Goal: Complete application form

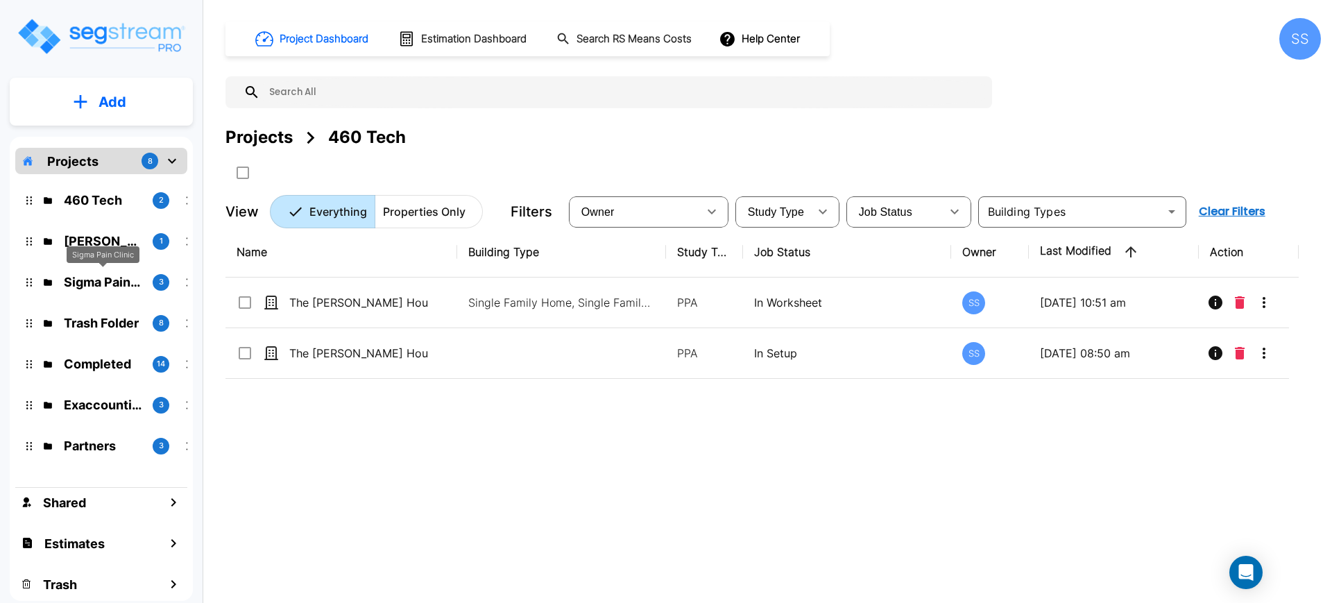
click at [126, 287] on p "Sigma Pain Clinic" at bounding box center [103, 282] width 78 height 19
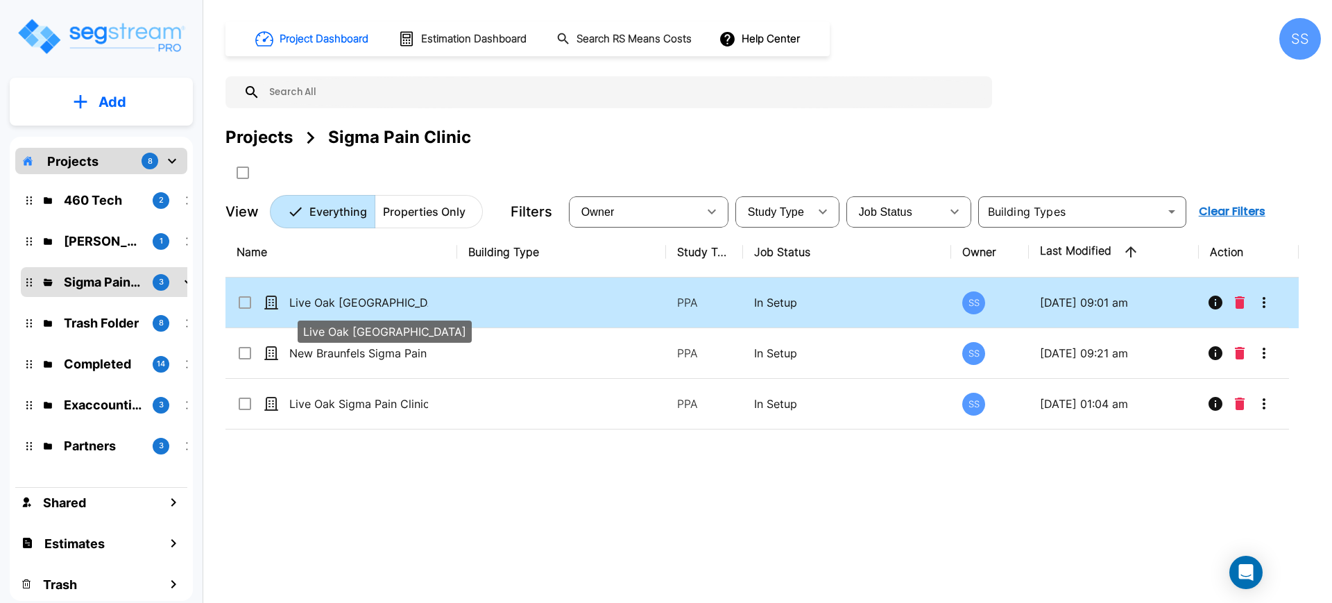
click at [355, 307] on p "Live Oak [GEOGRAPHIC_DATA]" at bounding box center [358, 302] width 139 height 17
click at [346, 296] on p "Live Oak [GEOGRAPHIC_DATA]" at bounding box center [358, 302] width 139 height 17
checkbox input "false"
click at [346, 296] on p "Live Oak [GEOGRAPHIC_DATA]" at bounding box center [358, 302] width 139 height 17
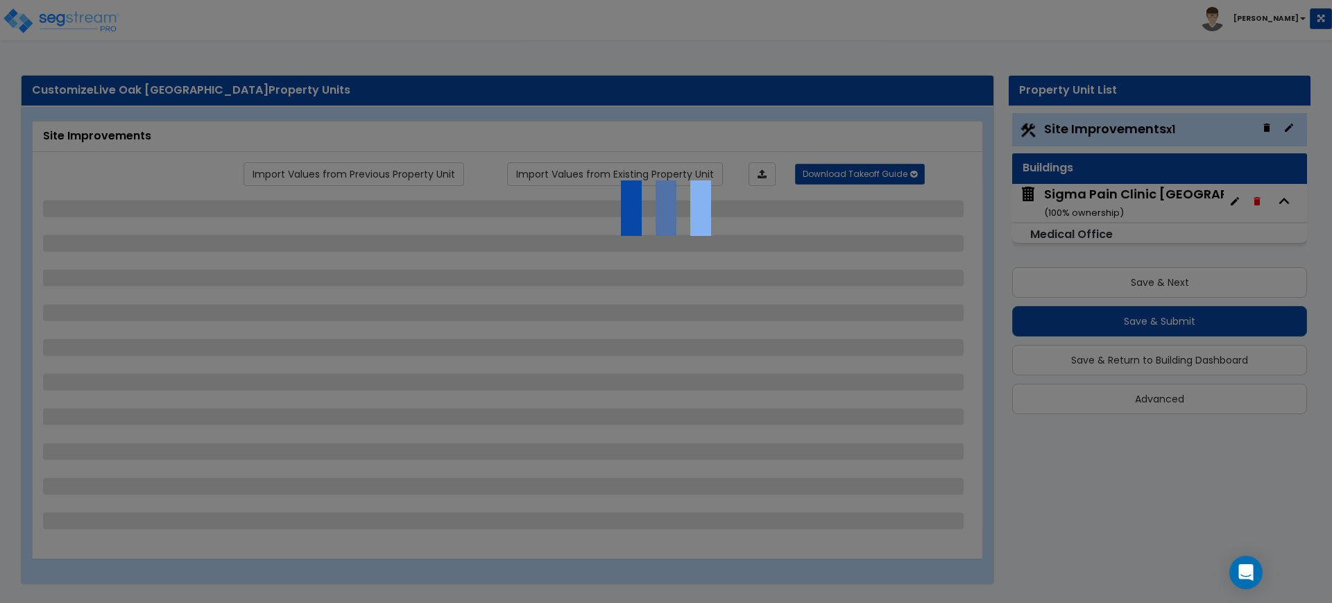
select select "2"
select select "1"
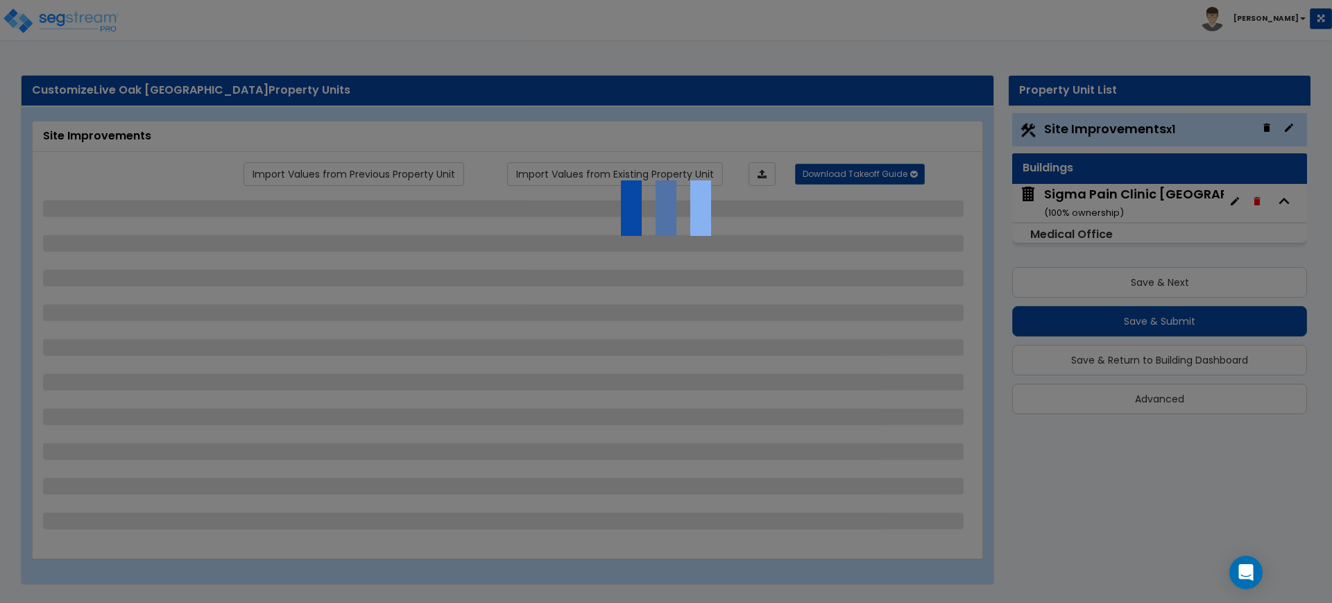
select select "1"
select select "2"
select select "1"
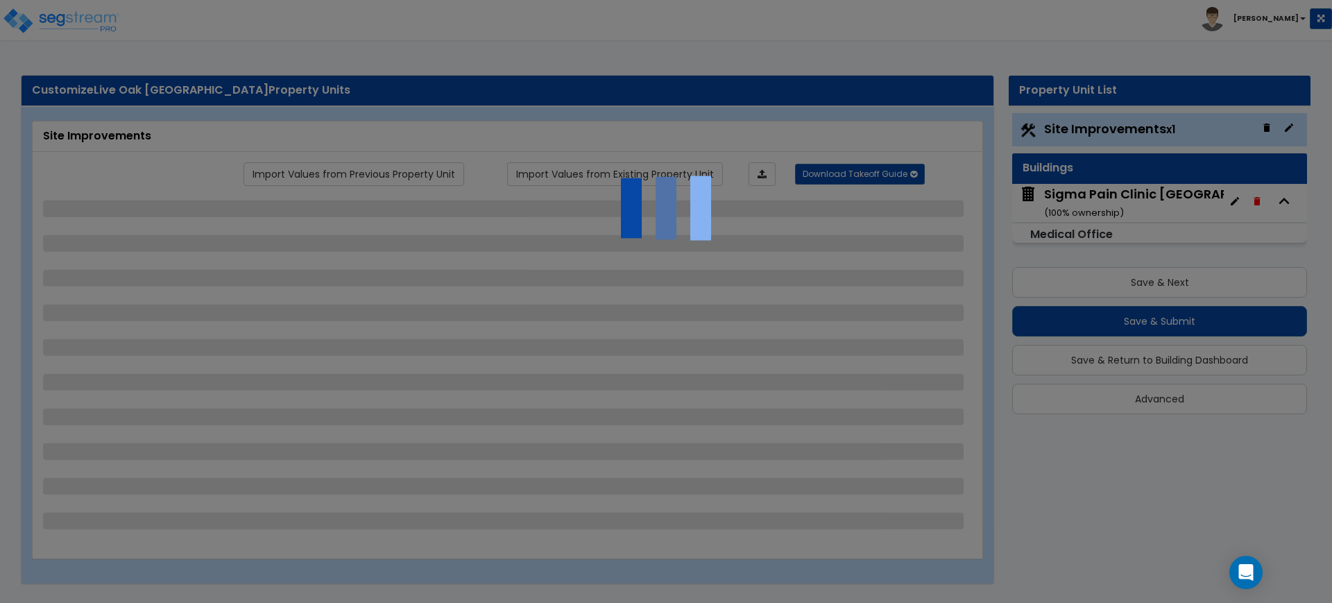
select select "3"
select select "2"
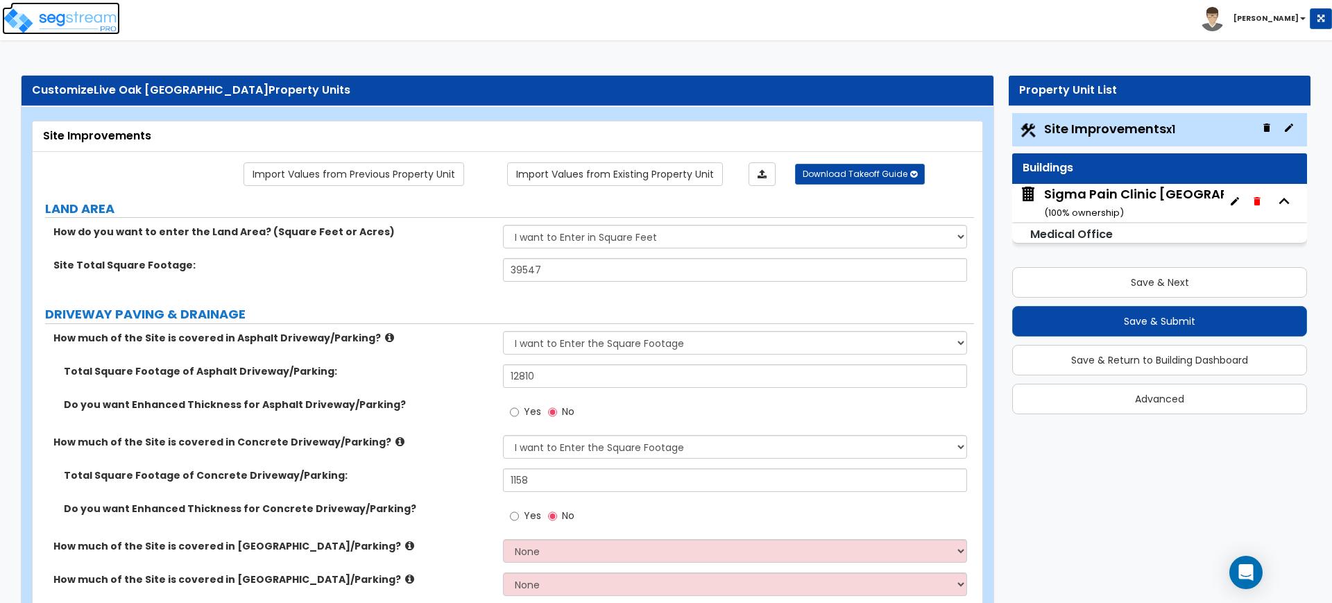
click at [50, 14] on img at bounding box center [61, 21] width 118 height 28
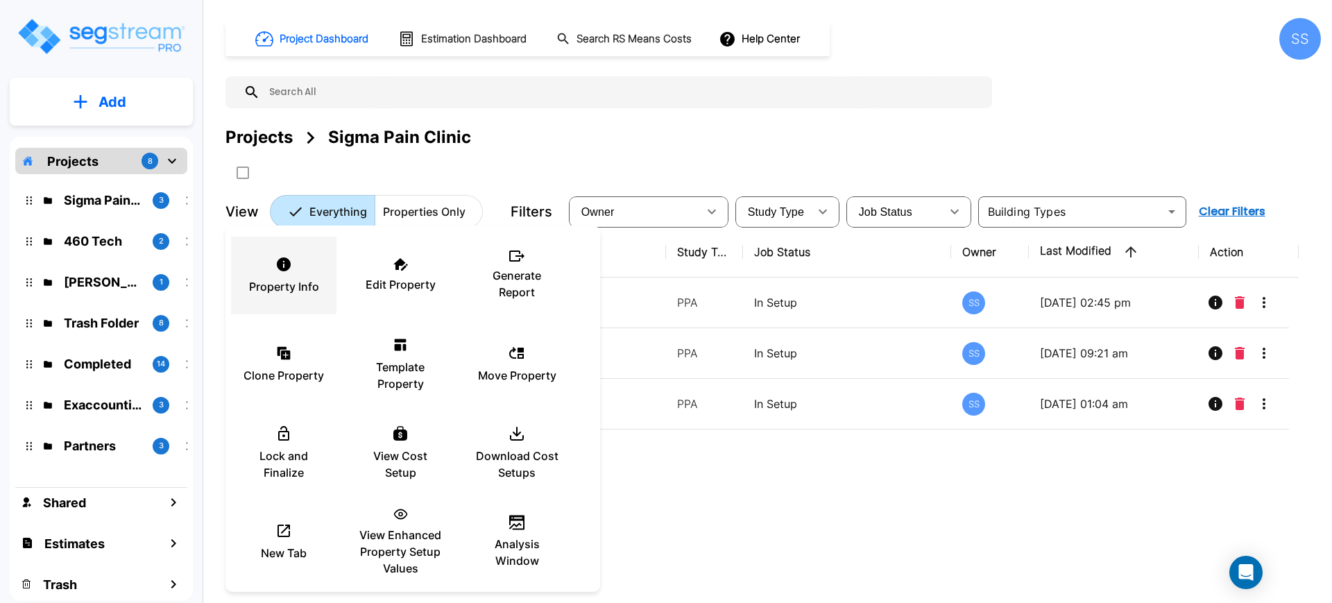
click at [303, 285] on p "Property Info" at bounding box center [284, 286] width 70 height 17
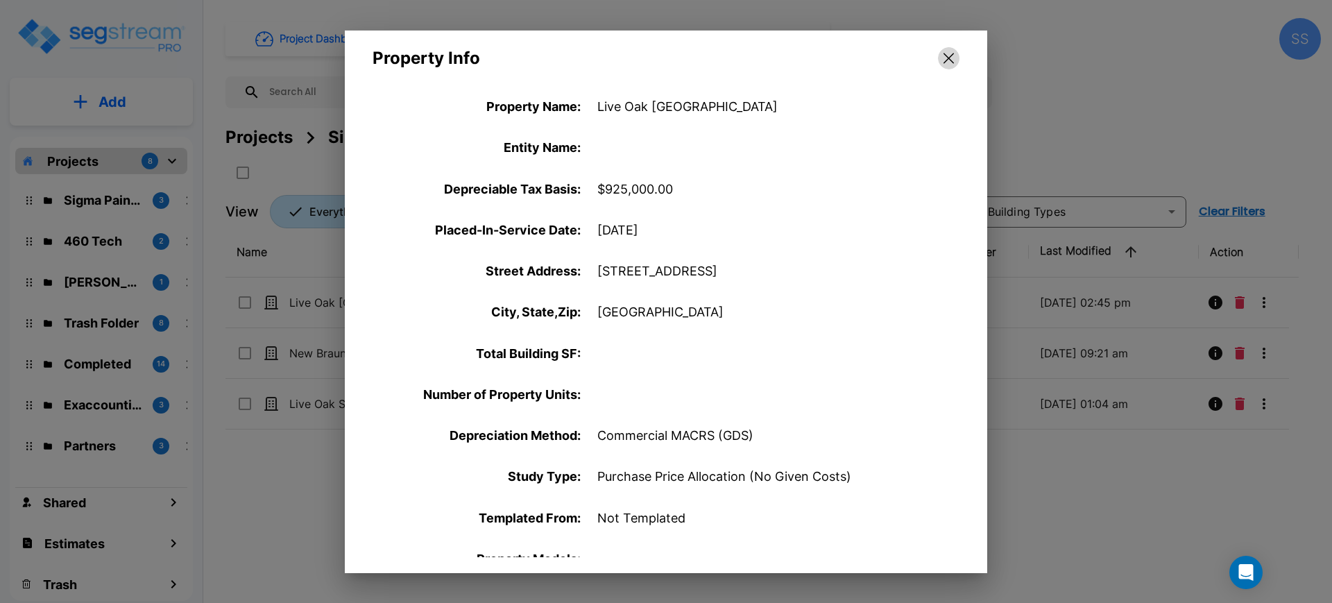
click at [943, 58] on icon "button" at bounding box center [948, 58] width 10 height 11
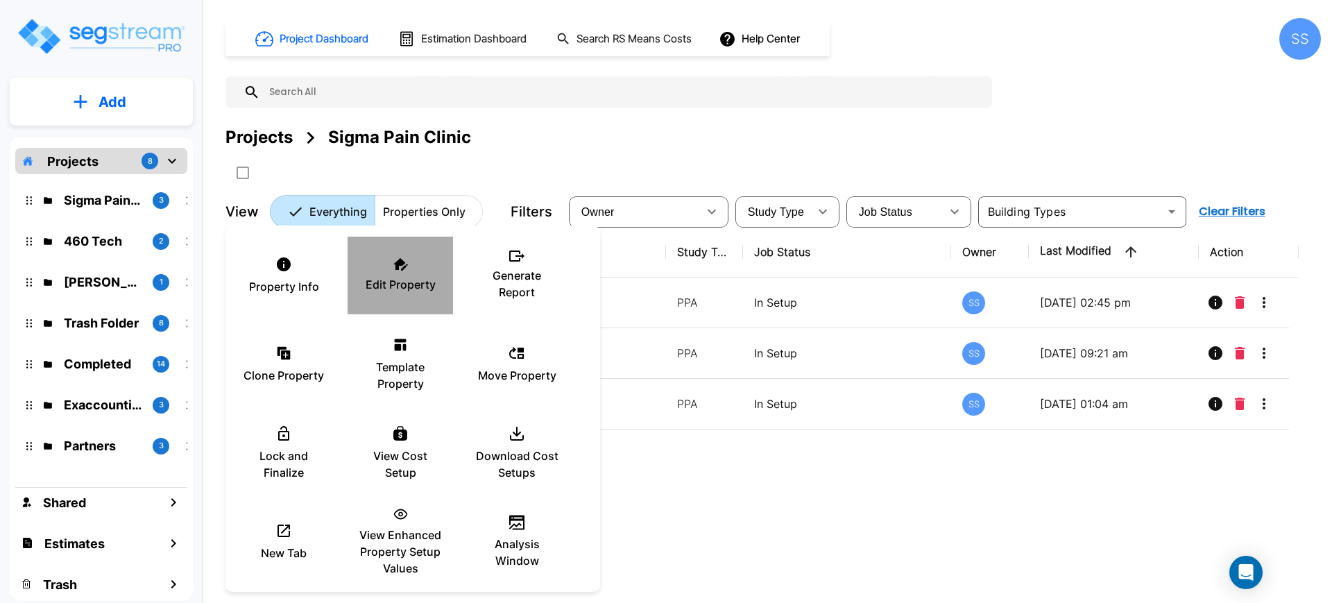
click at [398, 277] on p "Edit Property" at bounding box center [401, 284] width 70 height 17
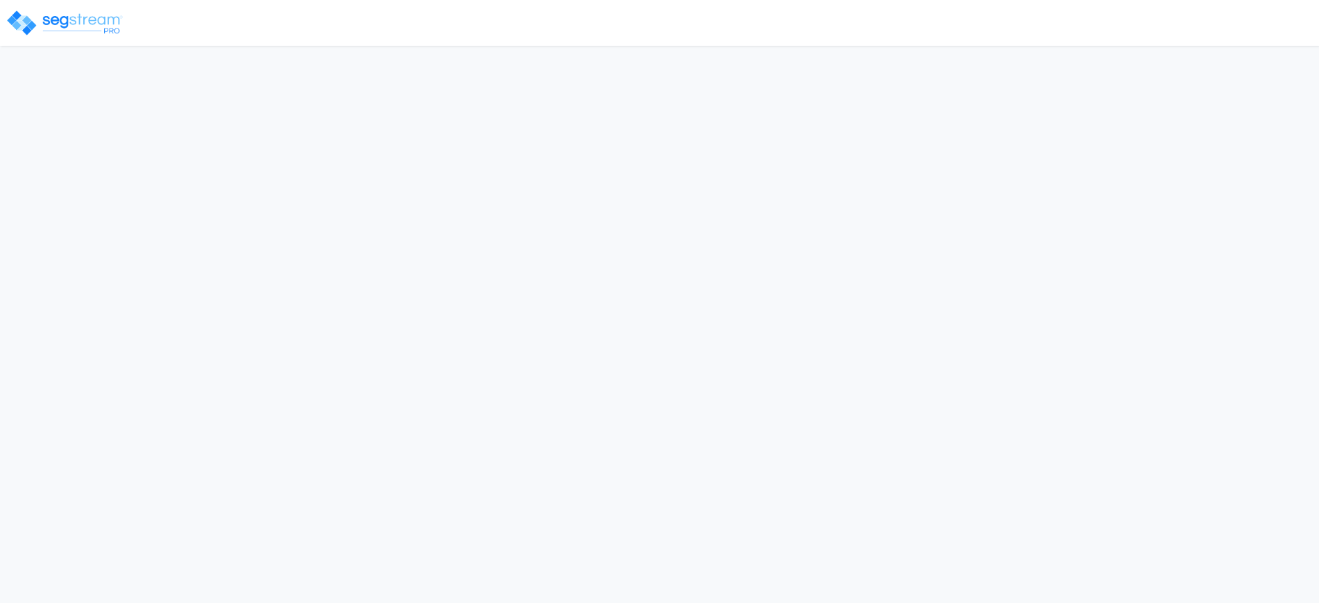
select select "[GEOGRAPHIC_DATA]"
select select "2019"
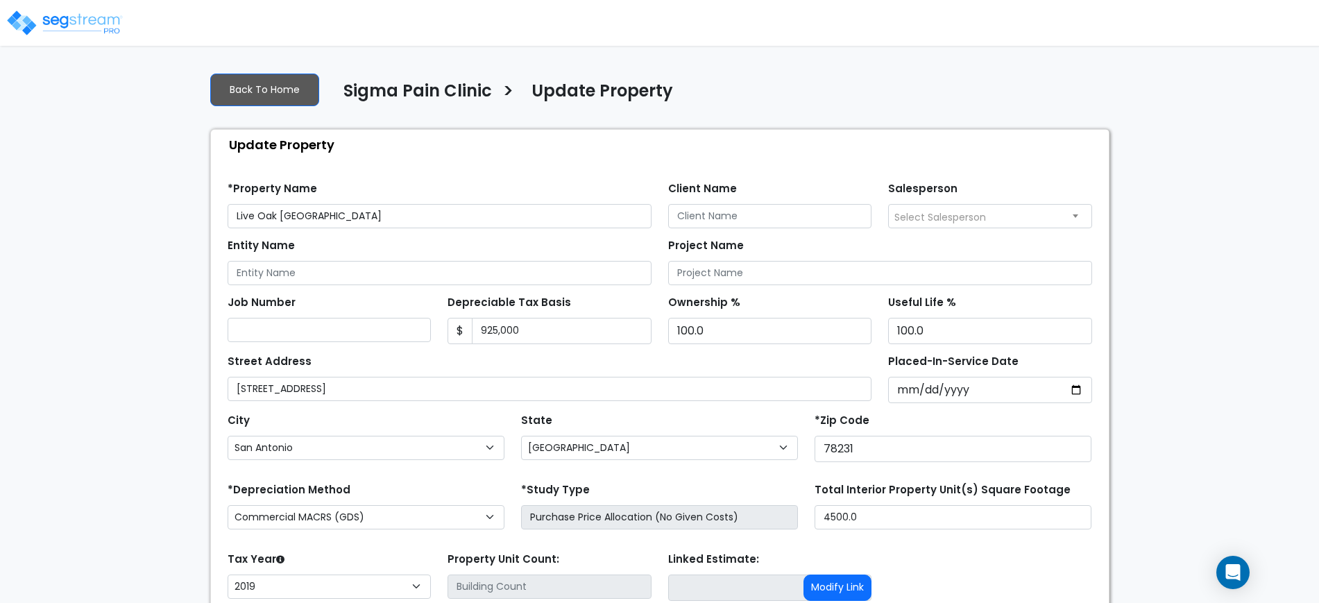
drag, startPoint x: 279, startPoint y: 208, endPoint x: 219, endPoint y: 211, distance: 59.7
click at [219, 211] on div "*Property Name Live Oak San Antonio" at bounding box center [439, 203] width 441 height 50
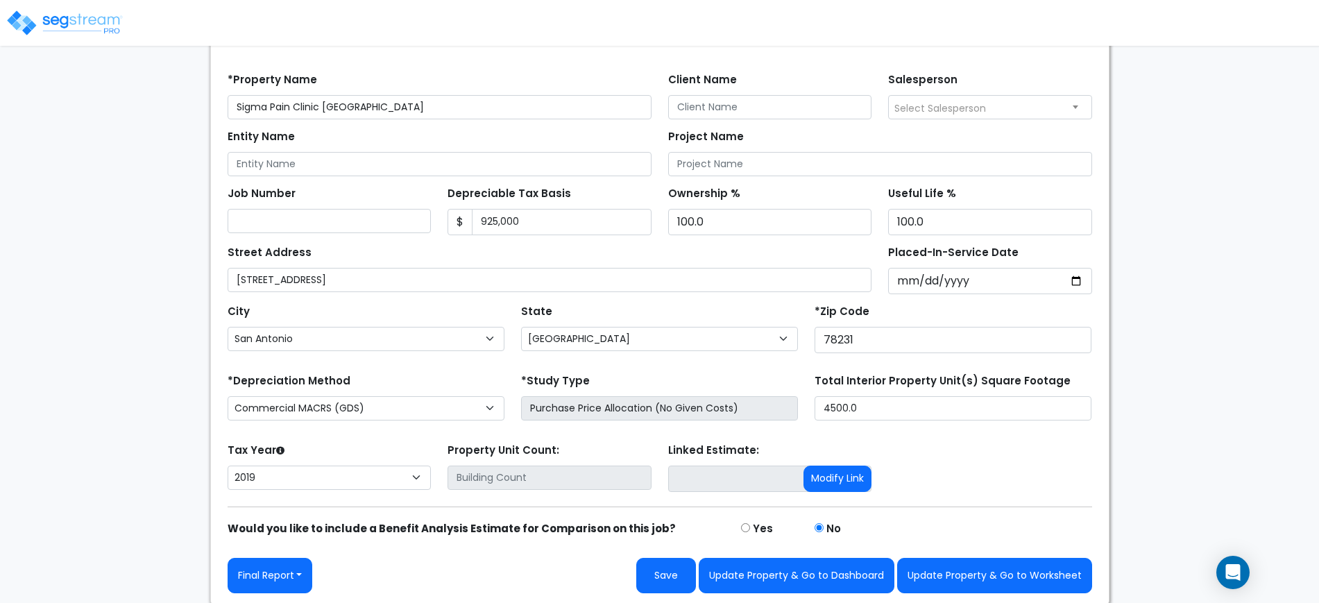
scroll to position [111, 0]
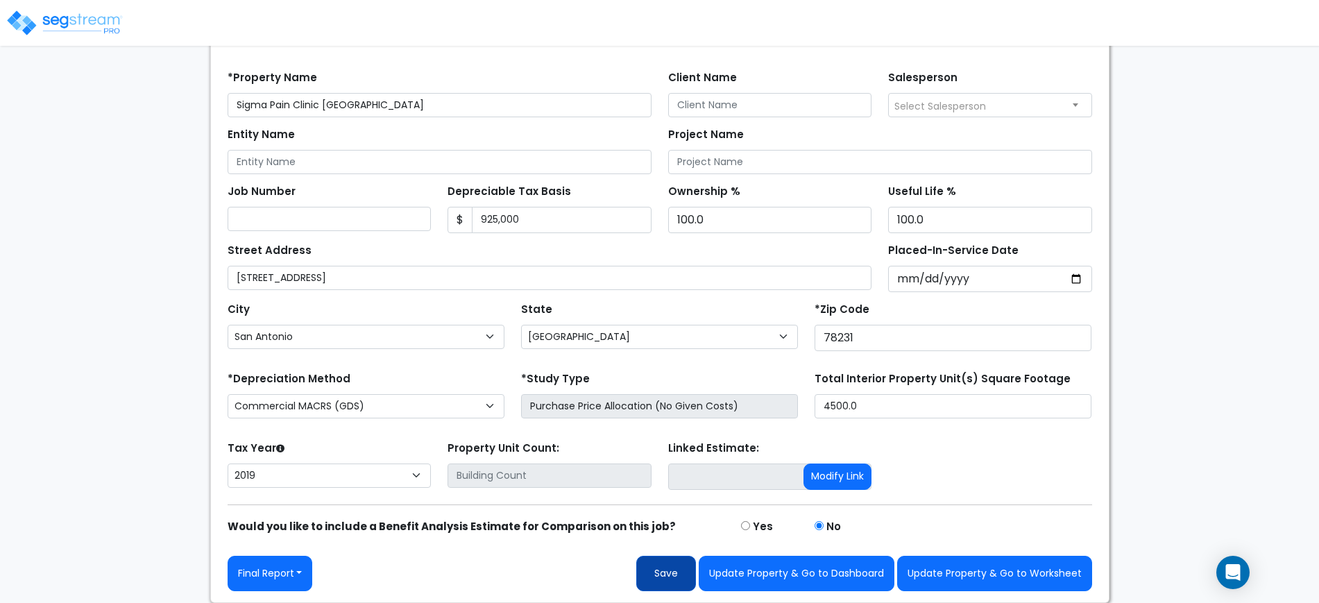
type input "Sigma Pain Clinic [GEOGRAPHIC_DATA]"
click at [674, 567] on button "Save" at bounding box center [666, 573] width 60 height 35
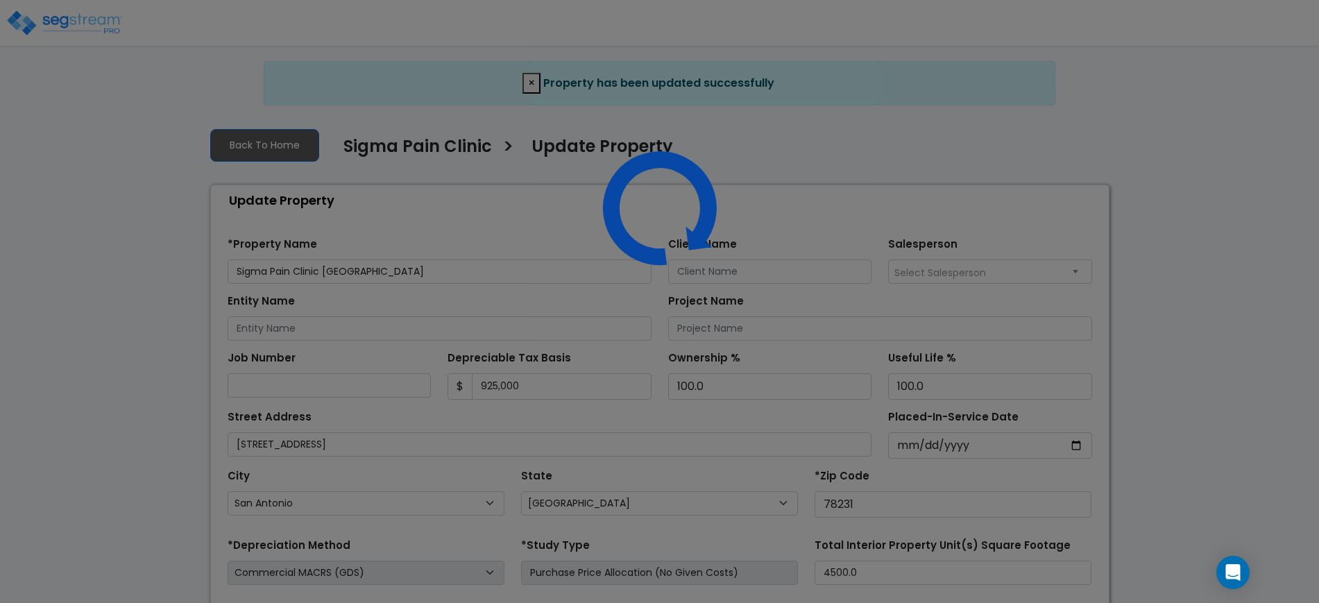
select select "[GEOGRAPHIC_DATA]"
select select "2019"
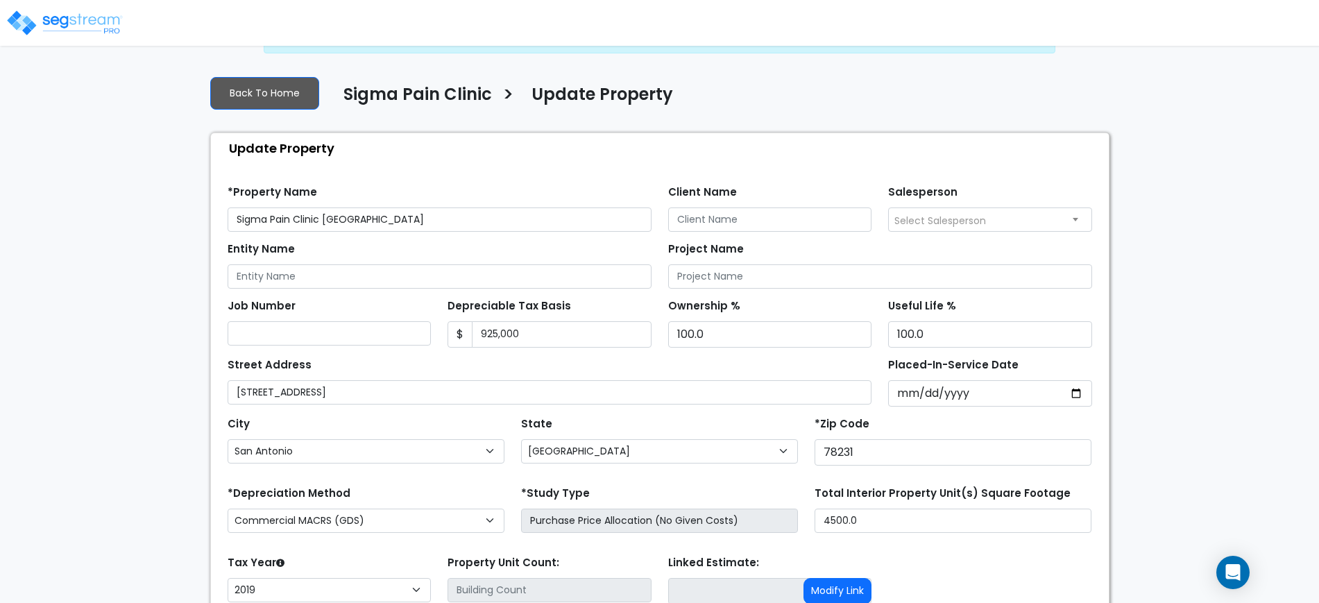
scroll to position [166, 0]
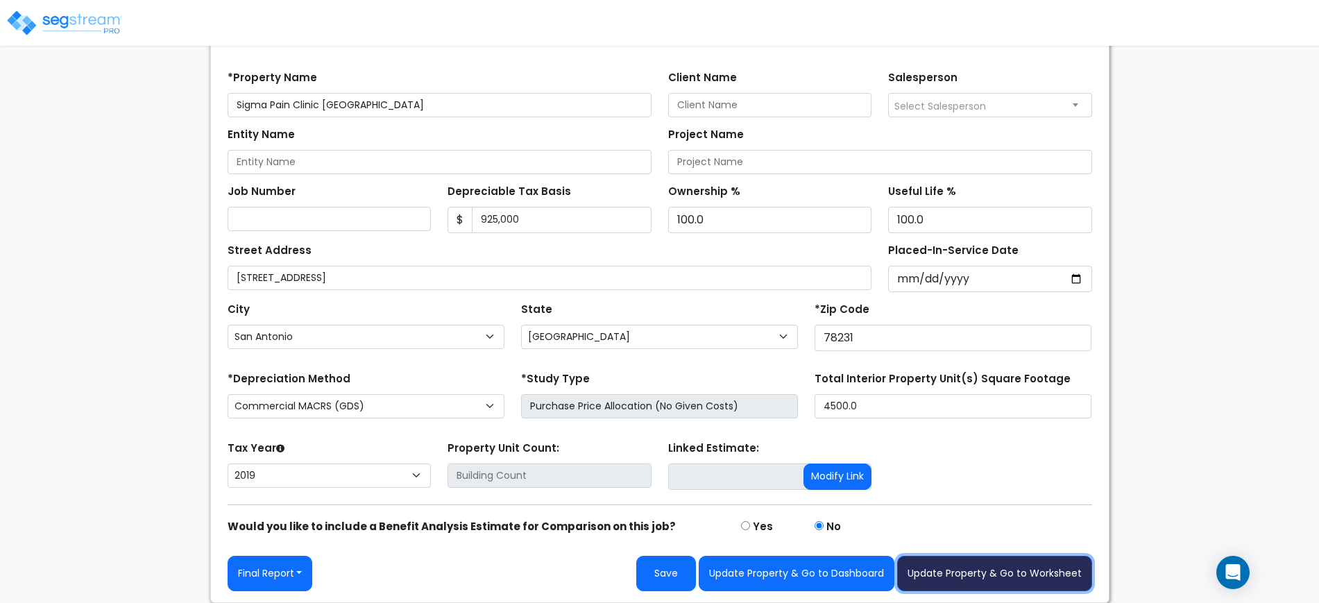
click at [977, 578] on button "Update Property & Go to Worksheet" at bounding box center [994, 573] width 195 height 35
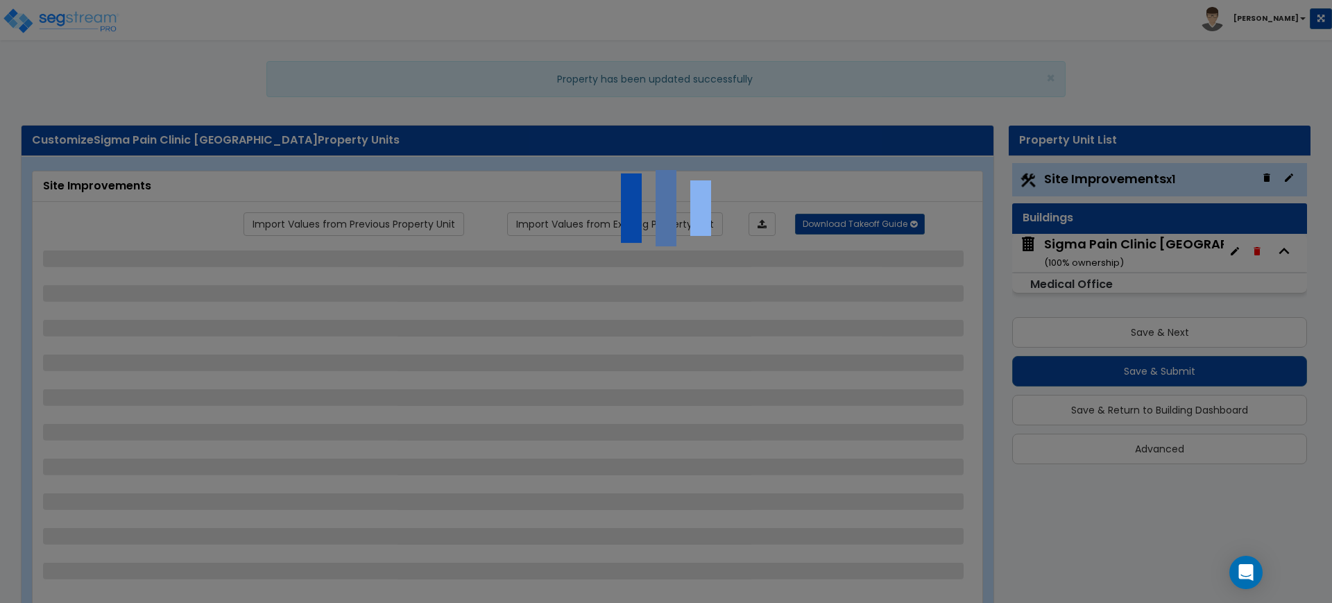
select select "2"
select select "1"
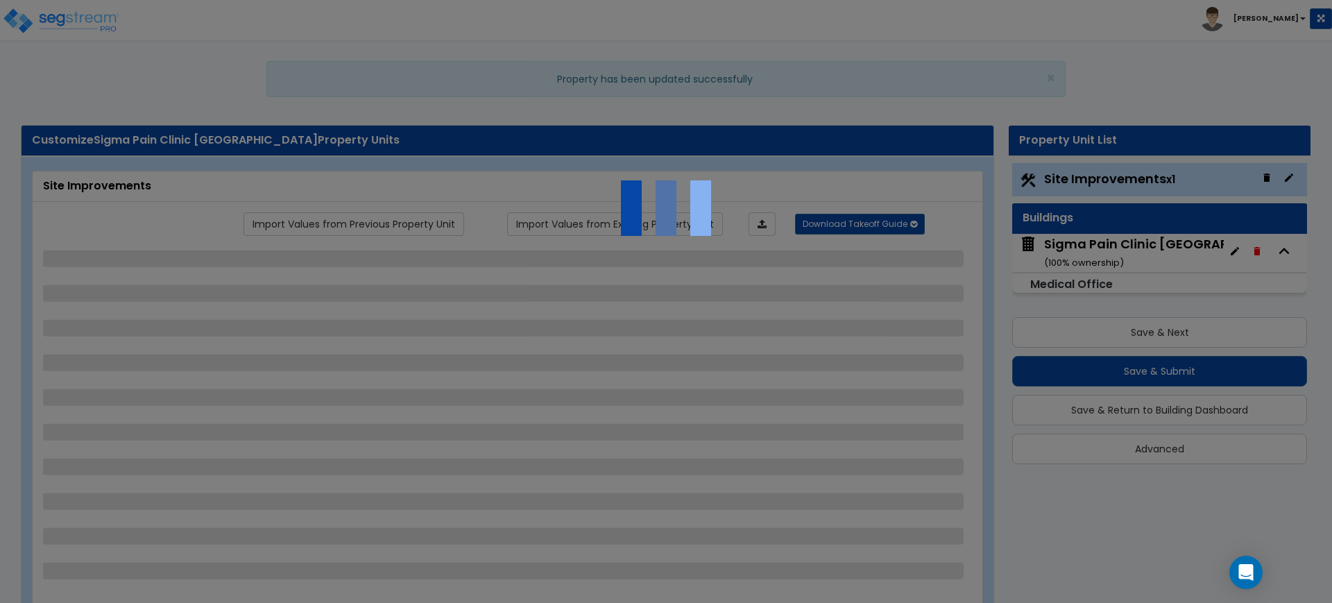
select select "1"
select select "2"
select select "1"
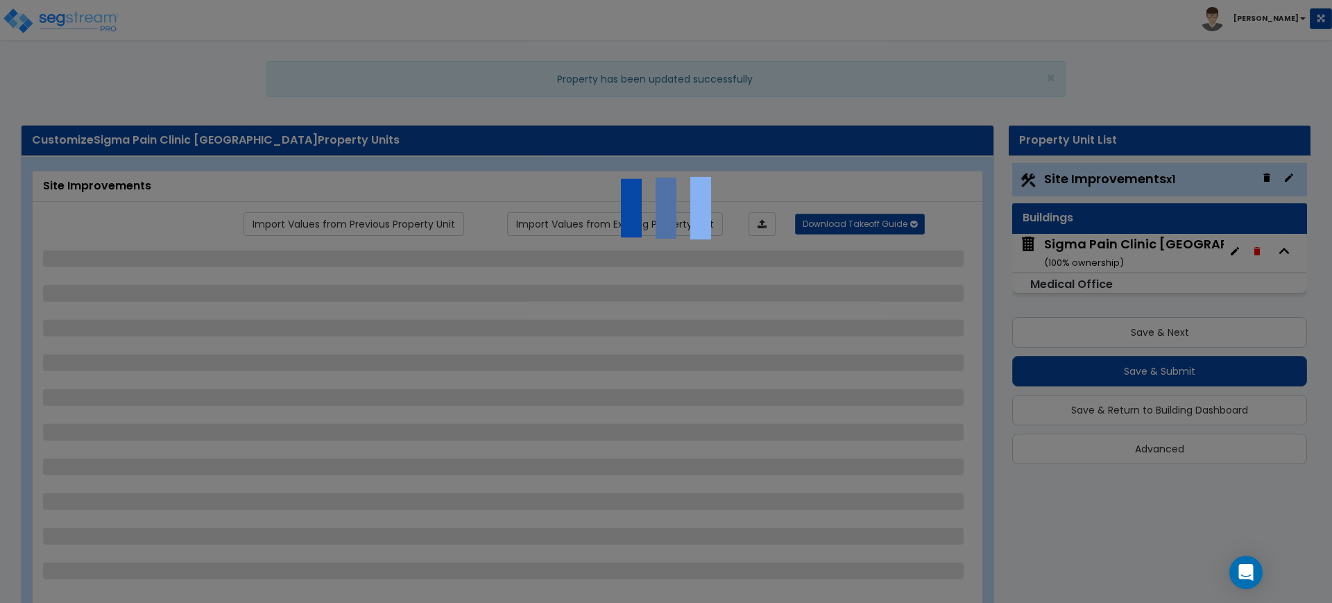
select select "3"
select select "2"
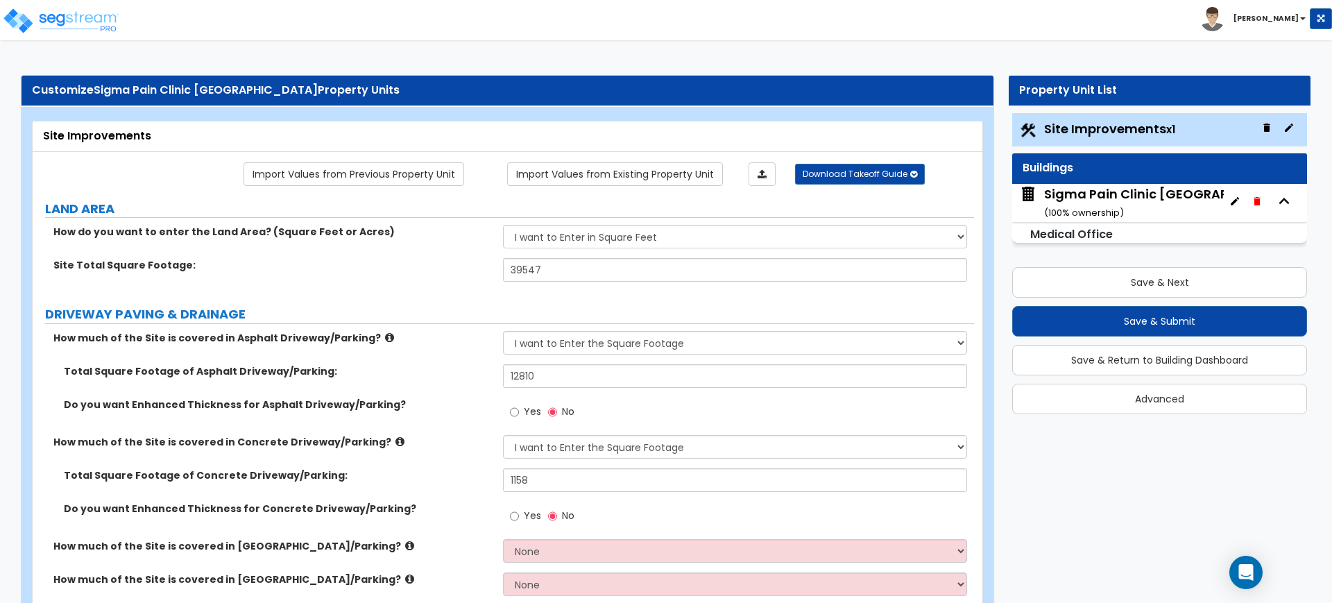
click at [327, 454] on div "How much of the Site is covered in Concrete Driveway/Parking? None I want to En…" at bounding box center [503, 451] width 941 height 33
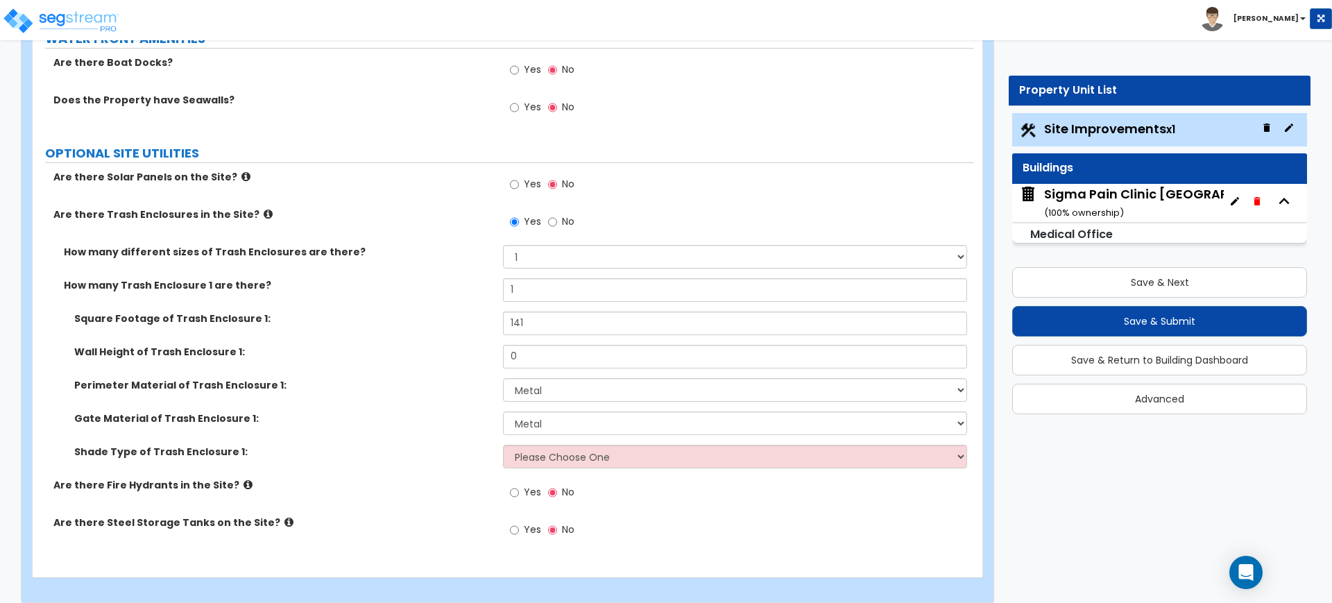
scroll to position [2835, 0]
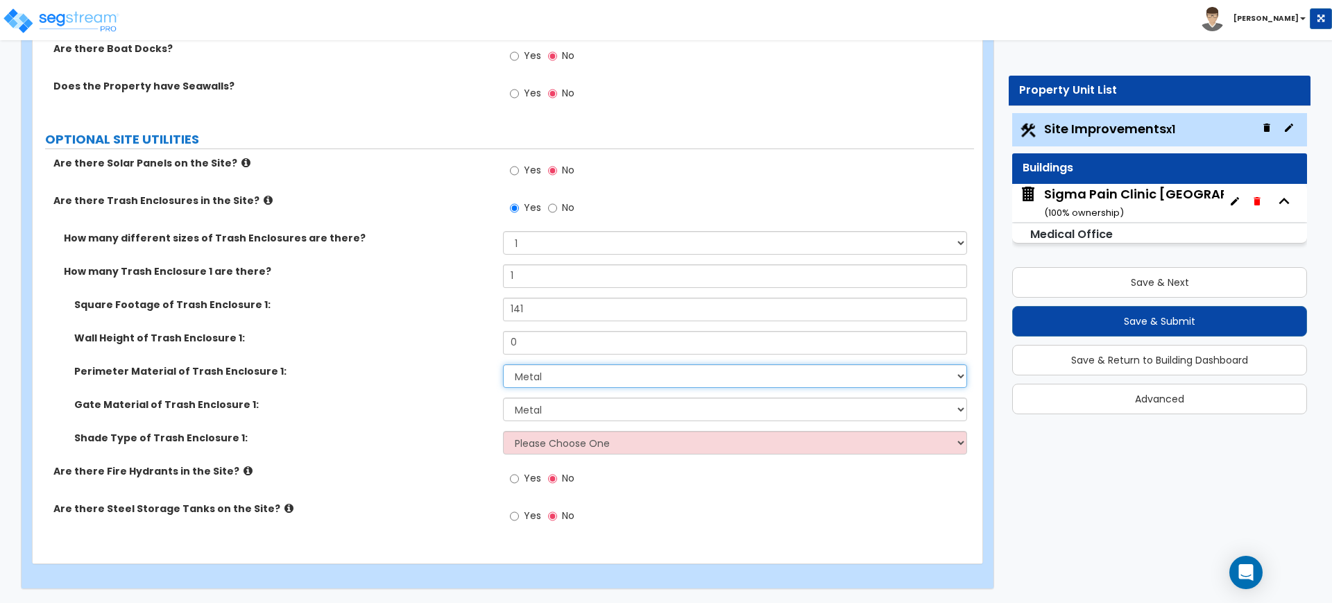
click at [581, 364] on select "Please Choose One Chain Link Wood Metal CMU" at bounding box center [734, 376] width 463 height 24
select select "4"
click at [503, 364] on select "Please Choose One Chain Link Wood Metal CMU" at bounding box center [734, 376] width 463 height 24
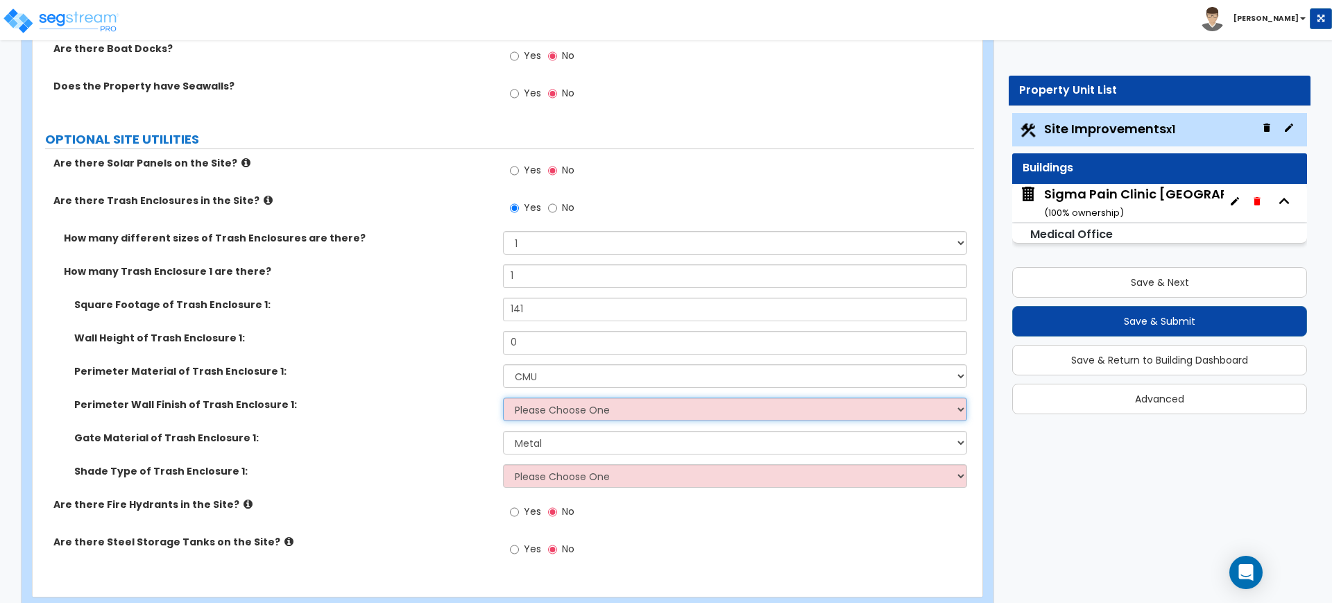
click at [581, 405] on select "Please Choose One Stone Veneer Brick Veneer Stucco Paint" at bounding box center [734, 410] width 463 height 24
select select "1"
click at [503, 398] on select "Please Choose One Stone Veneer Brick Veneer Stucco Paint" at bounding box center [734, 410] width 463 height 24
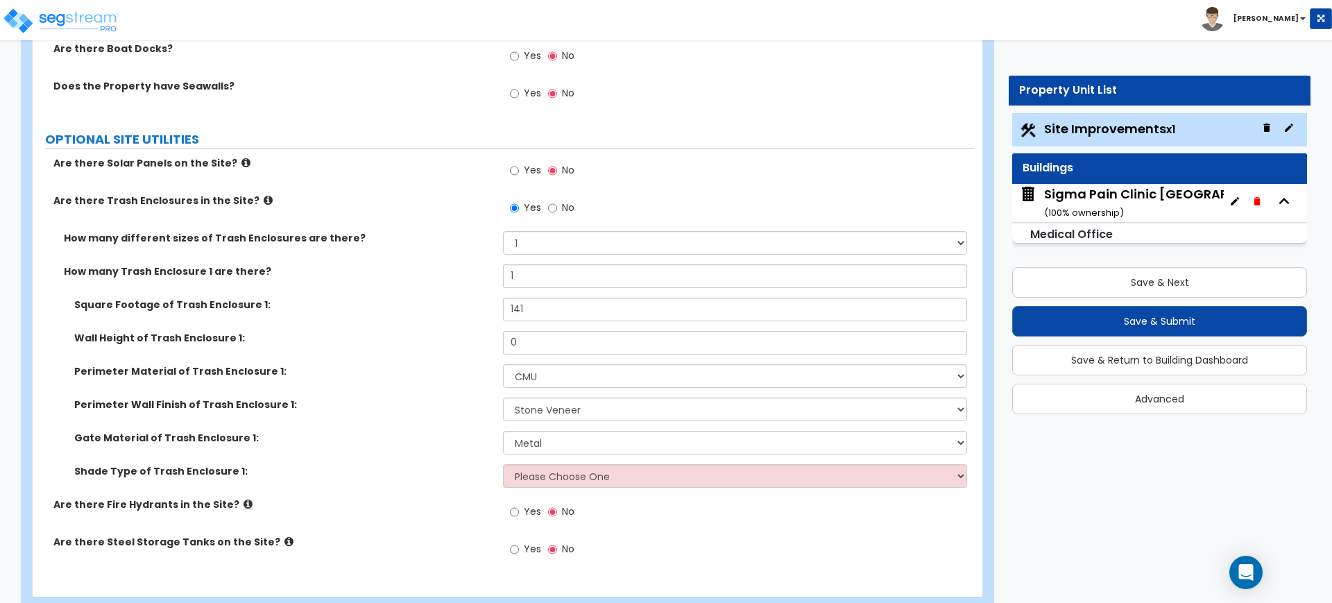
click at [393, 437] on label "Gate Material of Trash Enclosure 1:" at bounding box center [283, 438] width 418 height 14
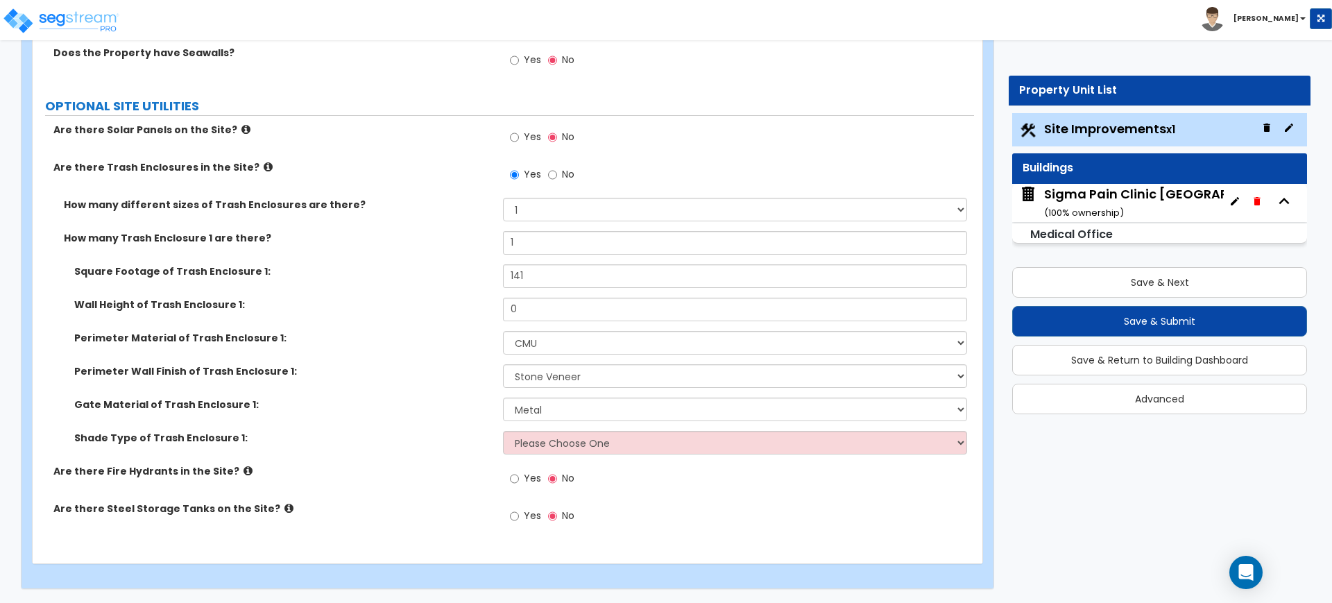
click at [400, 162] on label "Are there Trash Enclosures in the Site?" at bounding box center [272, 167] width 439 height 14
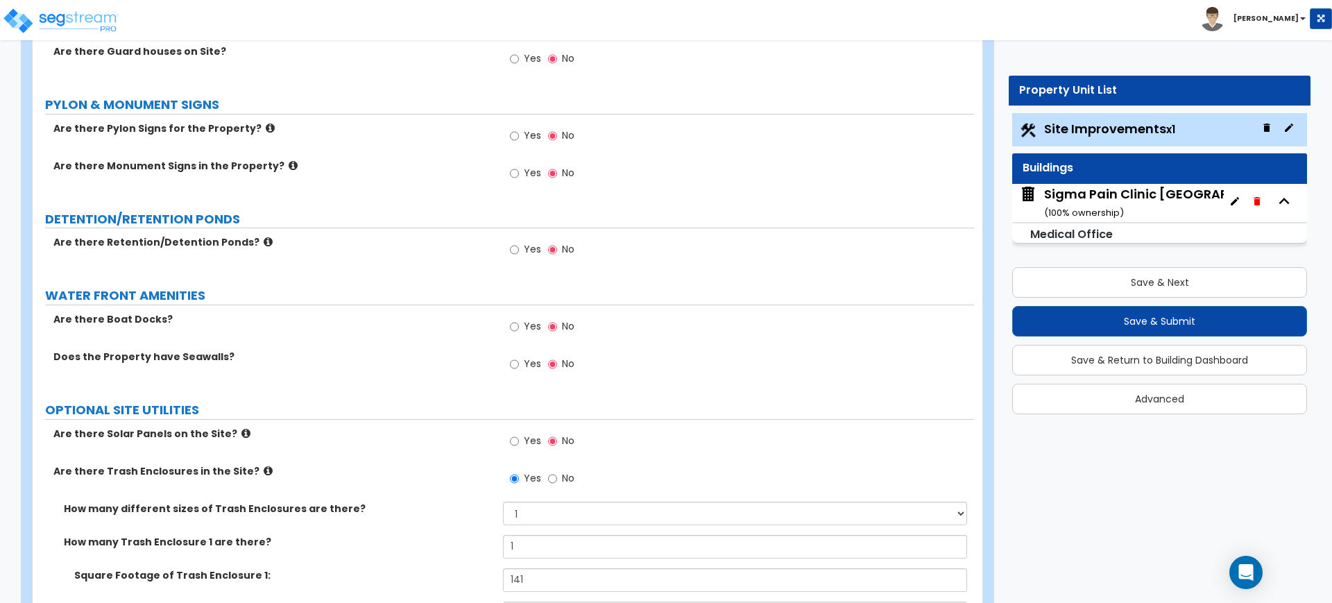
scroll to position [2434, 0]
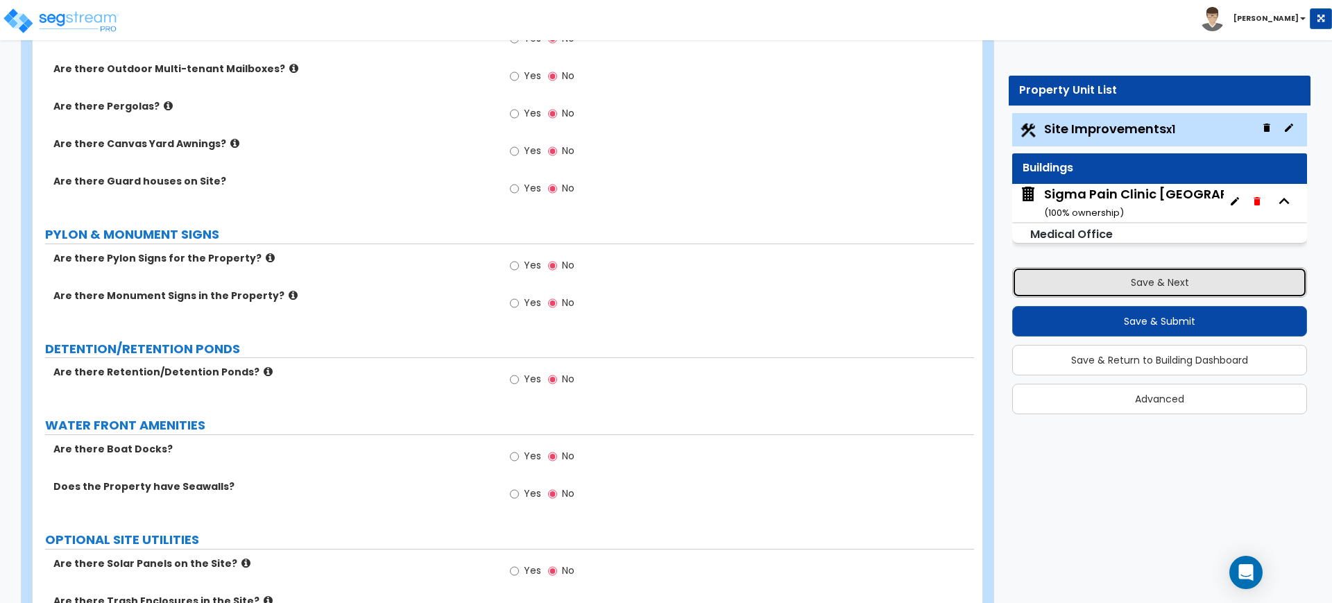
click at [1158, 277] on button "Save & Next" at bounding box center [1159, 282] width 295 height 31
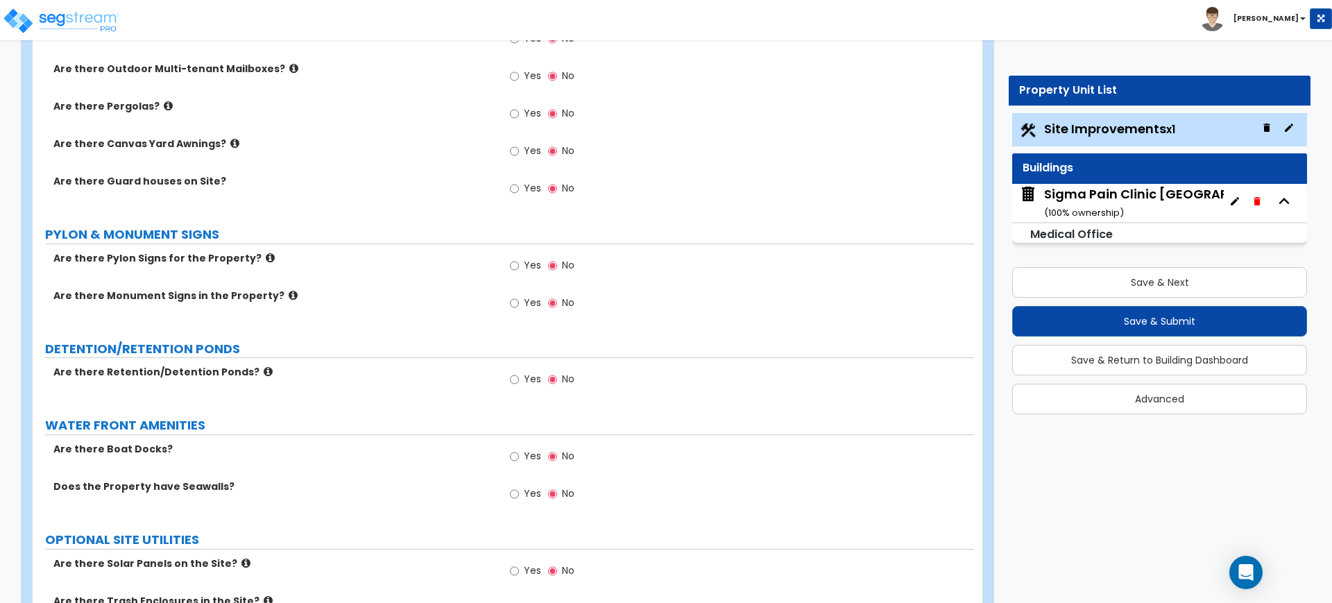
scroll to position [0, 0]
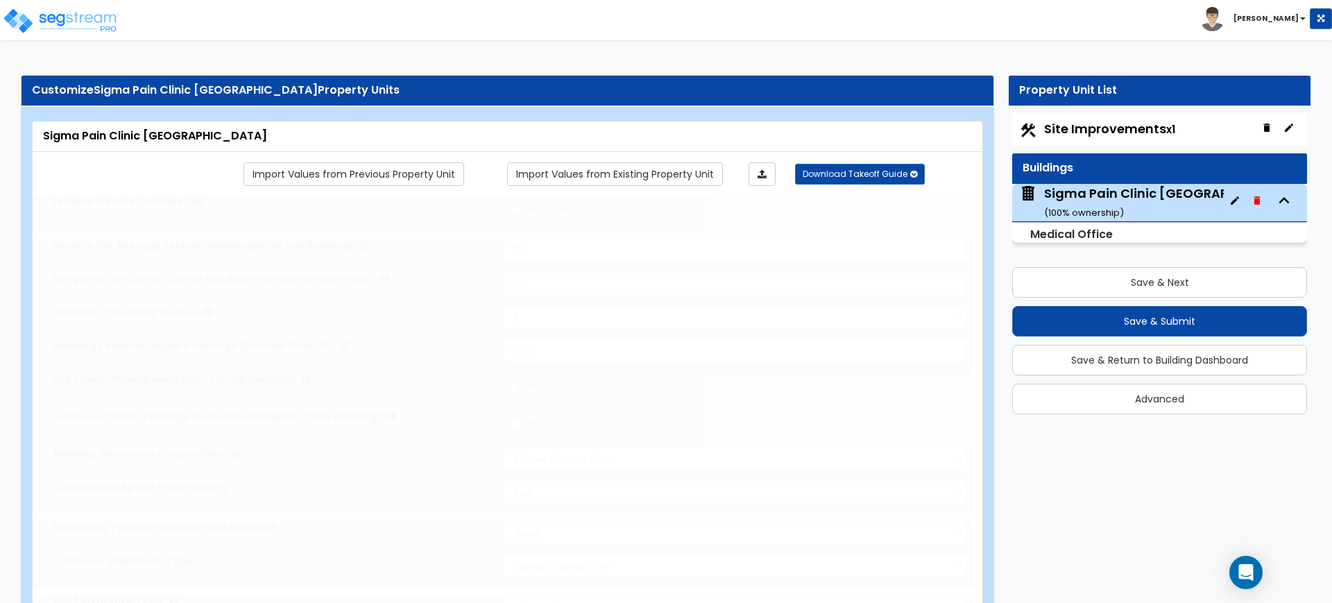
type input "20"
type input "107"
type input "8480"
select select "5"
select select "1"
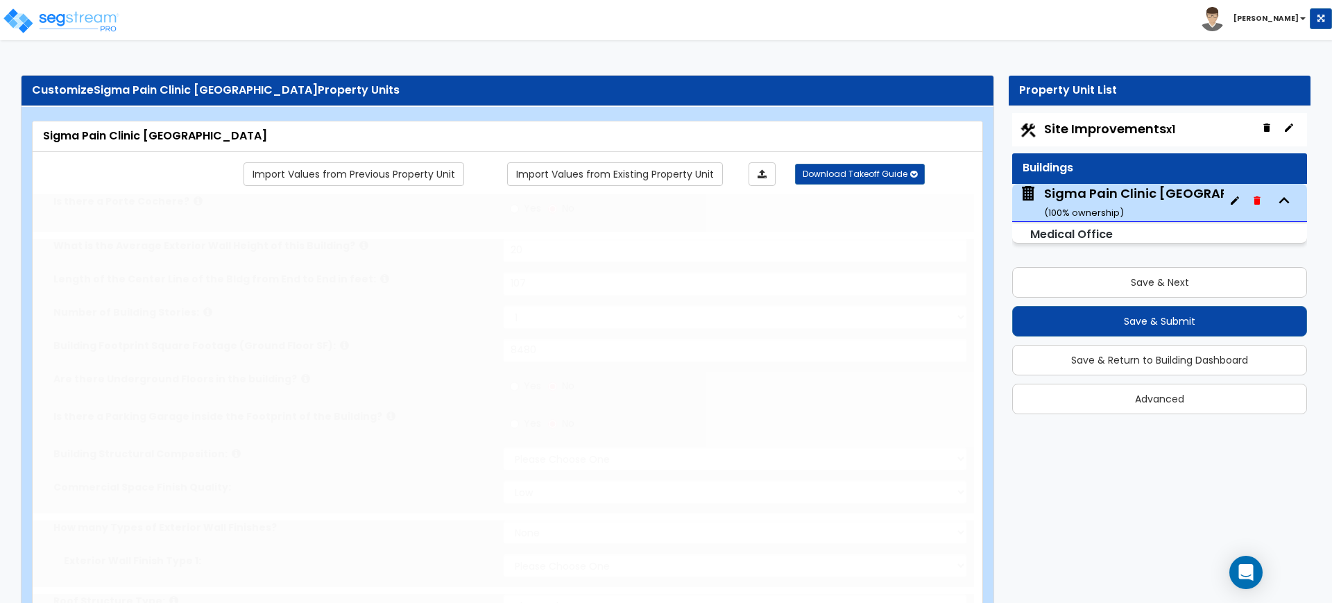
select select "1"
select select "3"
select select "1"
select select "2"
select select "3"
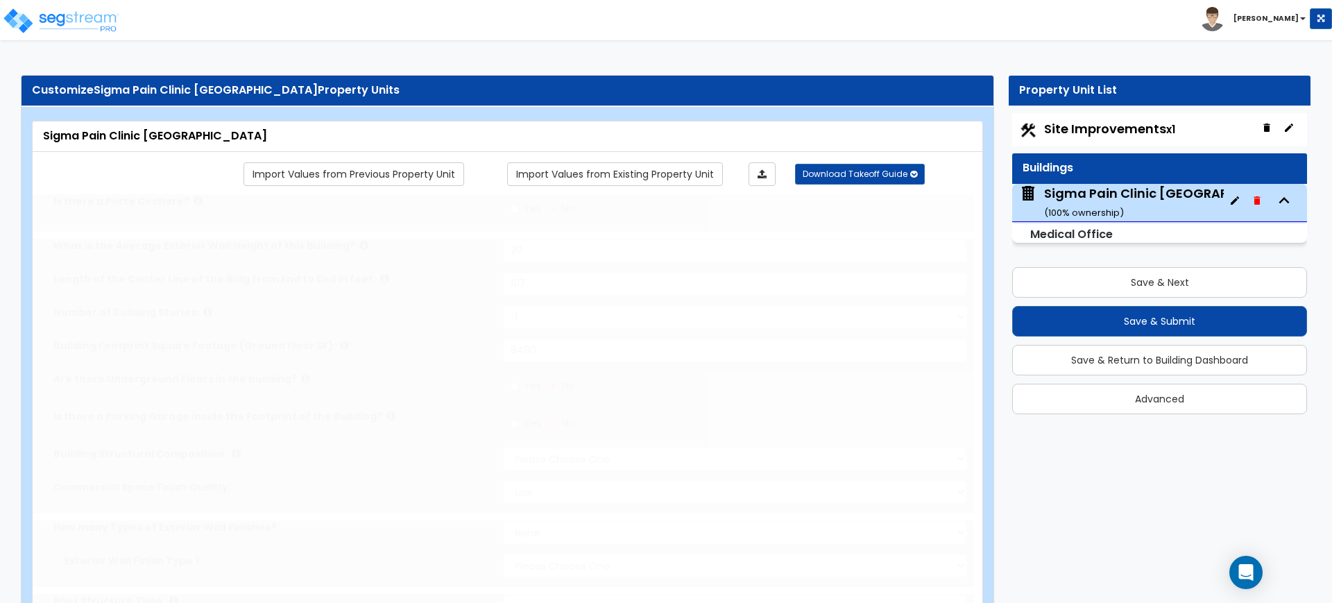
radio input "true"
select select "2"
type input "1"
radio input "true"
type input "7"
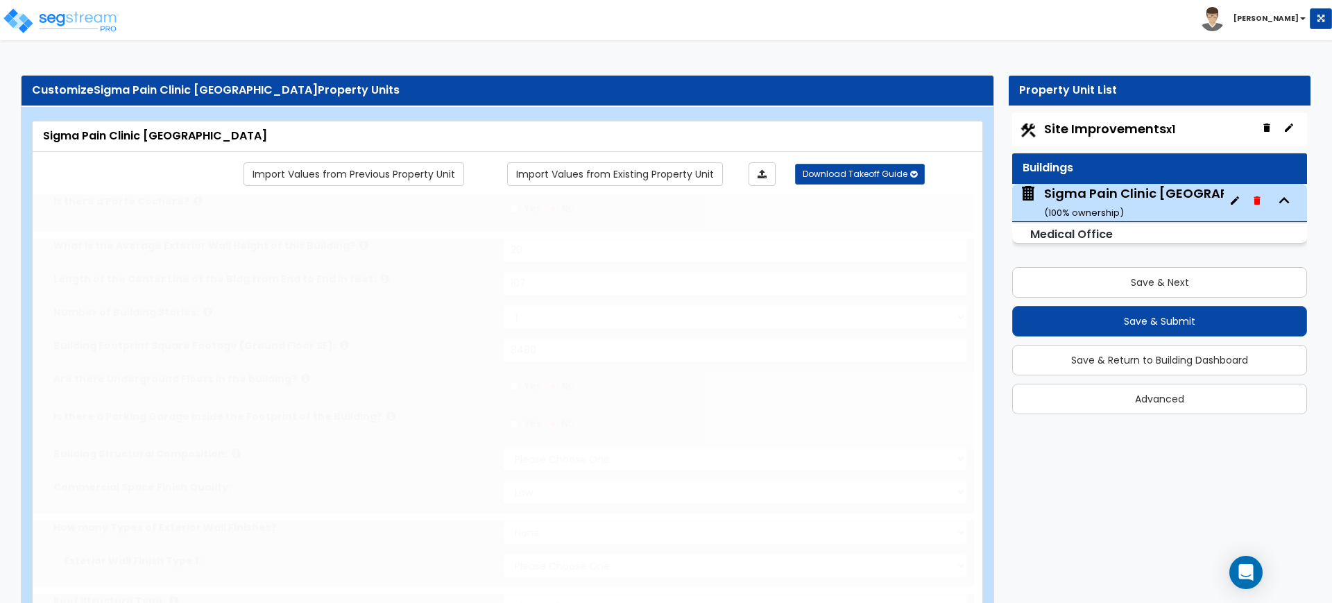
radio input "true"
type input "9"
select select "2"
select select "1"
select select "2"
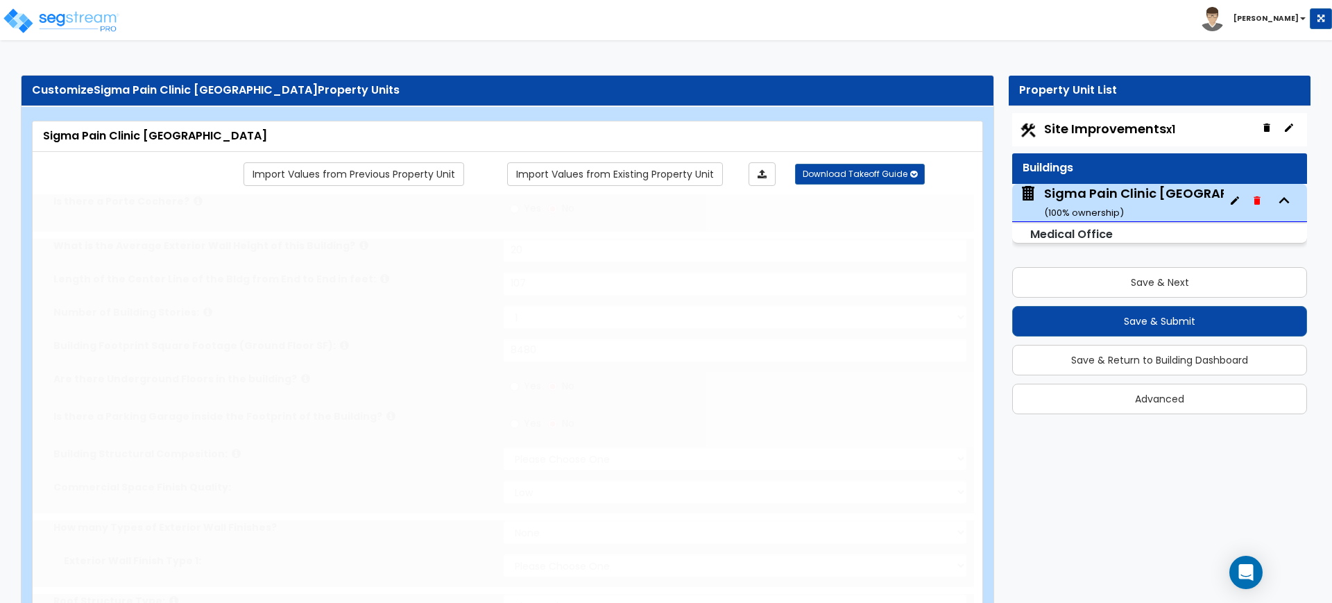
type input "13"
radio input "true"
type input "1"
radio input "true"
type input "1"
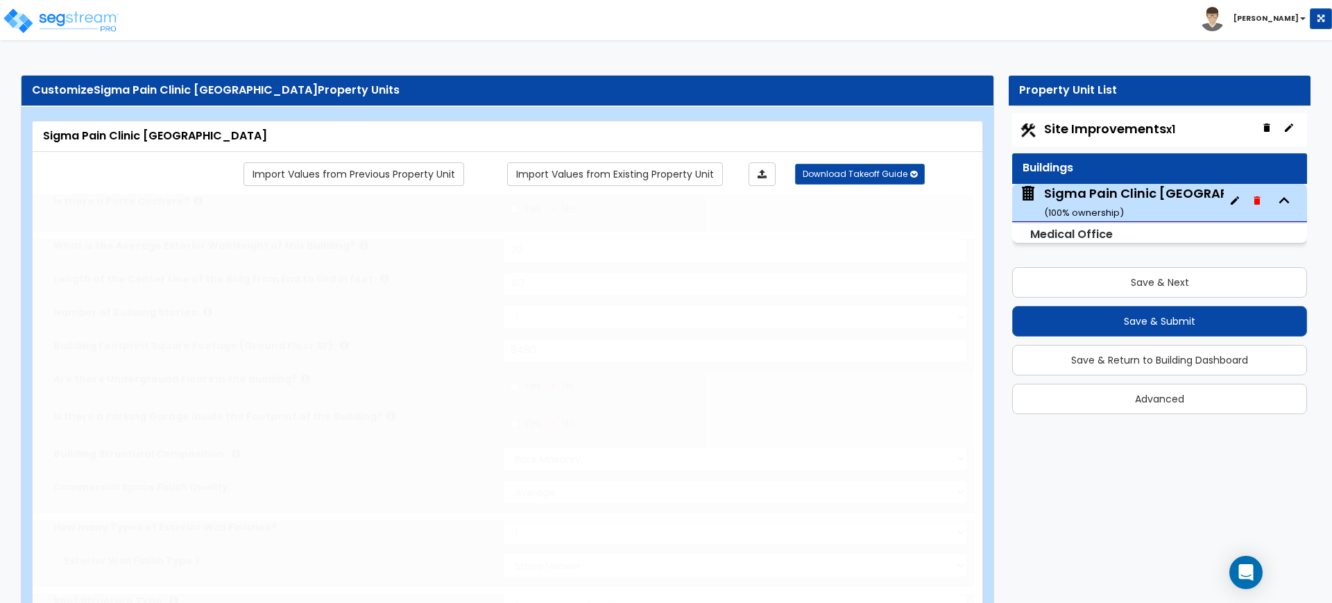
radio input "true"
type input "8"
radio input "true"
select select "7"
type input "40"
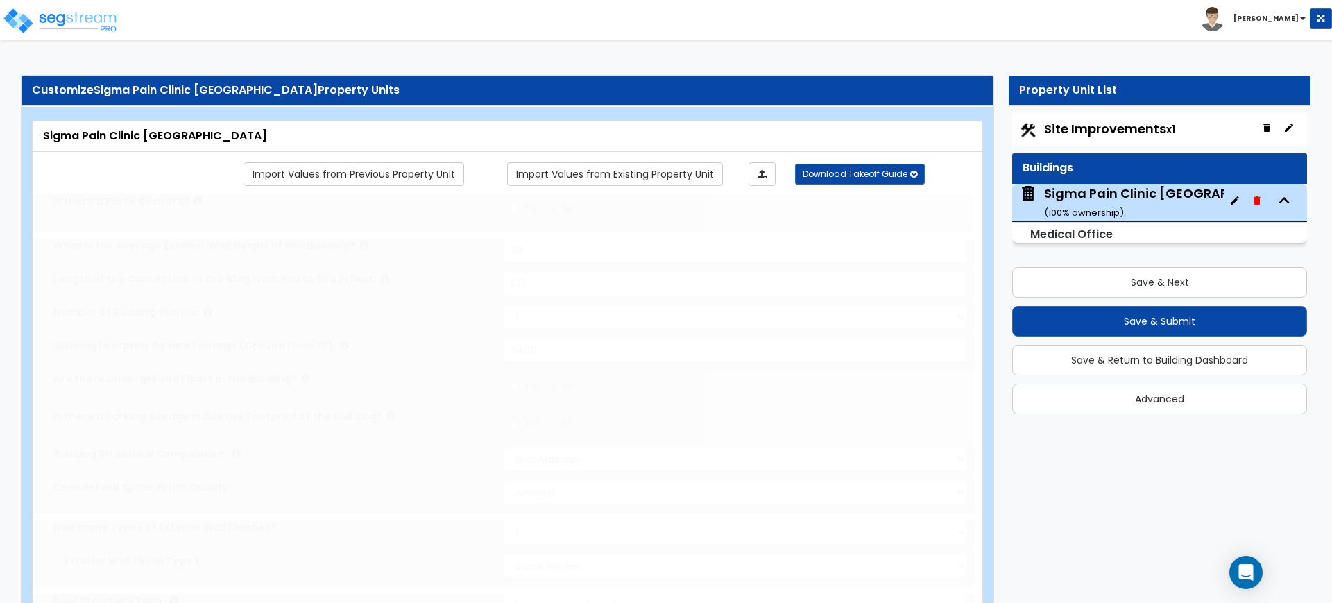
type input "8"
radio input "true"
type input "2"
radio input "true"
select select "7"
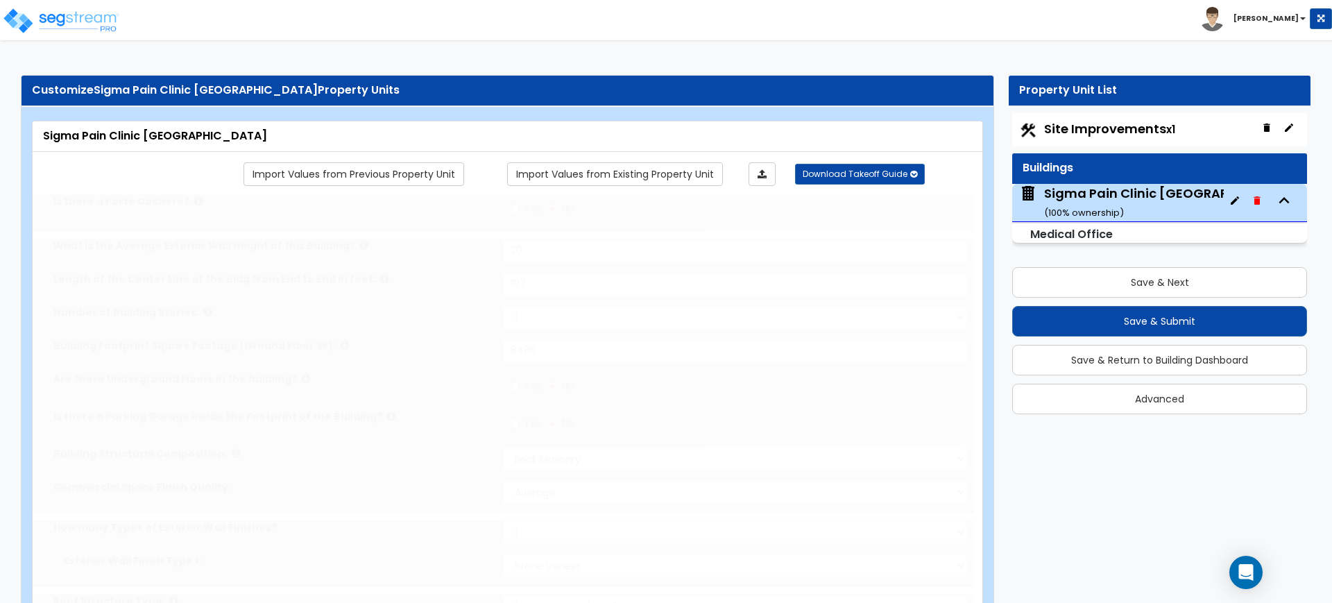
type input "3"
type input "2"
radio input "true"
select select "2"
type input "2"
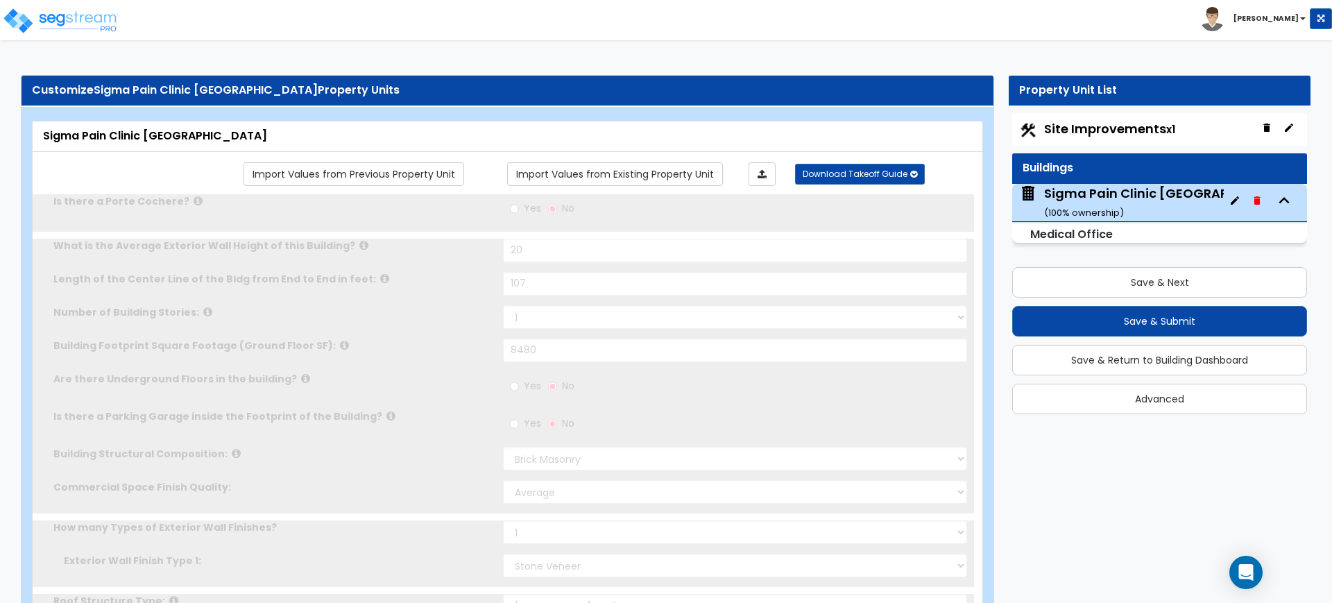
radio input "true"
select select "3"
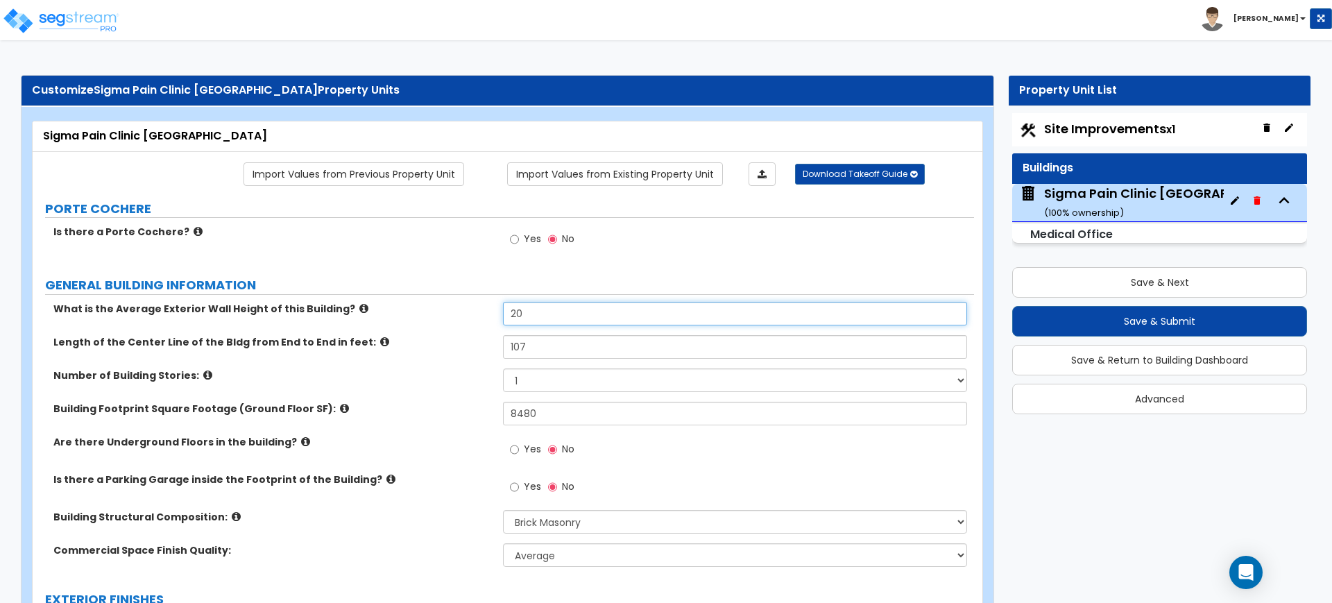
drag, startPoint x: 520, startPoint y: 311, endPoint x: 480, endPoint y: 316, distance: 40.5
click at [481, 316] on div "What is the Average Exterior Wall Height of this Building? 20" at bounding box center [503, 318] width 941 height 33
type input "12"
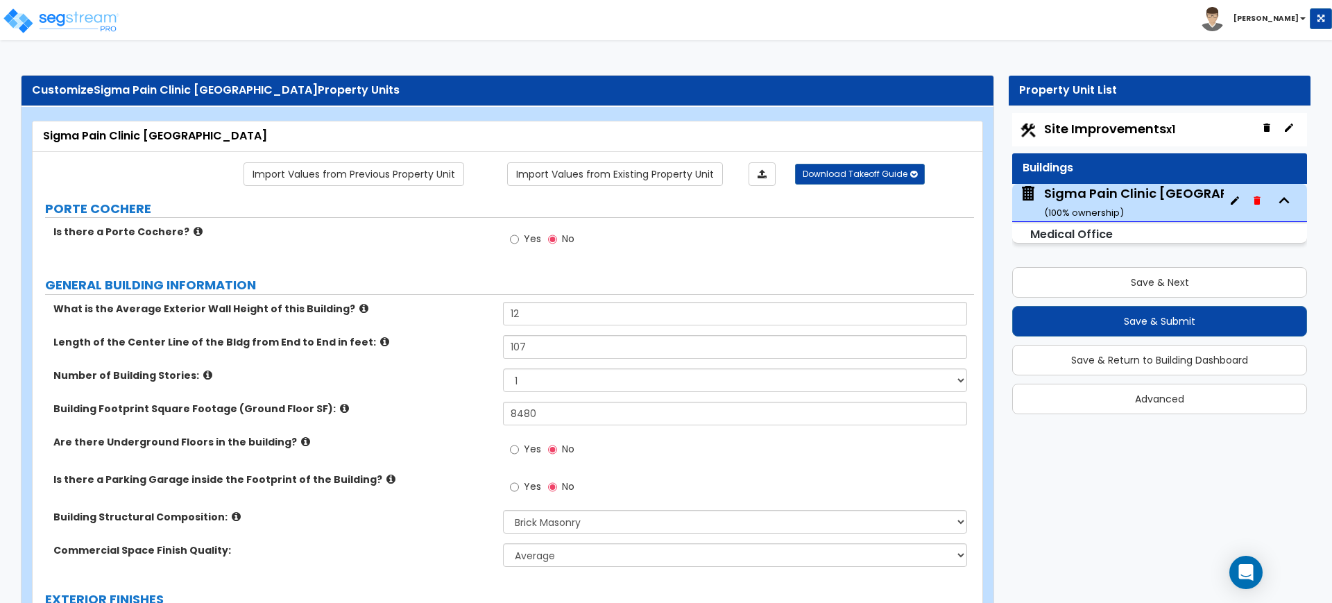
click at [388, 359] on div "Length of the Center Line of the Bldg from End to End in feet: 107" at bounding box center [503, 351] width 941 height 33
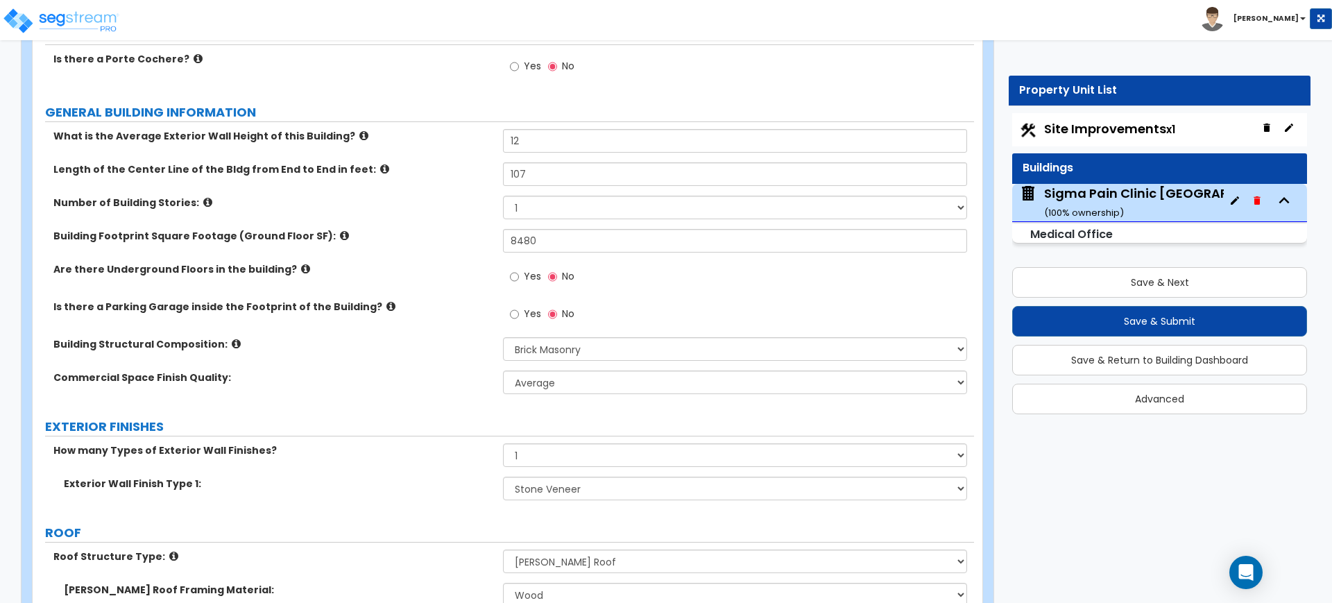
scroll to position [173, 0]
click at [569, 343] on select "Please Choose One Tilt-up Wall Construction Reinforced Concrete Structural Stee…" at bounding box center [734, 348] width 463 height 24
select select "7"
click at [503, 336] on select "Please Choose One Tilt-up Wall Construction Reinforced Concrete Structural Stee…" at bounding box center [734, 348] width 463 height 24
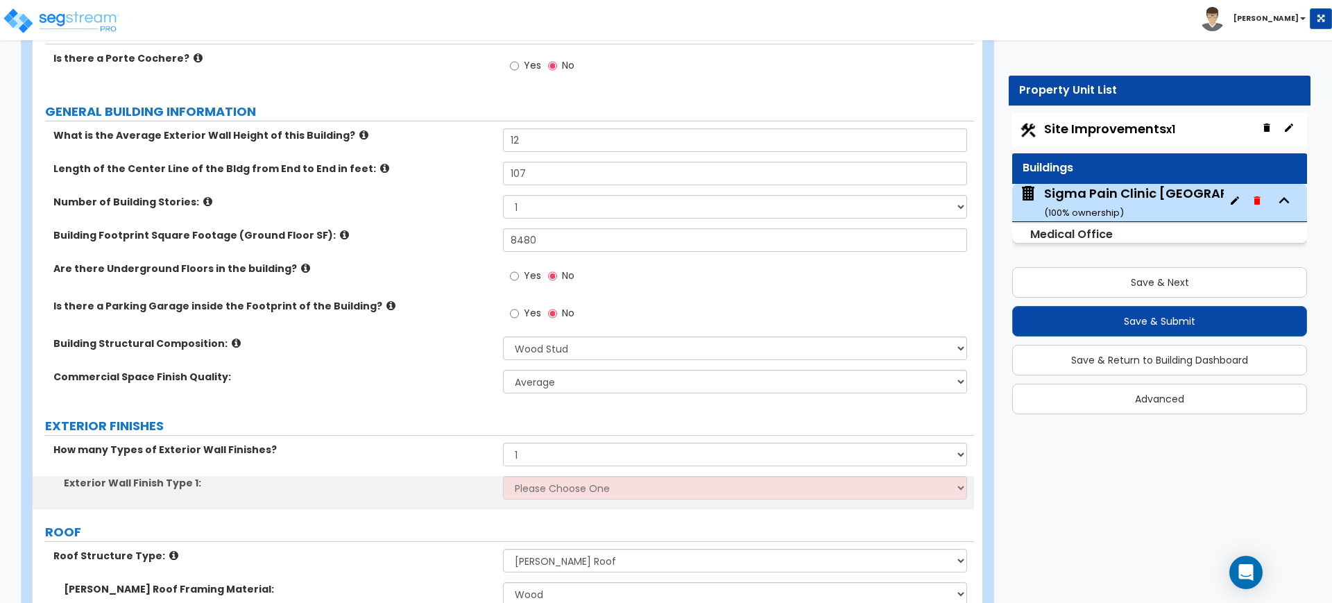
click at [422, 402] on div "Commercial Space Finish Quality: Low Average High" at bounding box center [503, 386] width 941 height 33
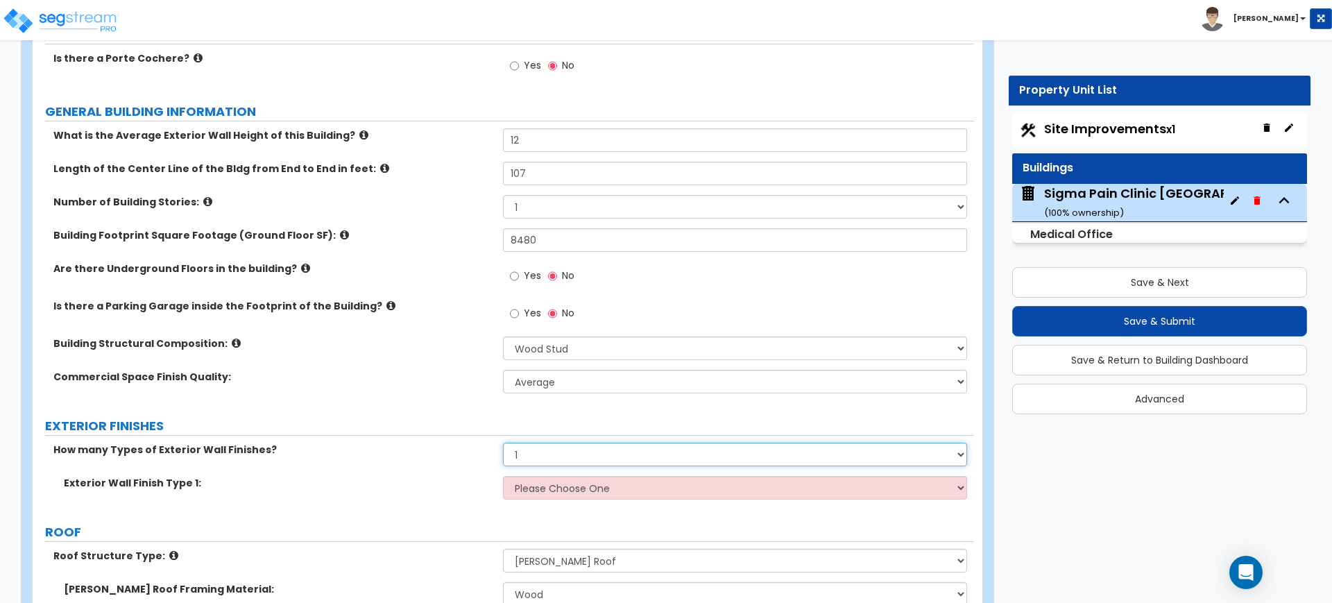
click at [641, 465] on select "None 1 2 3" at bounding box center [734, 455] width 463 height 24
select select "2"
click at [503, 443] on select "None 1 2 3" at bounding box center [734, 455] width 463 height 24
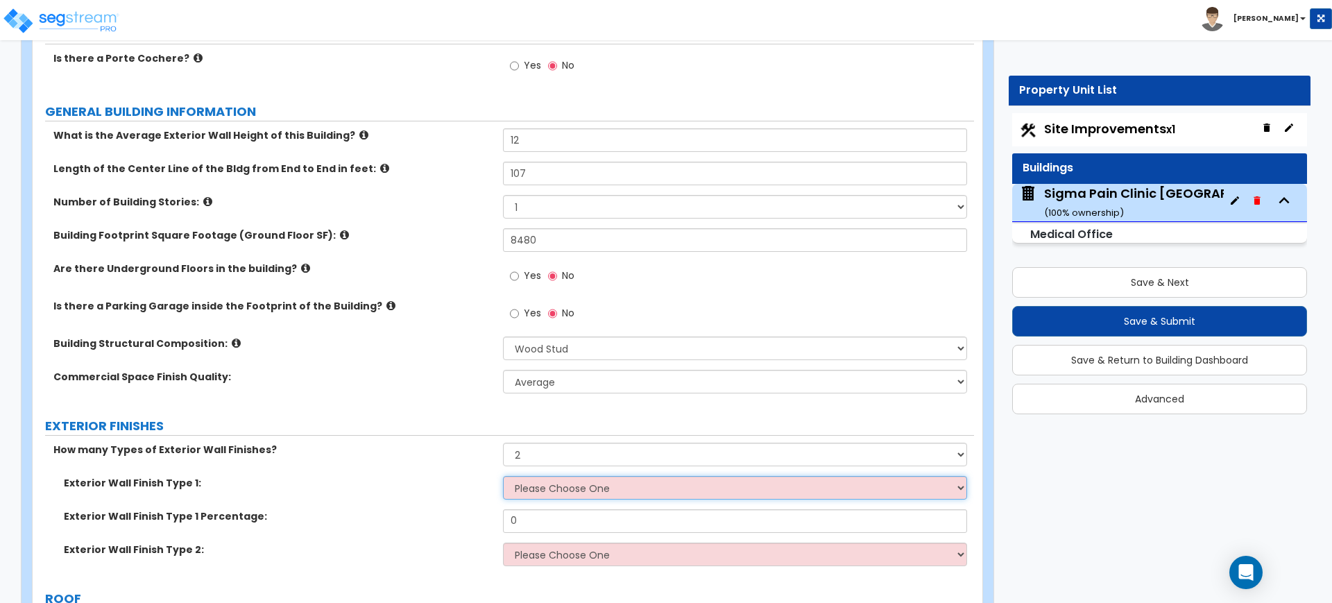
click at [601, 485] on select "Please Choose One No Finish/Shared Wall No Wall Brick Veneer Stone Veneer Wood …" at bounding box center [734, 488] width 463 height 24
select select "7"
click at [503, 476] on select "Please Choose One No Finish/Shared Wall No Wall Brick Veneer Stone Veneer Wood …" at bounding box center [734, 488] width 463 height 24
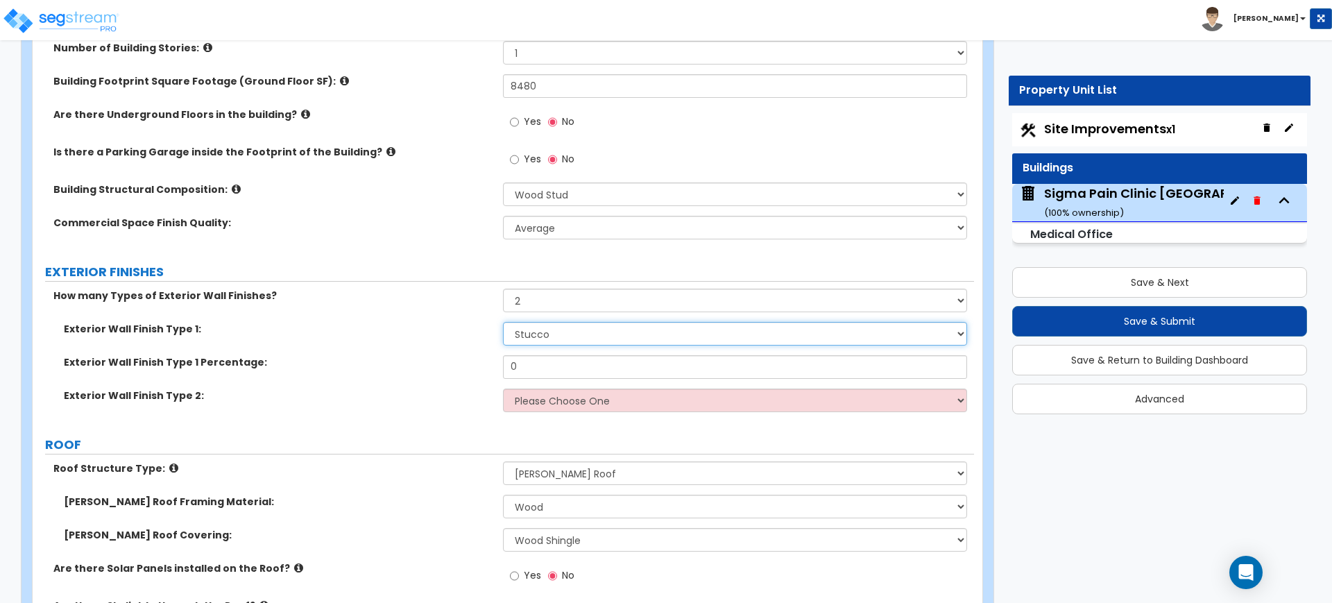
scroll to position [347, 0]
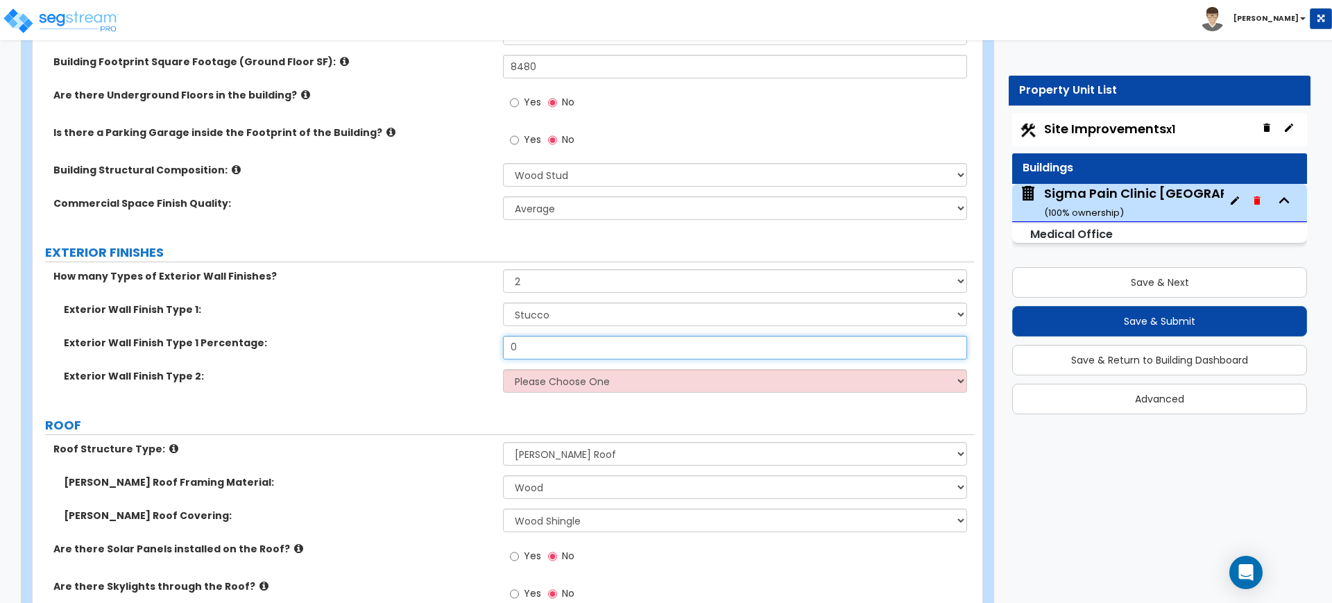
drag, startPoint x: 547, startPoint y: 350, endPoint x: 483, endPoint y: 352, distance: 63.8
click at [483, 352] on div "Exterior Wall Finish Type 1 Percentage: 0" at bounding box center [503, 352] width 941 height 33
type input "75"
click at [540, 377] on select "Please Choose One No Finish/Shared Wall No Wall Brick Veneer Stone Veneer Wood …" at bounding box center [734, 381] width 463 height 24
select select "3"
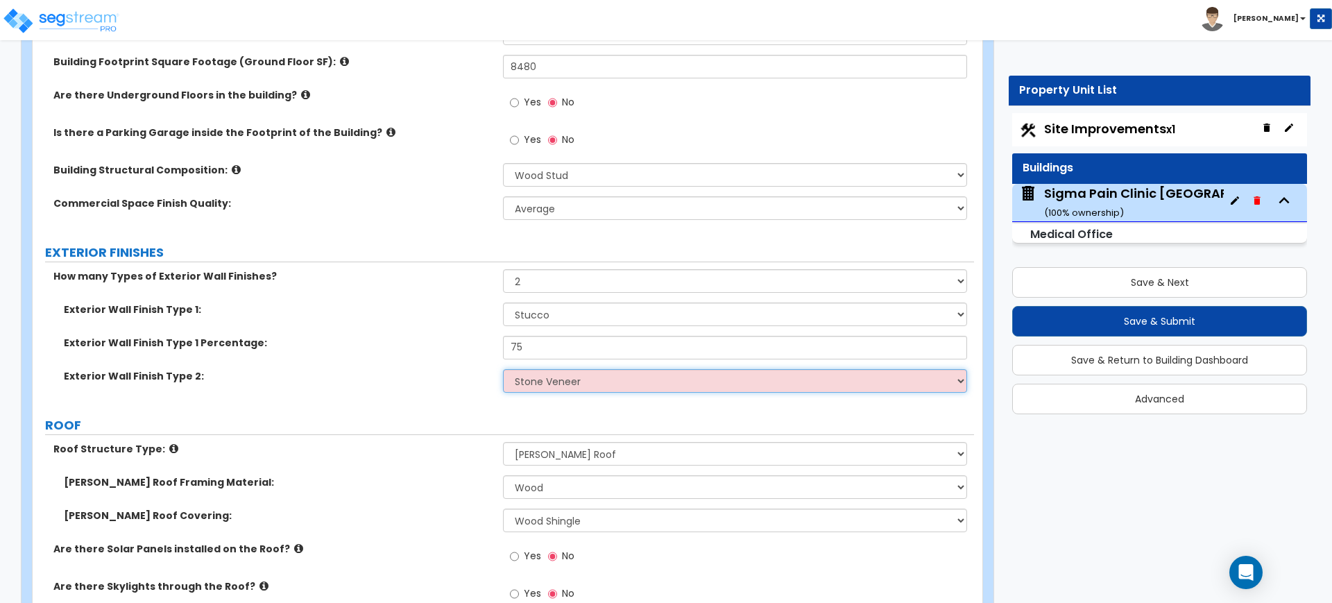
click at [503, 369] on select "Please Choose One No Finish/Shared Wall No Wall Brick Veneer Stone Veneer Wood …" at bounding box center [734, 381] width 463 height 24
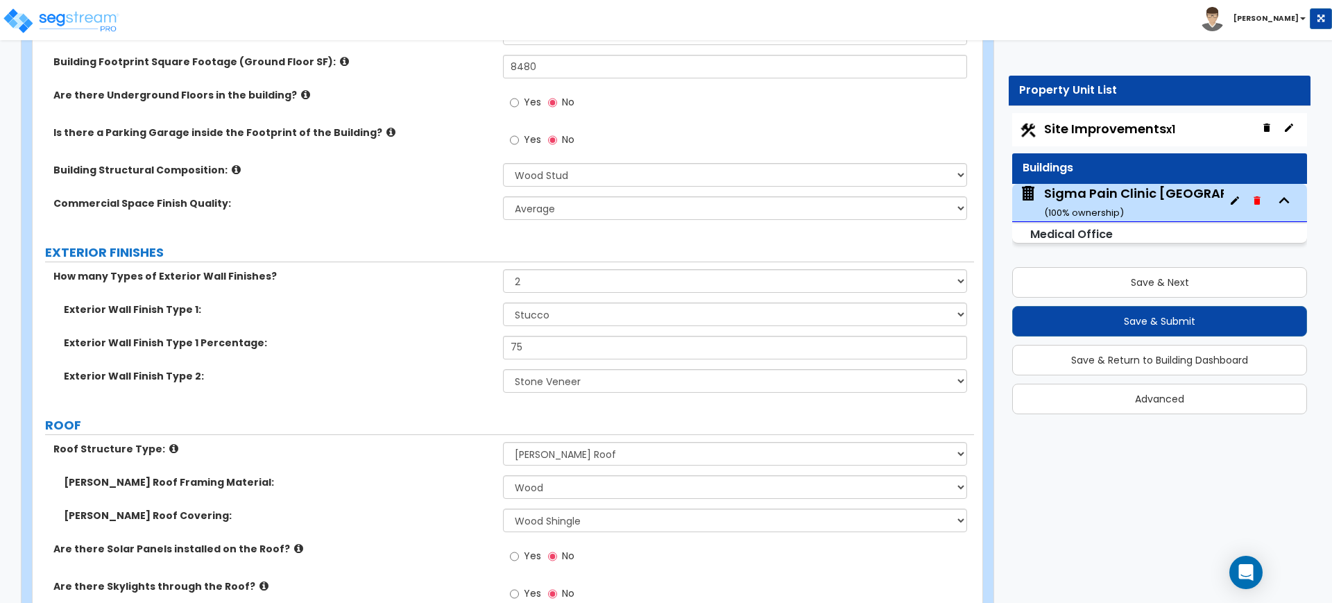
click at [395, 321] on div "Exterior Wall Finish Type 1: Please Choose One No Finish/Shared Wall No Wall Br…" at bounding box center [503, 318] width 941 height 33
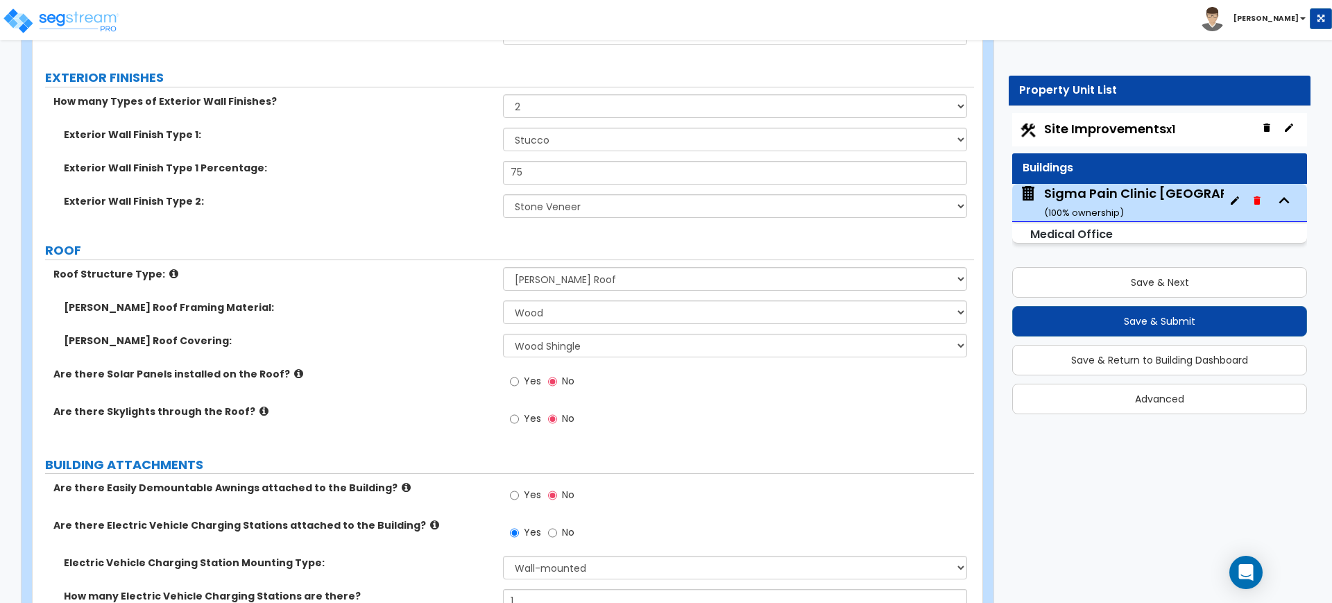
scroll to position [520, 0]
click at [559, 349] on select "Please Choose One Asphalt Shingle Clay Tile Wood Shingle Metal Shingle Standing…" at bounding box center [734, 347] width 463 height 24
select select "5"
click at [503, 335] on select "Please Choose One Asphalt Shingle Clay Tile Wood Shingle Metal Shingle Standing…" at bounding box center [734, 347] width 463 height 24
click at [450, 406] on label "Are there Skylights through the Roof?" at bounding box center [272, 413] width 439 height 14
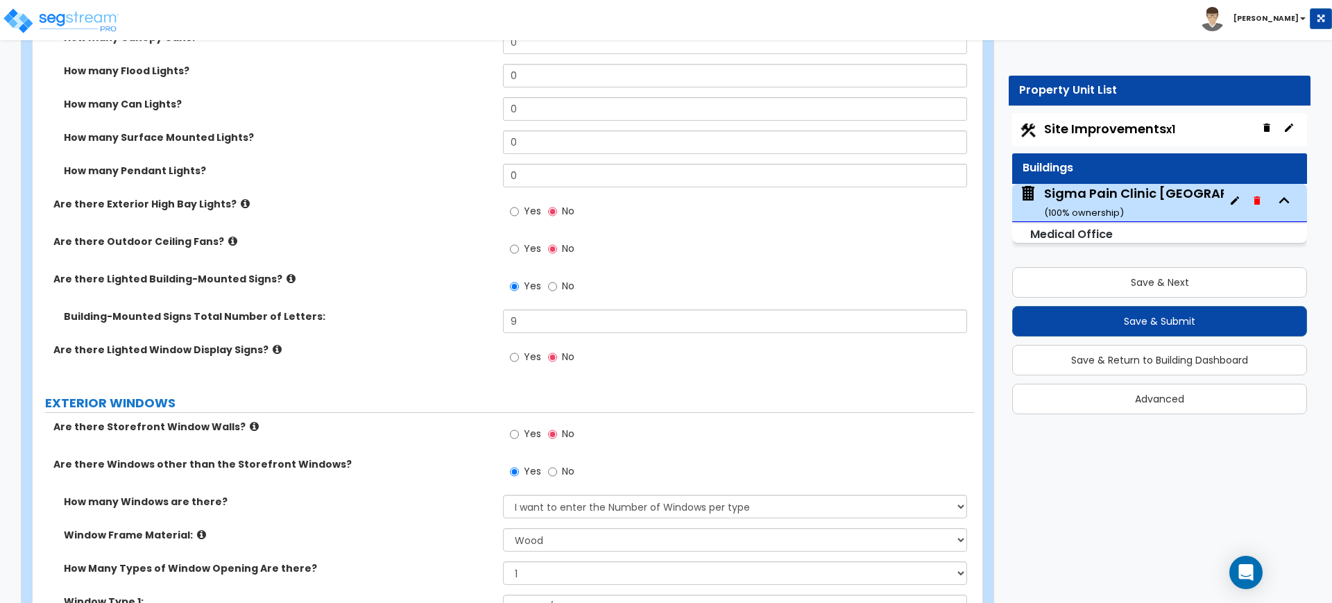
scroll to position [1387, 0]
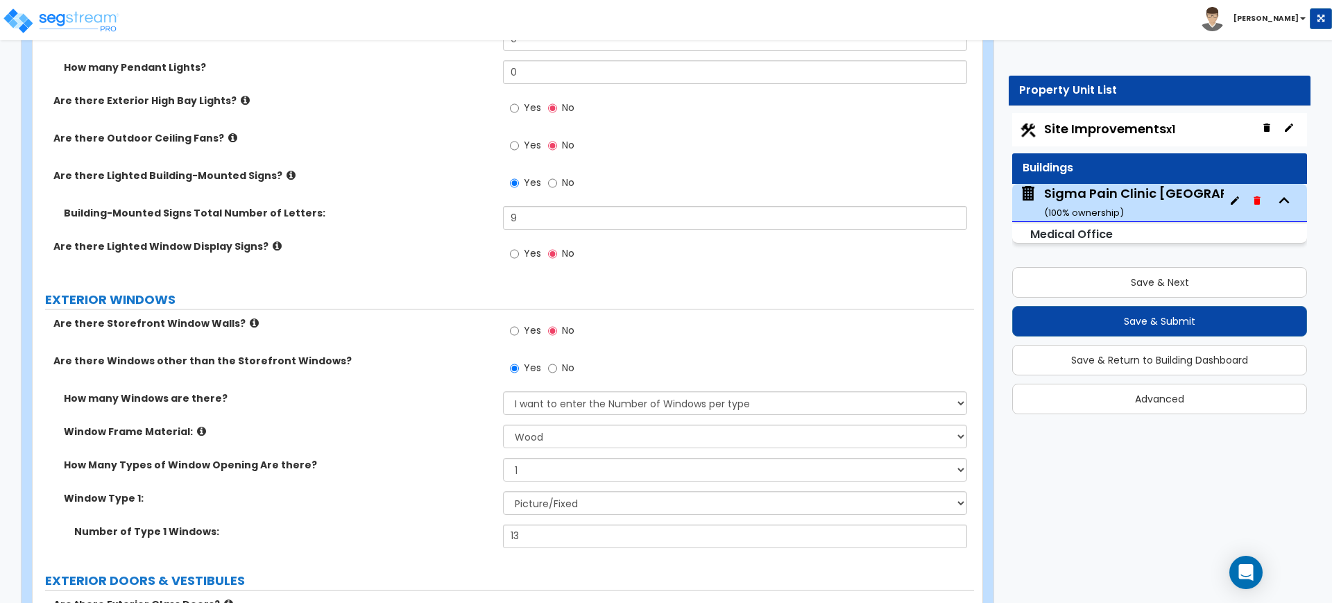
click at [197, 429] on icon at bounding box center [201, 431] width 9 height 10
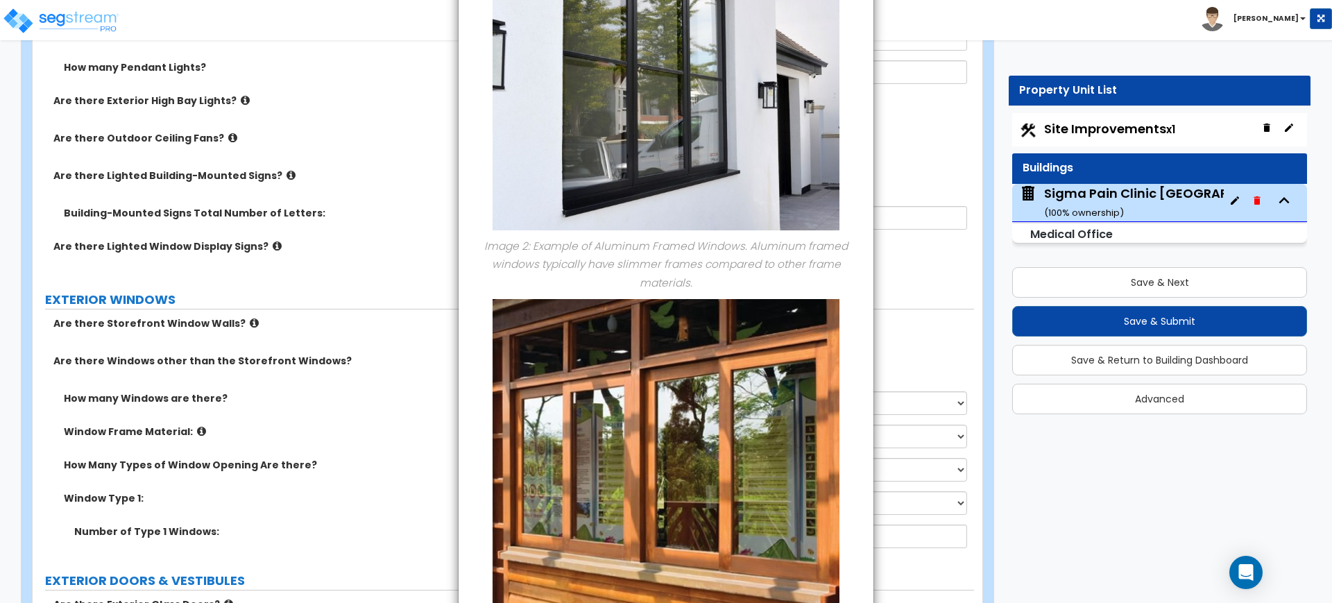
scroll to position [561, 0]
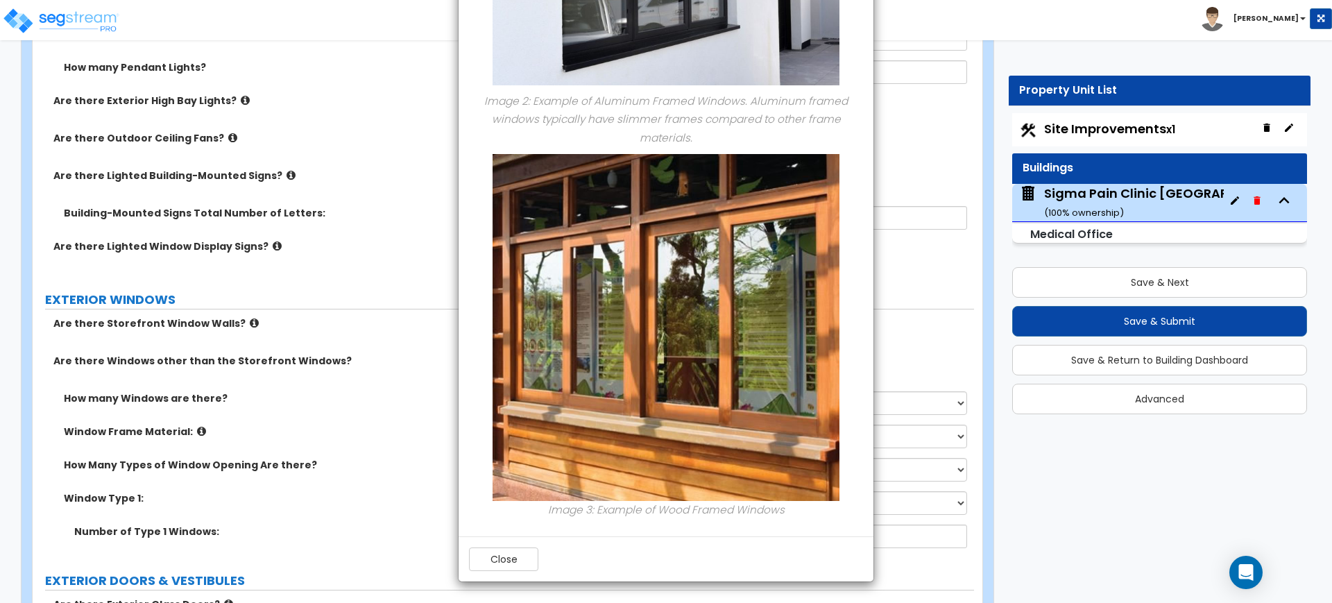
click at [434, 280] on div "× Information of Window Frame Material: Image 1: Example of Vinyl Framed Window…" at bounding box center [666, 301] width 1332 height 603
click at [520, 550] on button "Close" at bounding box center [503, 559] width 69 height 24
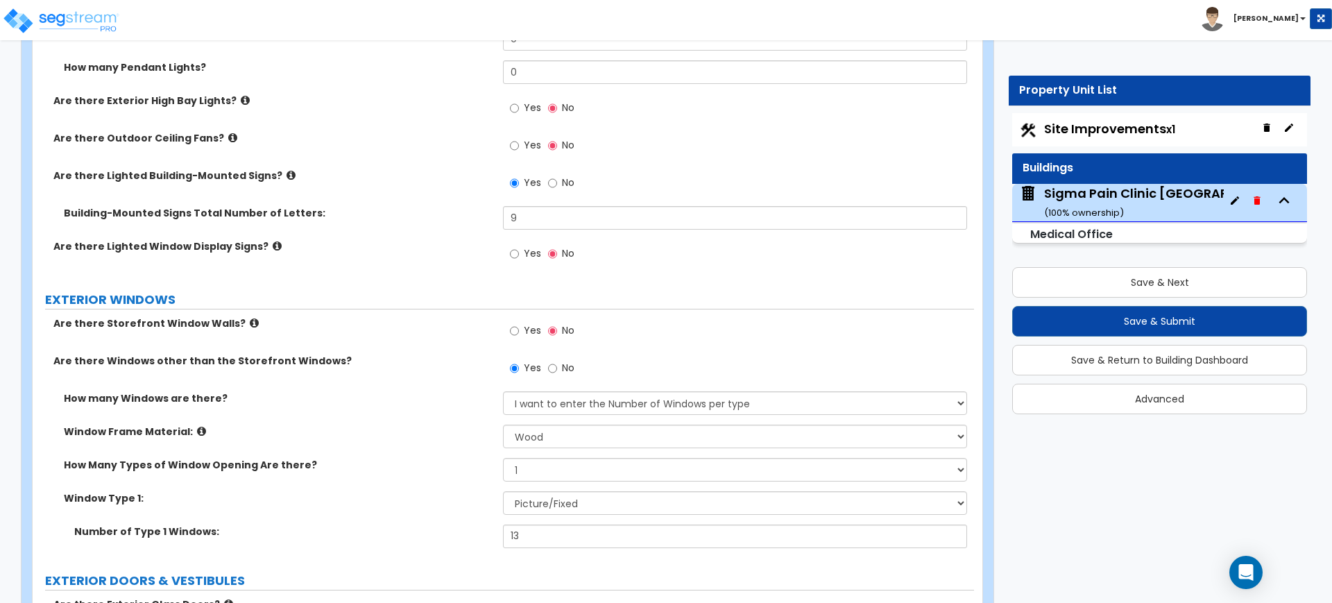
click at [571, 450] on div "Window Frame Material: Please Choose One Vinyl Aluminum Wood" at bounding box center [503, 441] width 941 height 33
click at [570, 436] on select "Please Choose One Vinyl Aluminum Wood" at bounding box center [734, 437] width 463 height 24
select select "2"
click at [503, 425] on select "Please Choose One Vinyl Aluminum Wood" at bounding box center [734, 437] width 463 height 24
drag, startPoint x: 331, startPoint y: 416, endPoint x: 332, endPoint y: 405, distance: 10.4
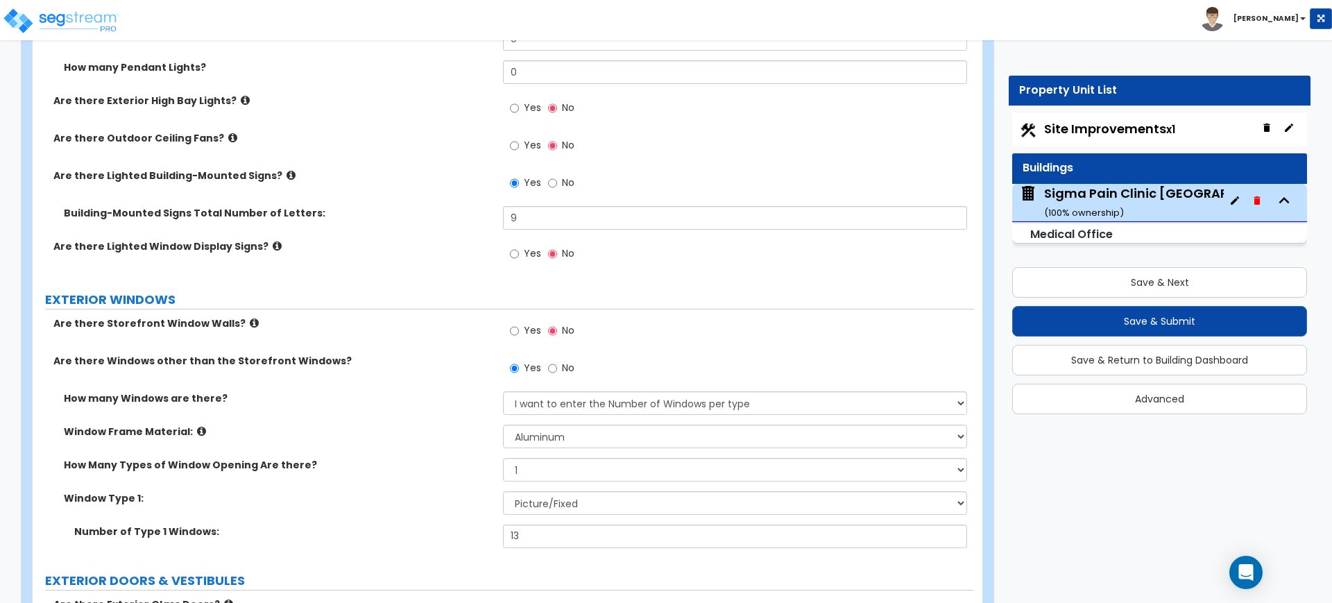
click at [331, 414] on div "How many Windows are there? None I want to enter a Percentage of the Exterior W…" at bounding box center [503, 407] width 941 height 33
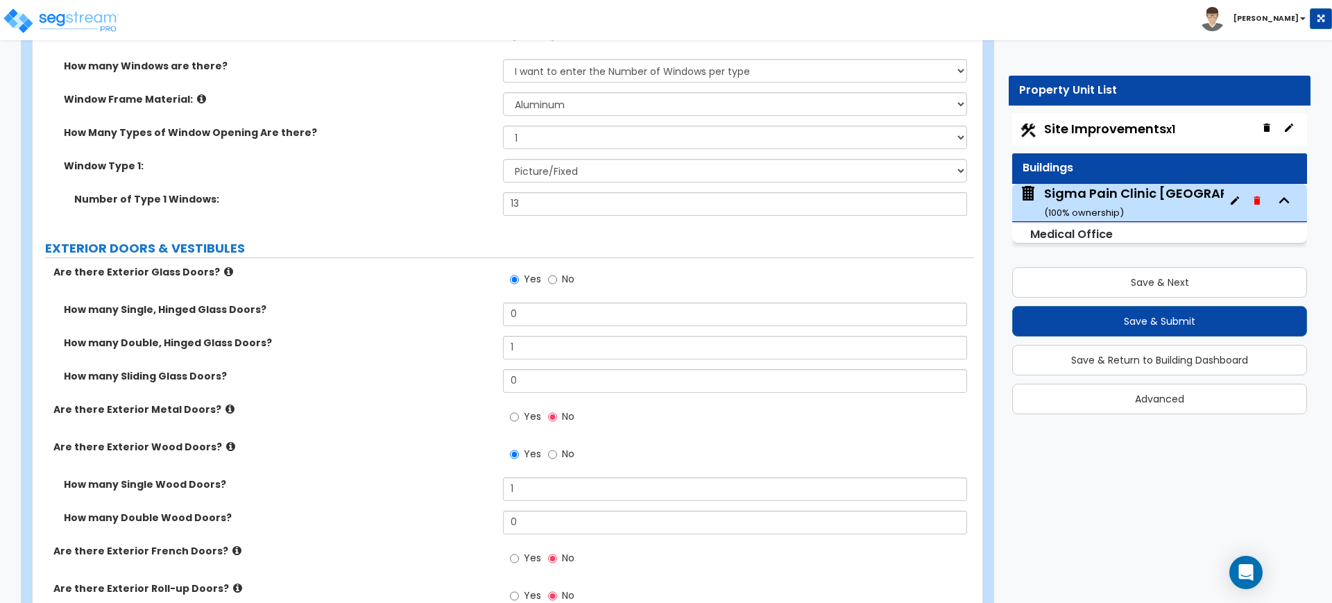
scroll to position [1821, 0]
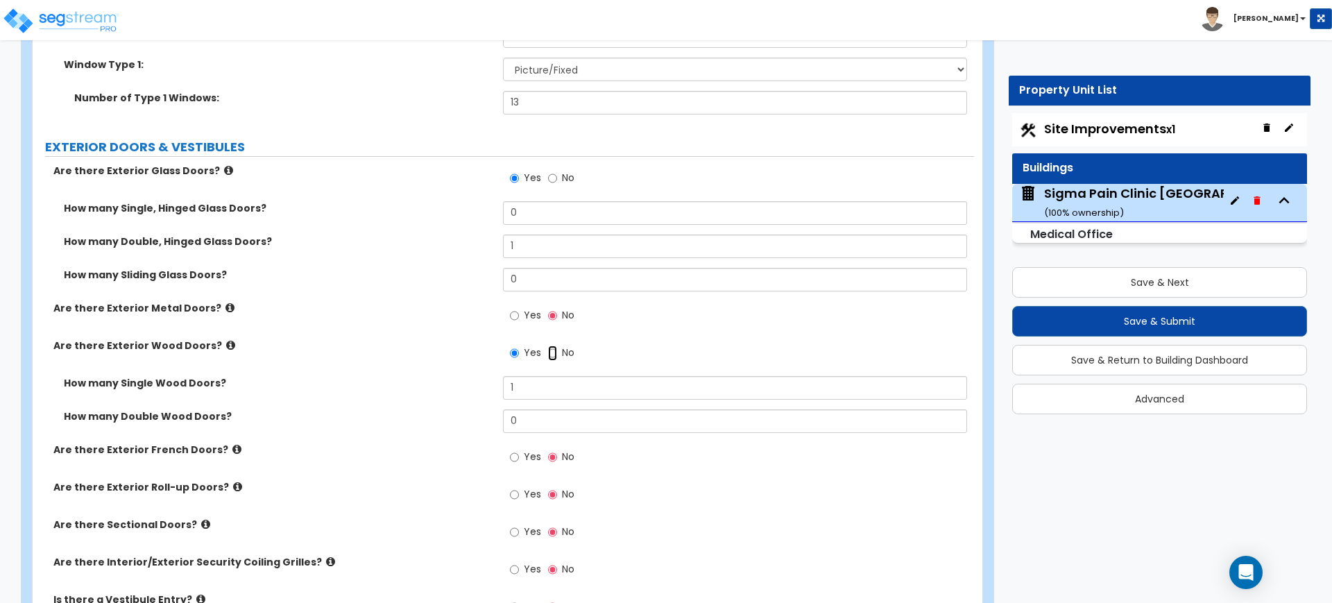
drag, startPoint x: 550, startPoint y: 348, endPoint x: 540, endPoint y: 339, distance: 13.3
click at [550, 348] on input "No" at bounding box center [552, 352] width 9 height 15
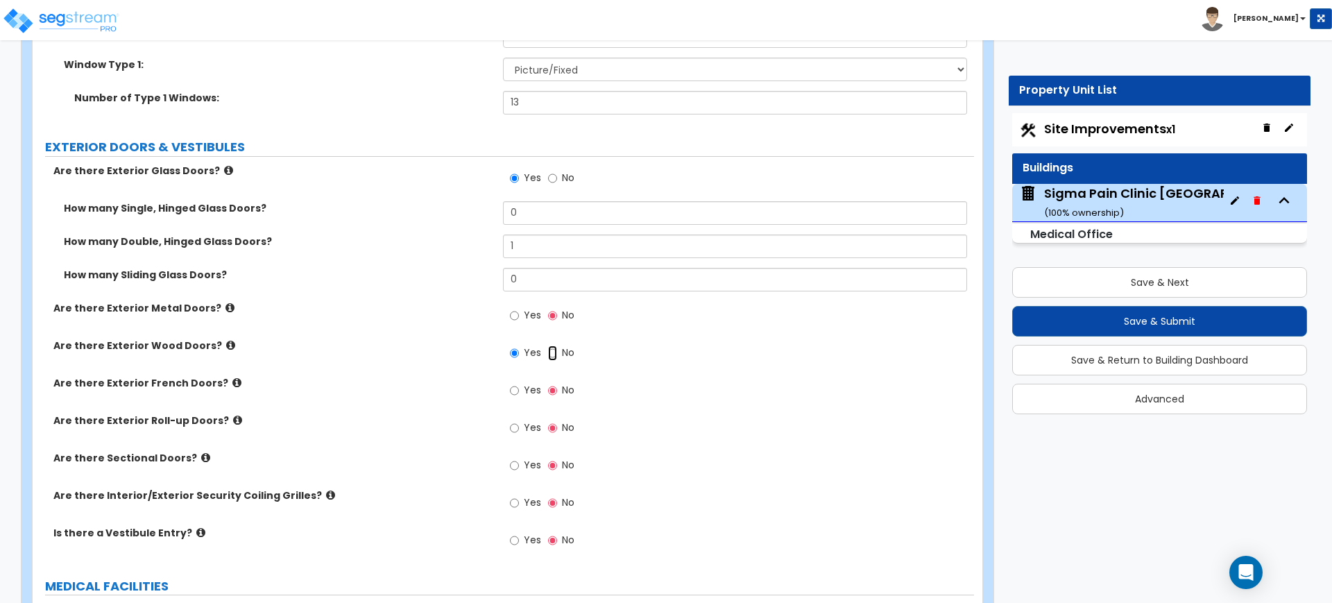
radio input "false"
radio input "true"
click at [518, 317] on input "Yes" at bounding box center [514, 315] width 9 height 15
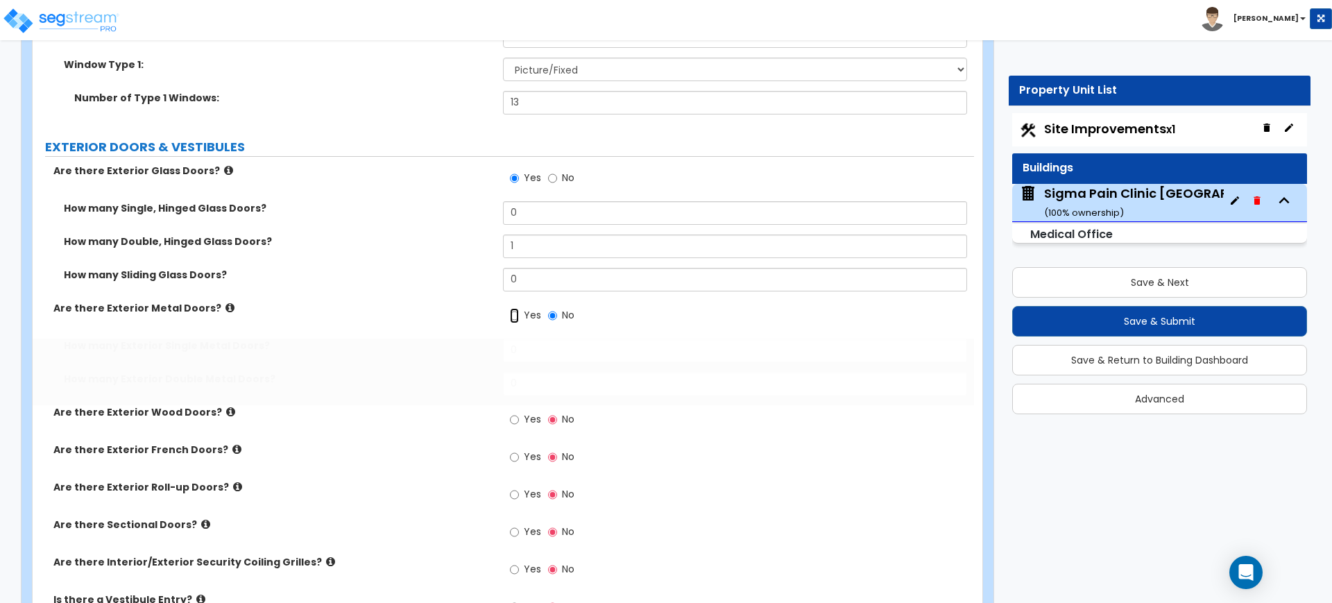
radio input "true"
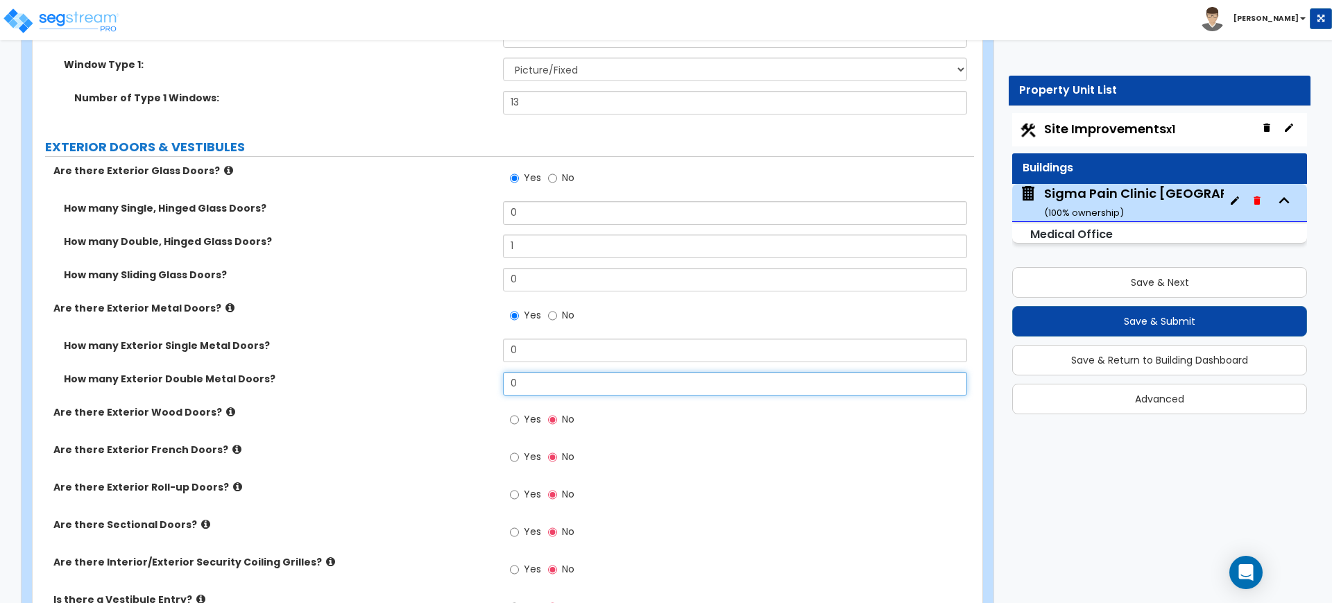
click at [531, 380] on input "0" at bounding box center [734, 384] width 463 height 24
drag, startPoint x: 526, startPoint y: 354, endPoint x: 466, endPoint y: 348, distance: 60.7
click at [471, 351] on div "How many Exterior Single Metal Doors? 0" at bounding box center [503, 355] width 941 height 33
type input "1"
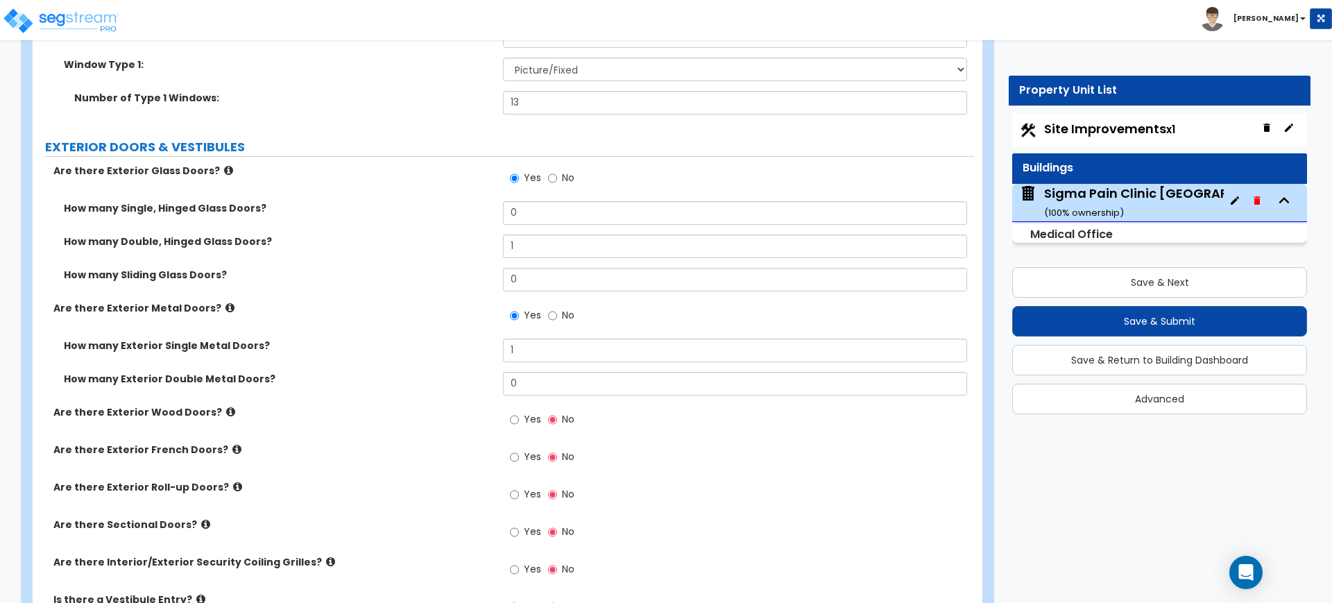
click at [430, 325] on div "Are there Exterior Metal Doors? Yes No" at bounding box center [503, 319] width 941 height 37
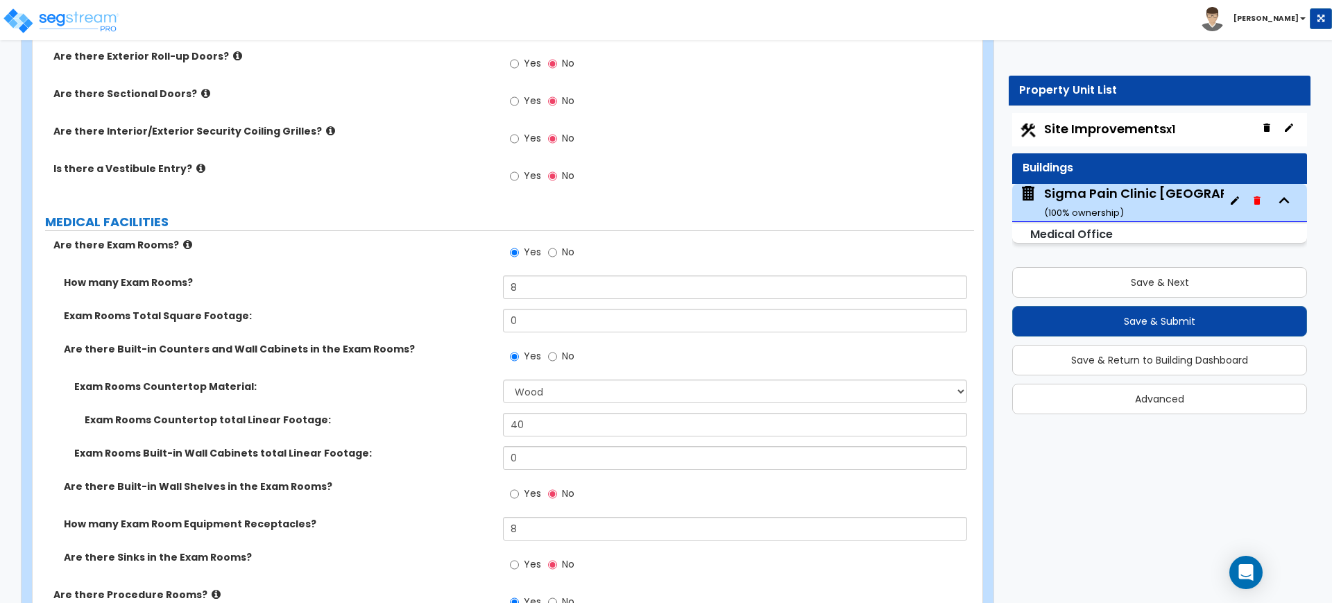
scroll to position [2255, 0]
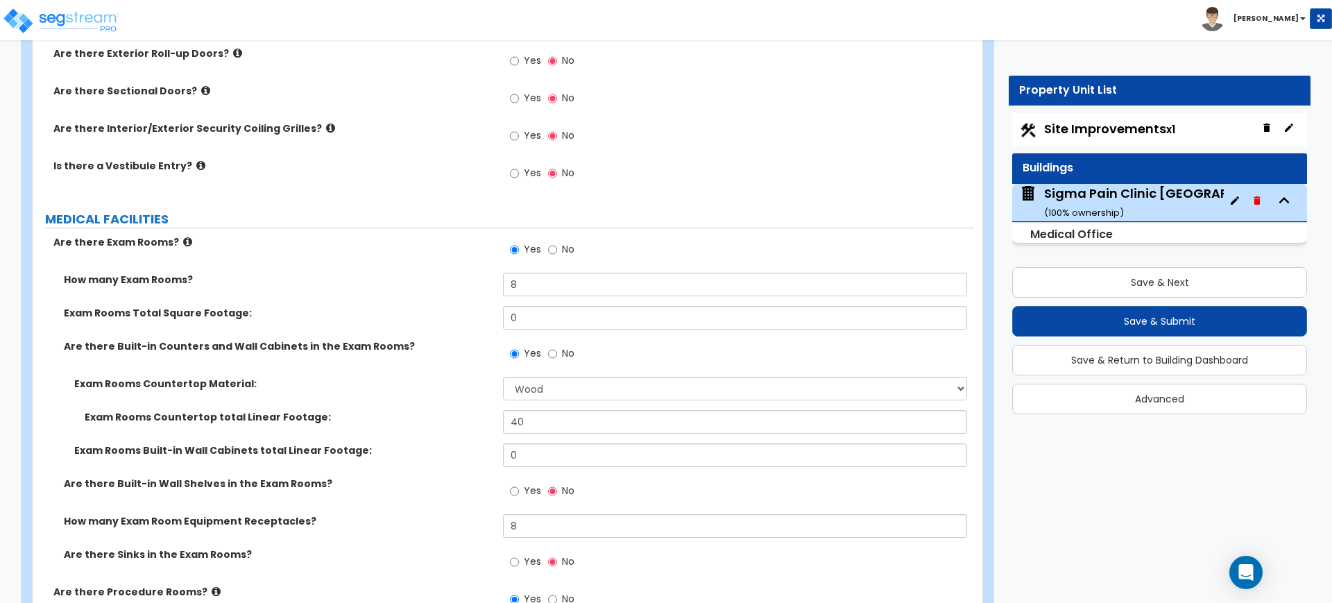
click at [344, 345] on label "Are there Built-in Counters and Wall Cabinets in the Exam Rooms?" at bounding box center [278, 346] width 429 height 14
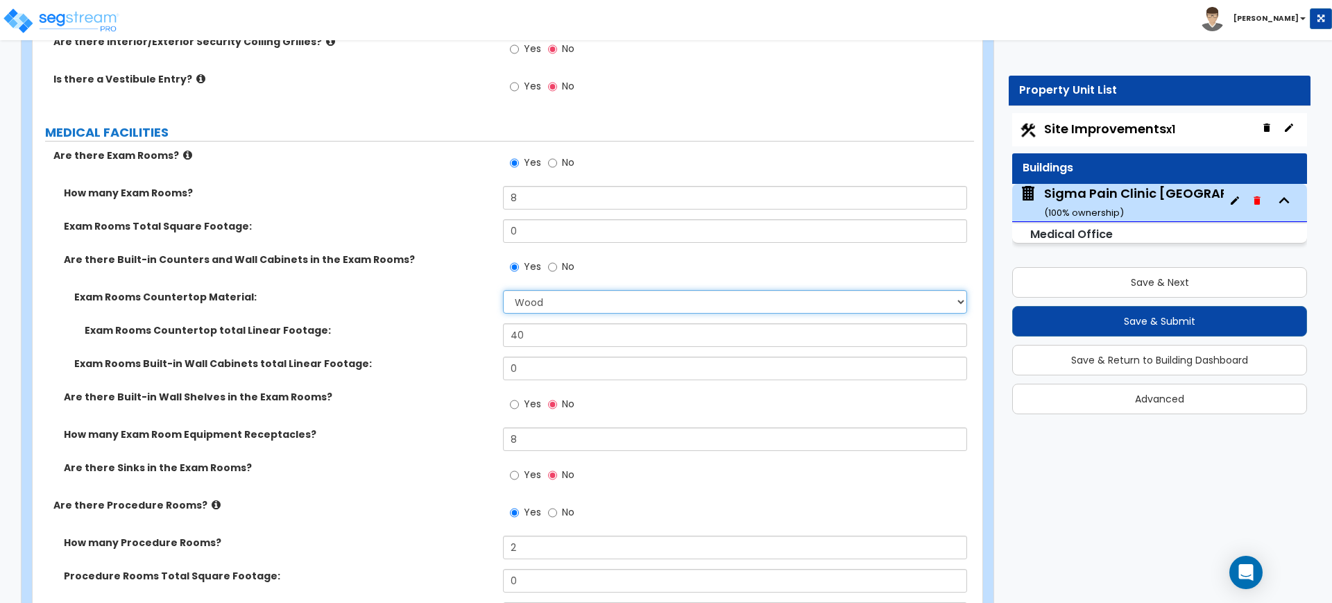
click at [509, 296] on select "Please Choose One Plastic Laminate Solid Surface Stone Quartz Marble Tile Wood …" at bounding box center [734, 302] width 463 height 24
select select "2"
click at [503, 290] on select "Please Choose One Plastic Laminate Solid Surface Stone Quartz Marble Tile Wood …" at bounding box center [734, 302] width 463 height 24
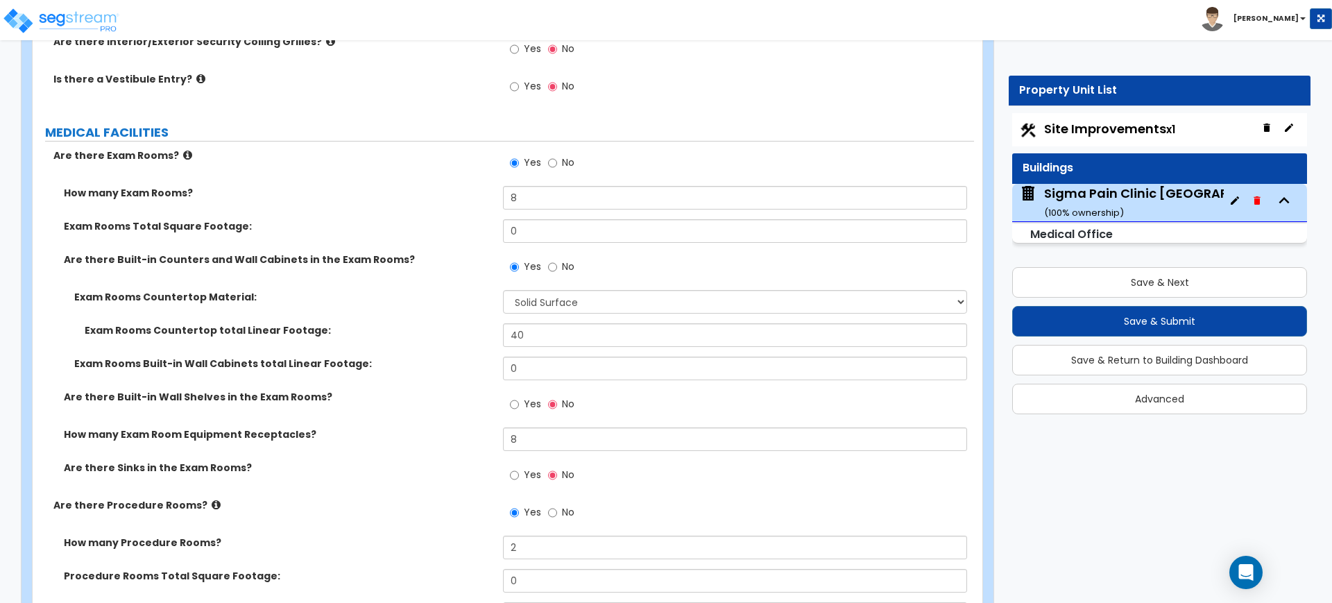
click at [377, 308] on div "Exam Rooms Countertop Material: Please Choose One Plastic Laminate Solid Surfac…" at bounding box center [503, 306] width 941 height 33
drag, startPoint x: 548, startPoint y: 361, endPoint x: 409, endPoint y: 346, distance: 140.2
click at [409, 346] on div "Exam Rooms Countertop Material: Please Choose One Plastic Laminate Solid Surfac…" at bounding box center [503, 340] width 921 height 100
type input "7"
type input "40"
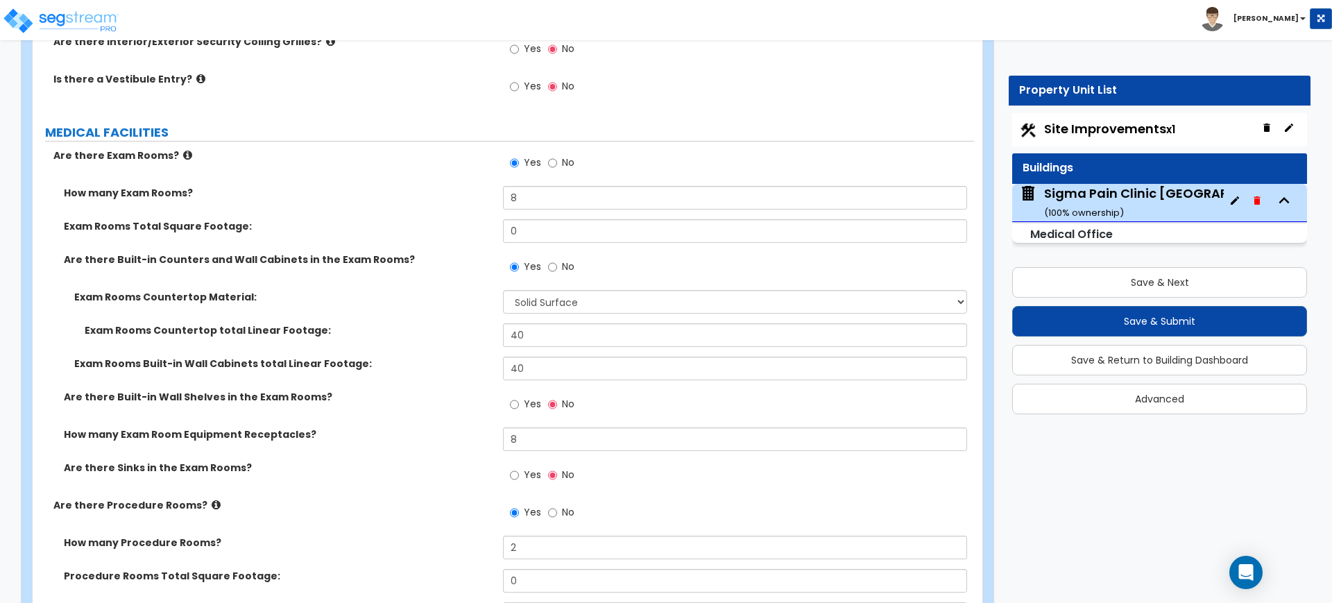
click at [409, 343] on div "Exam Rooms Countertop total Linear Footage: 40" at bounding box center [503, 339] width 941 height 33
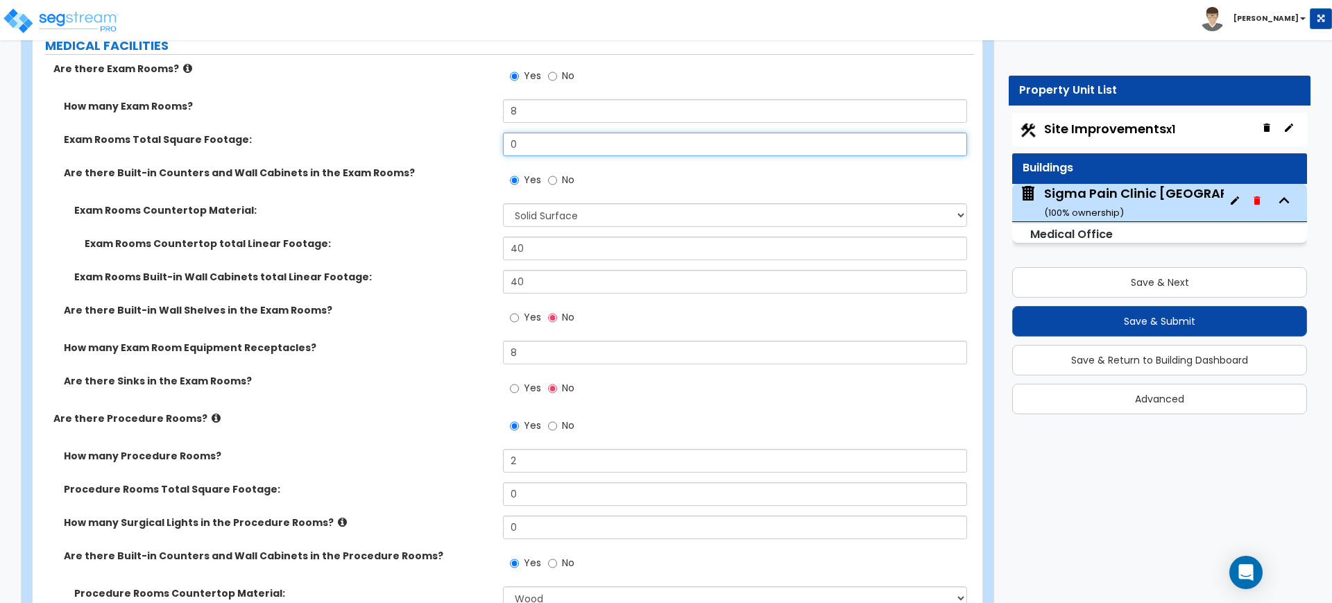
drag, startPoint x: 564, startPoint y: 144, endPoint x: 413, endPoint y: 128, distance: 152.0
click at [413, 128] on div "How many Exam Rooms? 8 Exam Rooms Total Square Footage: 0 Are there Built-in Co…" at bounding box center [503, 255] width 921 height 312
click at [528, 142] on input "0" at bounding box center [734, 145] width 463 height 24
drag, startPoint x: 527, startPoint y: 141, endPoint x: 493, endPoint y: 145, distance: 33.6
click at [493, 145] on div "Exam Rooms Total Square Footage: 0" at bounding box center [503, 149] width 941 height 33
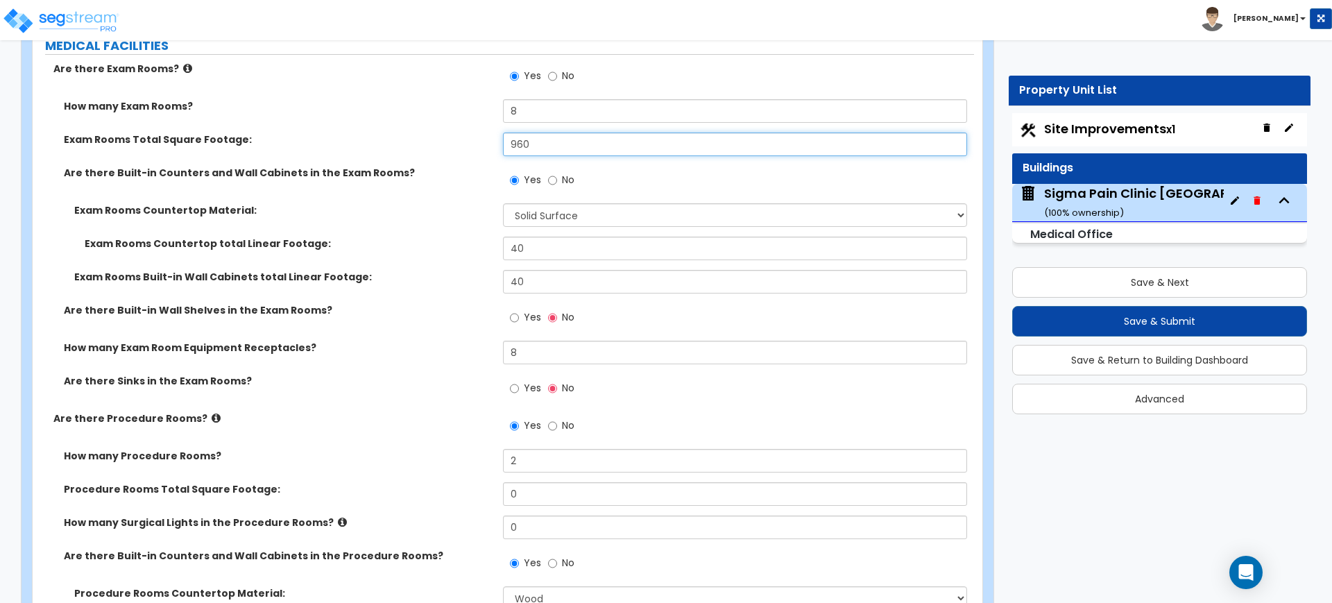
type input "960"
click at [447, 197] on div "Are there Built-in Counters and Wall Cabinets in the Exam Rooms? Yes No" at bounding box center [503, 184] width 941 height 37
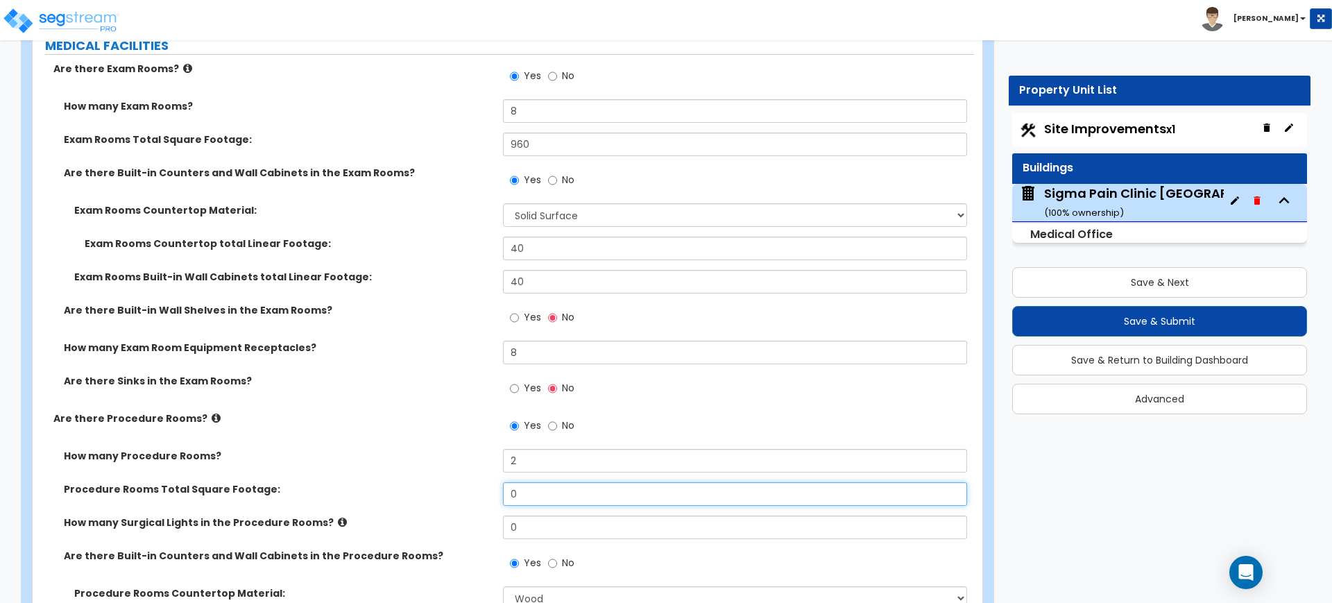
click at [538, 495] on input "0" at bounding box center [734, 494] width 463 height 24
drag, startPoint x: 540, startPoint y: 490, endPoint x: 472, endPoint y: 484, distance: 69.0
click at [472, 484] on div "Procedure Rooms Total Square Footage: 0" at bounding box center [503, 498] width 941 height 33
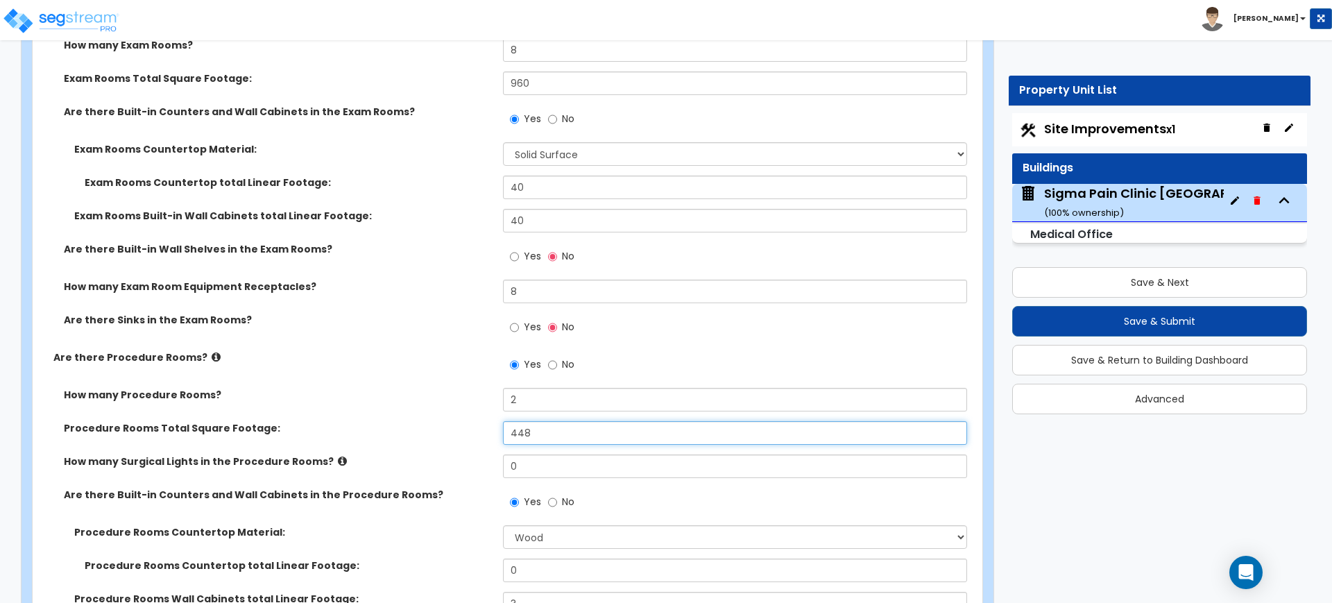
scroll to position [2515, 0]
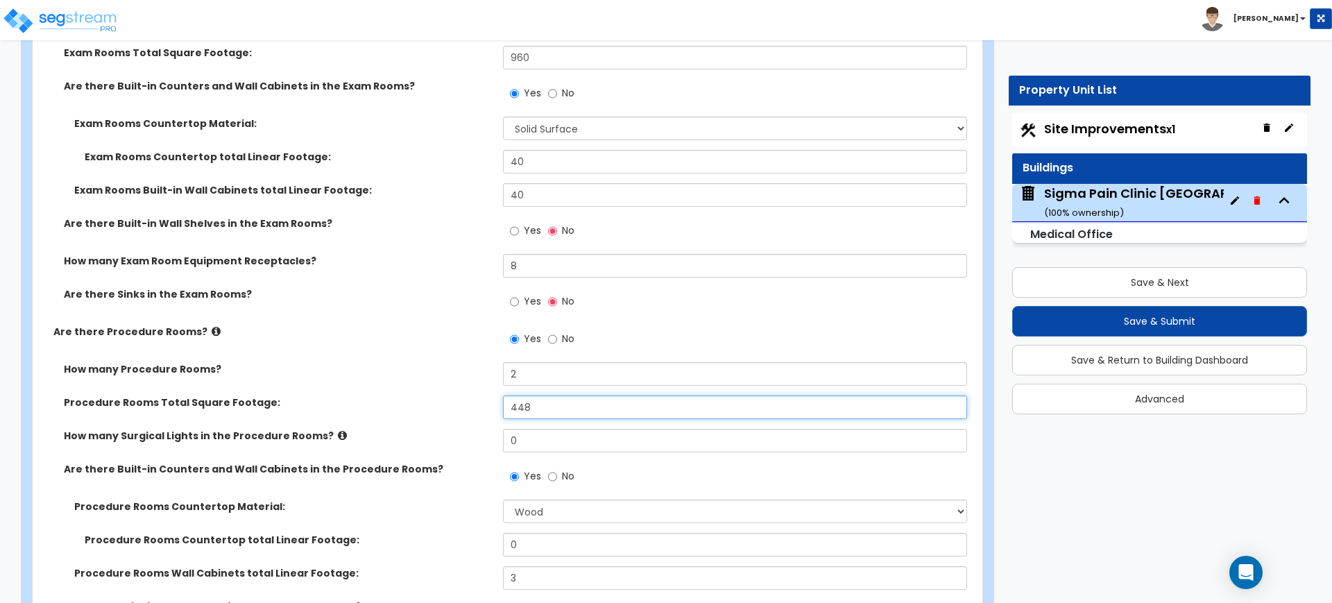
type input "448"
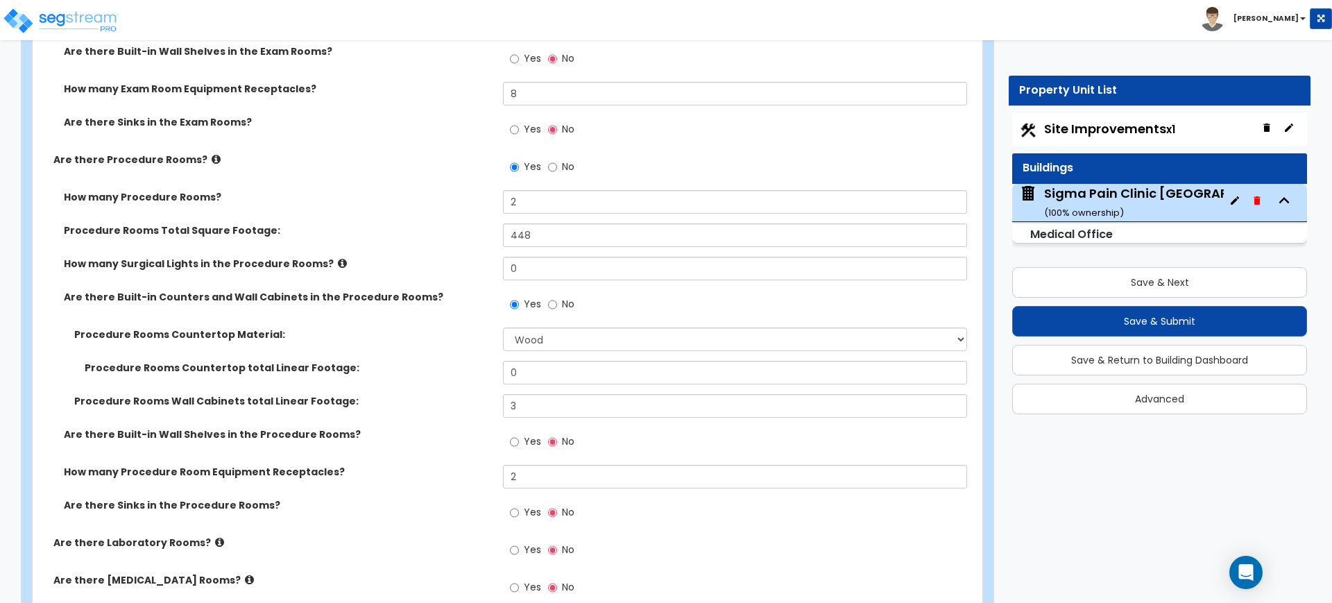
scroll to position [2688, 0]
click at [592, 330] on select "Please Choose One Plastic Laminate Solid Surface Stone Quartz Marble Tile Wood …" at bounding box center [734, 338] width 463 height 24
select select "0"
click at [503, 326] on select "Please Choose One Plastic Laminate Solid Surface Stone Quartz Marble Tile Wood …" at bounding box center [734, 338] width 463 height 24
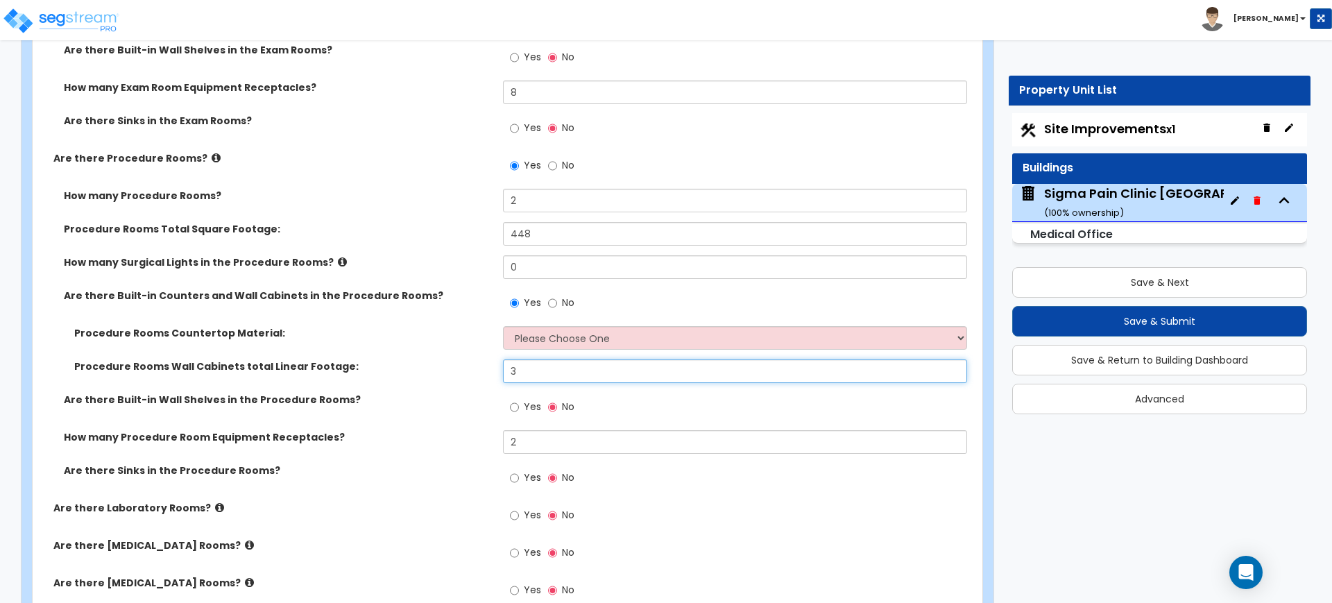
drag, startPoint x: 541, startPoint y: 374, endPoint x: 481, endPoint y: 356, distance: 63.0
click at [481, 357] on div "Procedure Rooms Countertop Material: Please Choose One Plastic Laminate Solid S…" at bounding box center [503, 359] width 921 height 67
type input "14"
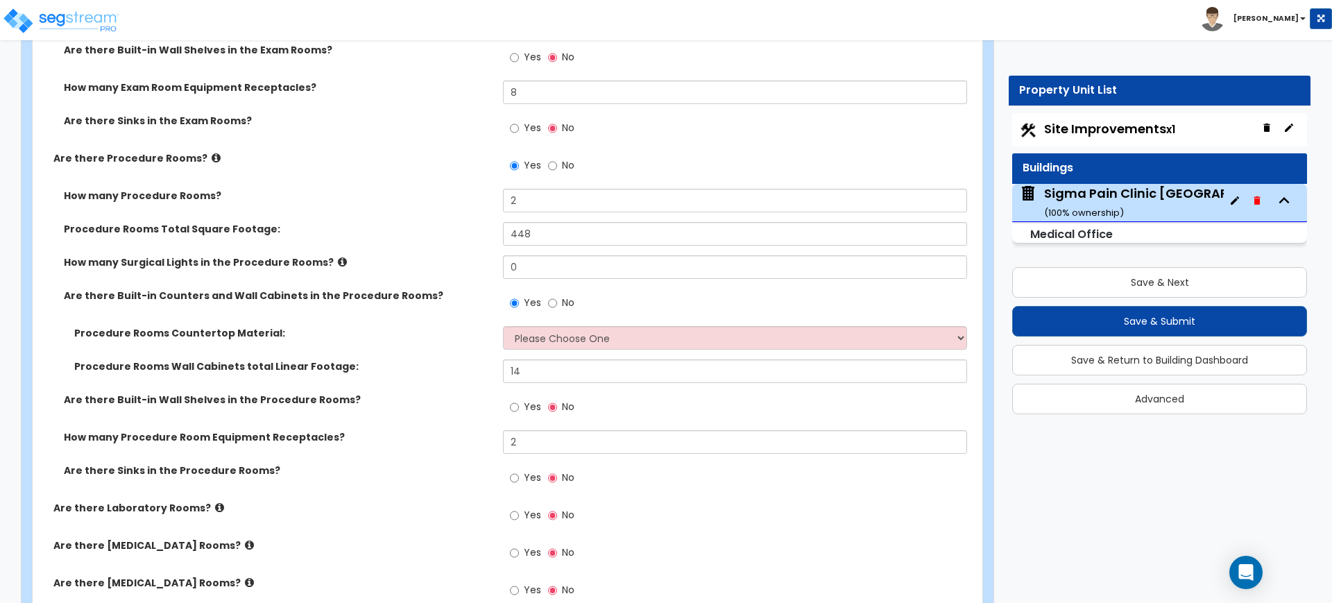
click at [479, 349] on div "Procedure Rooms Countertop Material: Please Choose One Plastic Laminate Solid S…" at bounding box center [503, 342] width 941 height 33
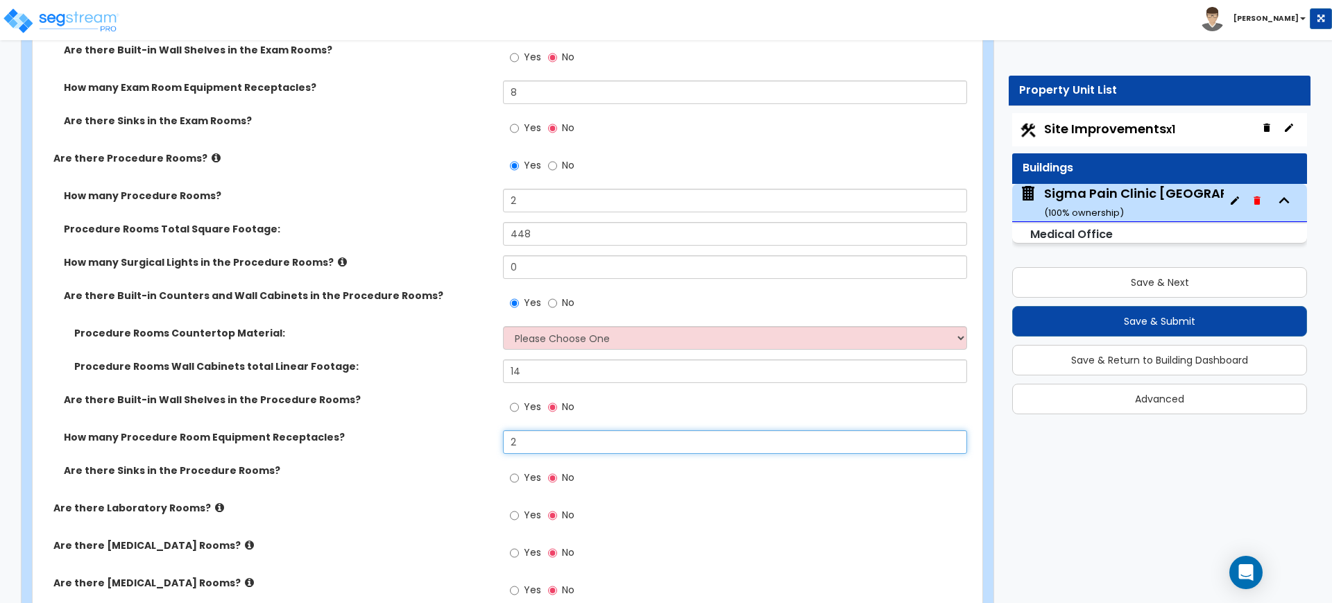
drag, startPoint x: 569, startPoint y: 452, endPoint x: 485, endPoint y: 431, distance: 86.5
click at [485, 431] on div "How many Procedure Room Equipment Receptacles? 2" at bounding box center [503, 446] width 941 height 33
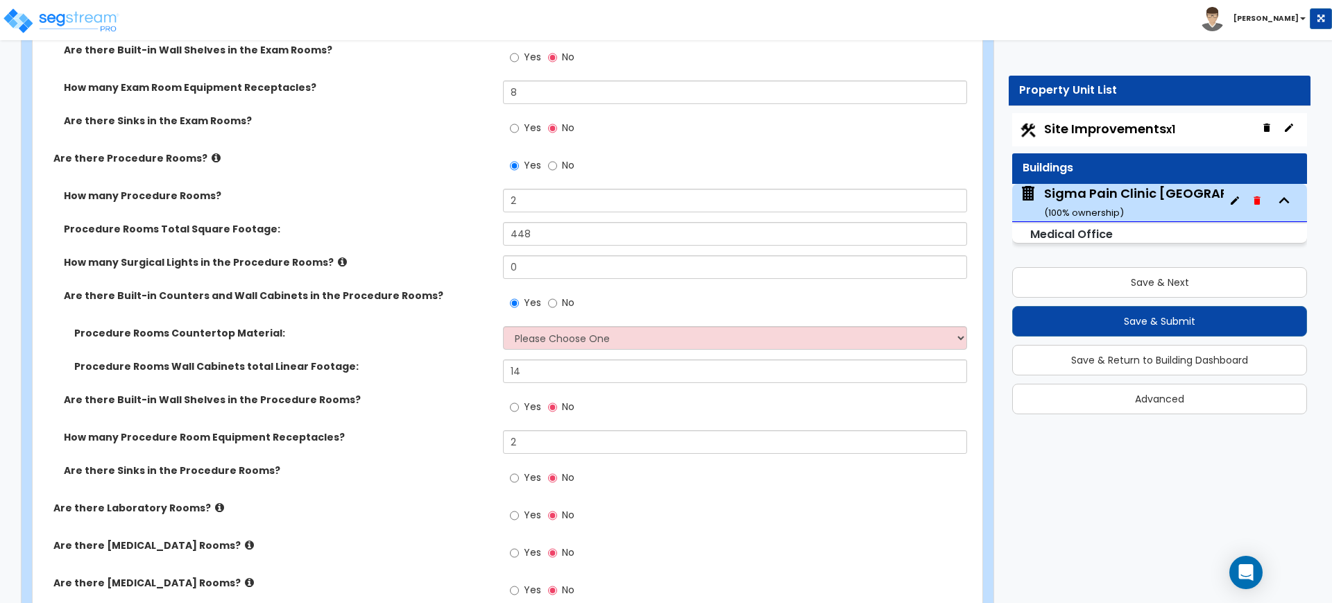
click at [465, 445] on div "How many Procedure Room Equipment Receptacles? 2" at bounding box center [503, 446] width 941 height 33
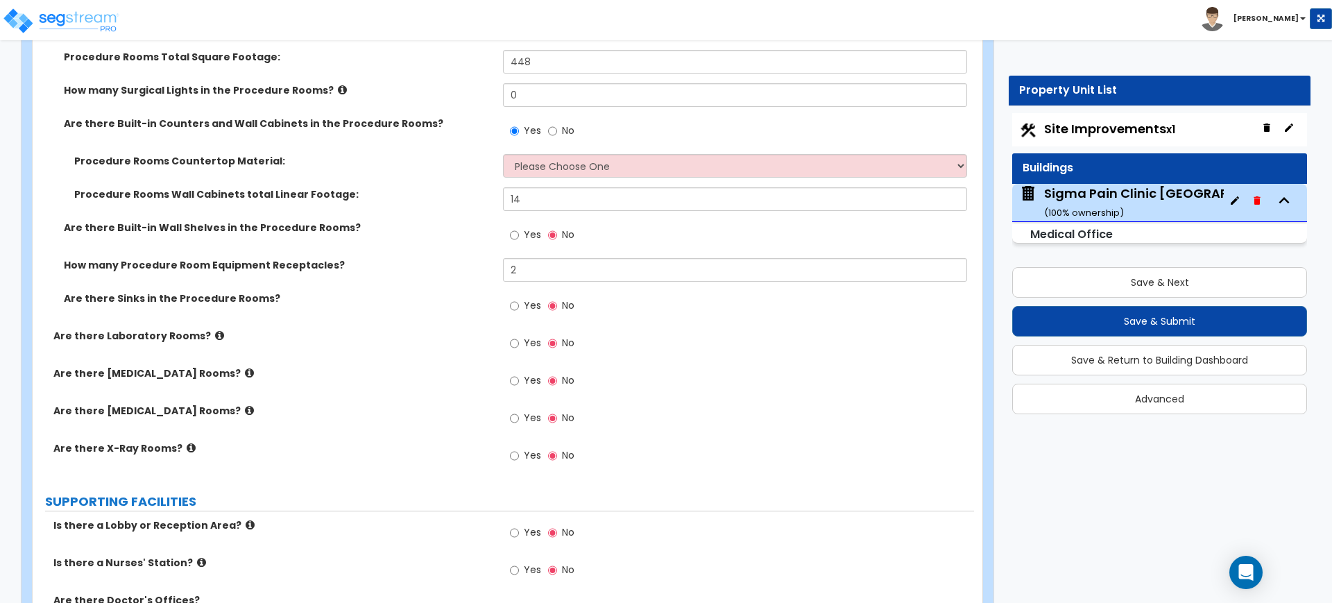
scroll to position [2862, 0]
drag, startPoint x: 407, startPoint y: 416, endPoint x: 289, endPoint y: 413, distance: 118.0
click at [289, 413] on label "Are there CT Scan Rooms?" at bounding box center [272, 409] width 439 height 14
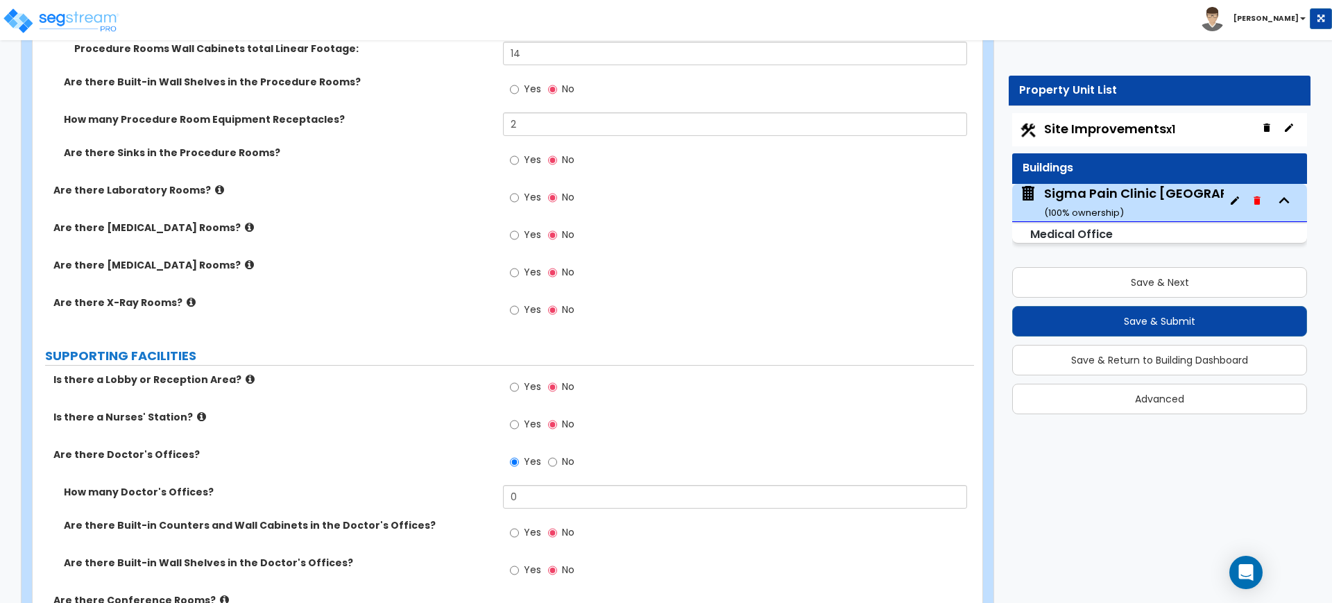
scroll to position [3035, 0]
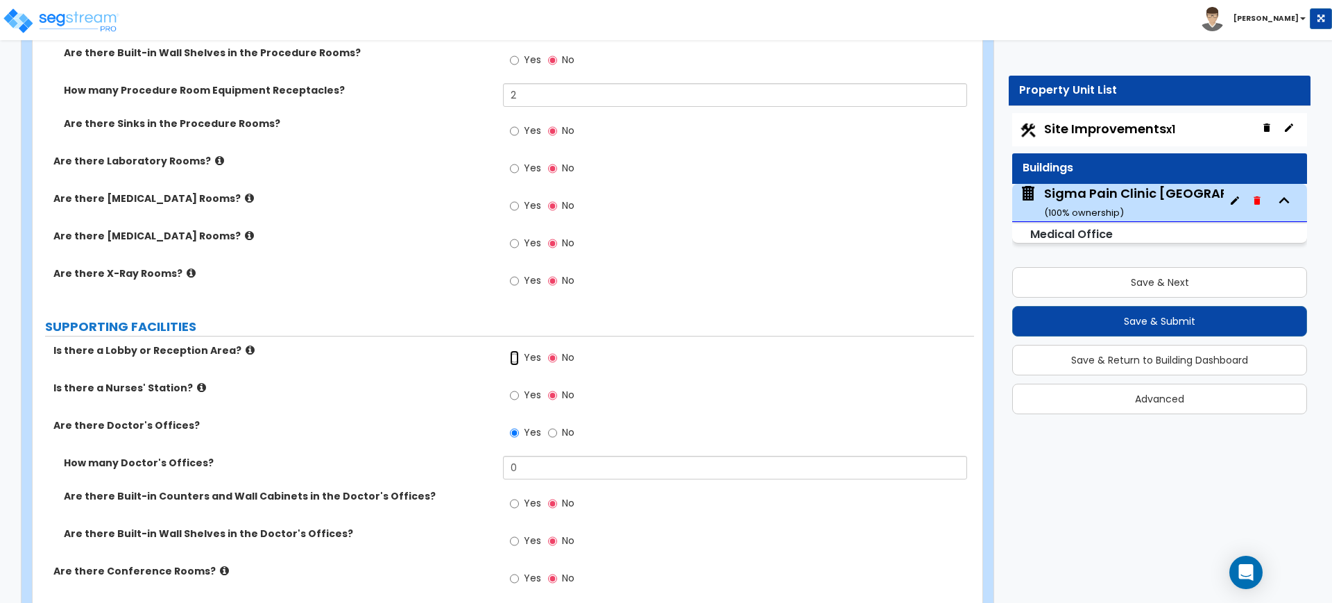
click at [514, 356] on input "Yes" at bounding box center [514, 357] width 9 height 15
radio input "true"
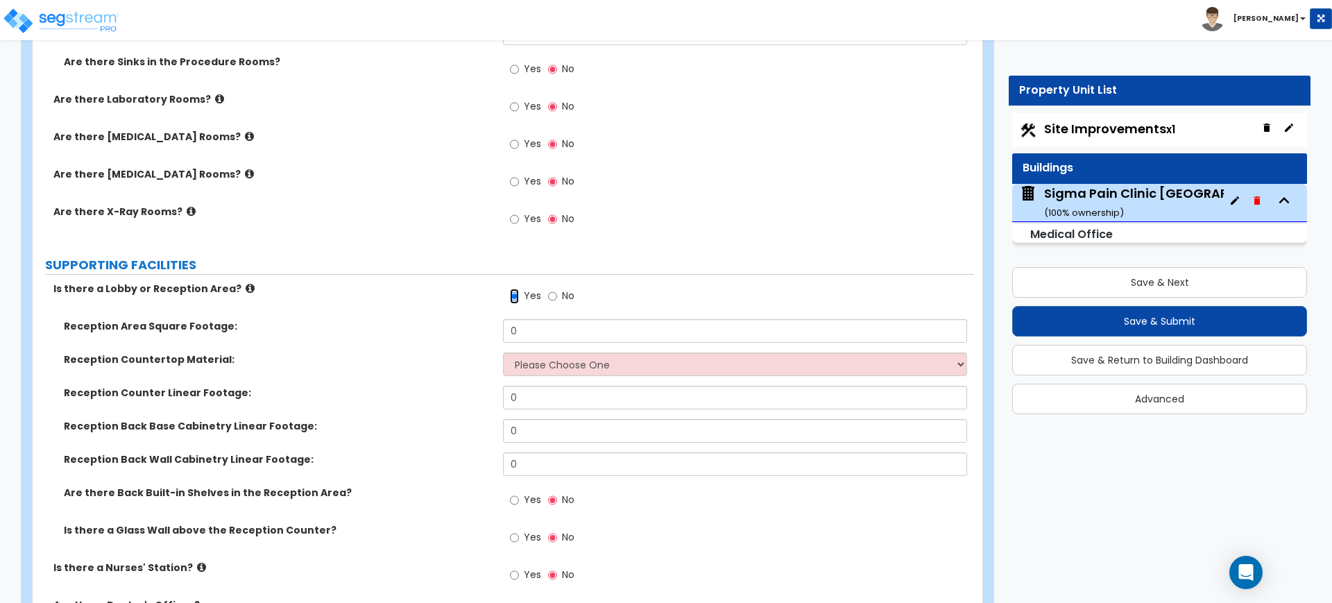
scroll to position [3209, 0]
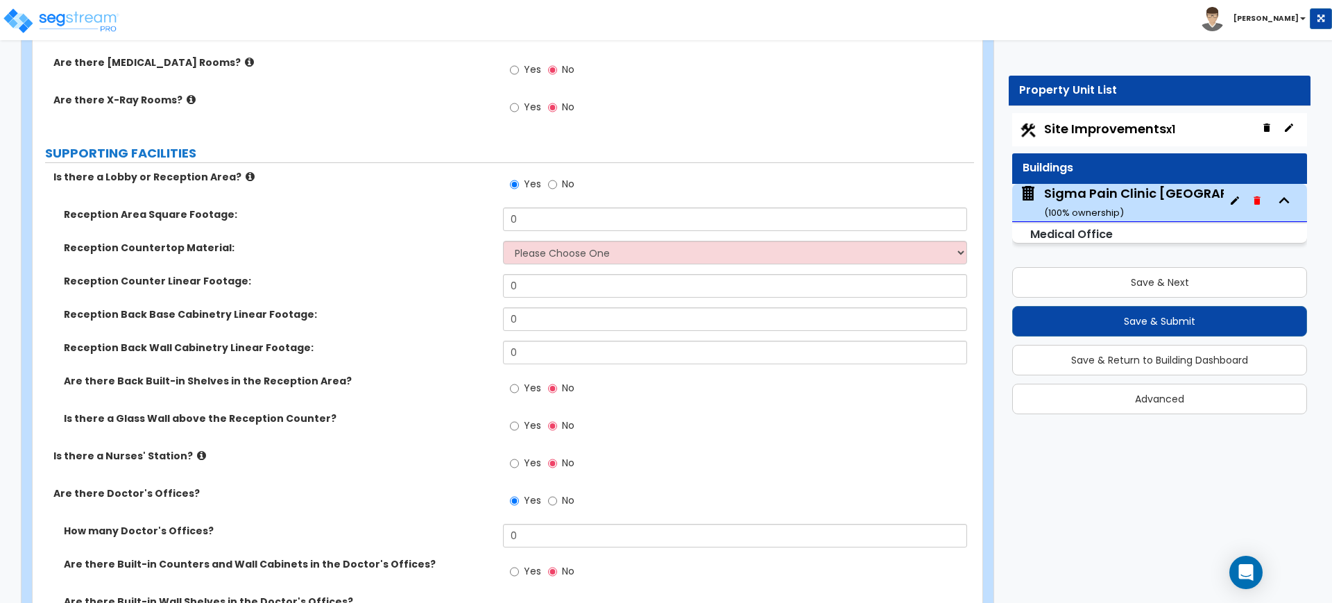
click at [246, 172] on icon at bounding box center [250, 176] width 9 height 10
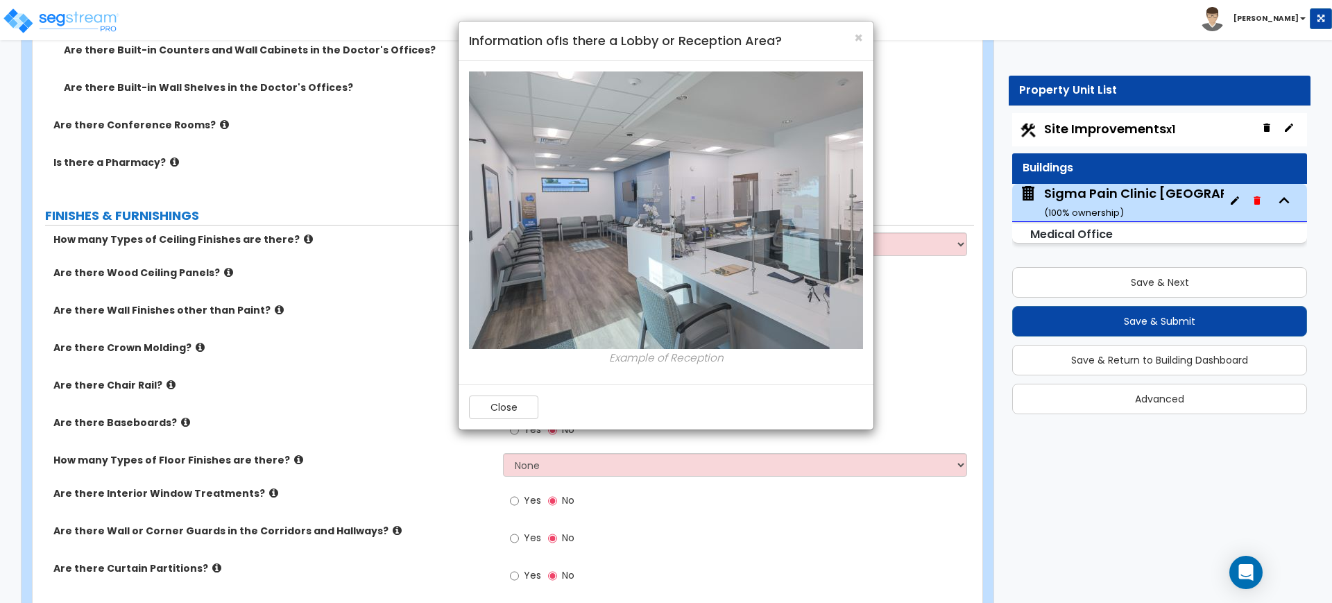
scroll to position [3729, 0]
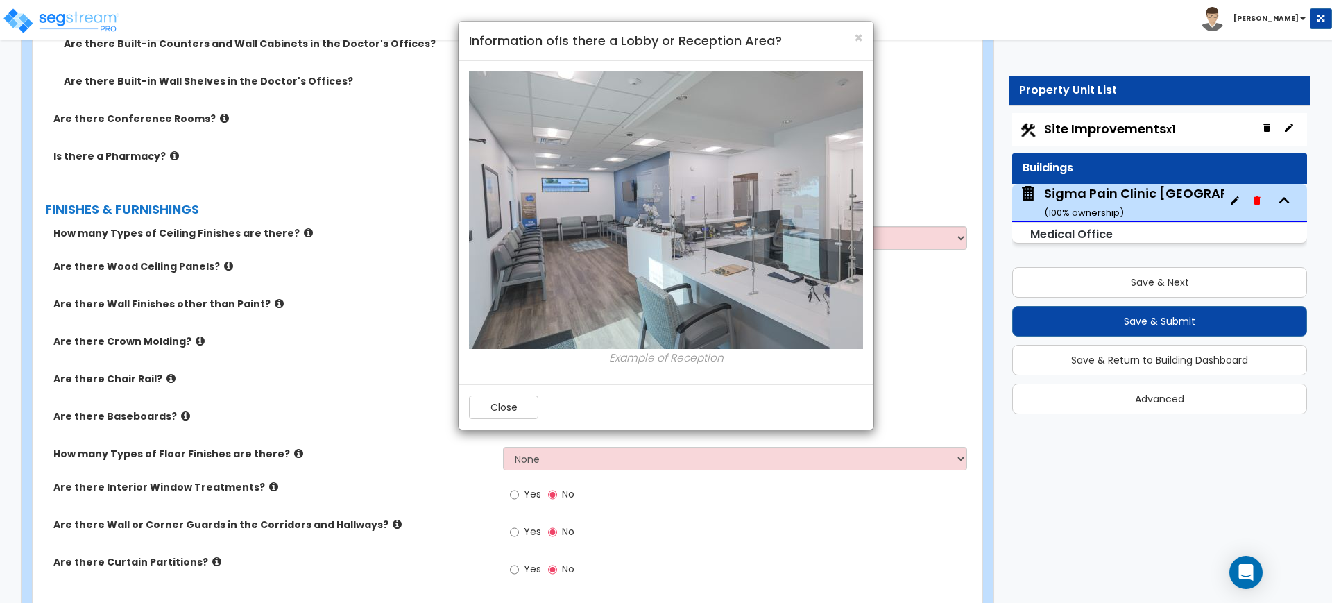
click at [864, 39] on div "× Information of Is there a Lobby or Reception Area?" at bounding box center [666, 42] width 415 height 40
click at [851, 37] on h4 "Information of Is there a Lobby or Reception Area?" at bounding box center [666, 41] width 394 height 18
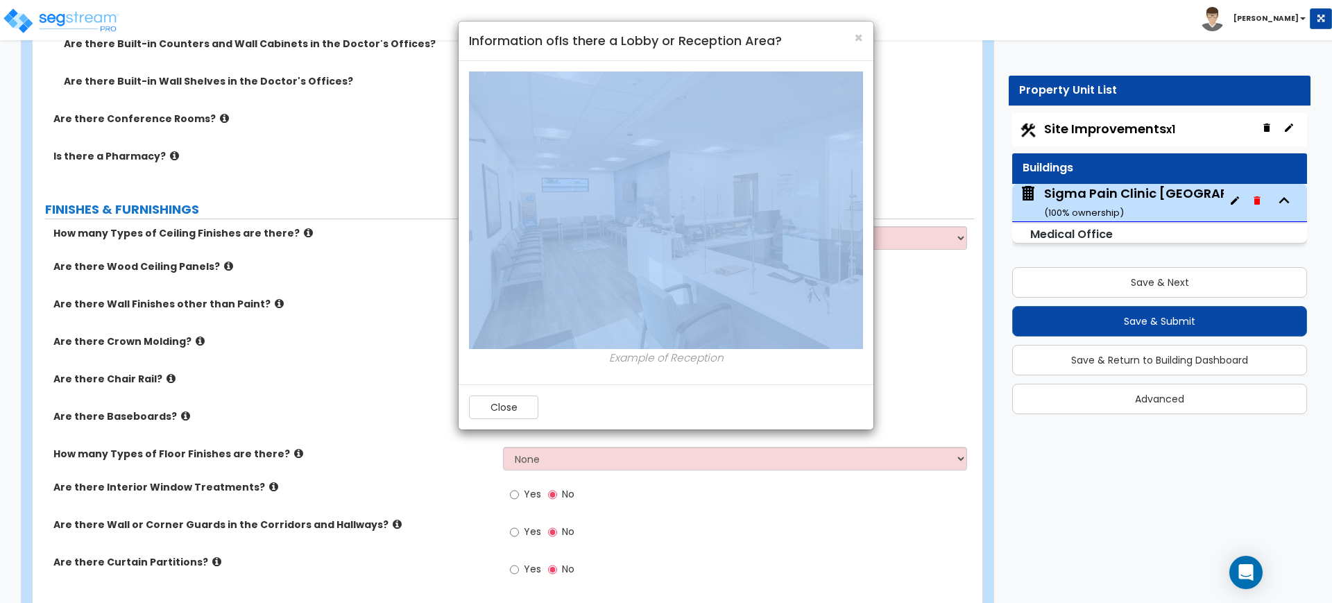
click at [853, 37] on h4 "Information of Is there a Lobby or Reception Area?" at bounding box center [666, 41] width 394 height 18
click at [859, 37] on span "×" at bounding box center [858, 38] width 9 height 20
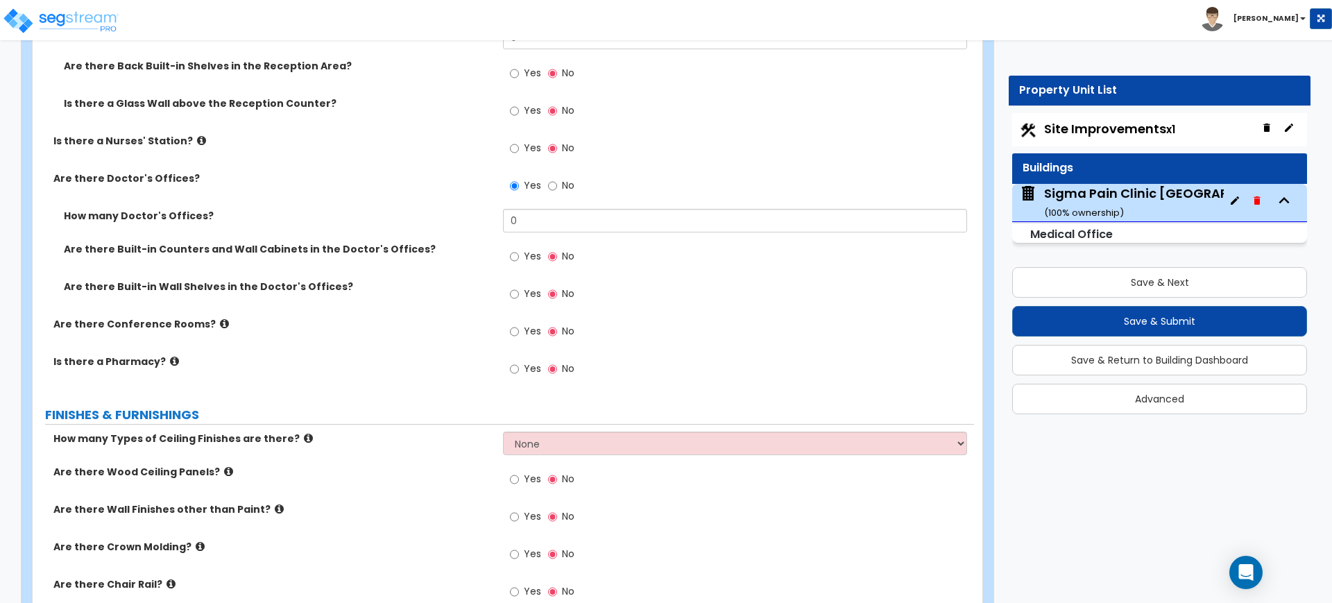
scroll to position [3469, 0]
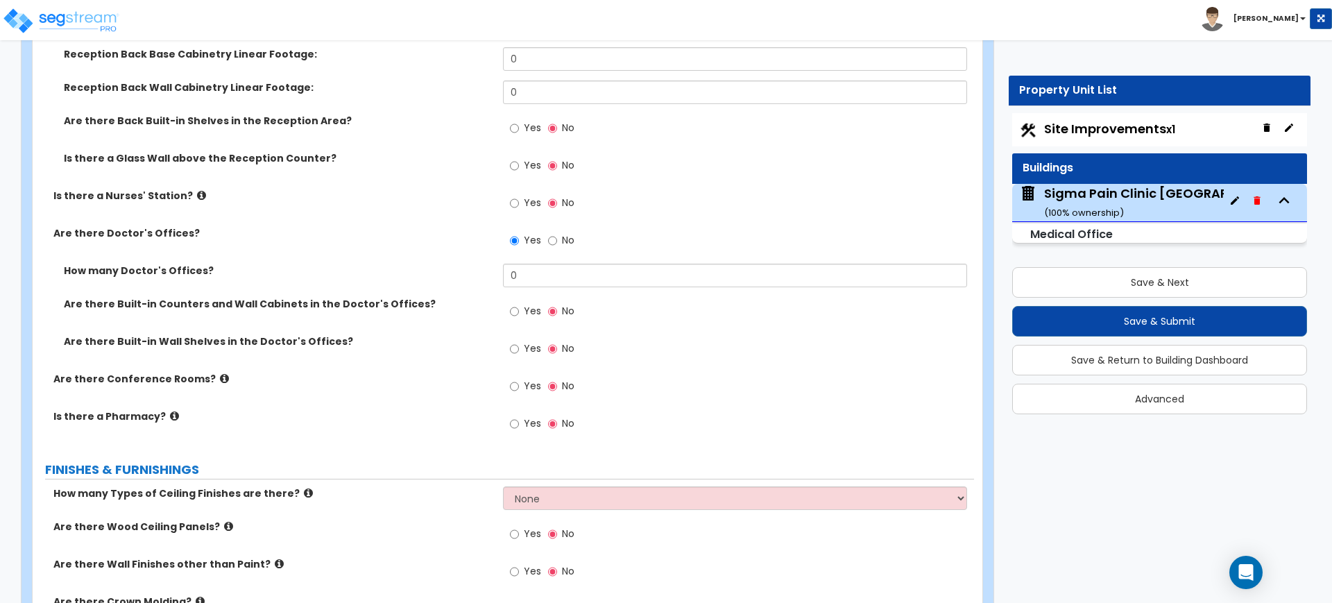
click at [197, 191] on icon at bounding box center [201, 195] width 9 height 10
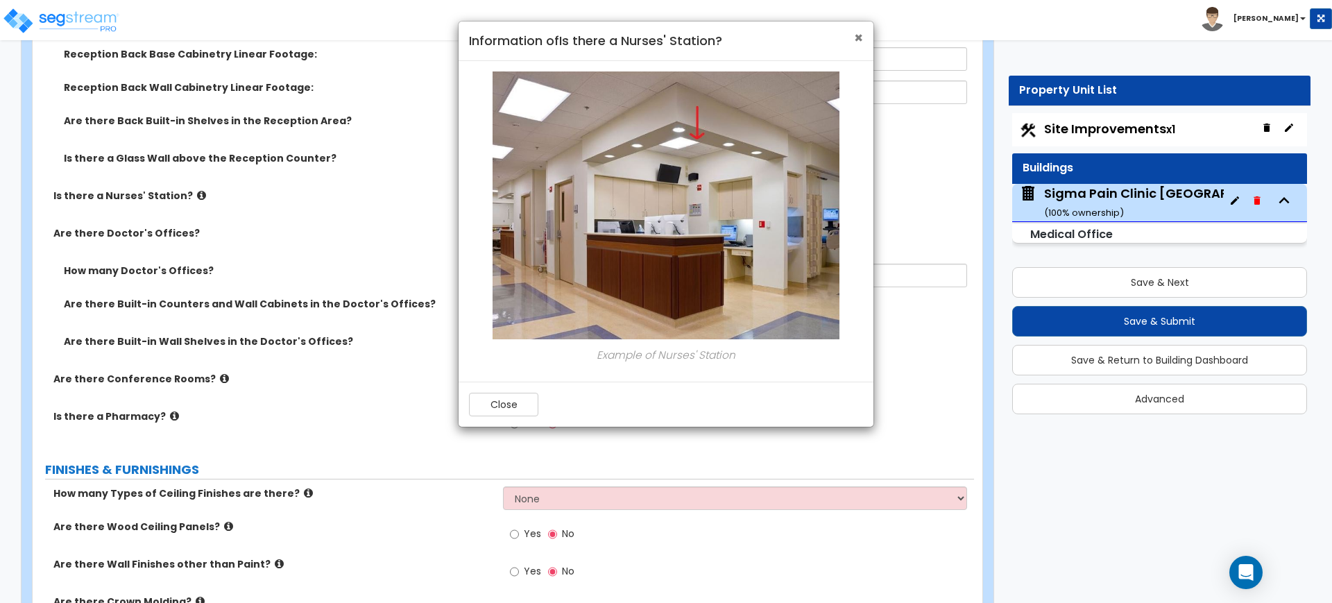
click at [854, 32] on span "×" at bounding box center [858, 38] width 9 height 20
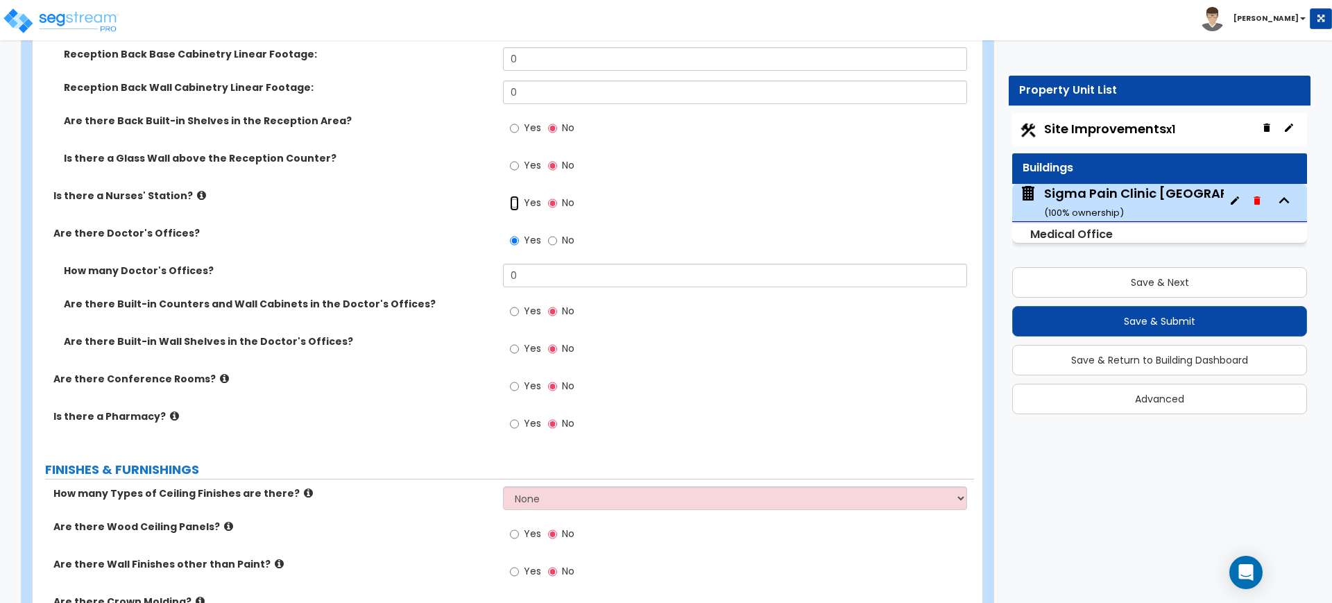
click at [518, 199] on input "Yes" at bounding box center [514, 203] width 9 height 15
radio input "true"
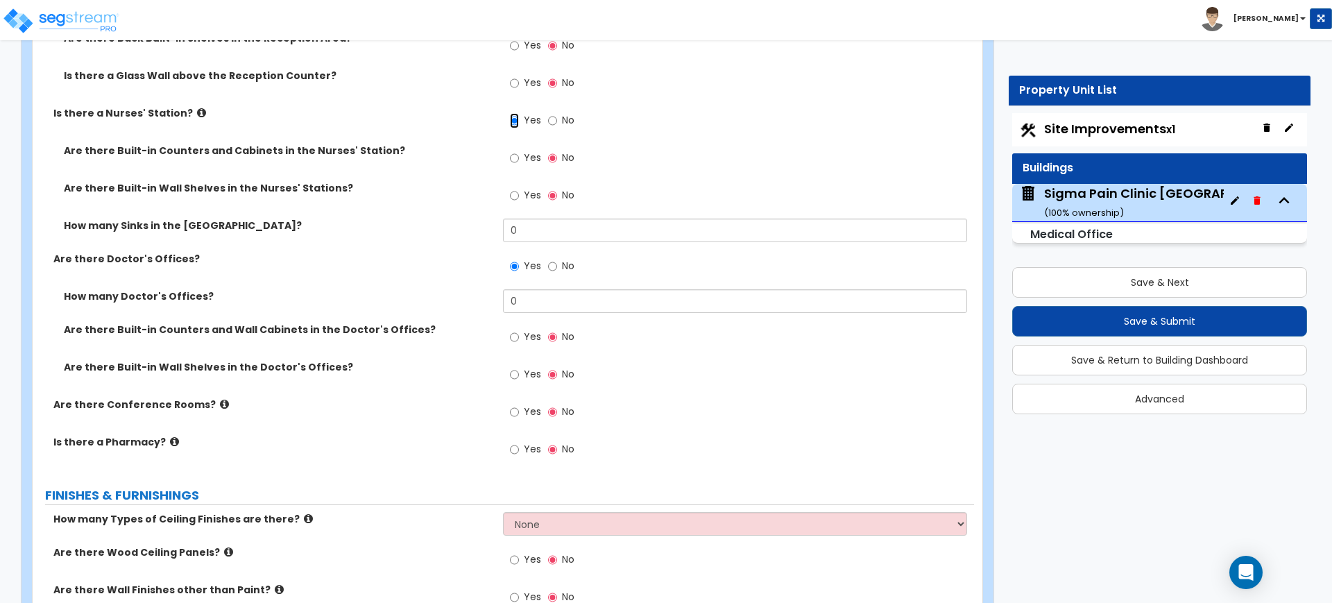
scroll to position [3555, 0]
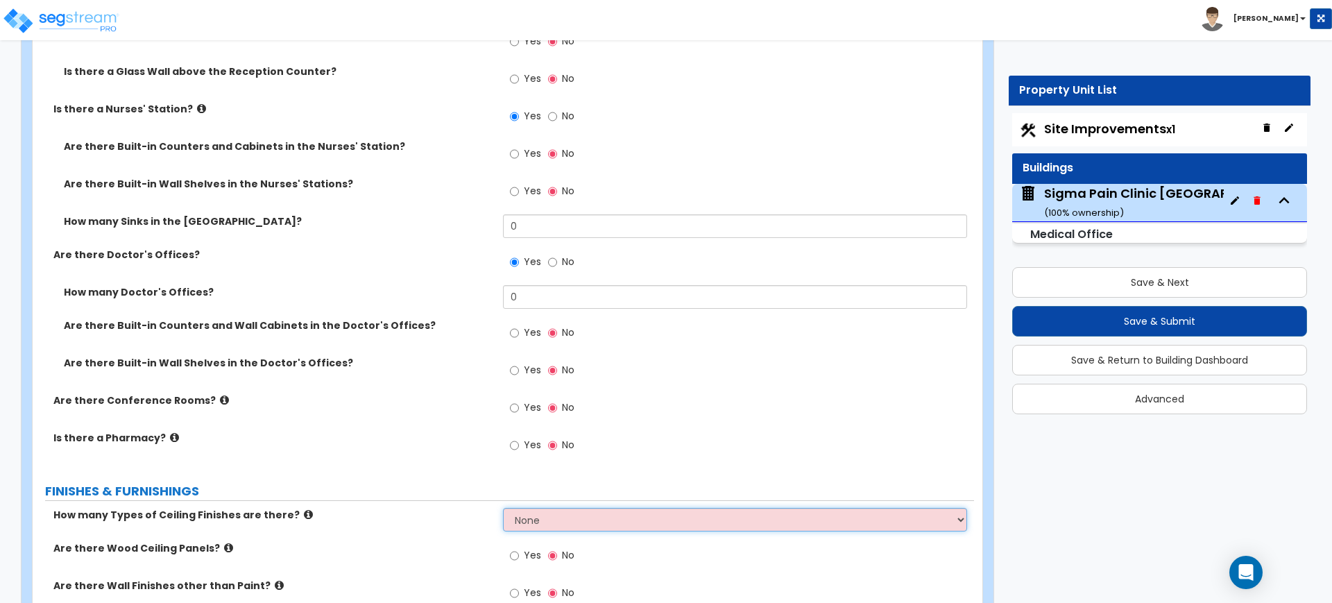
click at [649, 518] on select "None 1 2 3" at bounding box center [734, 520] width 463 height 24
select select "1"
click at [503, 508] on select "None 1 2 3" at bounding box center [734, 520] width 463 height 24
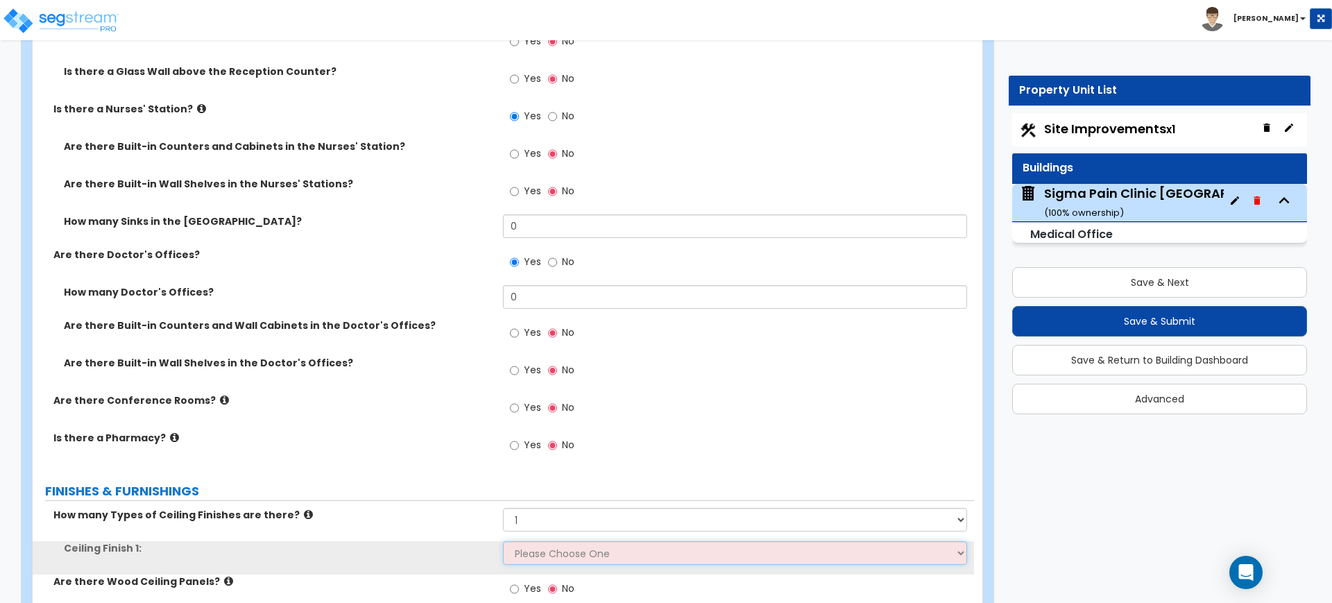
click at [541, 550] on select "Please Choose One Drop Ceiling Open Ceiling Drywall Ceiling" at bounding box center [734, 553] width 463 height 24
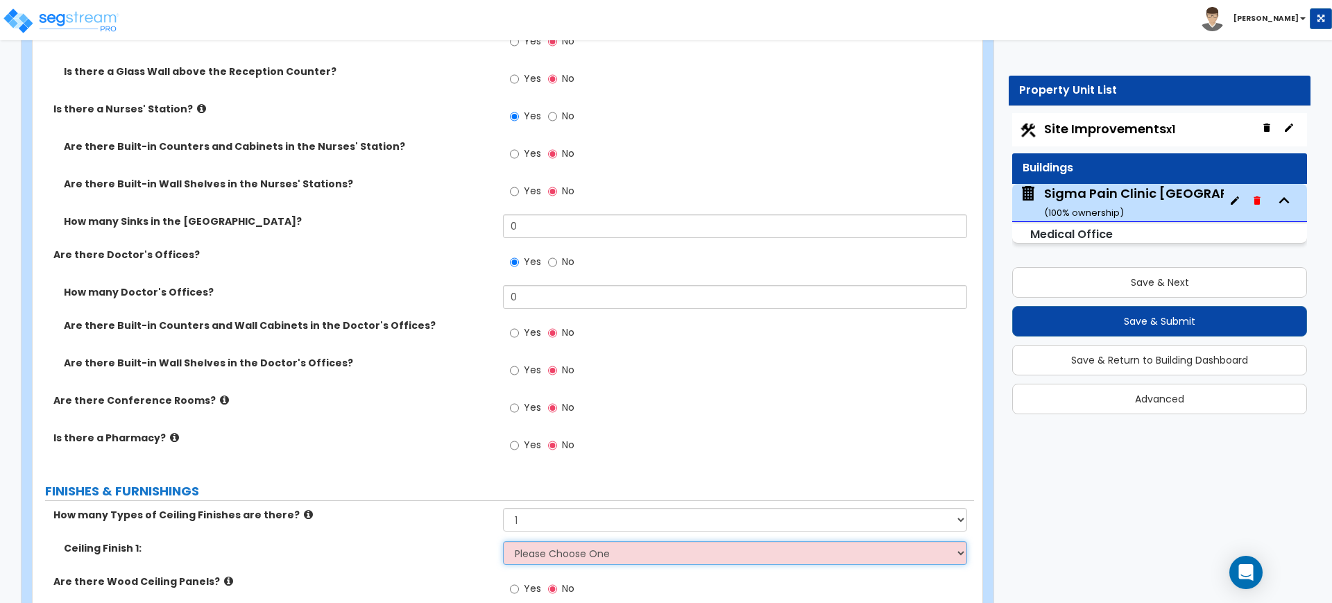
select select "1"
click at [503, 541] on select "Please Choose One Drop Ceiling Open Ceiling Drywall Ceiling" at bounding box center [734, 553] width 463 height 24
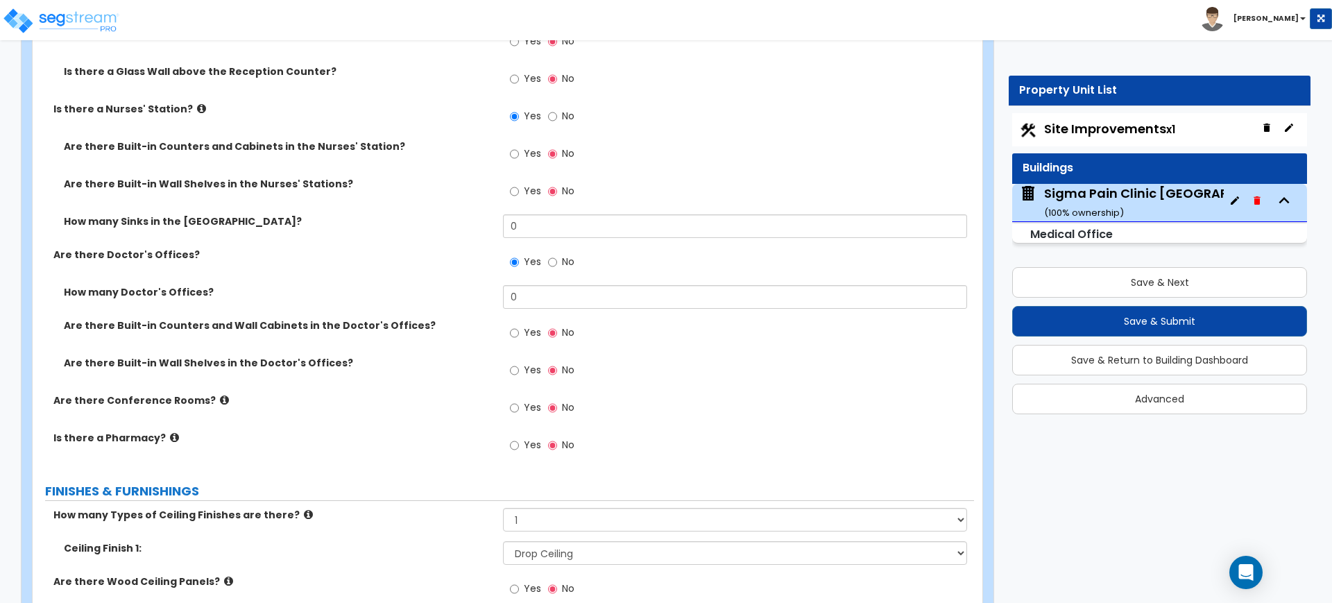
click at [403, 567] on div "Ceiling Finish 1: Please Choose One Drop Ceiling Open Ceiling Drywall Ceiling" at bounding box center [503, 557] width 941 height 33
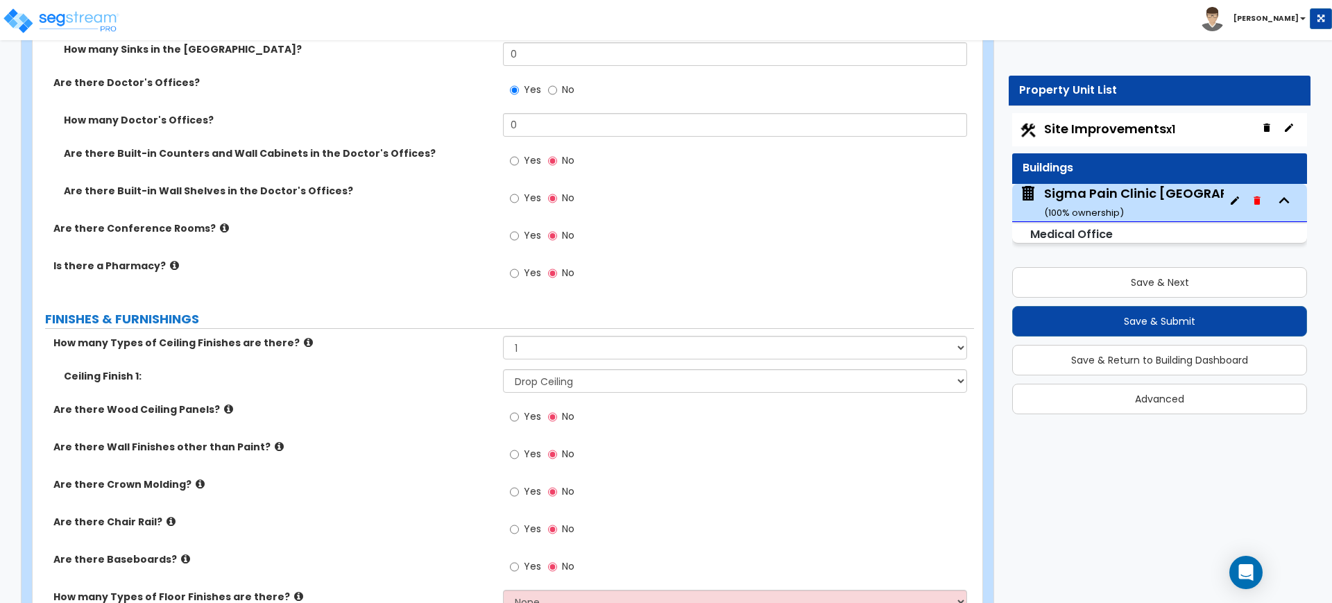
scroll to position [3729, 0]
click at [516, 570] on input "Yes" at bounding box center [514, 565] width 9 height 15
radio input "true"
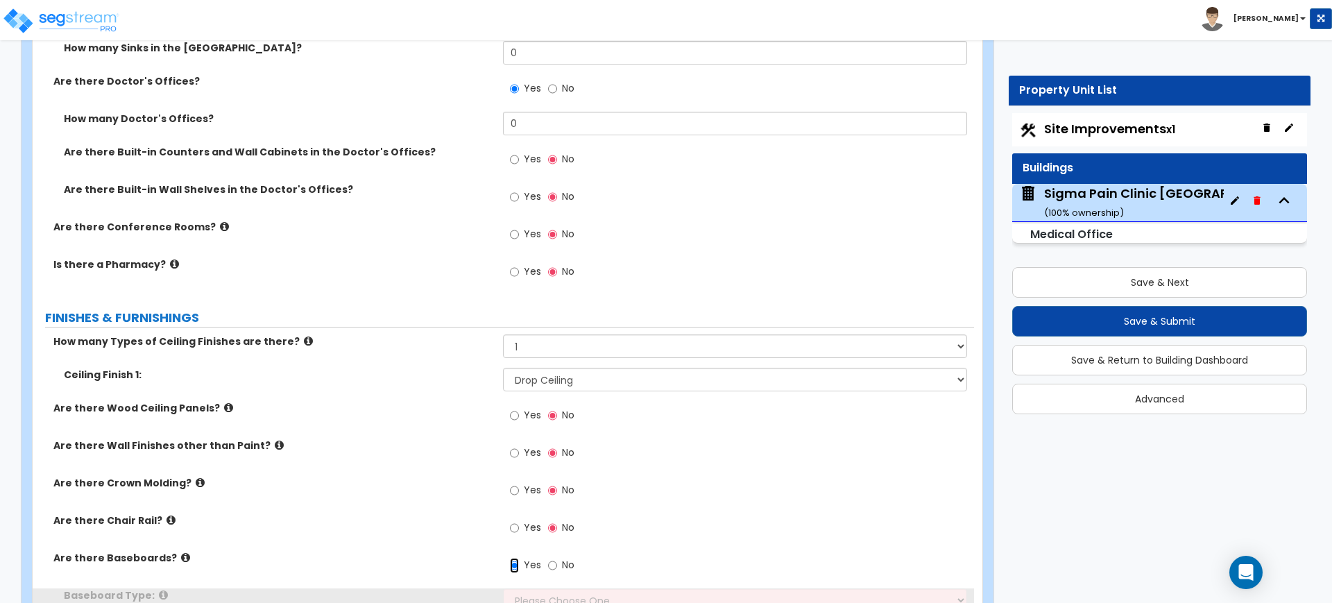
scroll to position [3816, 0]
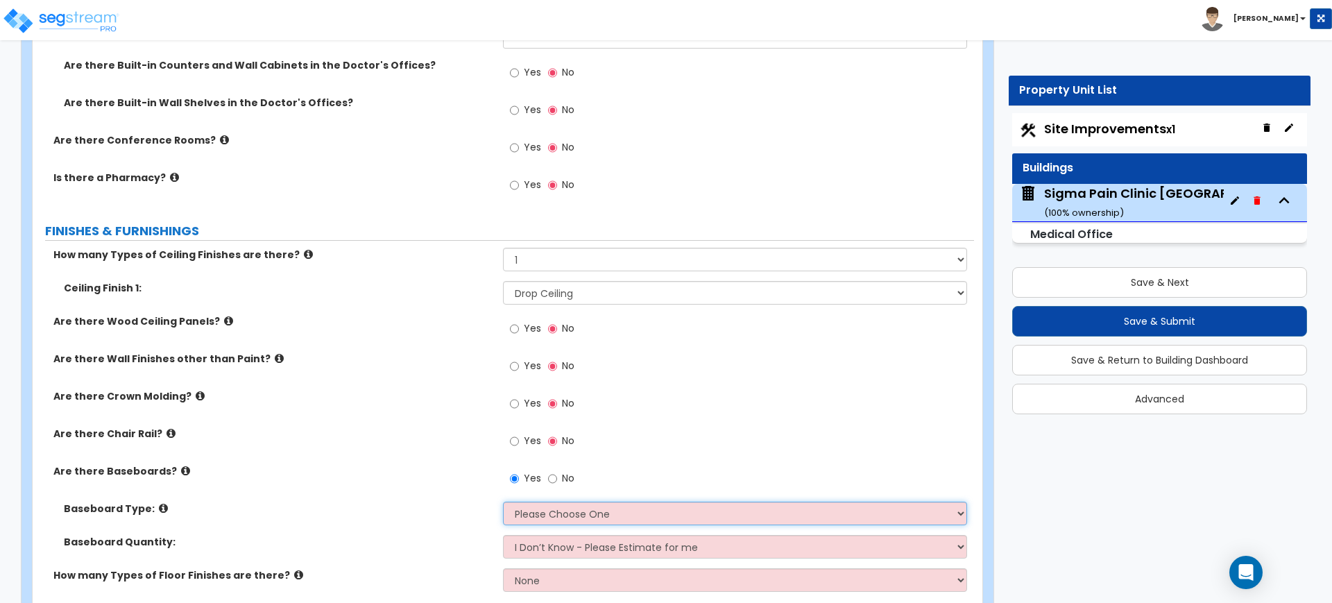
click at [536, 515] on select "Please Choose One Wood Vinyl Carpet Tile" at bounding box center [734, 514] width 463 height 24
select select "2"
click at [503, 502] on select "Please Choose One Wood Vinyl Carpet Tile" at bounding box center [734, 514] width 463 height 24
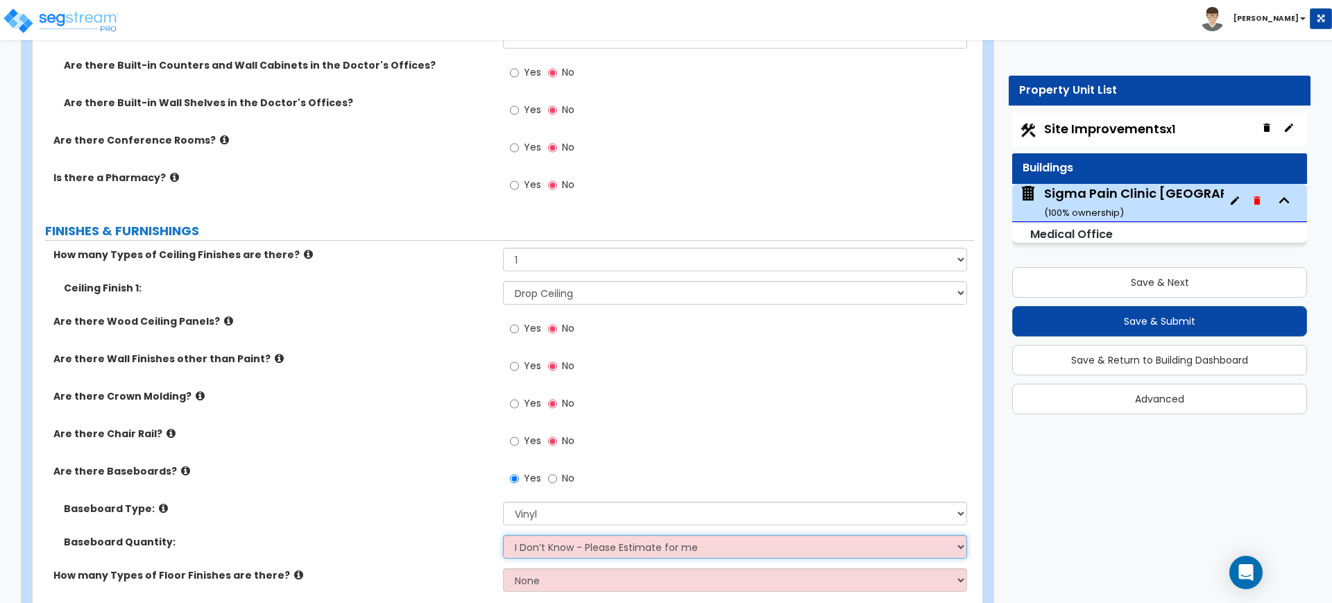
click at [540, 546] on select "I Don’t Know - Please Estimate for me I want to Enter the Linear Footage" at bounding box center [734, 547] width 463 height 24
click at [503, 535] on select "I Don’t Know - Please Estimate for me I want to Enter the Linear Footage" at bounding box center [734, 547] width 463 height 24
click at [430, 506] on label "Baseboard Type:" at bounding box center [278, 509] width 429 height 14
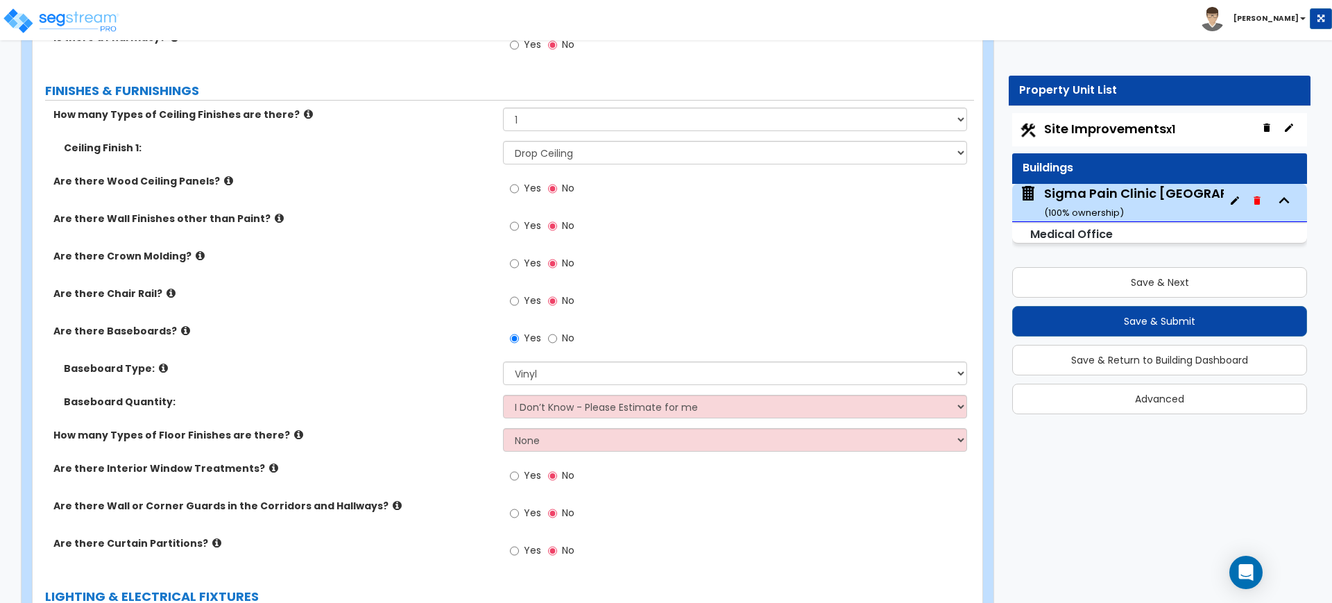
scroll to position [3989, 0]
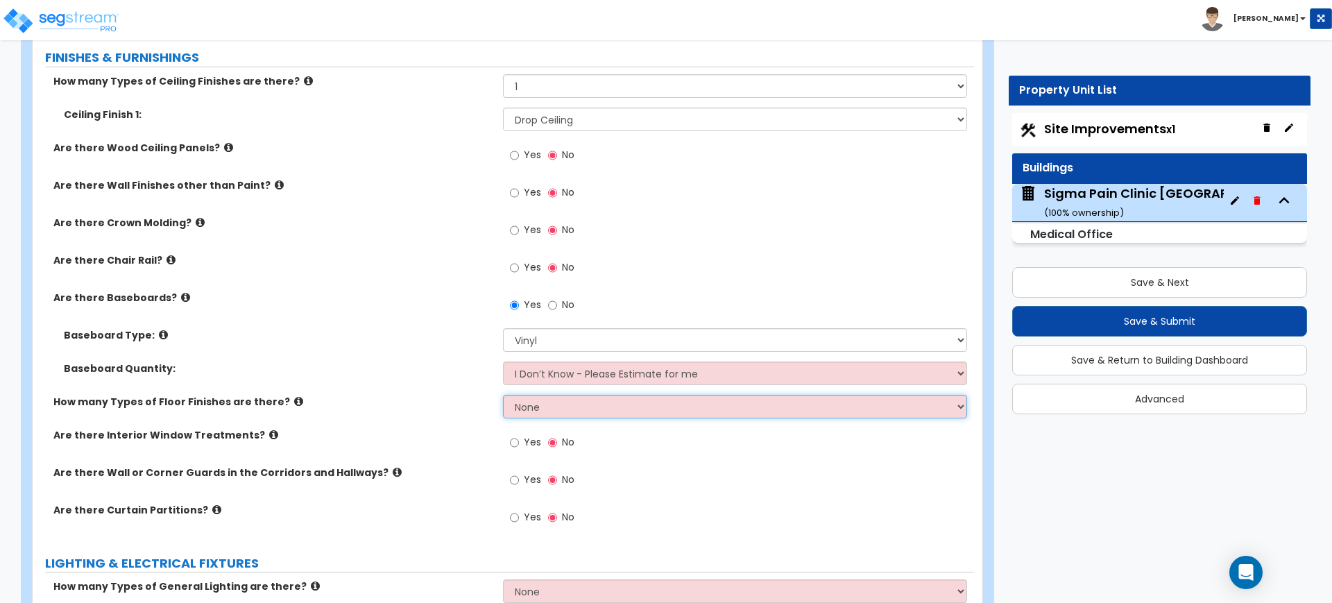
click at [536, 415] on select "None 1 2 3 4" at bounding box center [734, 407] width 463 height 24
select select "1"
click at [503, 395] on select "None 1 2 3 4" at bounding box center [734, 407] width 463 height 24
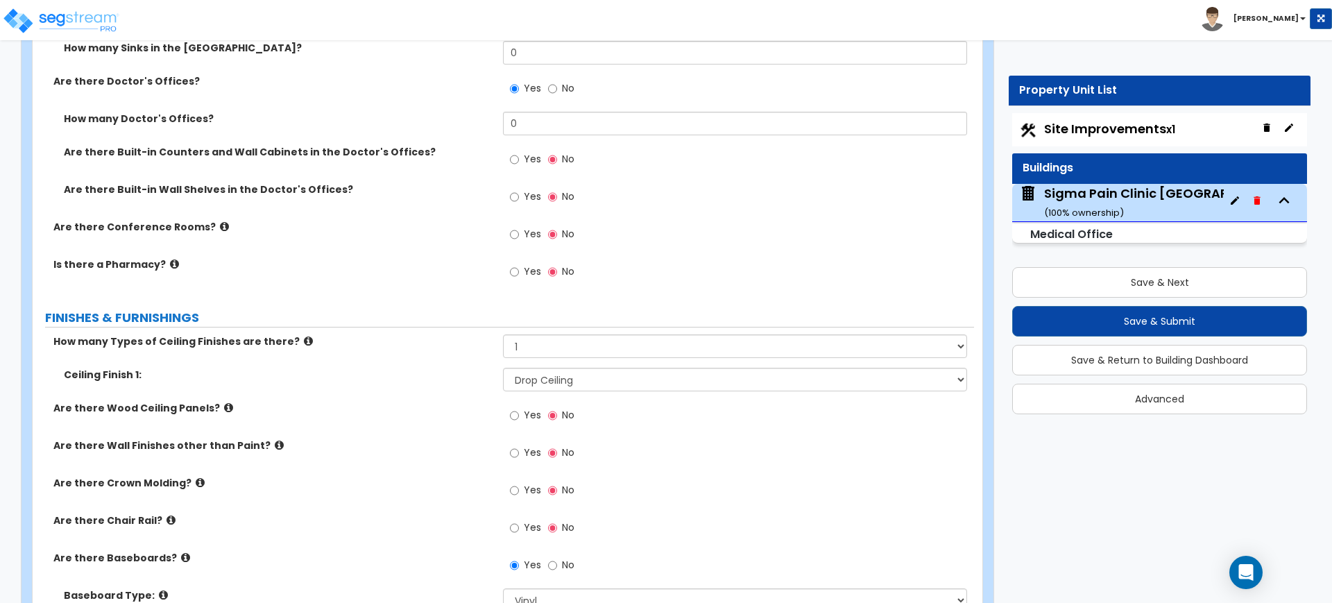
scroll to position [3642, 0]
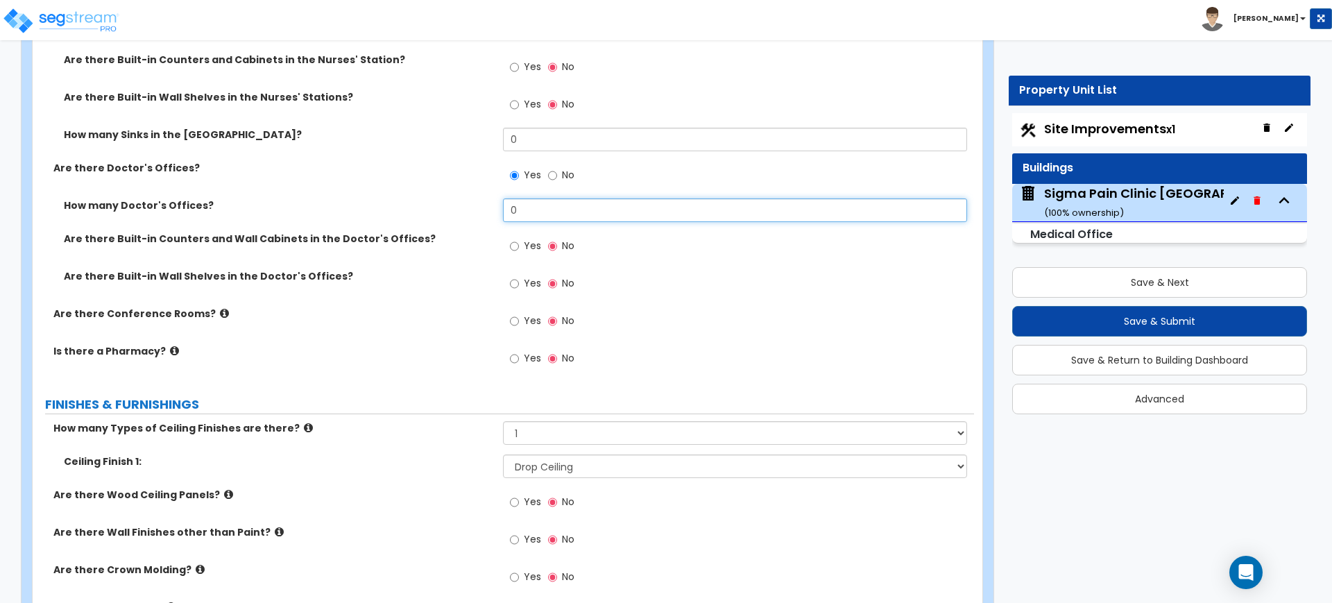
drag, startPoint x: 536, startPoint y: 203, endPoint x: 445, endPoint y: 200, distance: 90.9
click at [445, 200] on div "How many Doctor's Offices? 0" at bounding box center [503, 214] width 941 height 33
type input "2"
click at [445, 200] on label "How many Doctor's Offices?" at bounding box center [278, 205] width 429 height 14
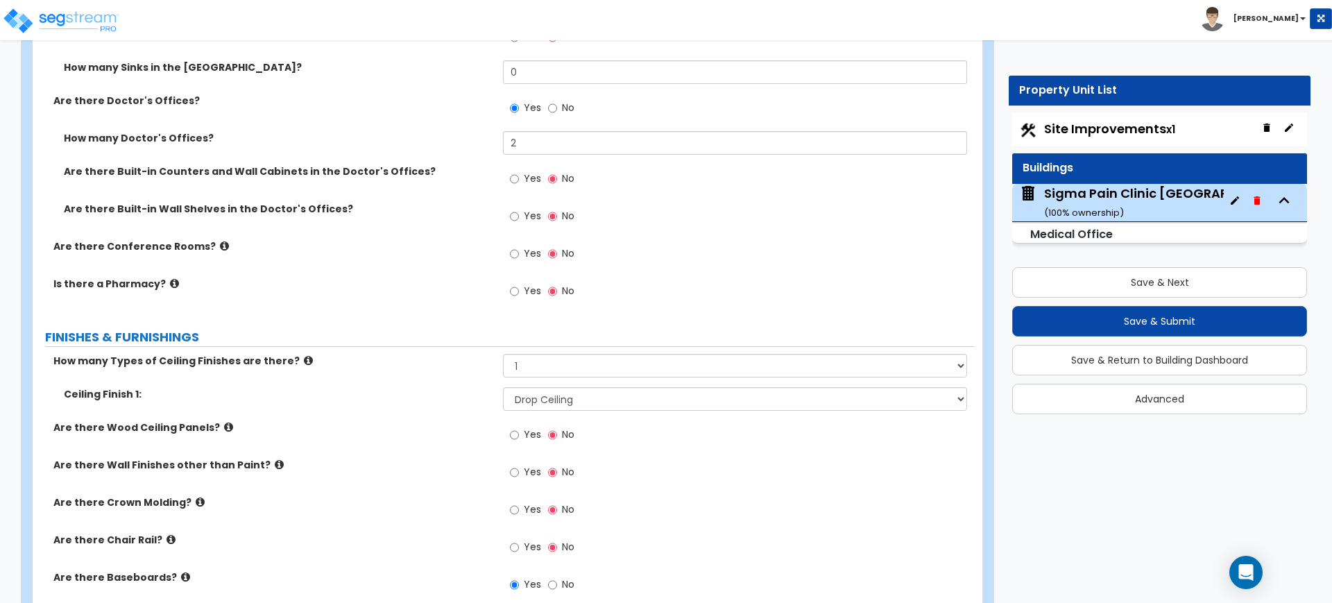
scroll to position [3816, 0]
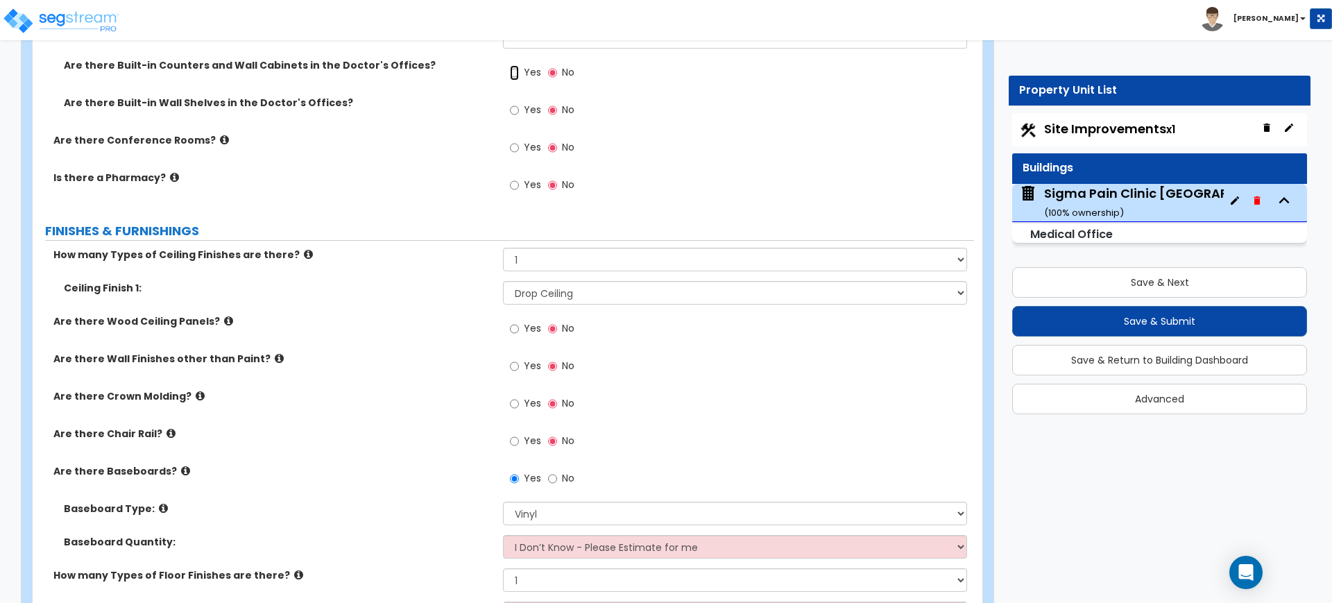
click at [513, 71] on input "Yes" at bounding box center [514, 72] width 9 height 15
radio input "true"
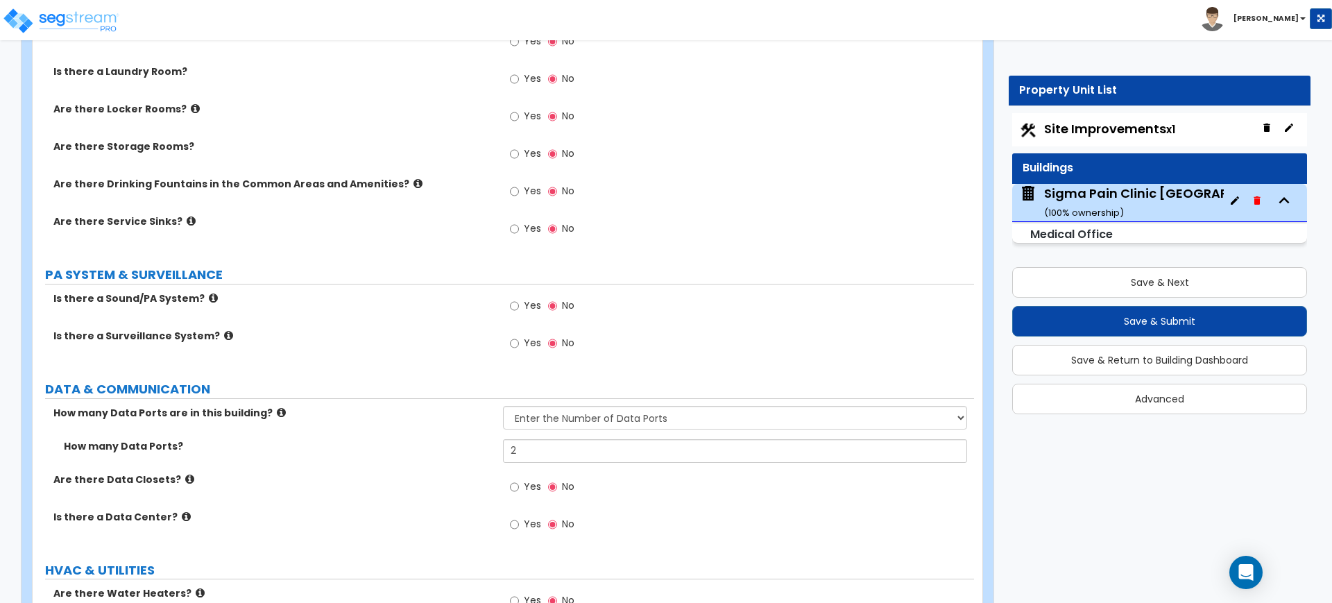
scroll to position [4943, 0]
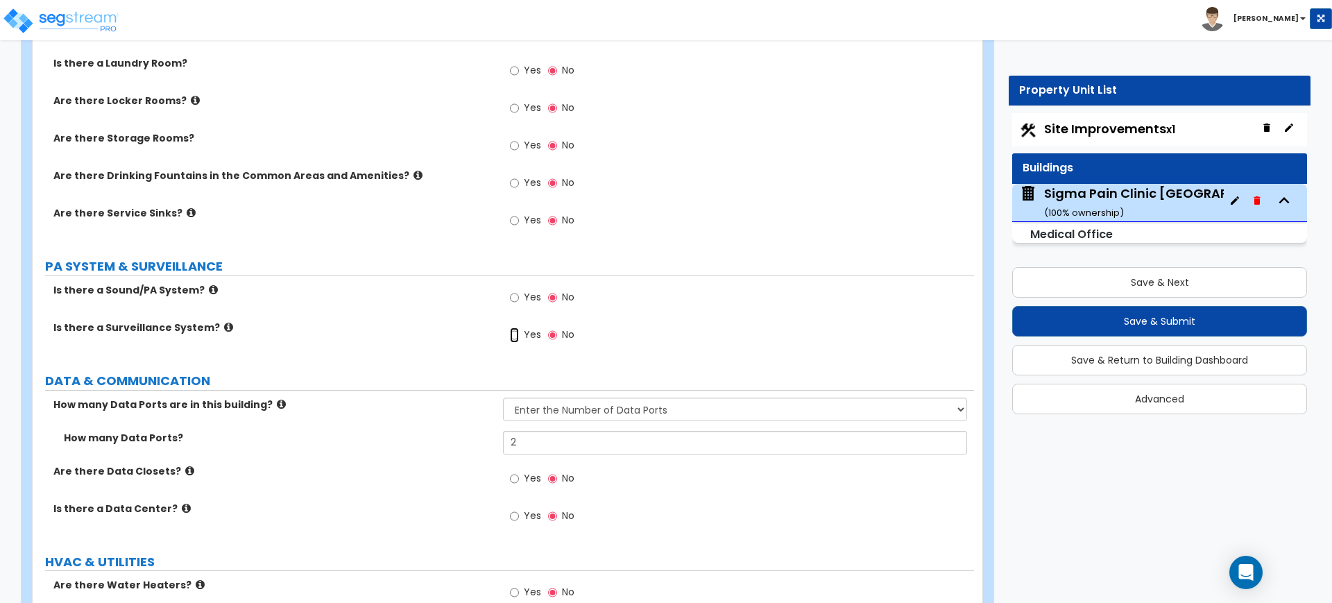
click at [515, 334] on input "Yes" at bounding box center [514, 334] width 9 height 15
radio input "true"
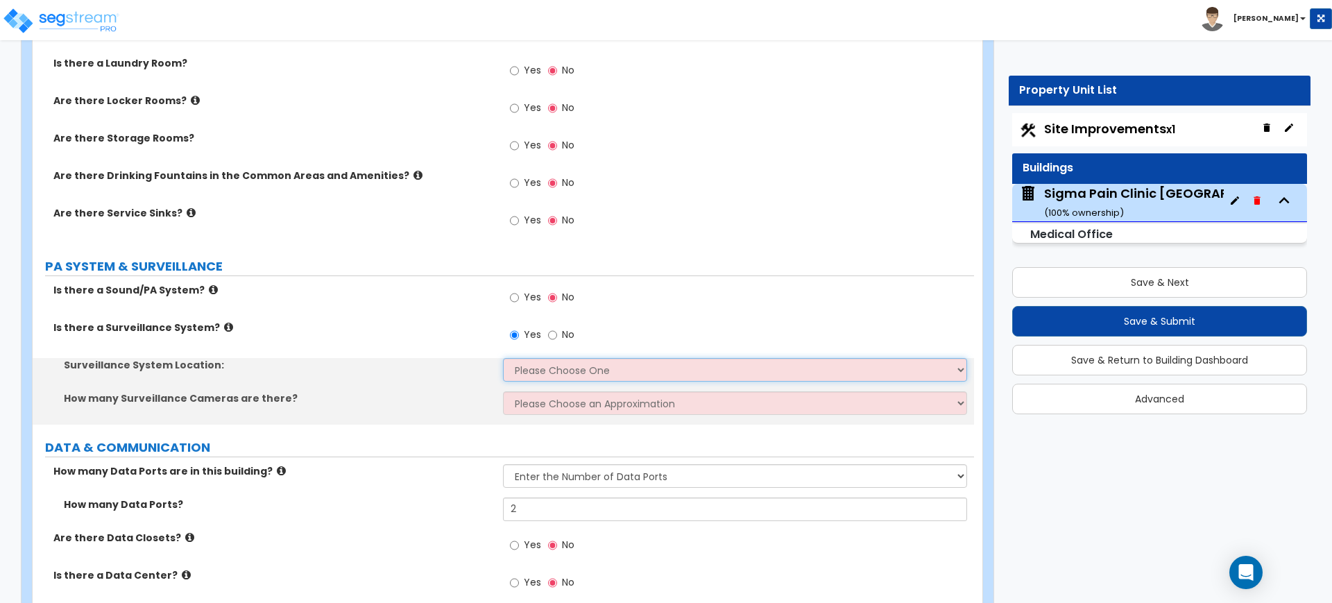
click at [543, 370] on select "Please Choose One Inside the Building Outside the Building Both Inside & Outside" at bounding box center [734, 370] width 463 height 24
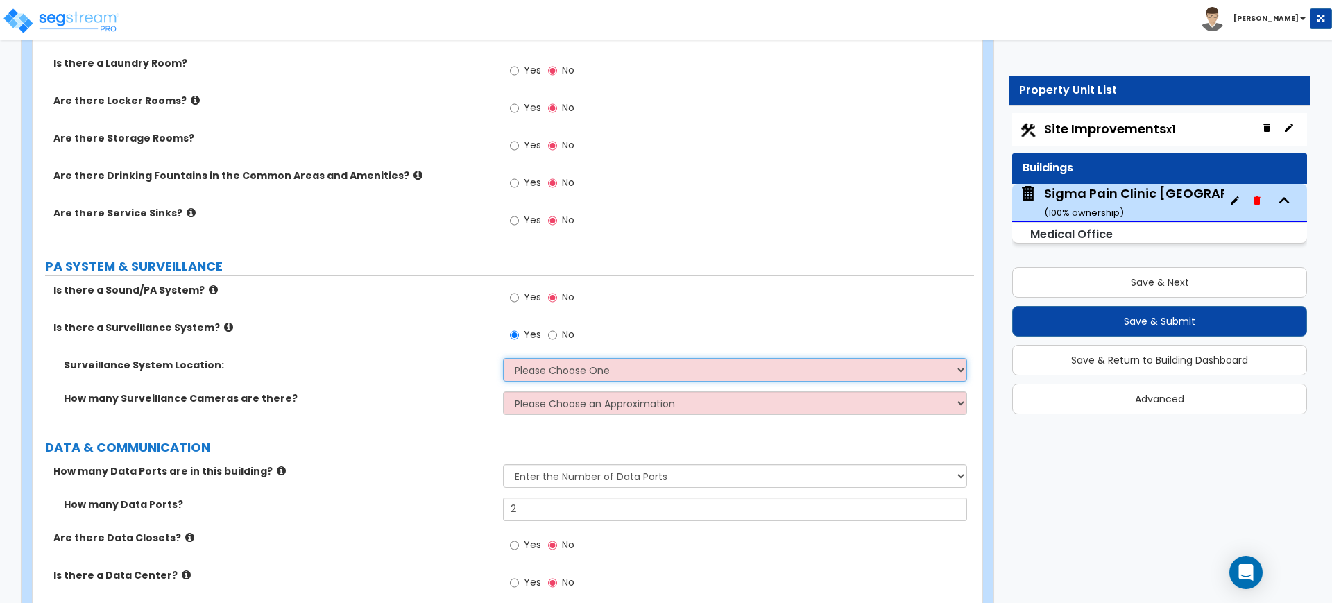
select select "3"
click at [503, 358] on select "Please Choose One Inside the Building Outside the Building Both Inside & Outside" at bounding box center [734, 370] width 463 height 24
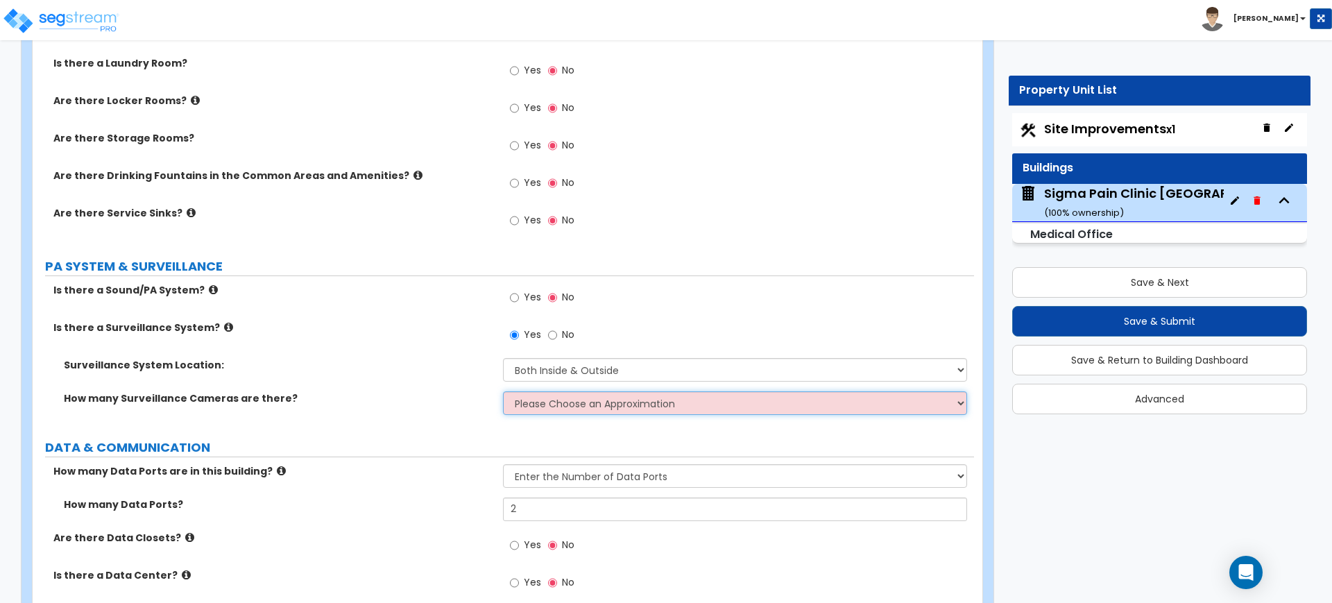
click at [549, 405] on select "Please Choose an Approximation Barely Noticed Any Noticed a Couple Frequently S…" at bounding box center [734, 403] width 463 height 24
select select "3"
click at [503, 391] on select "Please Choose an Approximation Barely Noticed Any Noticed a Couple Frequently S…" at bounding box center [734, 403] width 463 height 24
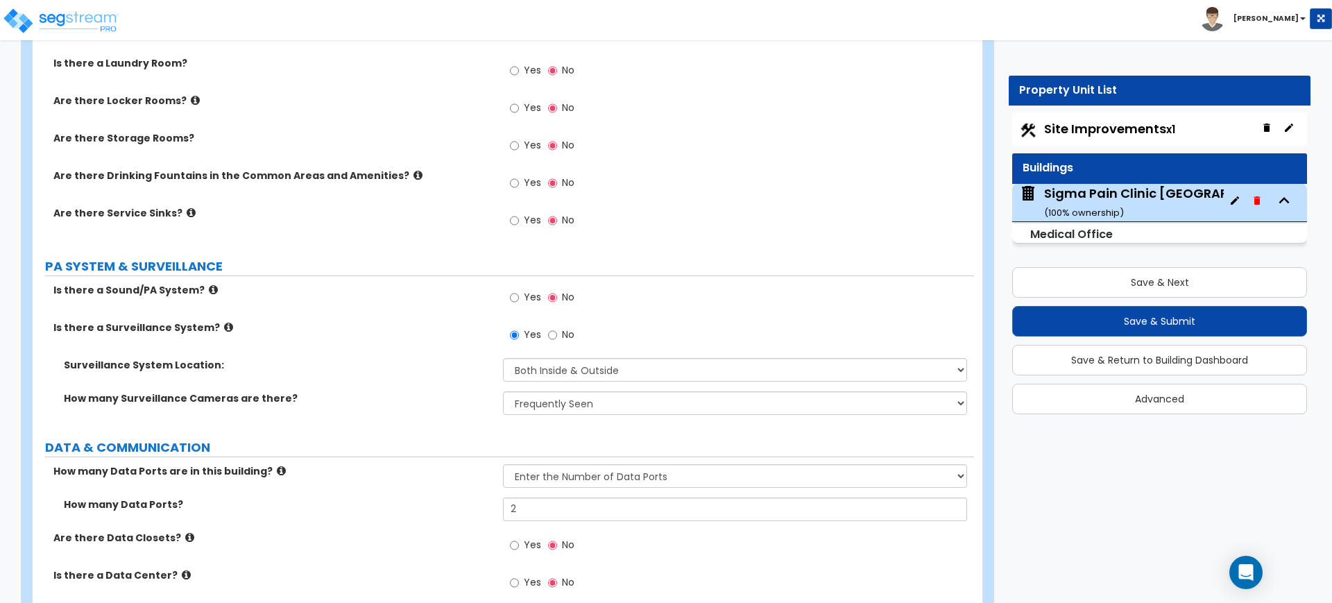
drag, startPoint x: 545, startPoint y: 481, endPoint x: 389, endPoint y: 376, distance: 188.0
click at [389, 376] on div "Surveillance System Location: Please Choose One Inside the Building Outside the…" at bounding box center [503, 374] width 941 height 33
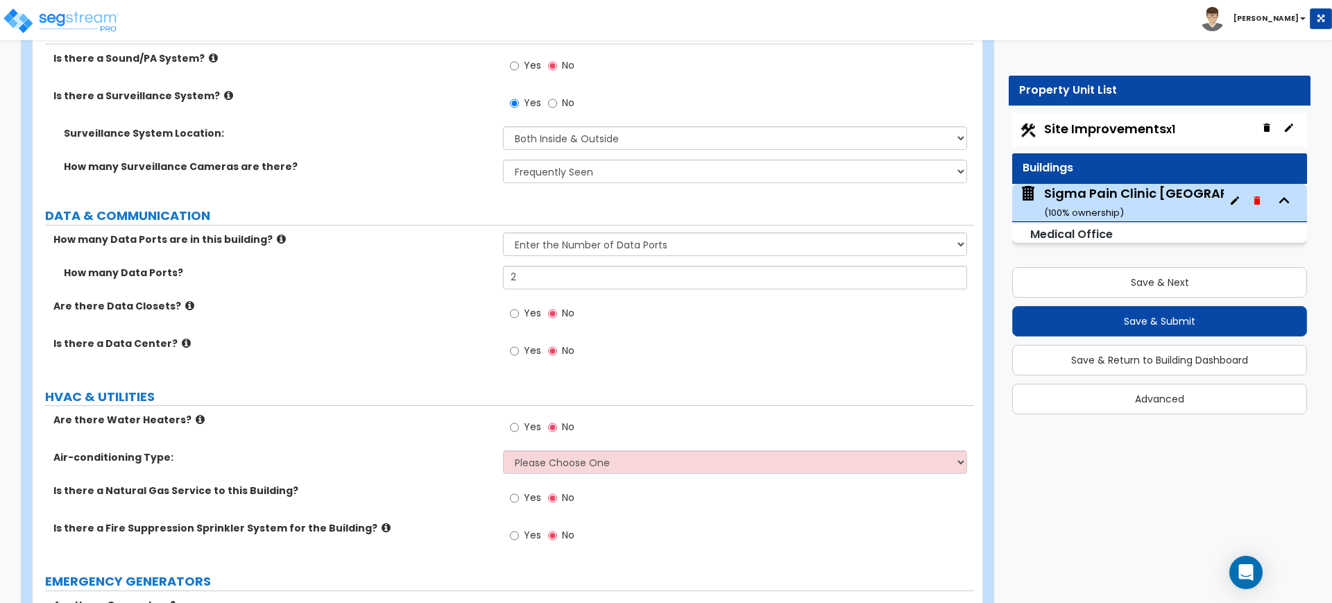
scroll to position [5203, 0]
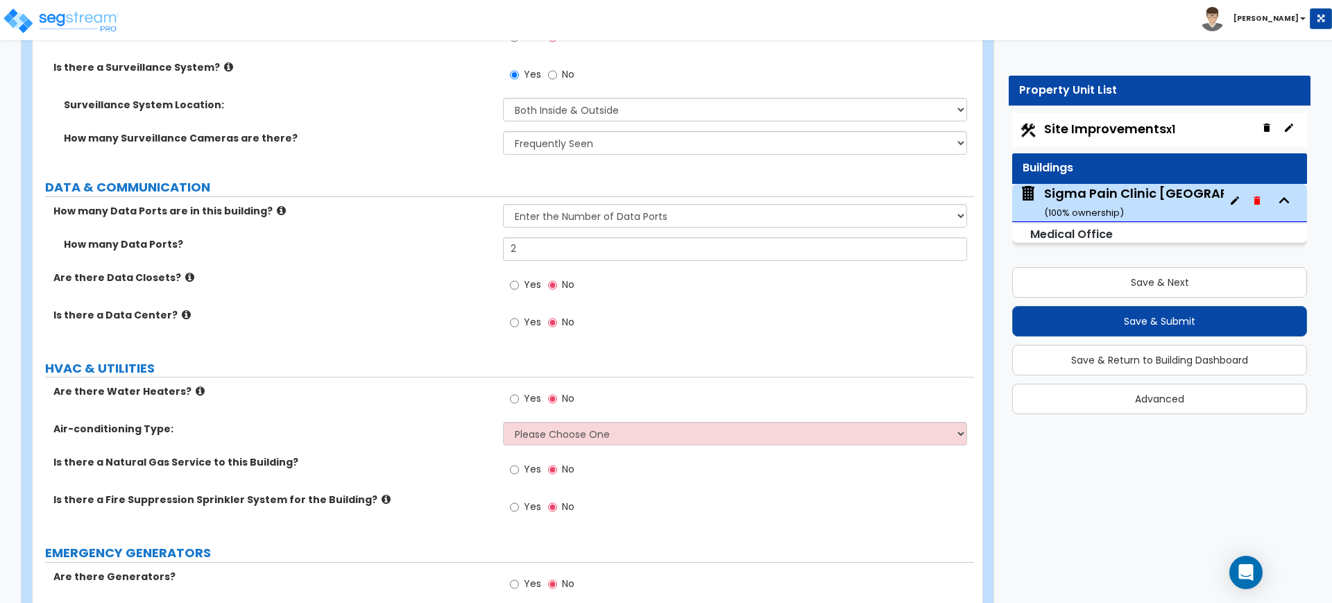
click at [524, 398] on span "Yes" at bounding box center [532, 398] width 17 height 14
click at [519, 398] on input "Yes" at bounding box center [514, 398] width 9 height 15
radio input "true"
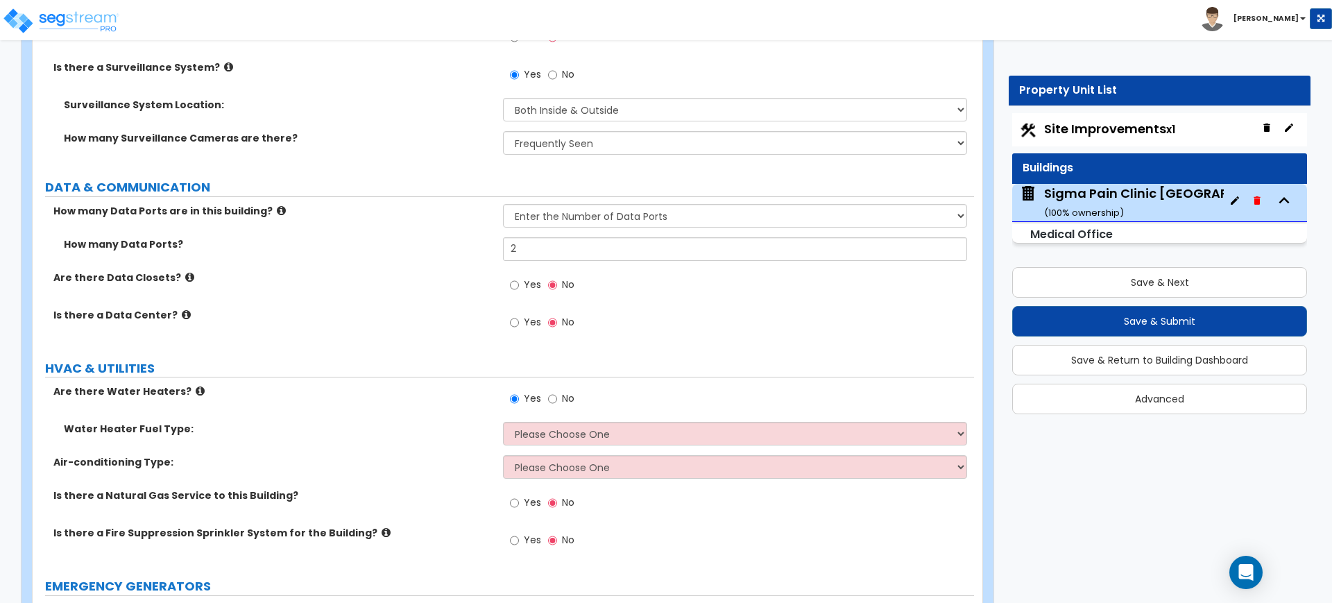
click at [606, 418] on div "Yes No" at bounding box center [738, 402] width 470 height 37
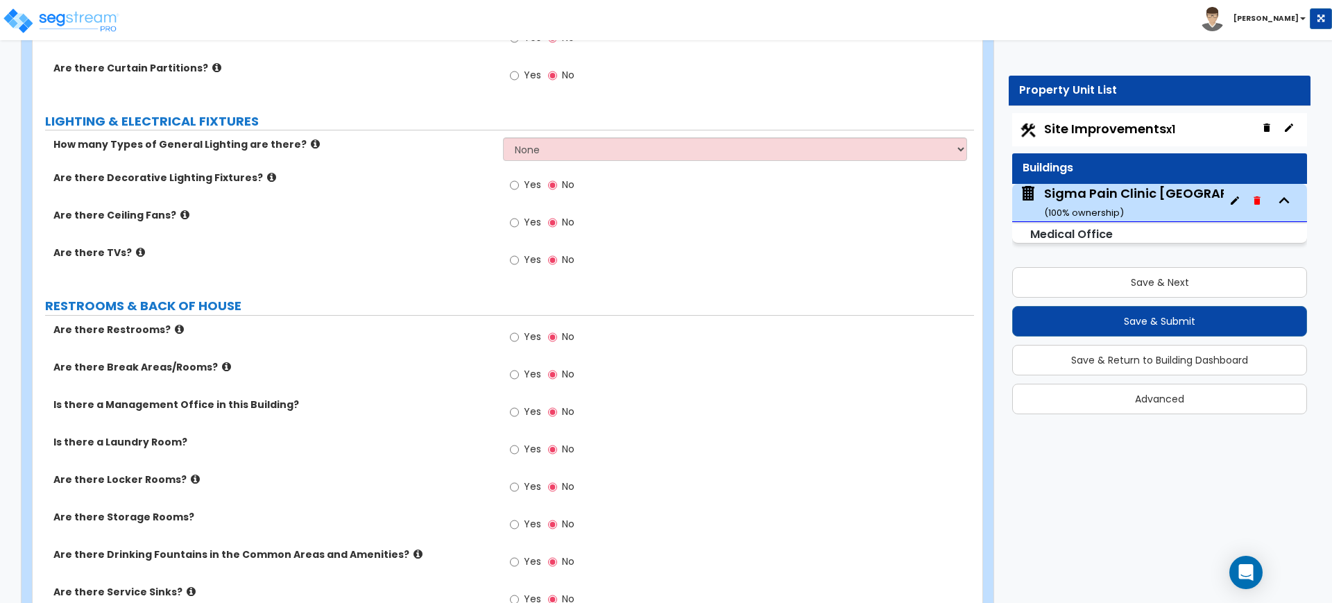
scroll to position [4524, 0]
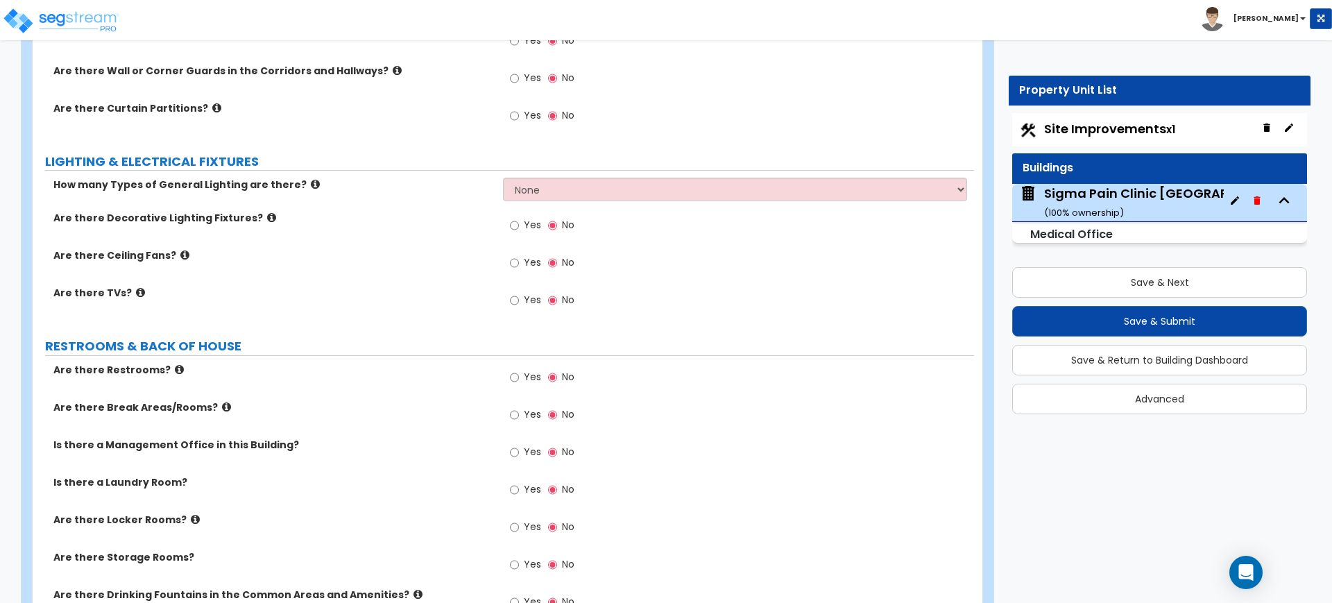
click at [521, 375] on label "Yes" at bounding box center [525, 379] width 31 height 24
click at [519, 375] on input "Yes" at bounding box center [514, 377] width 9 height 15
radio input "true"
click at [516, 417] on input "Yes" at bounding box center [514, 414] width 9 height 15
radio input "true"
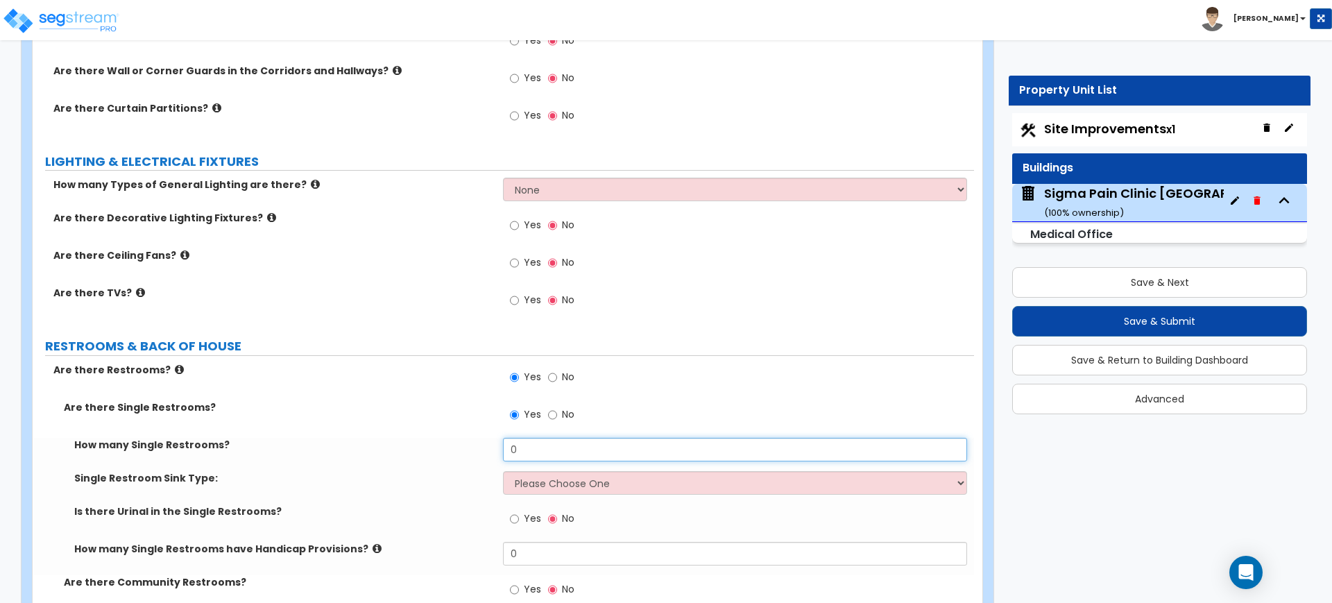
drag, startPoint x: 525, startPoint y: 444, endPoint x: 440, endPoint y: 453, distance: 85.8
click at [462, 456] on div "How many Single Restrooms? 0" at bounding box center [503, 454] width 941 height 33
type input "3"
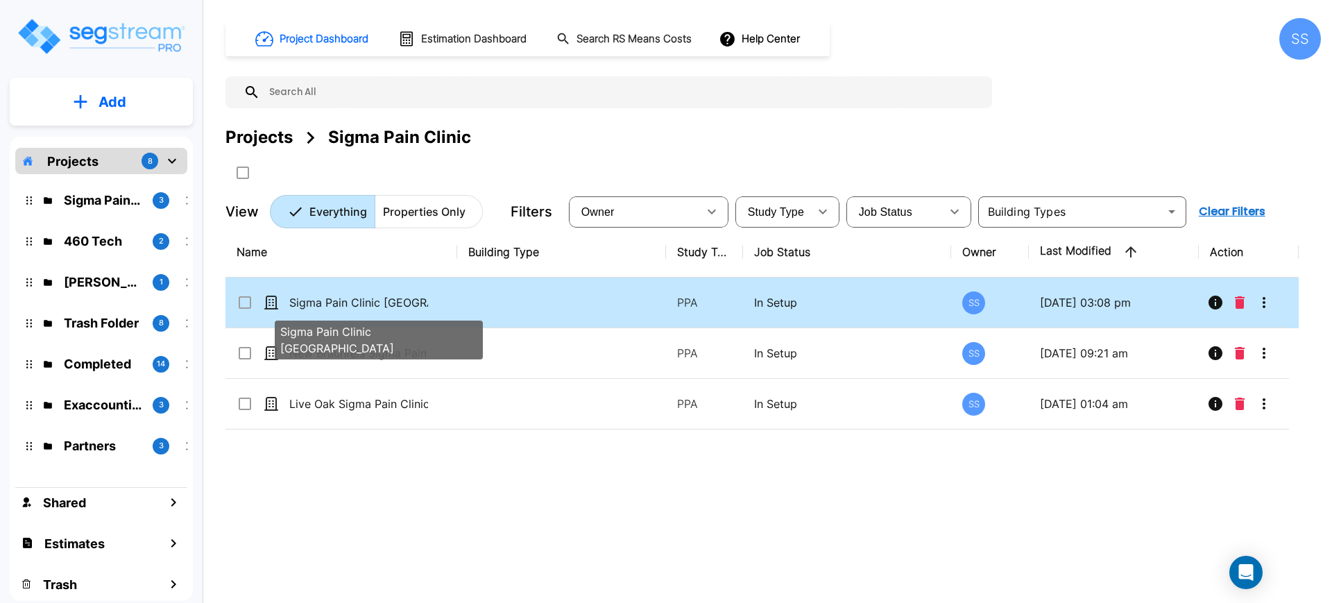
click at [355, 304] on p "Sigma Pain Clinic [GEOGRAPHIC_DATA]" at bounding box center [358, 302] width 139 height 17
checkbox input "true"
click at [355, 304] on p "Sigma Pain Clinic [GEOGRAPHIC_DATA]" at bounding box center [358, 302] width 139 height 17
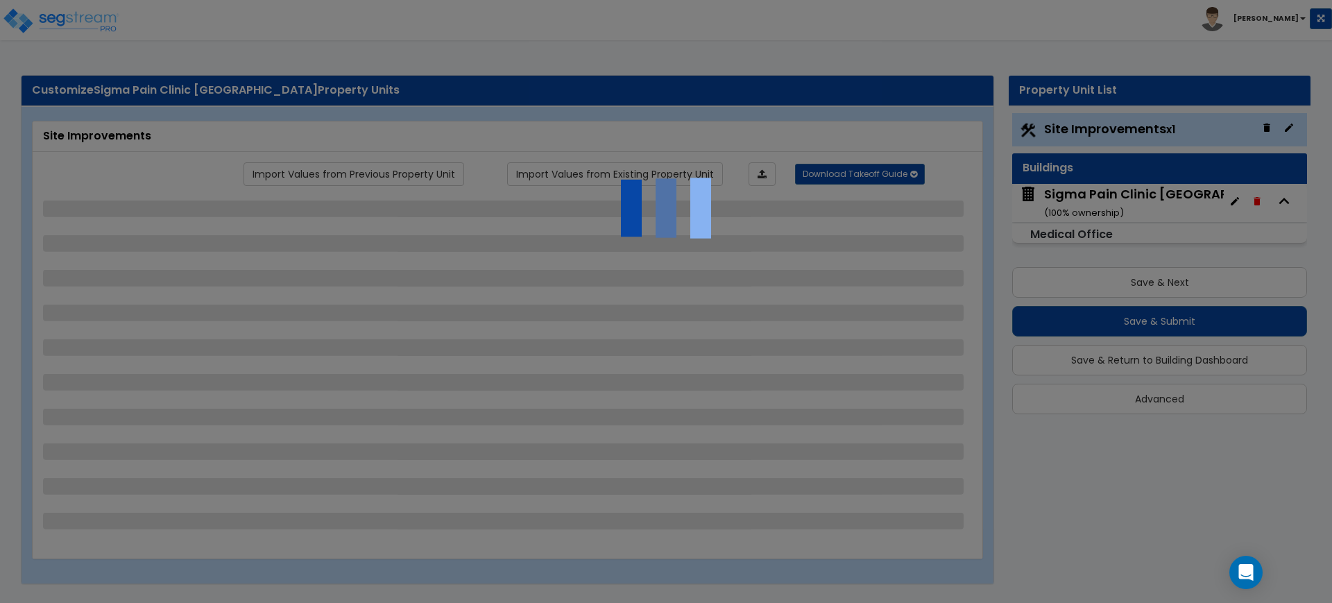
select select "2"
select select "1"
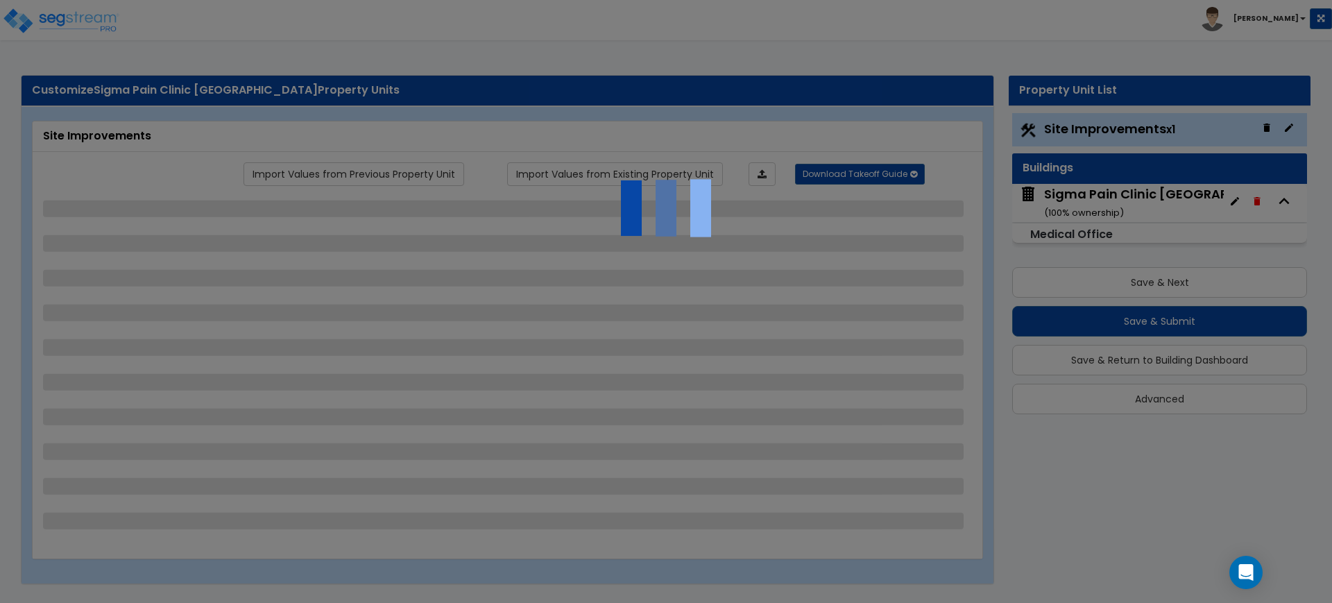
select select "1"
select select "2"
select select "1"
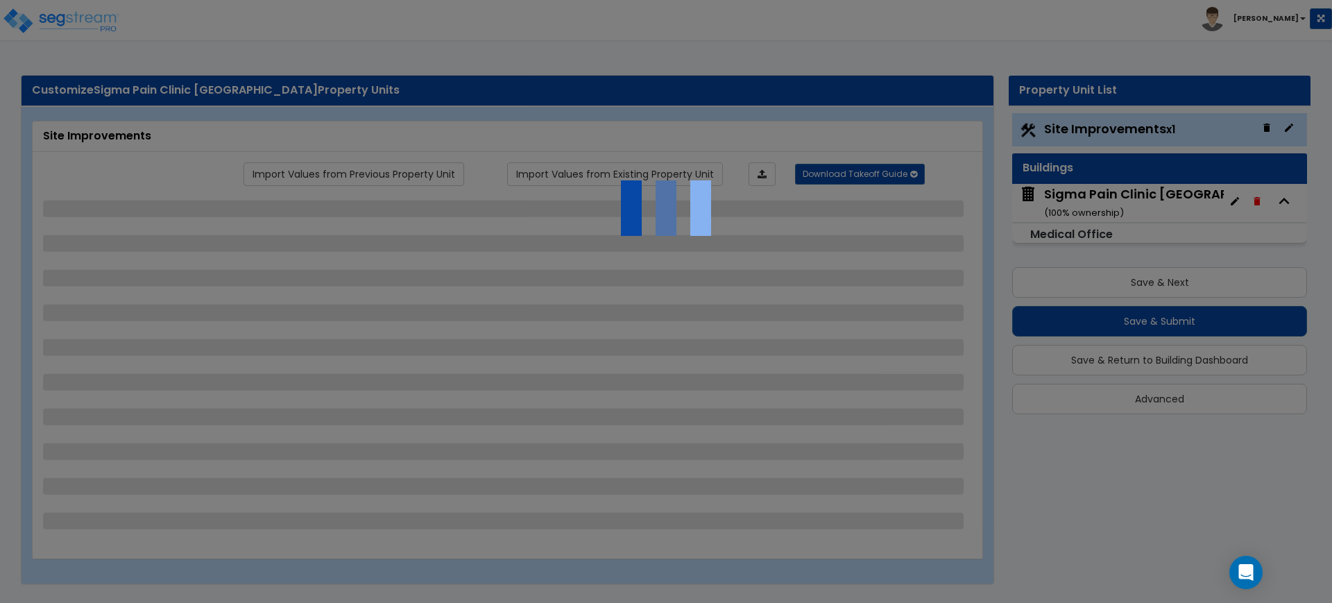
select select "4"
select select "1"
select select "2"
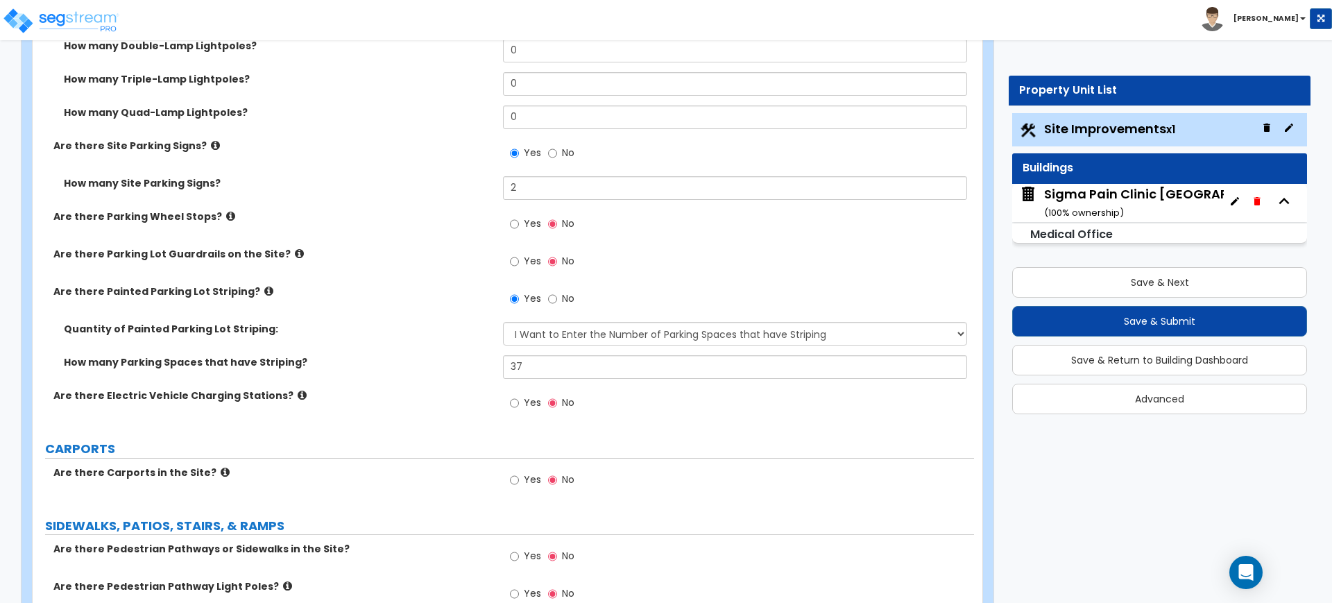
scroll to position [1561, 0]
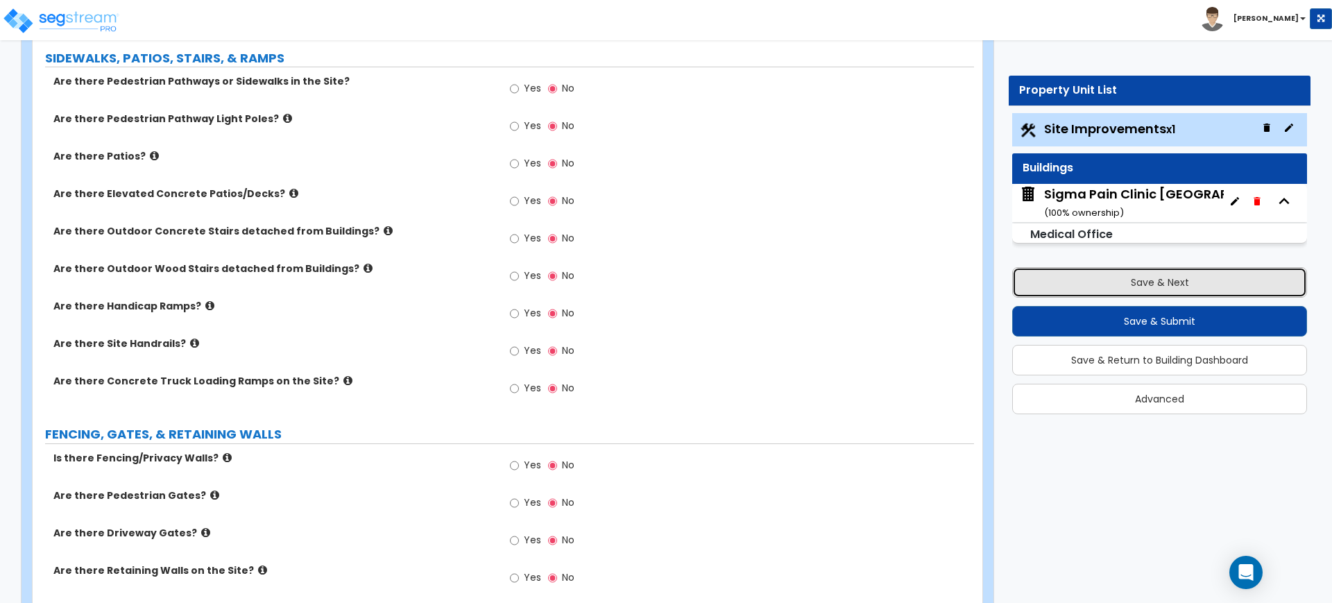
click at [1160, 275] on button "Save & Next" at bounding box center [1159, 282] width 295 height 31
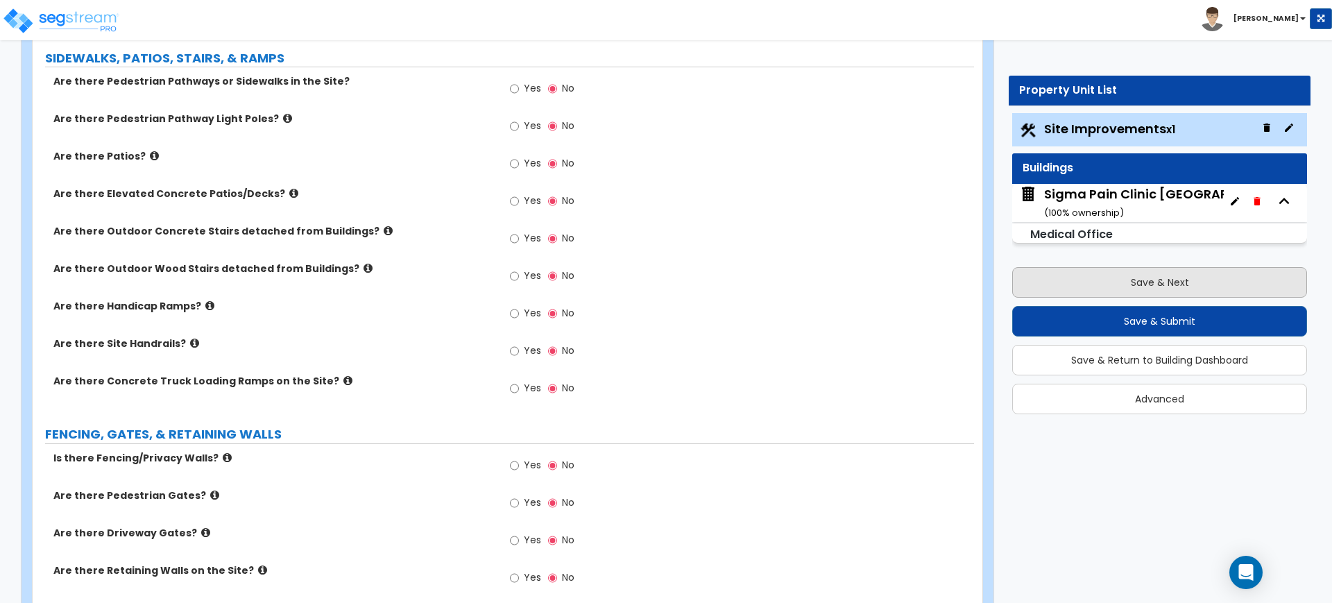
scroll to position [0, 0]
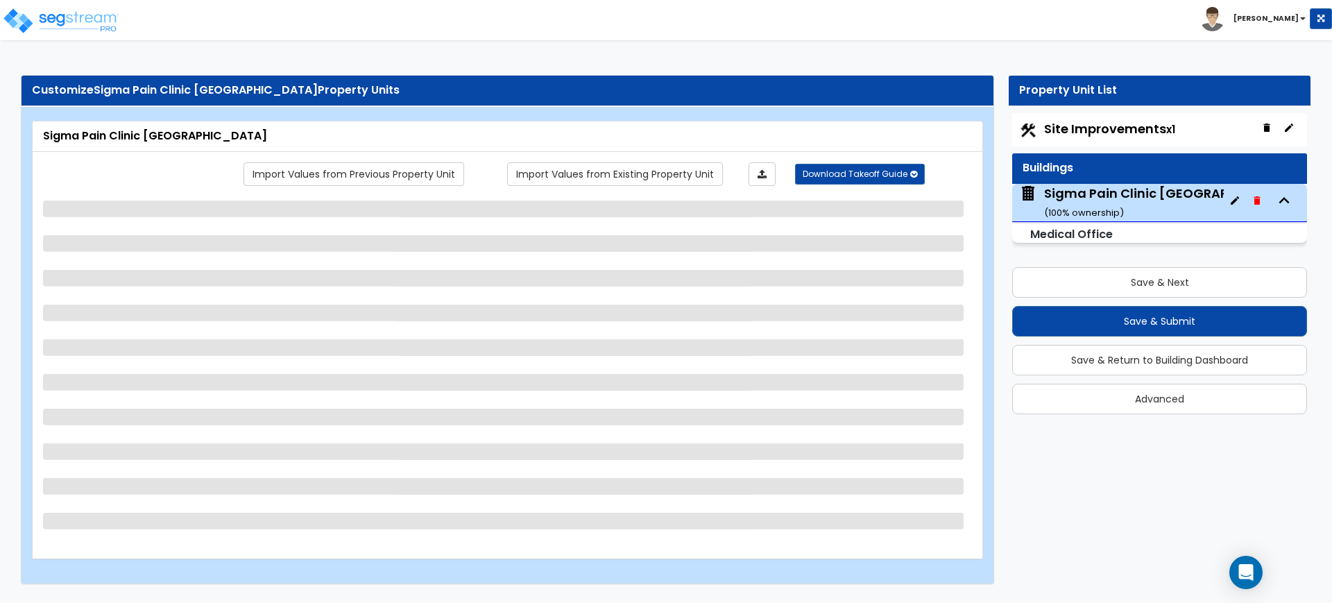
select select "5"
select select "1"
select select "3"
select select "1"
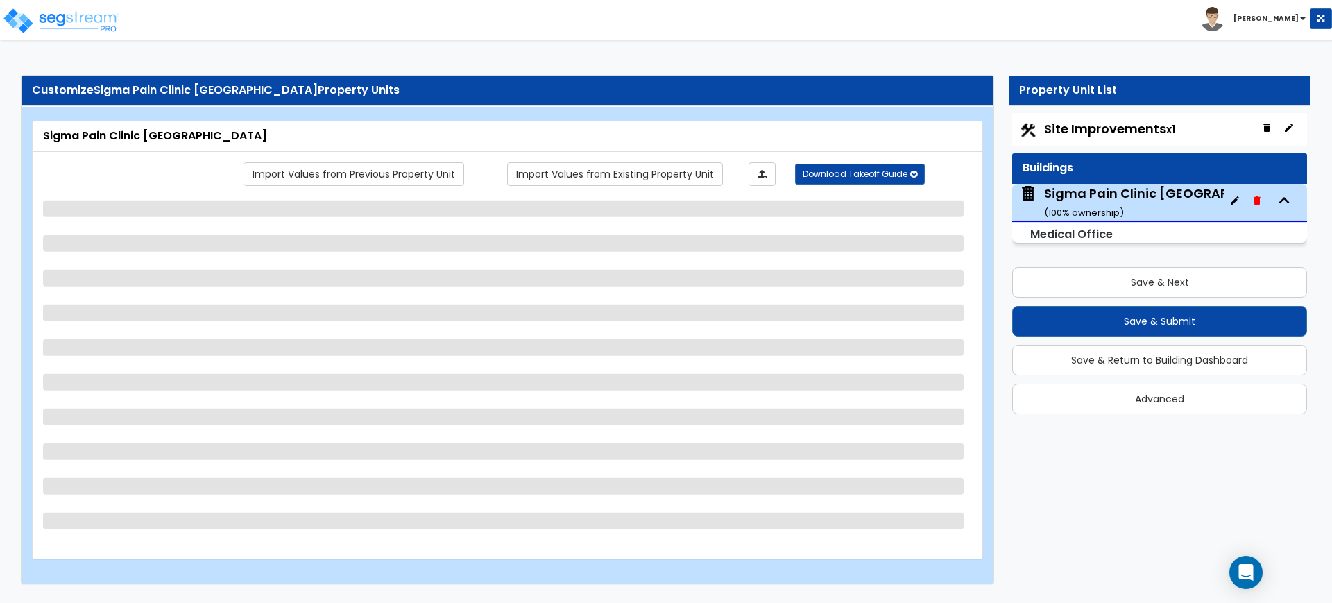
select select "2"
select select "3"
select select "2"
select select "1"
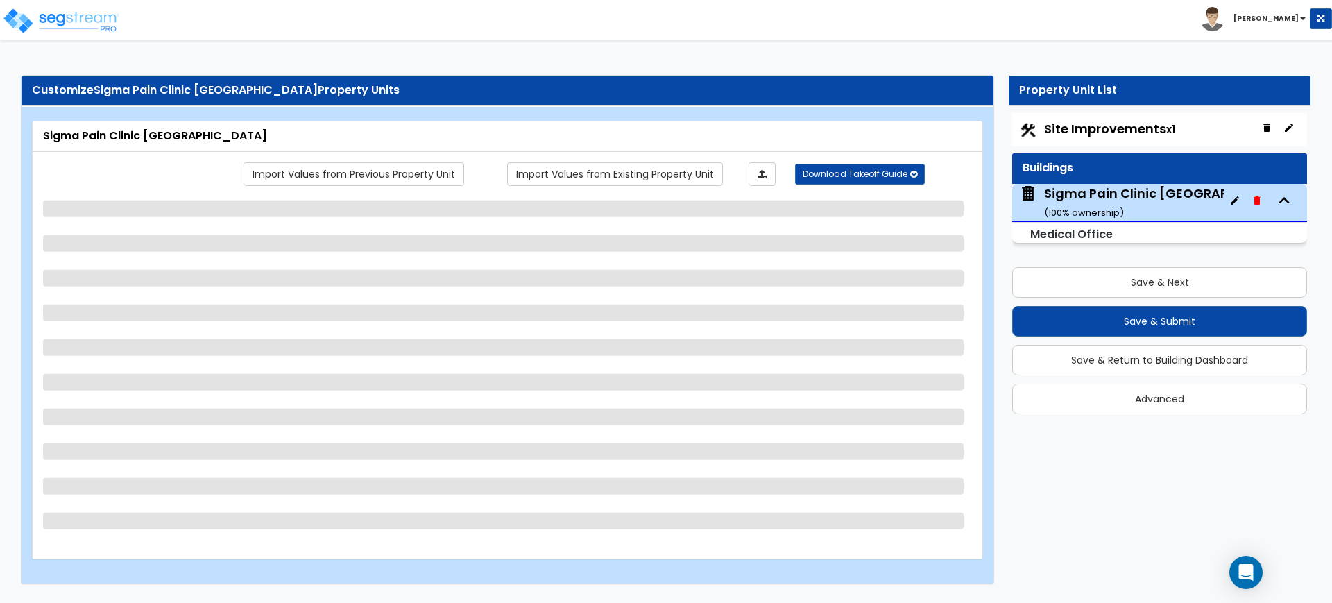
select select "2"
select select "7"
select select "2"
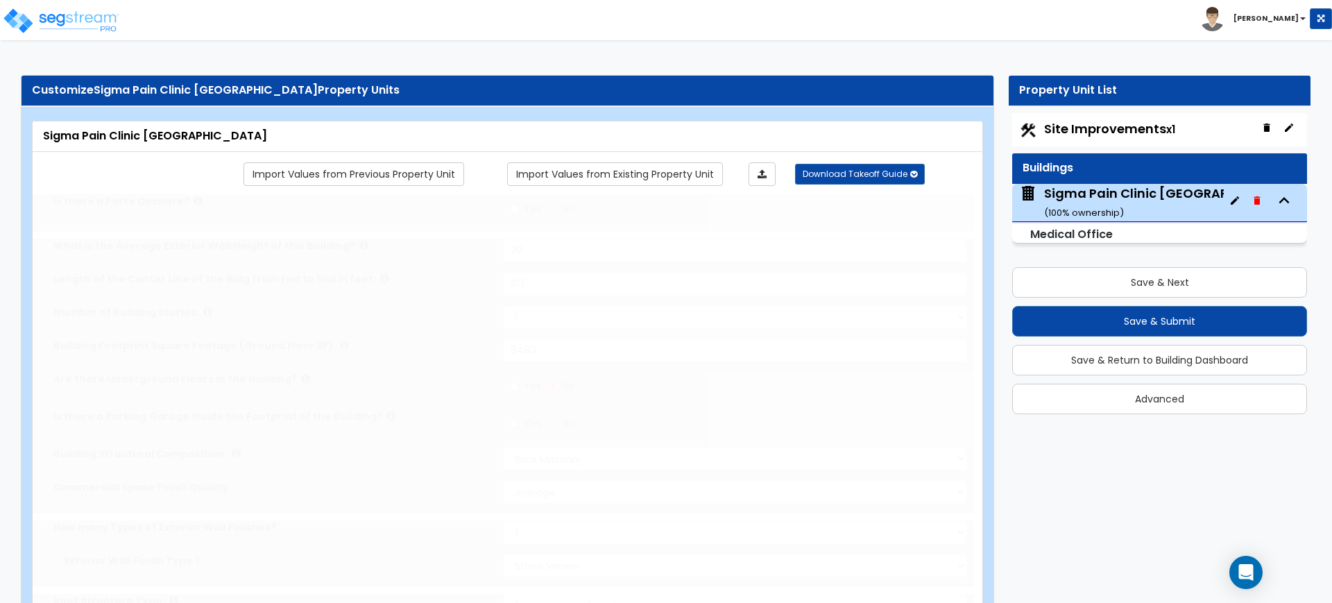
radio input "true"
select select "3"
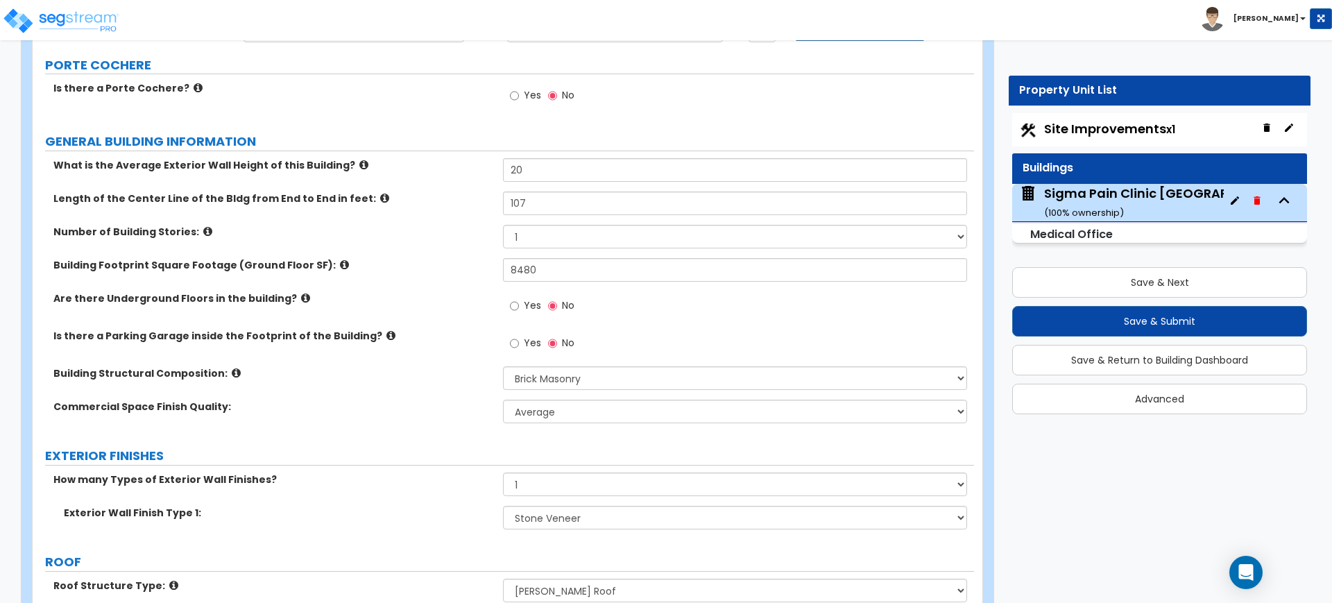
scroll to position [173, 0]
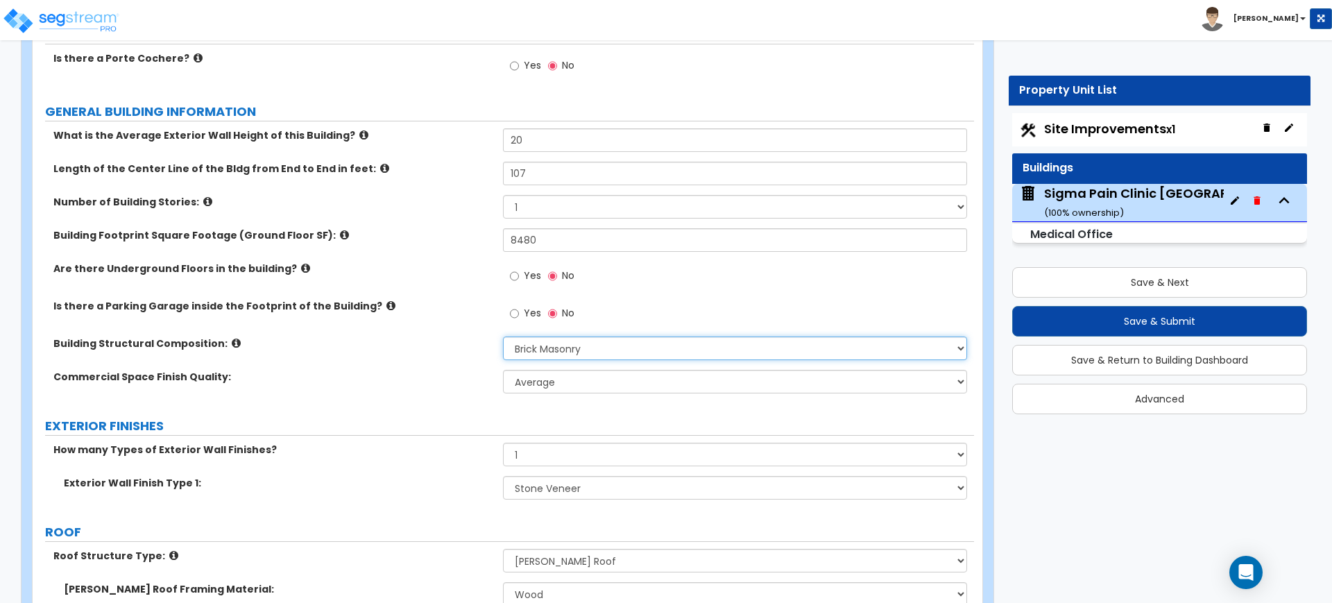
click at [581, 347] on select "Please Choose One Tilt-up Wall Construction Reinforced Concrete Structural Stee…" at bounding box center [734, 348] width 463 height 24
select select "7"
click at [503, 336] on select "Please Choose One Tilt-up Wall Construction Reinforced Concrete Structural Stee…" at bounding box center [734, 348] width 463 height 24
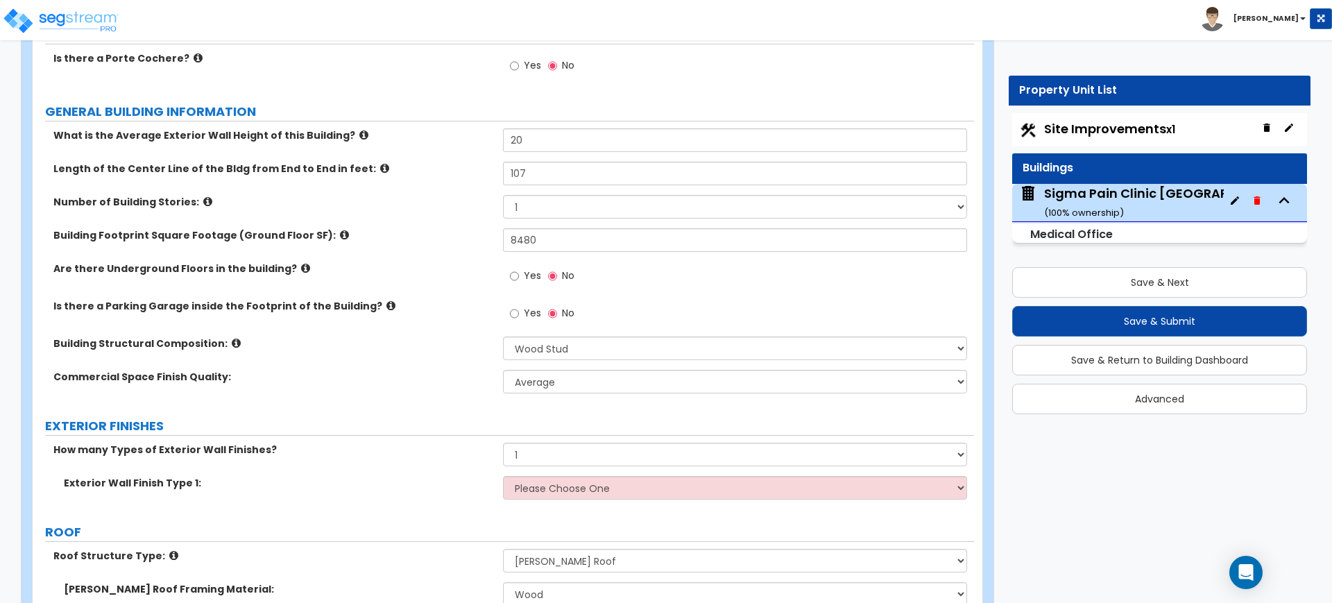
click at [410, 382] on label "Commercial Space Finish Quality:" at bounding box center [272, 377] width 439 height 14
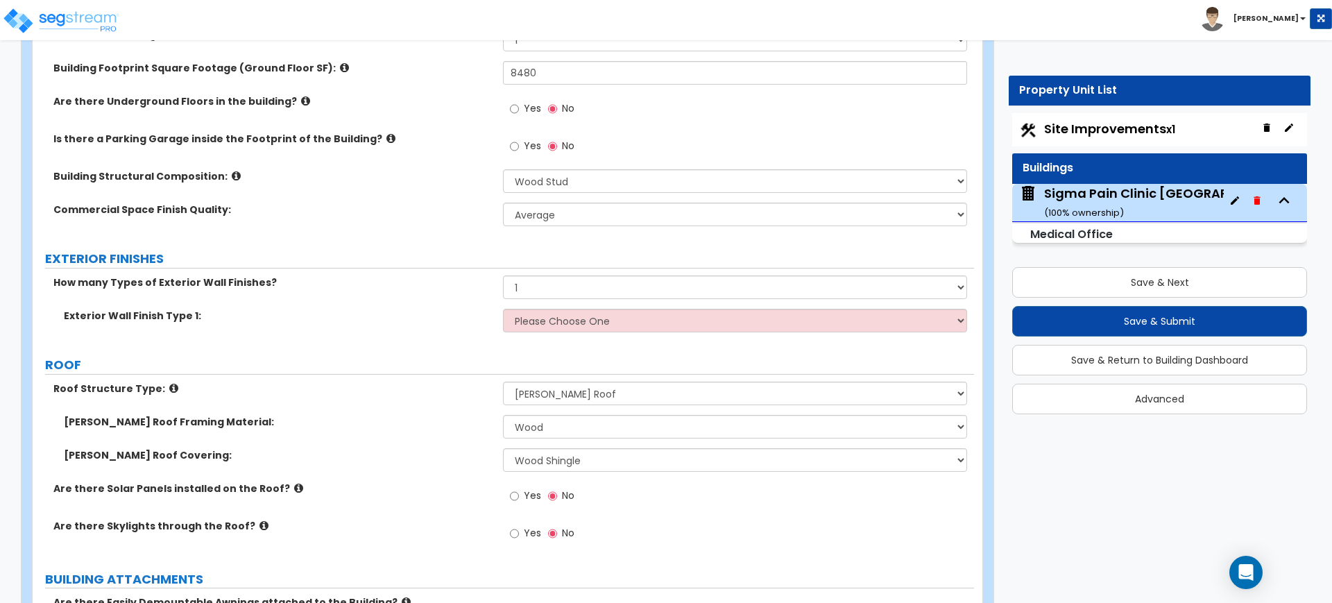
scroll to position [347, 0]
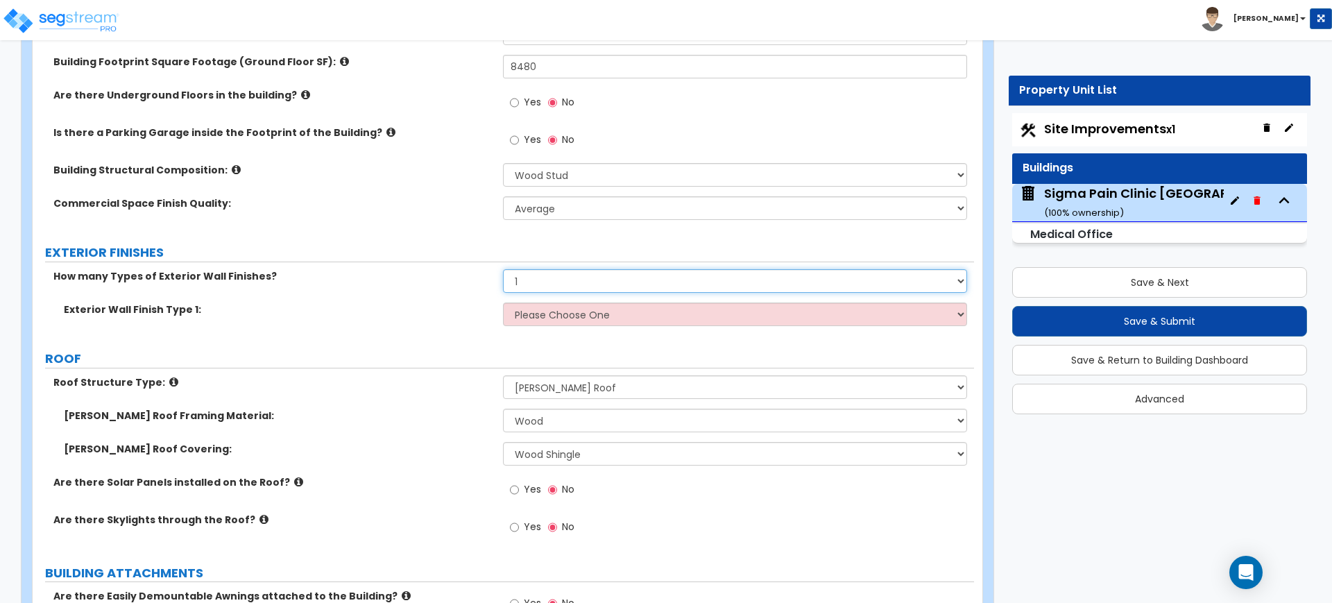
click at [587, 288] on select "None 1 2 3" at bounding box center [734, 281] width 463 height 24
select select "2"
click at [503, 269] on select "None 1 2 3" at bounding box center [734, 281] width 463 height 24
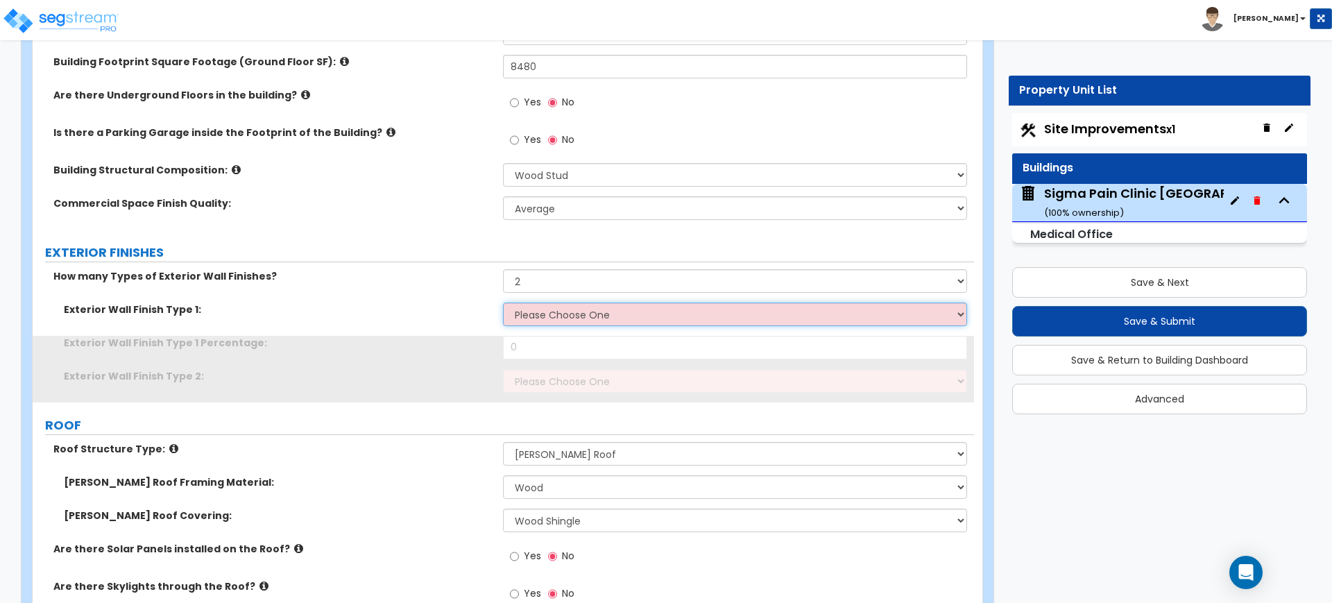
click at [567, 314] on select "Please Choose One No Finish/Shared Wall No Wall Brick Veneer Stone Veneer Wood …" at bounding box center [734, 314] width 463 height 24
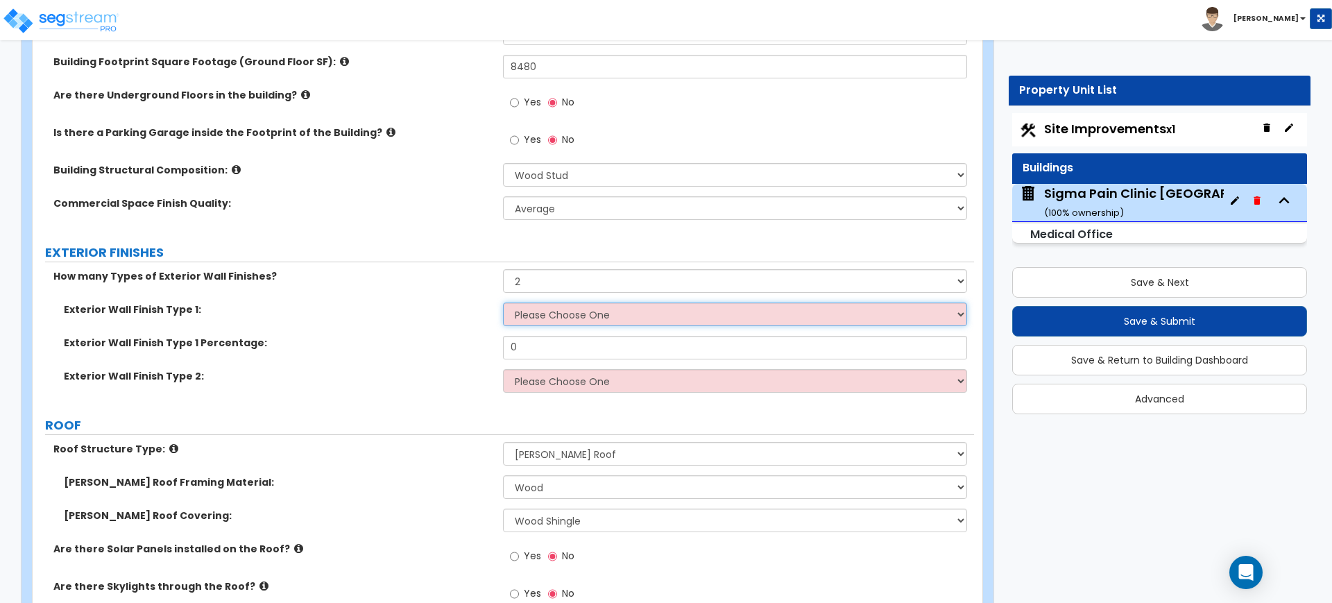
select select "7"
click at [503, 302] on select "Please Choose One No Finish/Shared Wall No Wall Brick Veneer Stone Veneer Wood …" at bounding box center [734, 314] width 463 height 24
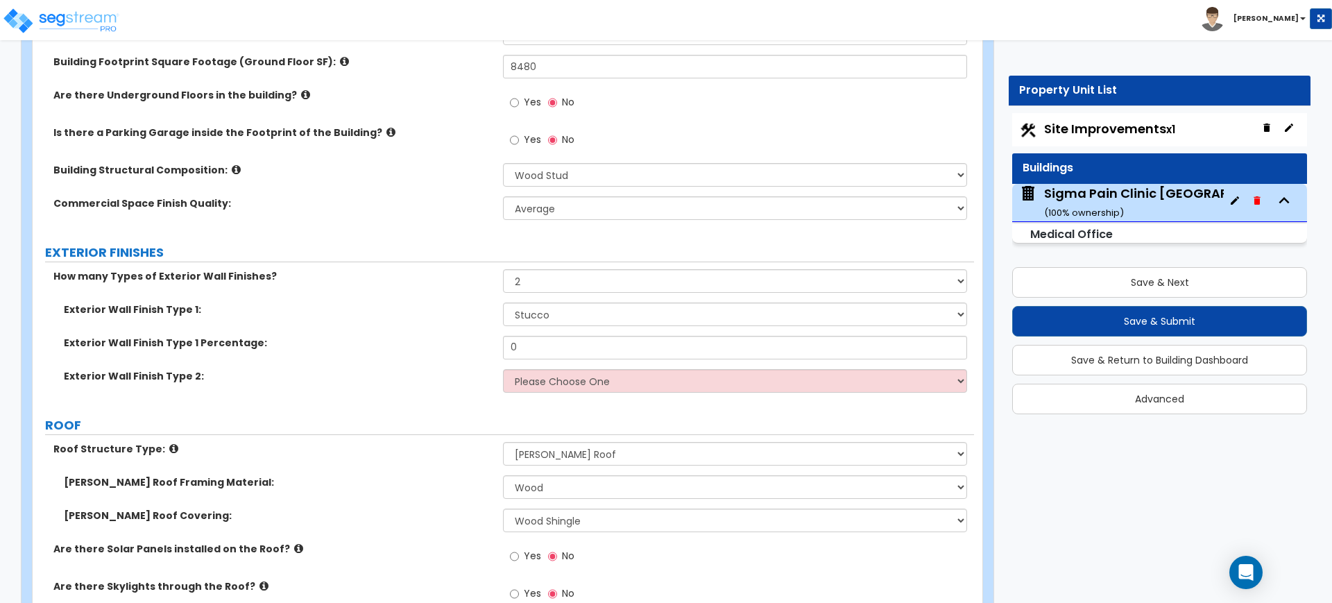
drag, startPoint x: 529, startPoint y: 342, endPoint x: 492, endPoint y: 343, distance: 37.5
click at [492, 343] on div "Exterior Wall Finish Type 1: Please Choose One No Finish/Shared Wall No Wall Br…" at bounding box center [503, 352] width 921 height 100
drag, startPoint x: 539, startPoint y: 339, endPoint x: 463, endPoint y: 332, distance: 76.0
click at [473, 336] on div "Exterior Wall Finish Type 1 Percentage: 0" at bounding box center [503, 352] width 941 height 33
type input "75"
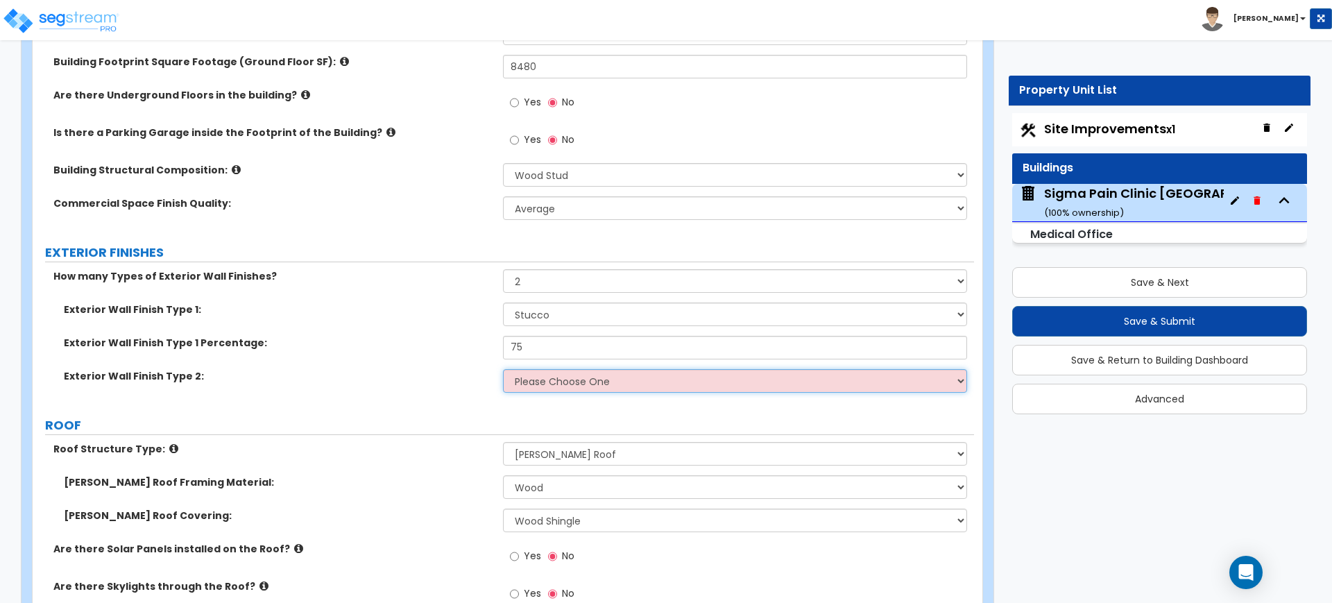
click at [509, 377] on select "Please Choose One No Finish/Shared Wall No Wall Brick Veneer Stone Veneer Wood …" at bounding box center [734, 381] width 463 height 24
select select "3"
click at [503, 369] on select "Please Choose One No Finish/Shared Wall No Wall Brick Veneer Stone Veneer Wood …" at bounding box center [734, 381] width 463 height 24
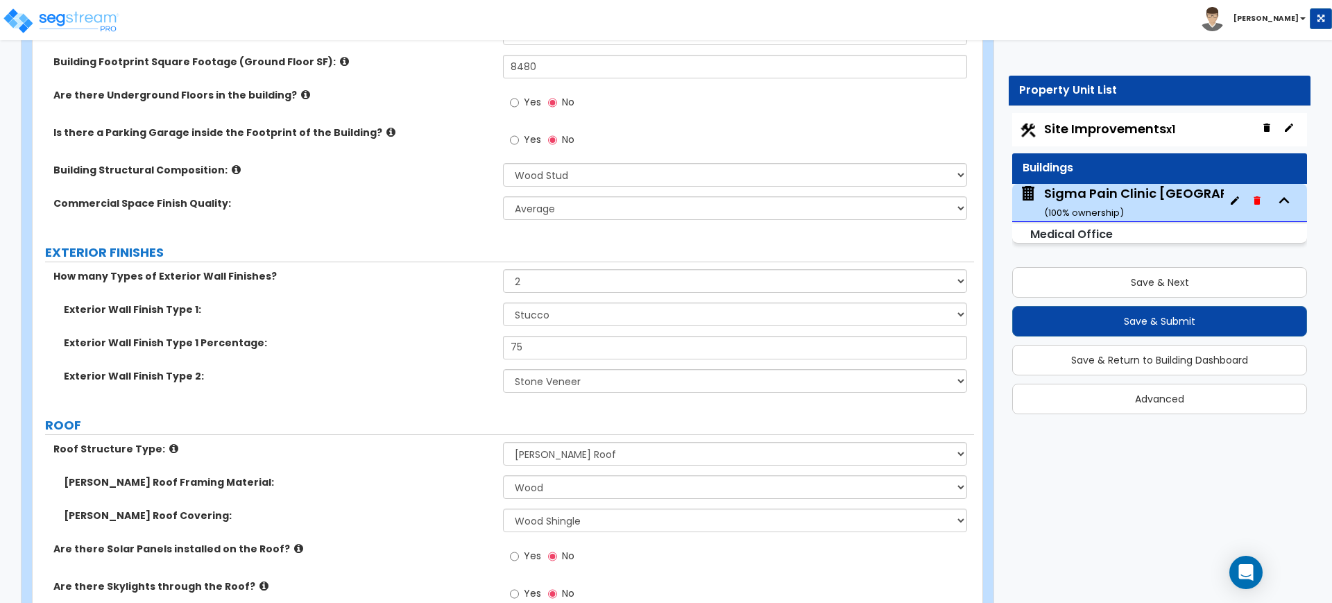
click at [427, 309] on label "Exterior Wall Finish Type 1:" at bounding box center [278, 309] width 429 height 14
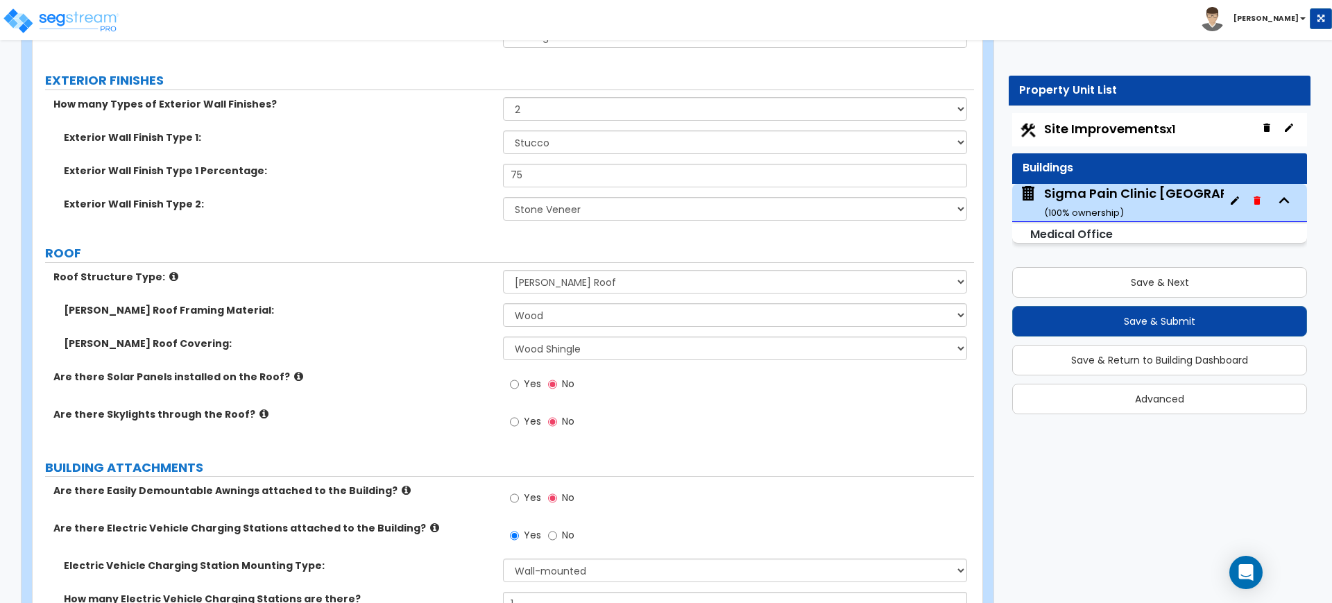
scroll to position [520, 0]
click at [561, 351] on select "Please Choose One Asphalt Shingle Clay Tile Wood Shingle Metal Shingle Standing…" at bounding box center [734, 347] width 463 height 24
select select "5"
click at [503, 335] on select "Please Choose One Asphalt Shingle Clay Tile Wood Shingle Metal Shingle Standing…" at bounding box center [734, 347] width 463 height 24
click at [477, 421] on div "Are there Skylights through the Roof? Yes No" at bounding box center [503, 424] width 941 height 37
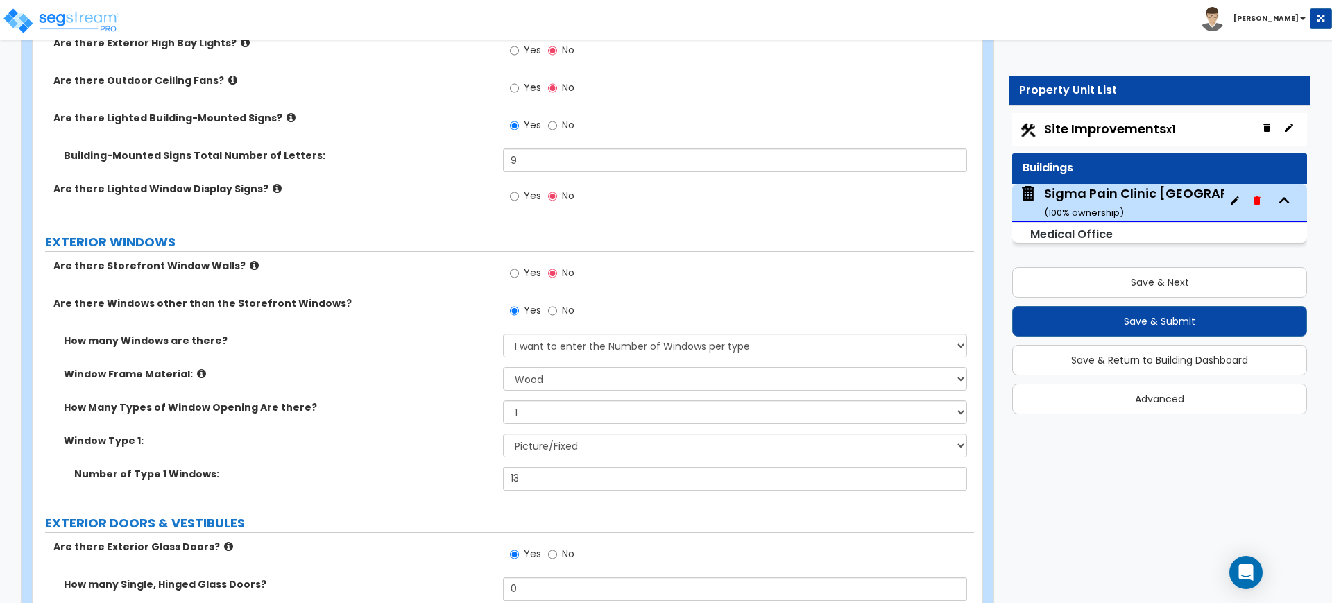
scroll to position [1474, 0]
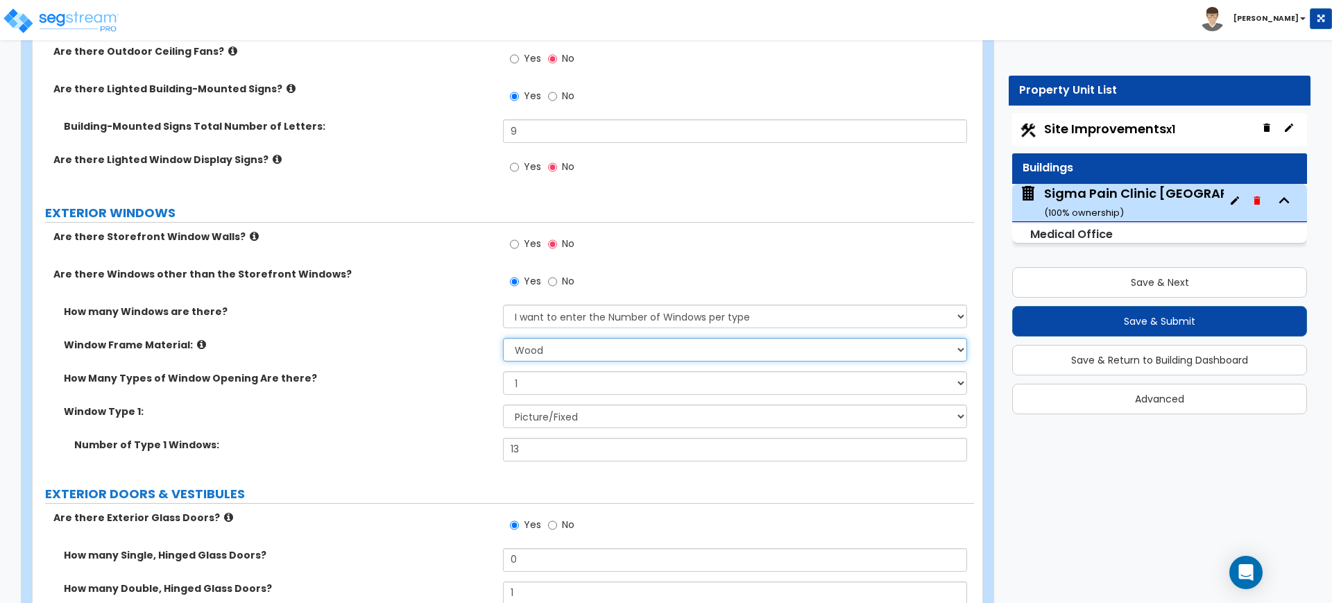
click at [579, 343] on select "Please Choose One Vinyl Aluminum Wood" at bounding box center [734, 350] width 463 height 24
select select "2"
click at [503, 338] on select "Please Choose One Vinyl Aluminum Wood" at bounding box center [734, 350] width 463 height 24
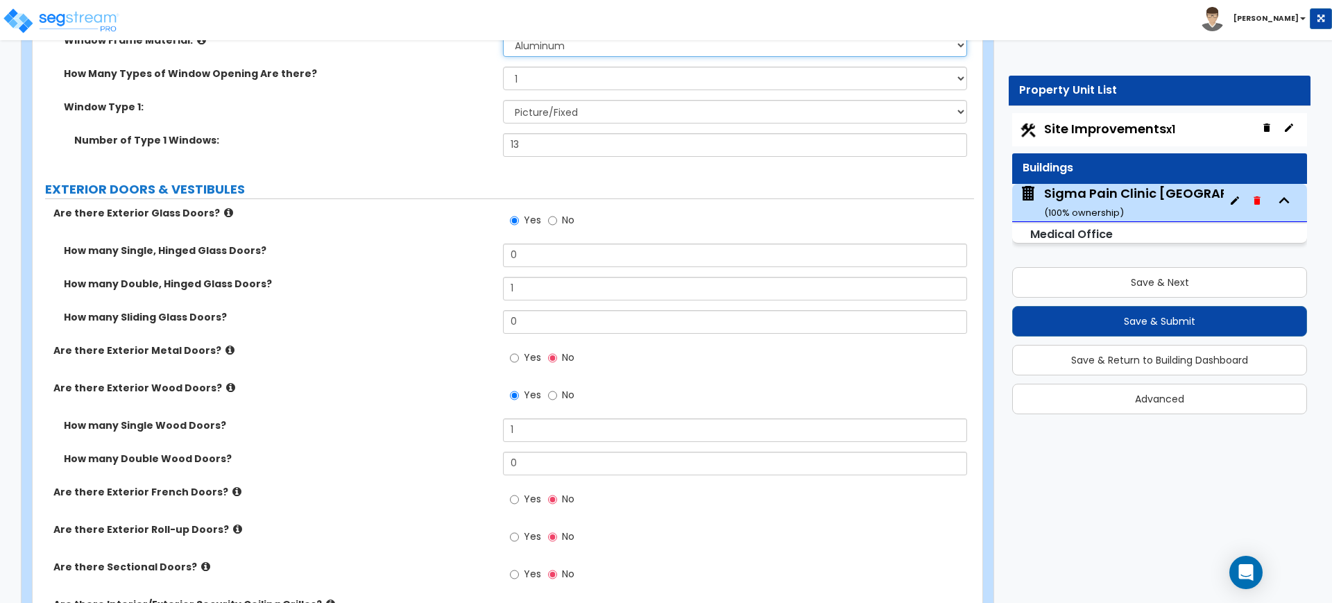
scroll to position [1821, 0]
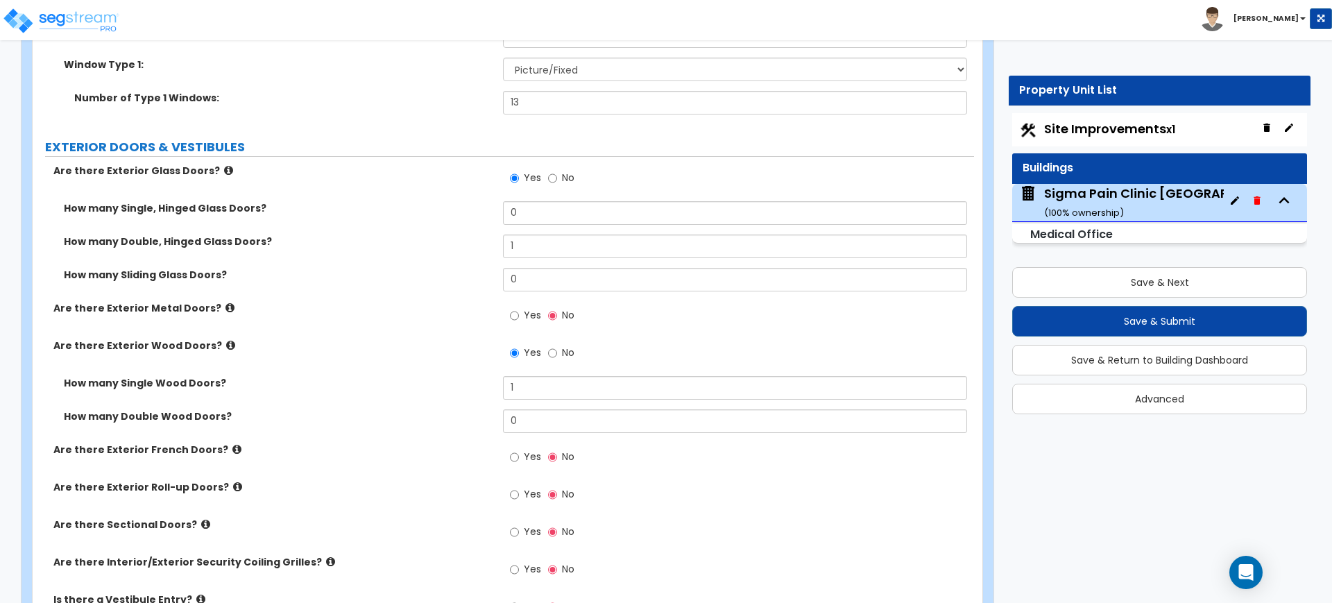
click at [558, 354] on label "No" at bounding box center [561, 355] width 26 height 24
click at [557, 354] on input "No" at bounding box center [552, 352] width 9 height 15
radio input "false"
radio input "true"
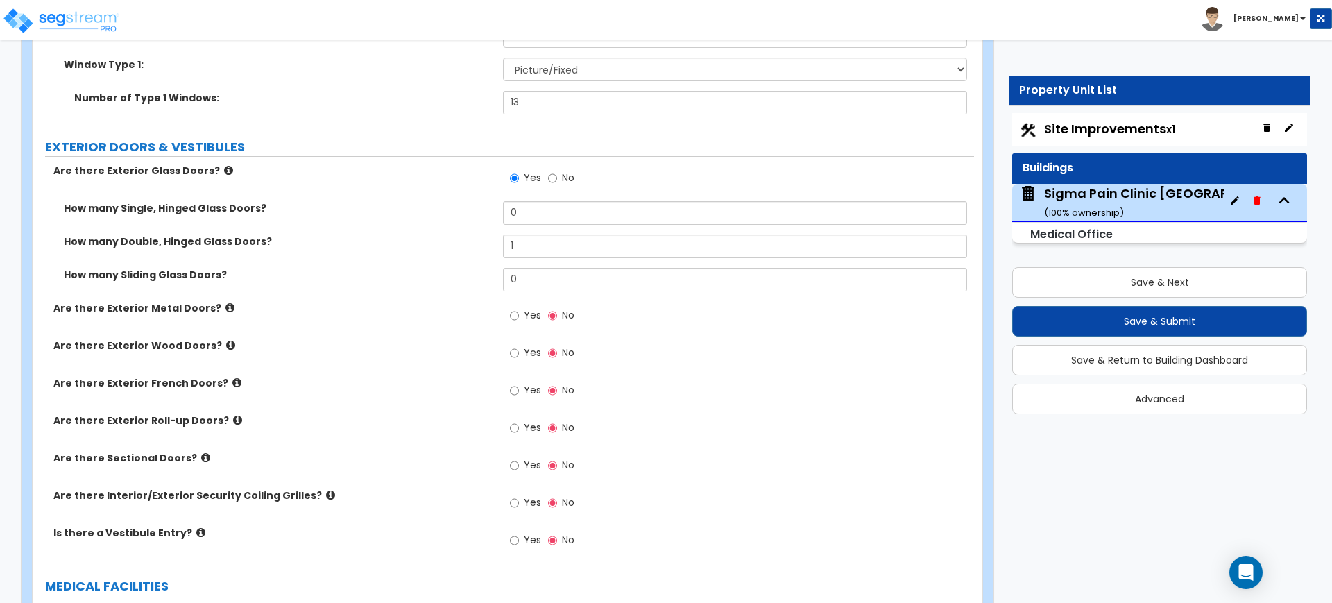
click at [525, 313] on span "Yes" at bounding box center [532, 315] width 17 height 14
click at [519, 313] on input "Yes" at bounding box center [514, 315] width 9 height 15
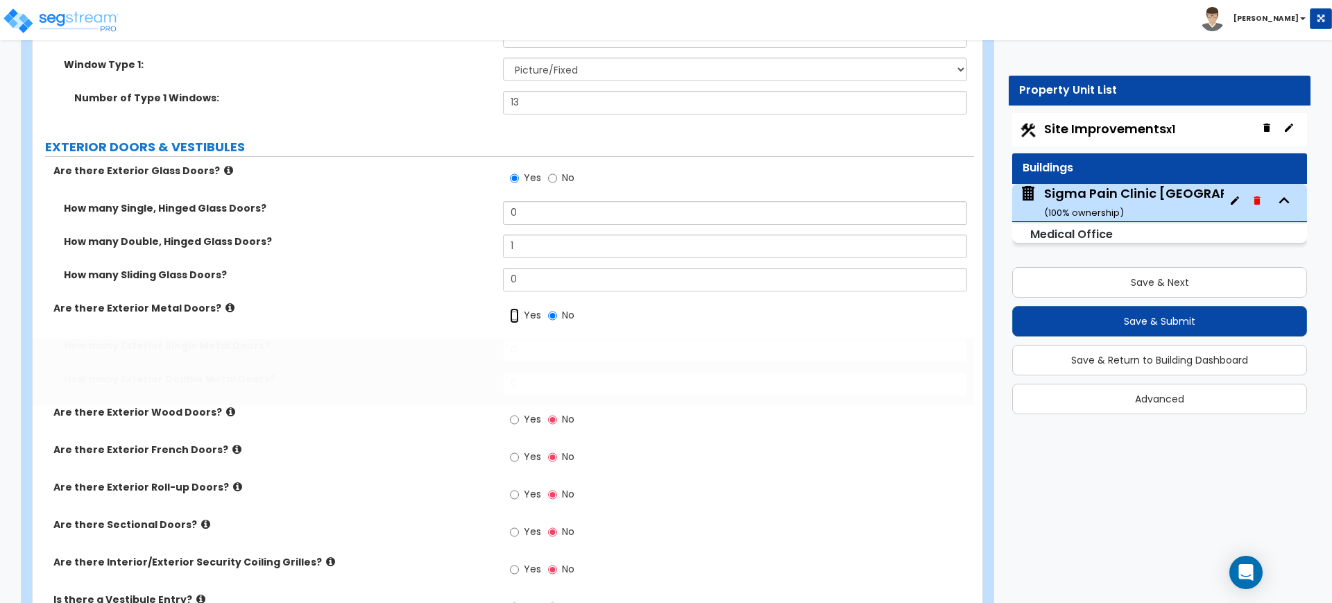
radio input "true"
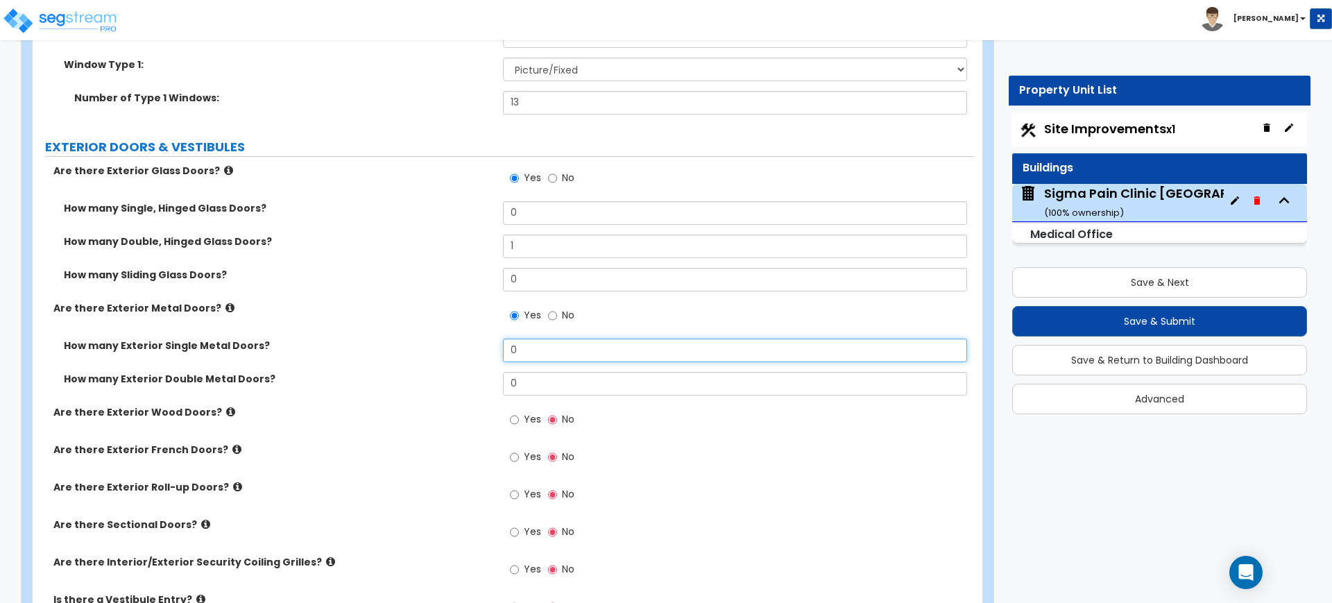
drag, startPoint x: 543, startPoint y: 343, endPoint x: 478, endPoint y: 348, distance: 65.4
click at [495, 348] on div "How many Exterior Single Metal Doors? 0" at bounding box center [503, 355] width 941 height 33
type input "1"
click at [351, 403] on div "How many Exterior Double Metal Doors? 0" at bounding box center [503, 388] width 941 height 33
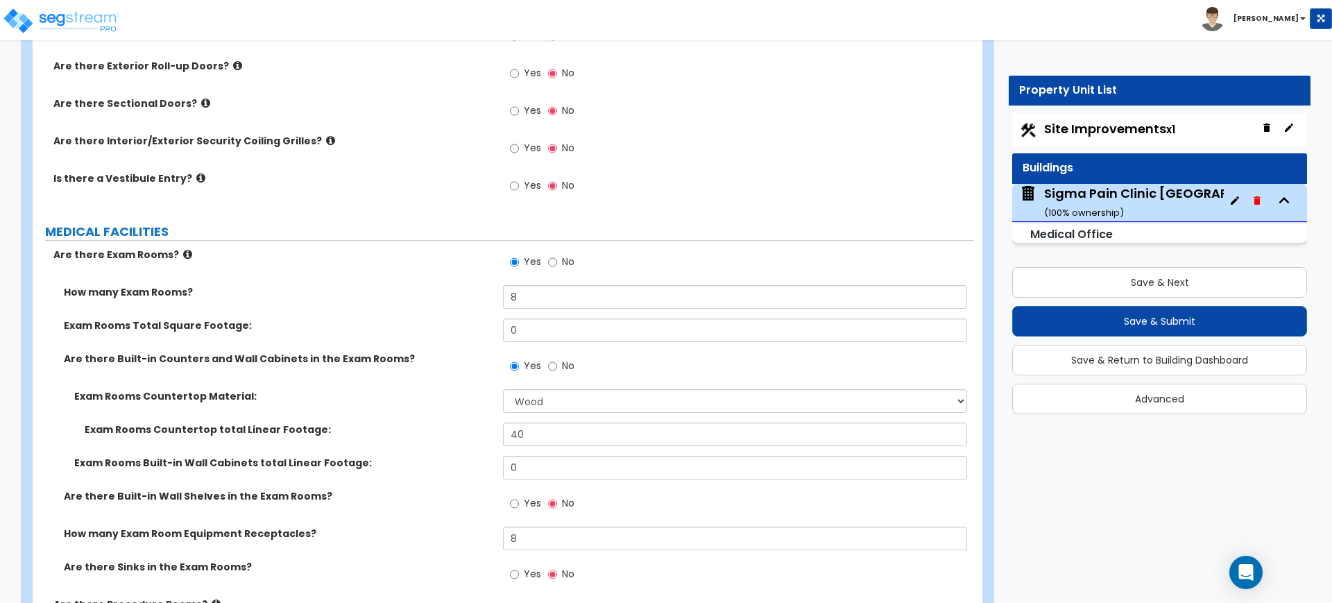
scroll to position [2255, 0]
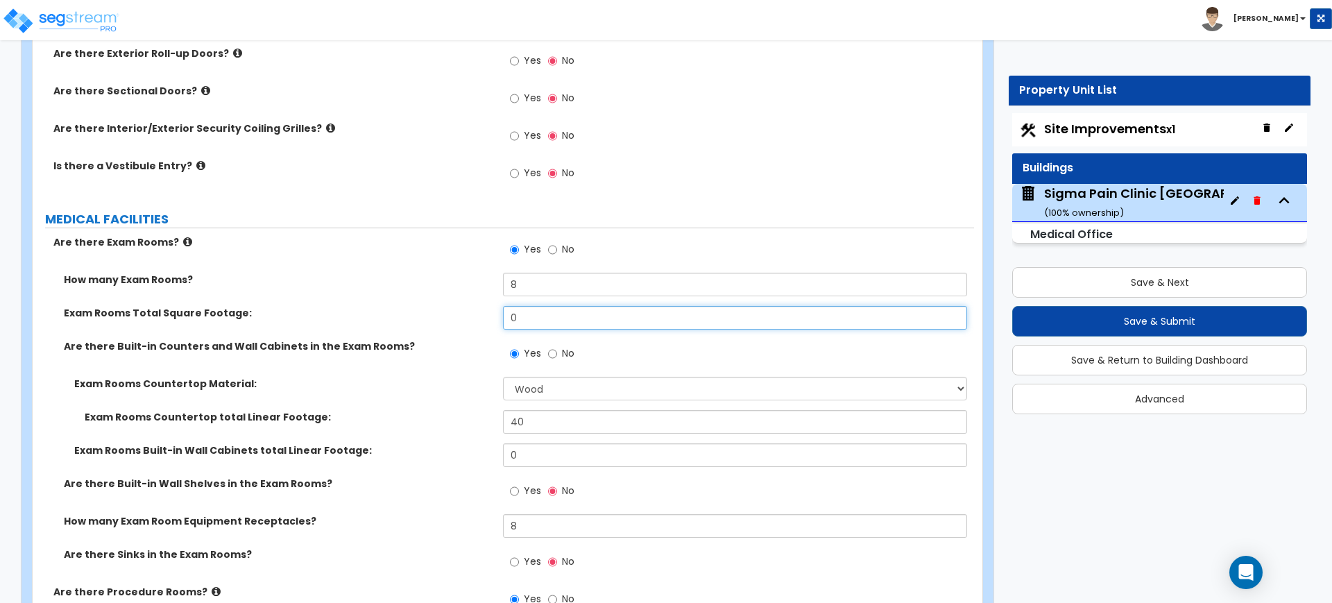
drag, startPoint x: 493, startPoint y: 336, endPoint x: 411, endPoint y: 336, distance: 81.9
click at [422, 340] on div "How many Exam Rooms? 8 Exam Rooms Total Square Footage: 0 Are there Built-in Co…" at bounding box center [503, 429] width 921 height 312
type input "960"
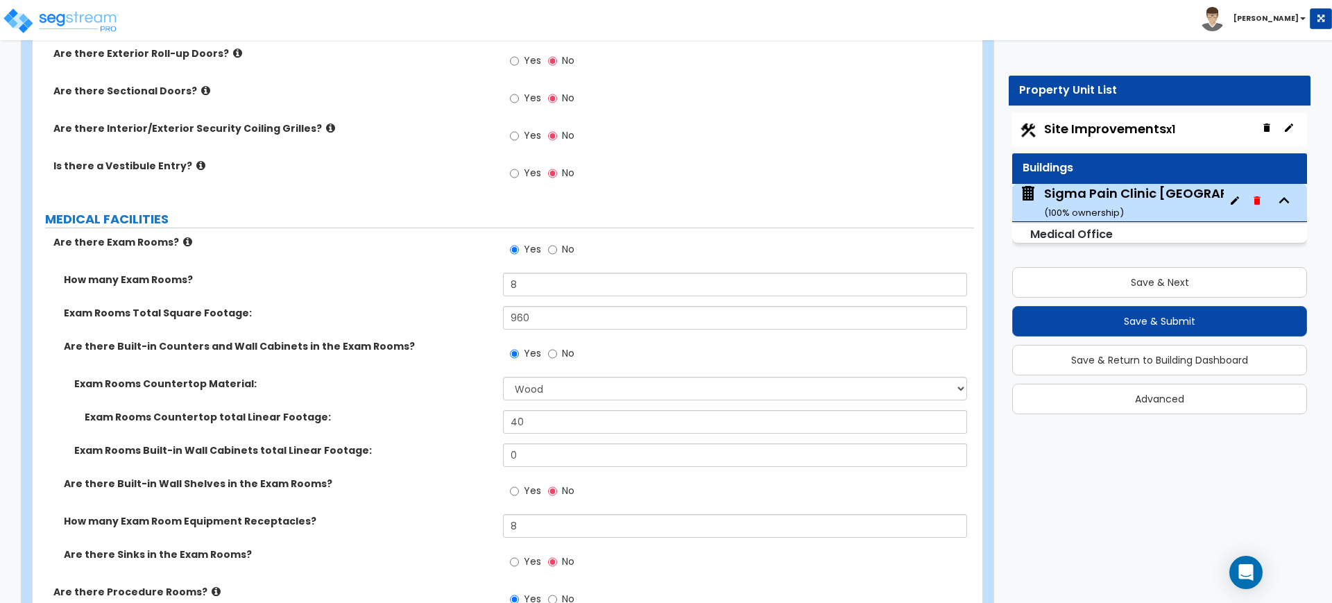
click at [436, 419] on label "Exam Rooms Countertop total Linear Footage:" at bounding box center [289, 417] width 408 height 14
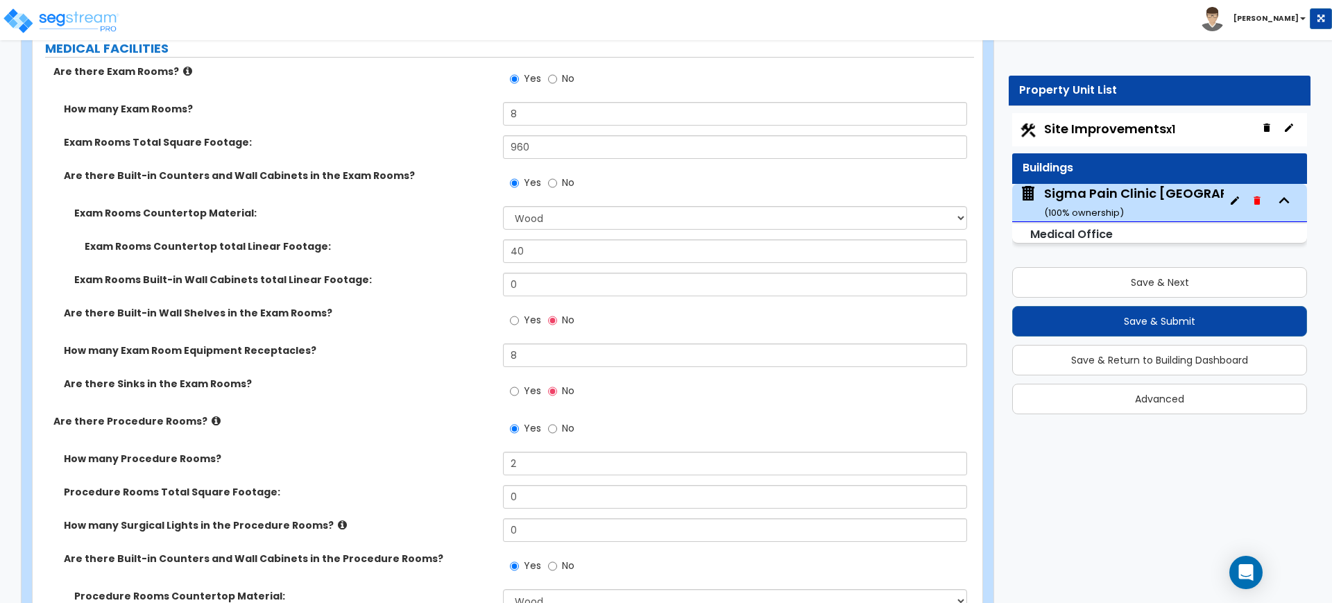
scroll to position [2428, 0]
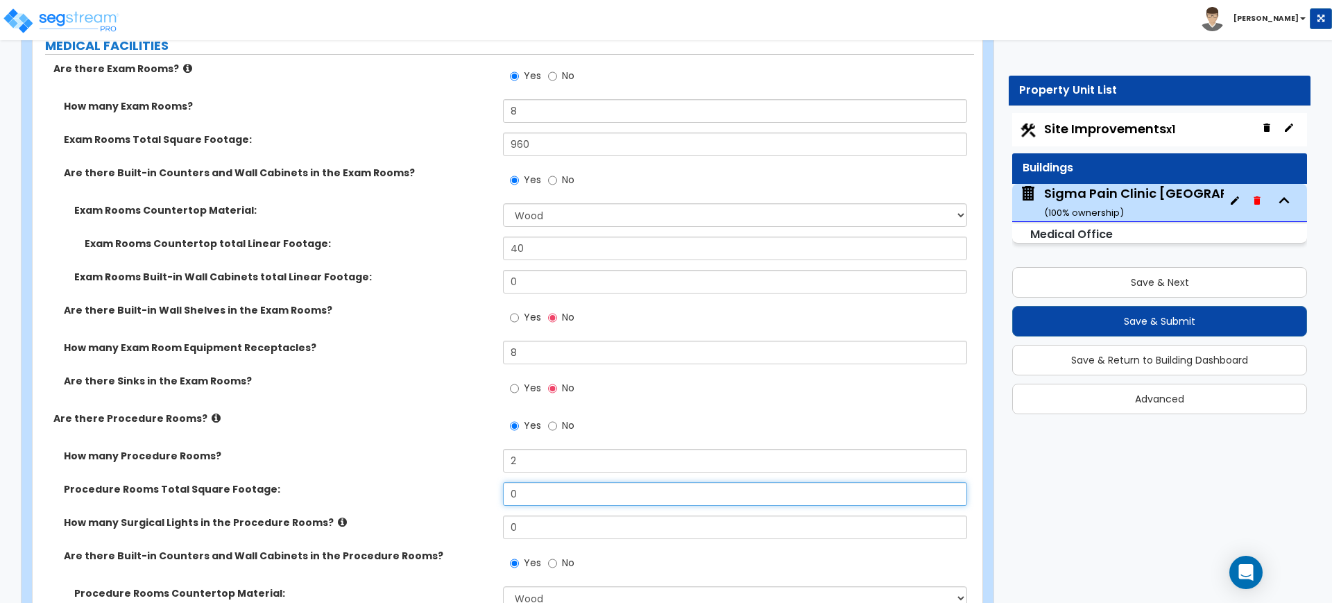
drag, startPoint x: 530, startPoint y: 493, endPoint x: 456, endPoint y: 486, distance: 73.8
click at [456, 487] on div "Procedure Rooms Total Square Footage: 0" at bounding box center [503, 498] width 941 height 33
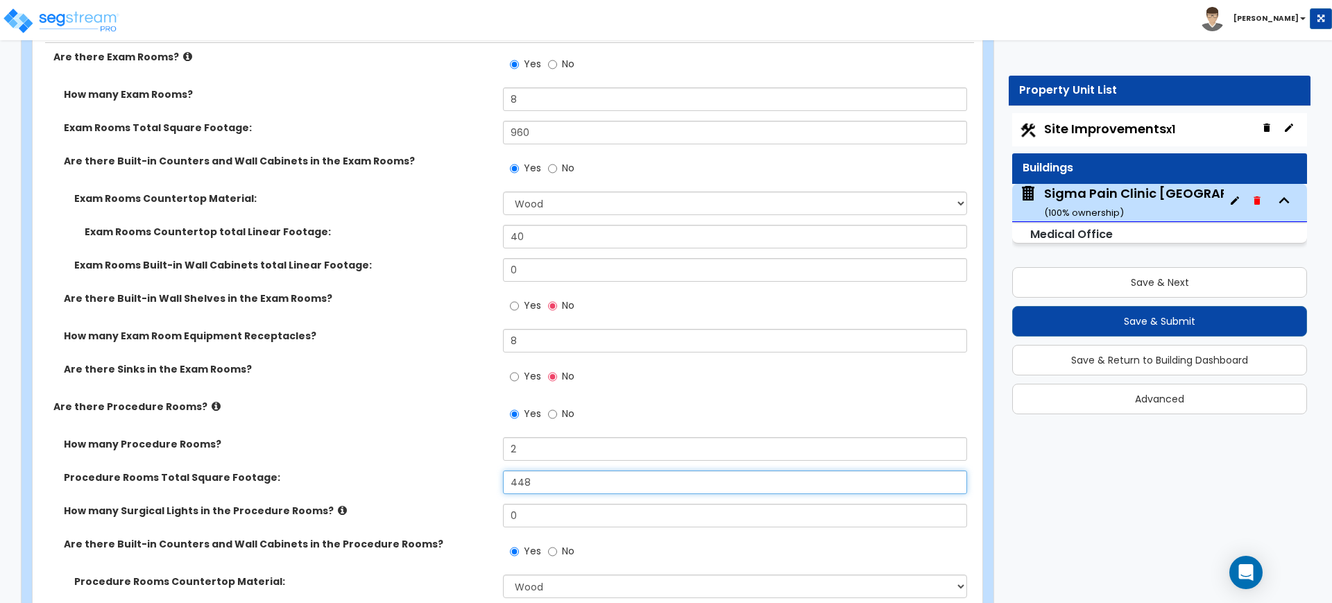
scroll to position [2515, 0]
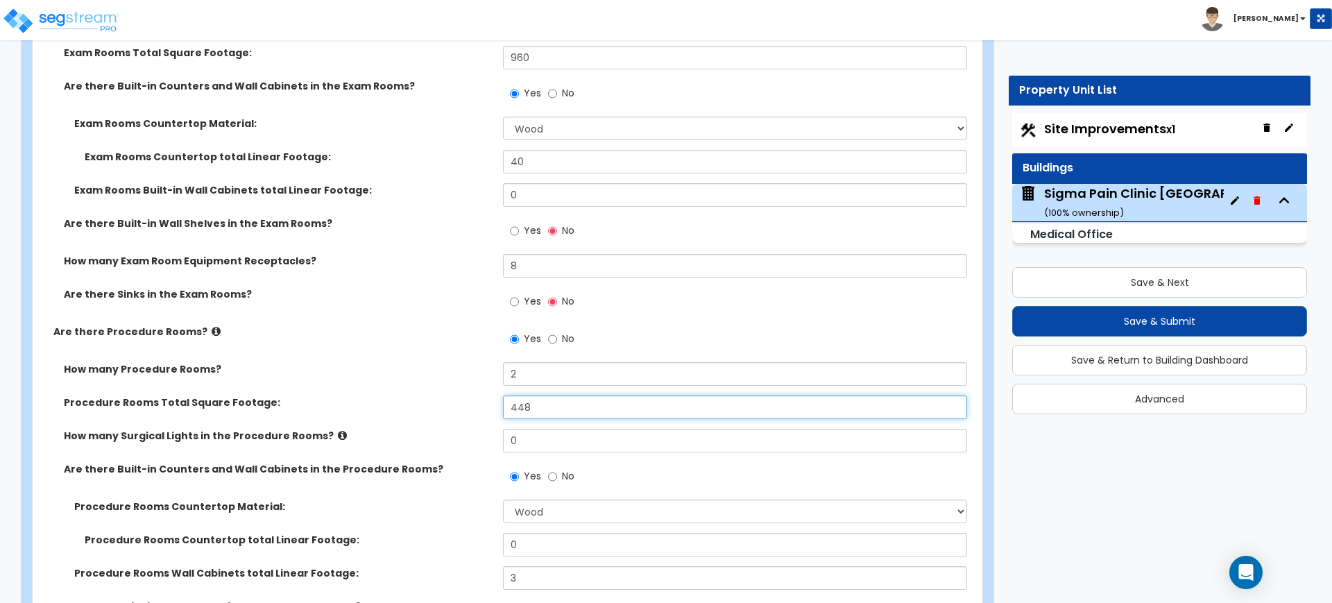
type input "448"
click at [583, 495] on div "Yes No" at bounding box center [738, 480] width 470 height 37
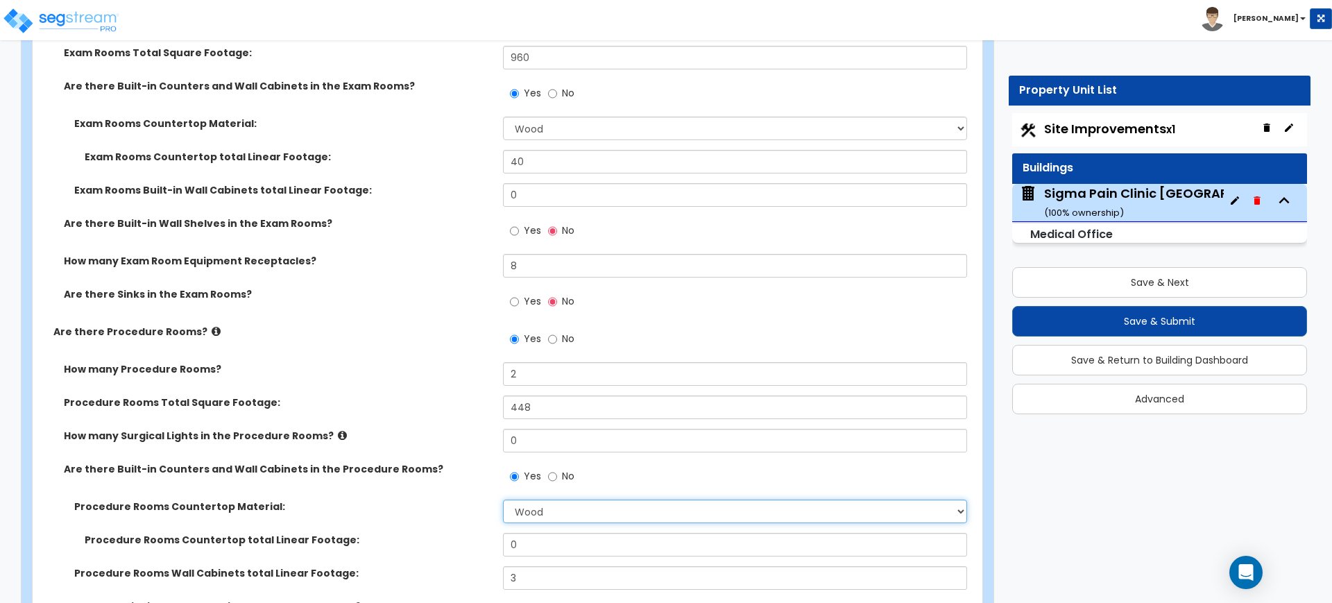
click at [577, 506] on select "Please Choose One Plastic Laminate Solid Surface Stone Quartz Marble Tile Wood …" at bounding box center [734, 511] width 463 height 24
select select "2"
click at [503, 499] on select "Please Choose One Plastic Laminate Solid Surface Stone Quartz Marble Tile Wood …" at bounding box center [734, 511] width 463 height 24
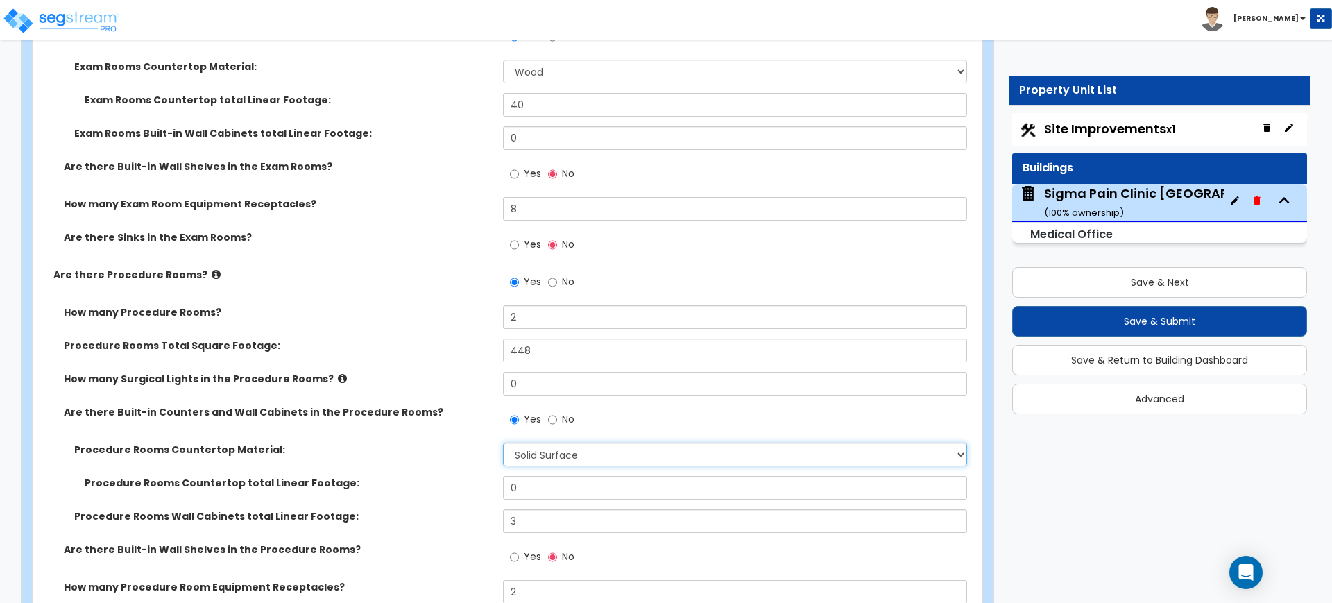
scroll to position [2602, 0]
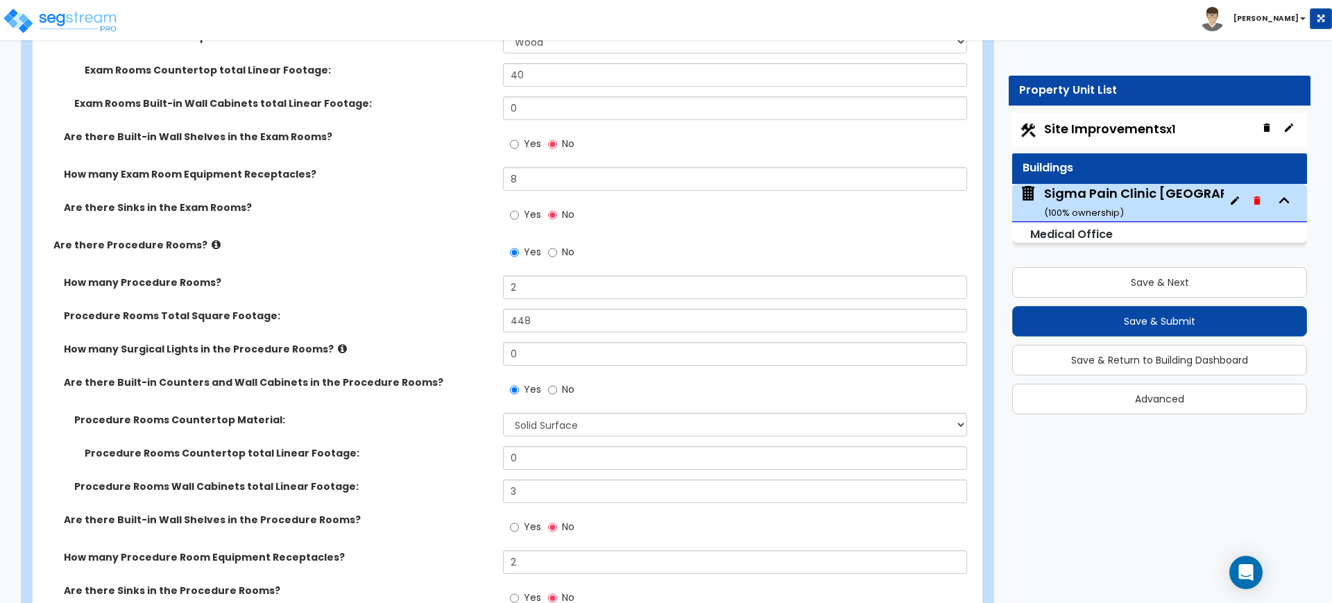
drag, startPoint x: 546, startPoint y: 476, endPoint x: 453, endPoint y: 477, distance: 93.0
click at [453, 477] on div "Procedure Rooms Countertop total Linear Footage: 0" at bounding box center [503, 462] width 941 height 33
drag, startPoint x: 532, startPoint y: 489, endPoint x: 425, endPoint y: 490, distance: 106.8
click at [438, 491] on div "Procedure Rooms Wall Cabinets total Linear Footage: 3" at bounding box center [503, 495] width 941 height 33
type input "14"
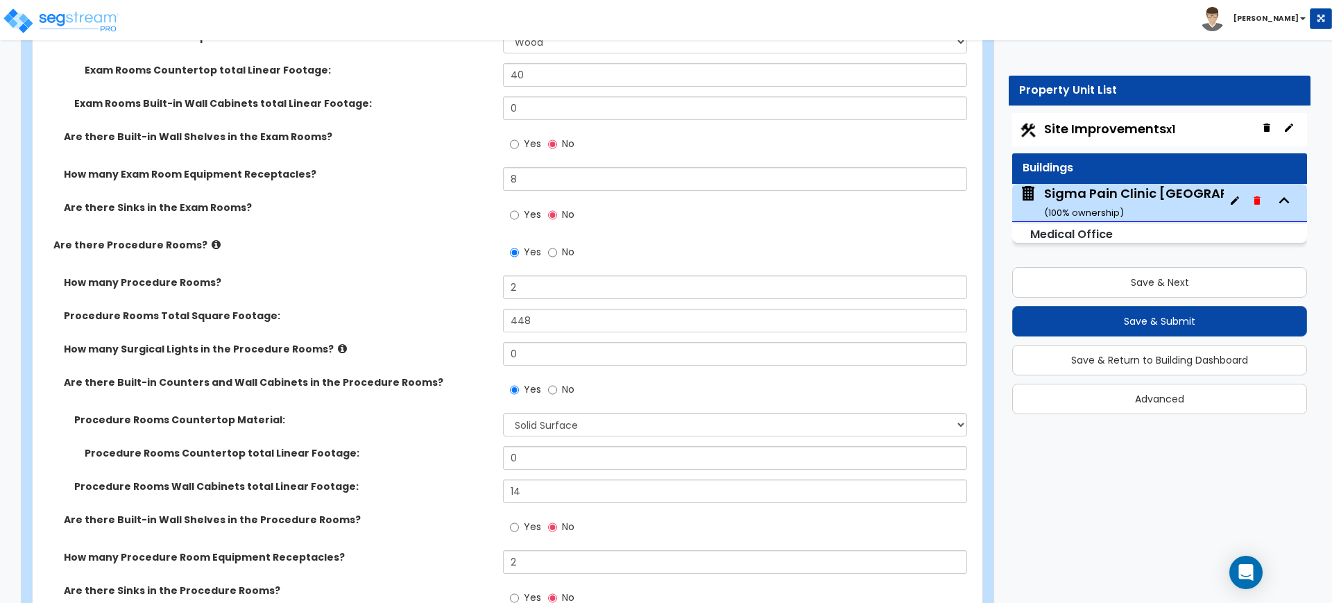
click at [391, 475] on div "Procedure Rooms Countertop total Linear Footage: 0" at bounding box center [503, 462] width 941 height 33
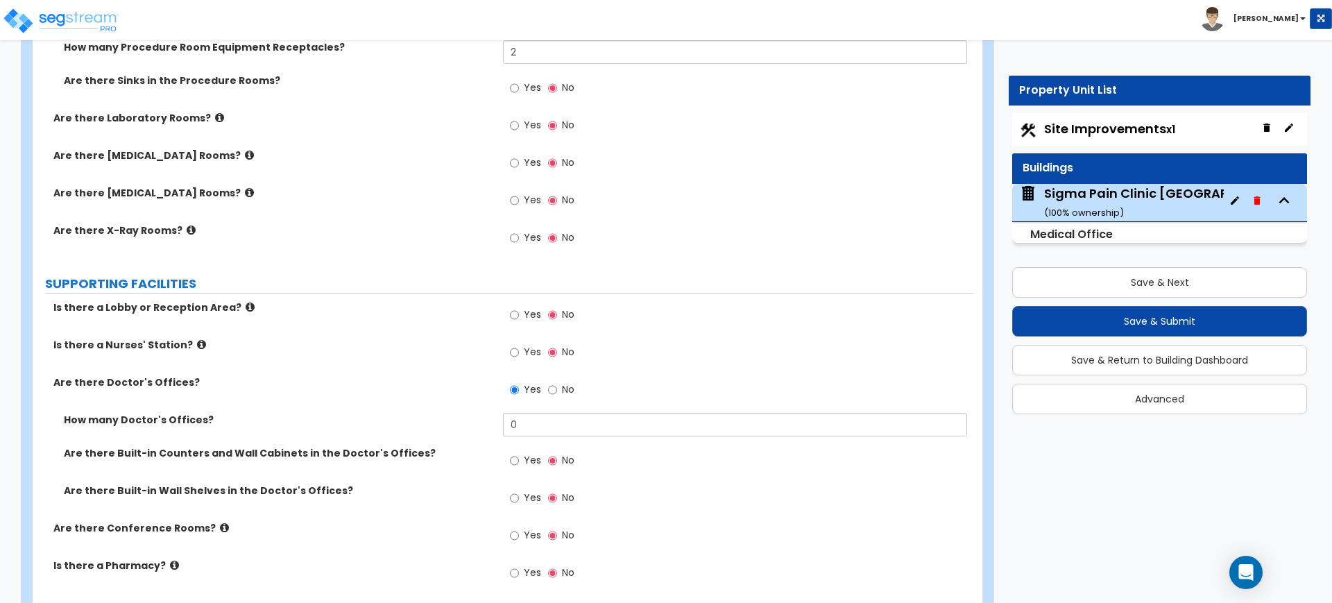
scroll to position [3122, 0]
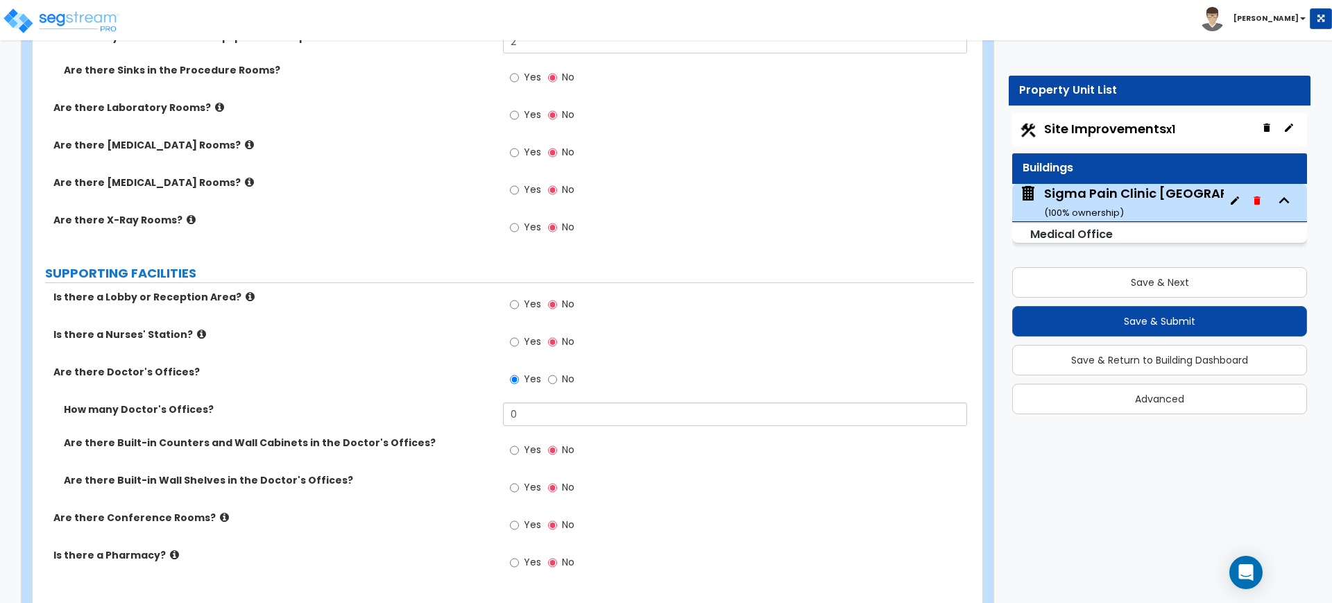
click at [520, 302] on label "Yes" at bounding box center [525, 306] width 31 height 24
click at [519, 302] on input "Yes" at bounding box center [514, 304] width 9 height 15
radio input "true"
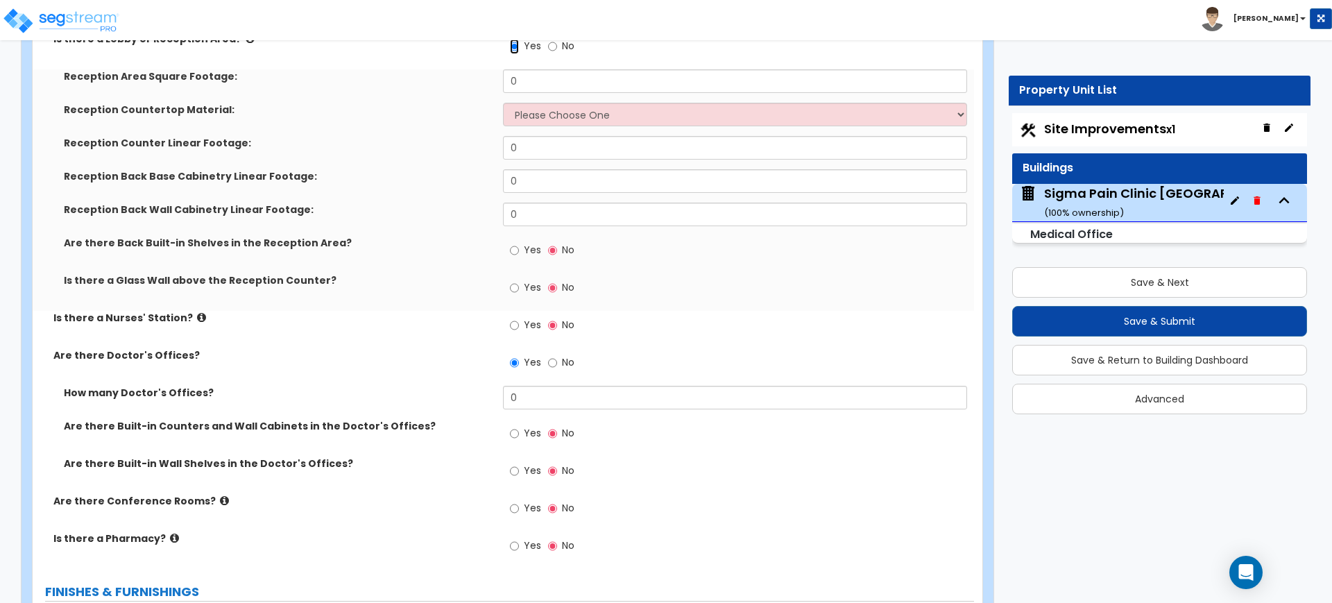
scroll to position [3382, 0]
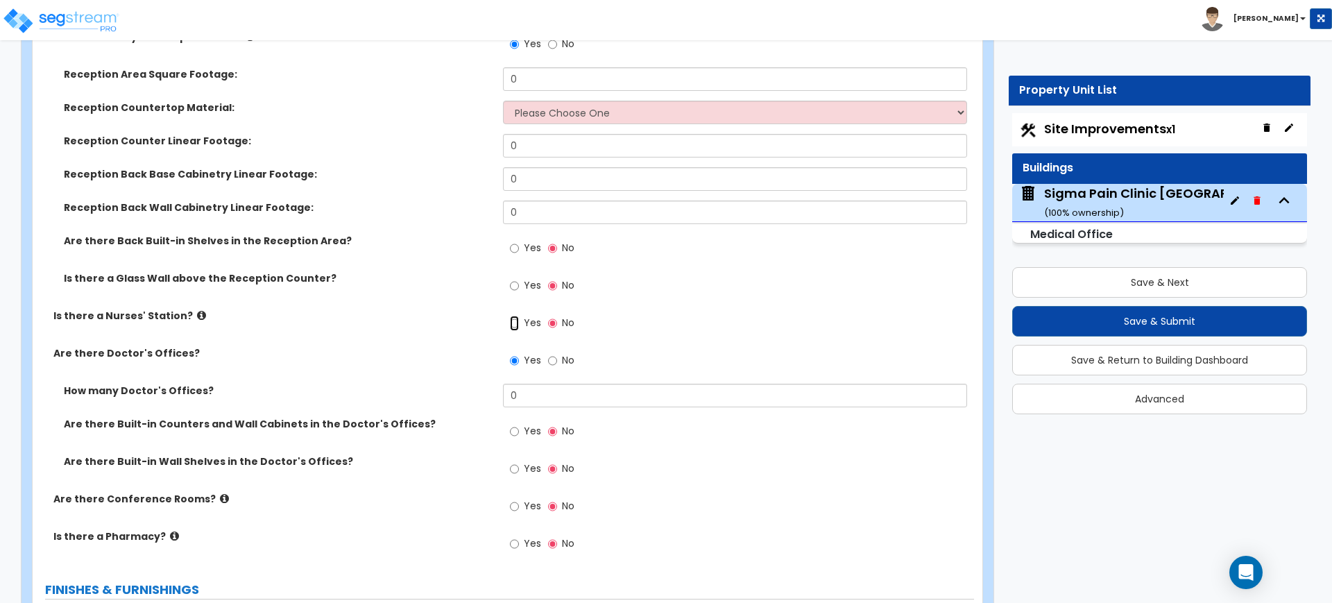
click at [516, 323] on input "Yes" at bounding box center [514, 323] width 9 height 15
radio input "true"
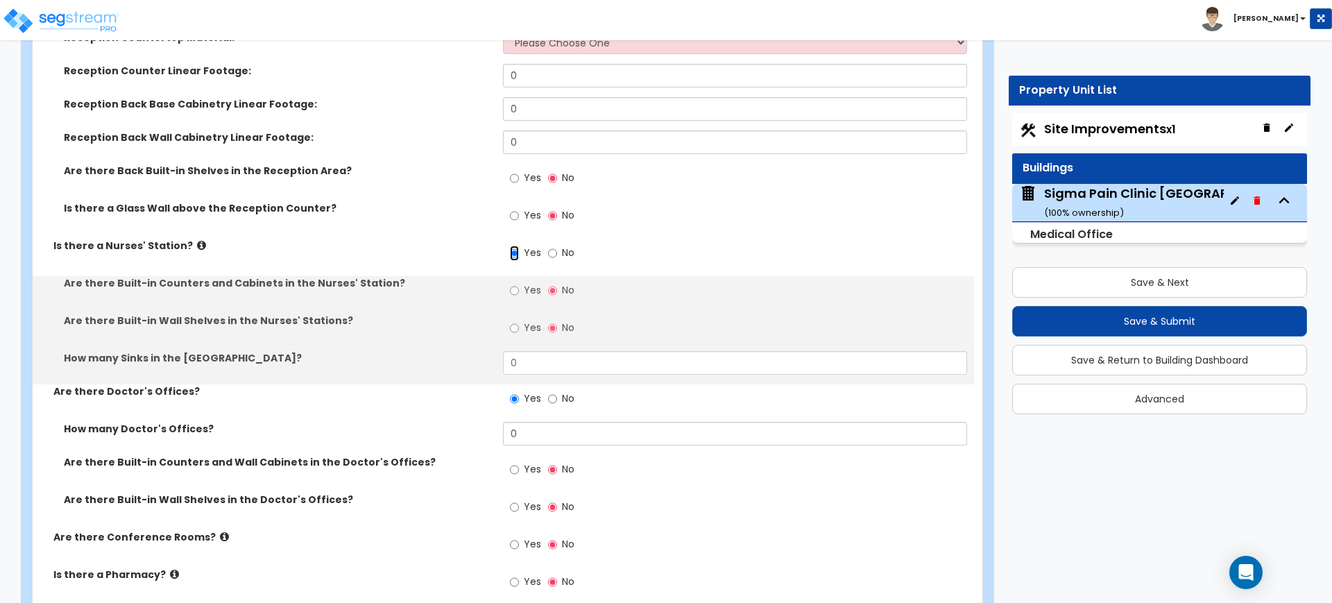
scroll to position [3555, 0]
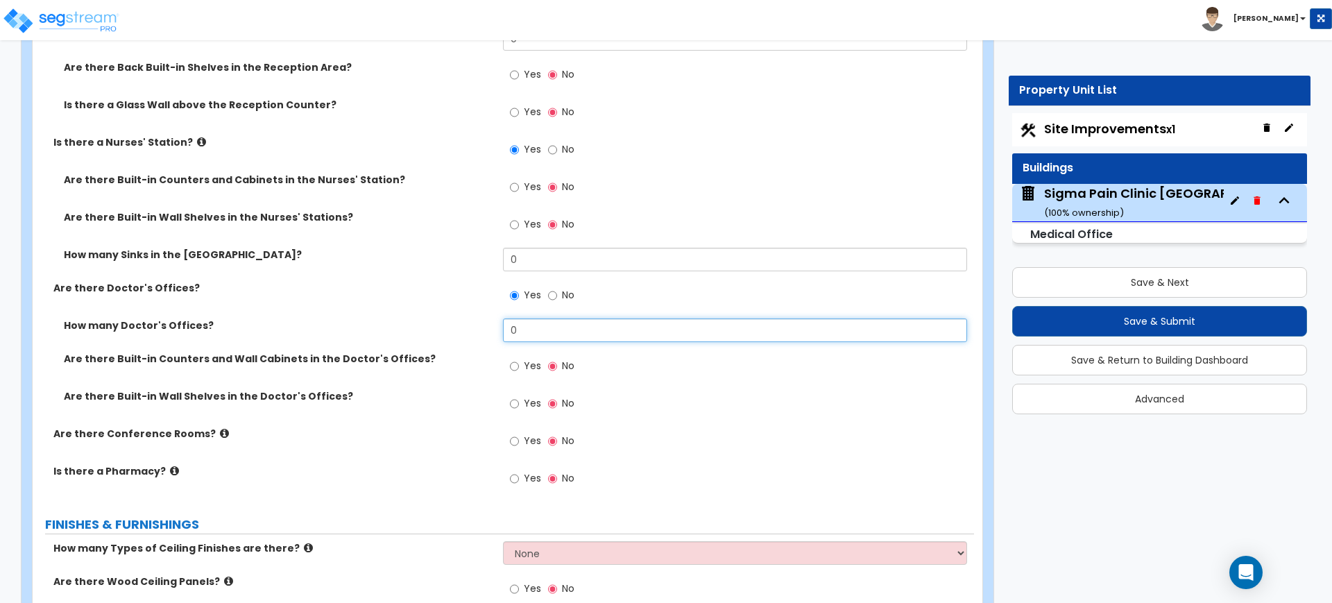
drag, startPoint x: 499, startPoint y: 332, endPoint x: 472, endPoint y: 331, distance: 27.1
click at [474, 331] on div "How many Doctor's Offices? 0" at bounding box center [503, 334] width 941 height 33
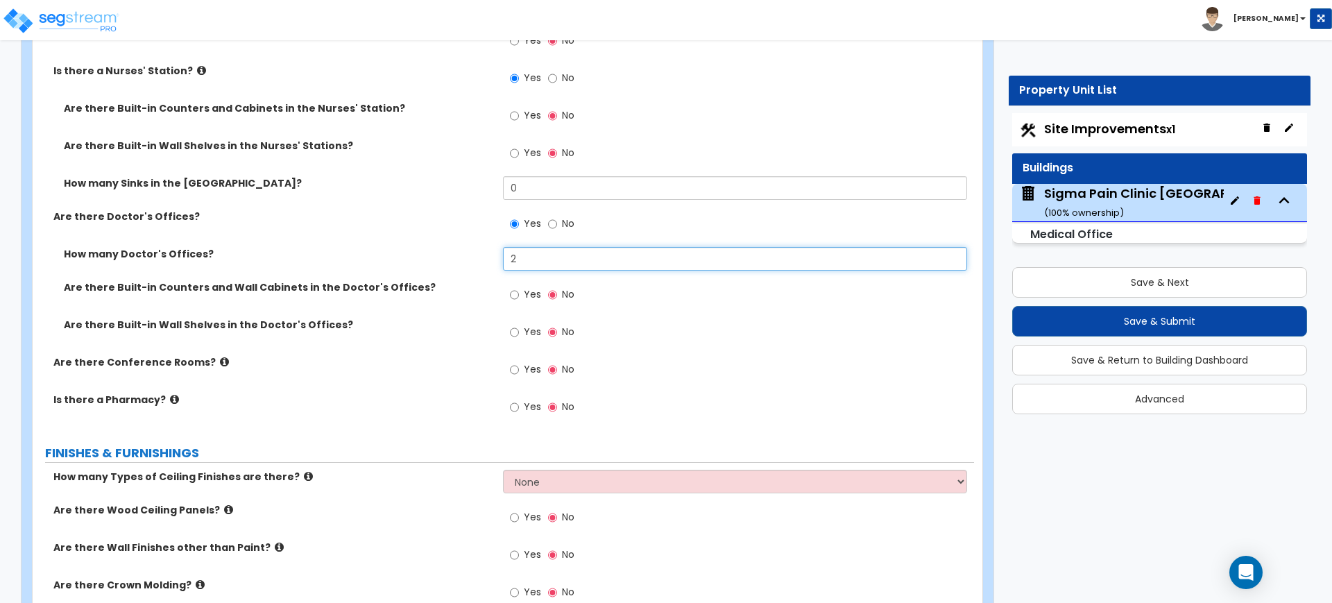
scroll to position [3729, 0]
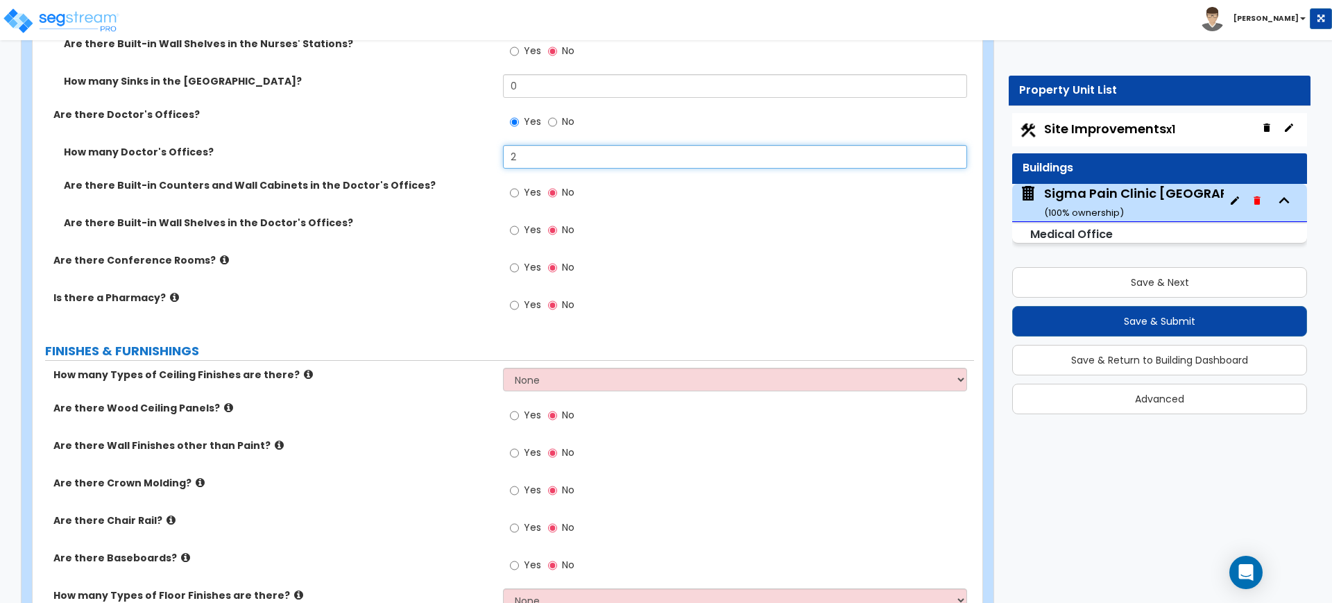
type input "2"
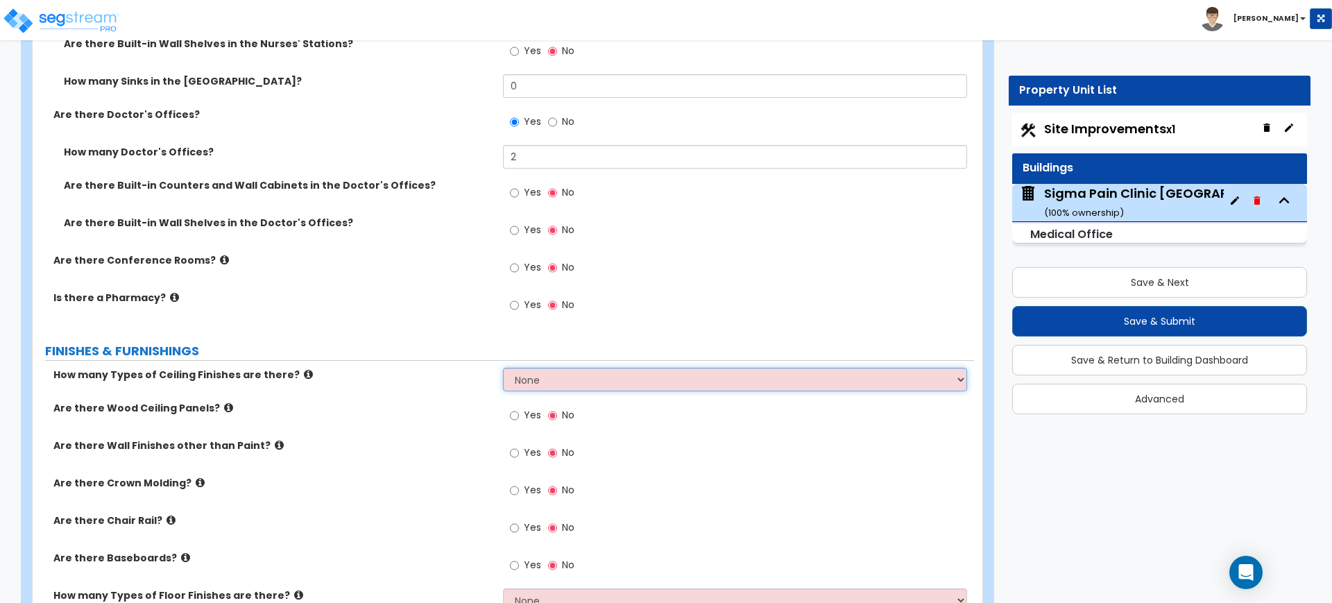
click at [541, 376] on select "None 1 2 3" at bounding box center [734, 380] width 463 height 24
select select "1"
click at [503, 368] on select "None 1 2 3" at bounding box center [734, 380] width 463 height 24
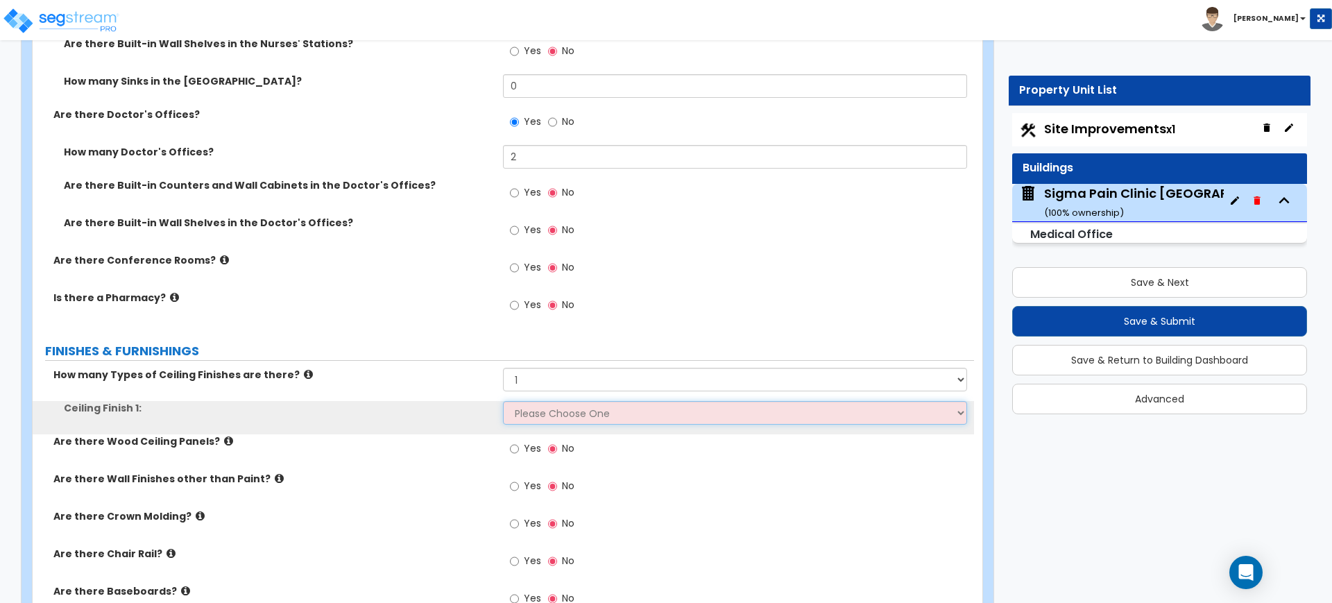
click at [541, 413] on select "Please Choose One Drop Ceiling Open Ceiling Drywall Ceiling" at bounding box center [734, 413] width 463 height 24
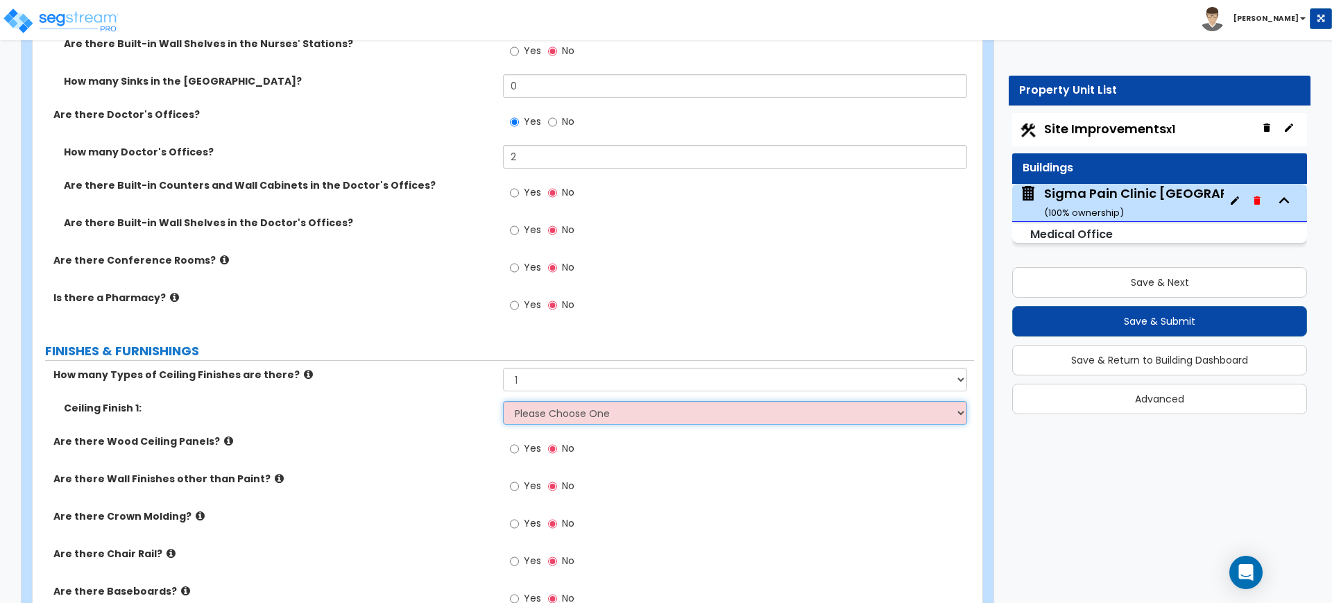
select select "1"
click at [503, 401] on select "Please Choose One Drop Ceiling Open Ceiling Drywall Ceiling" at bounding box center [734, 413] width 463 height 24
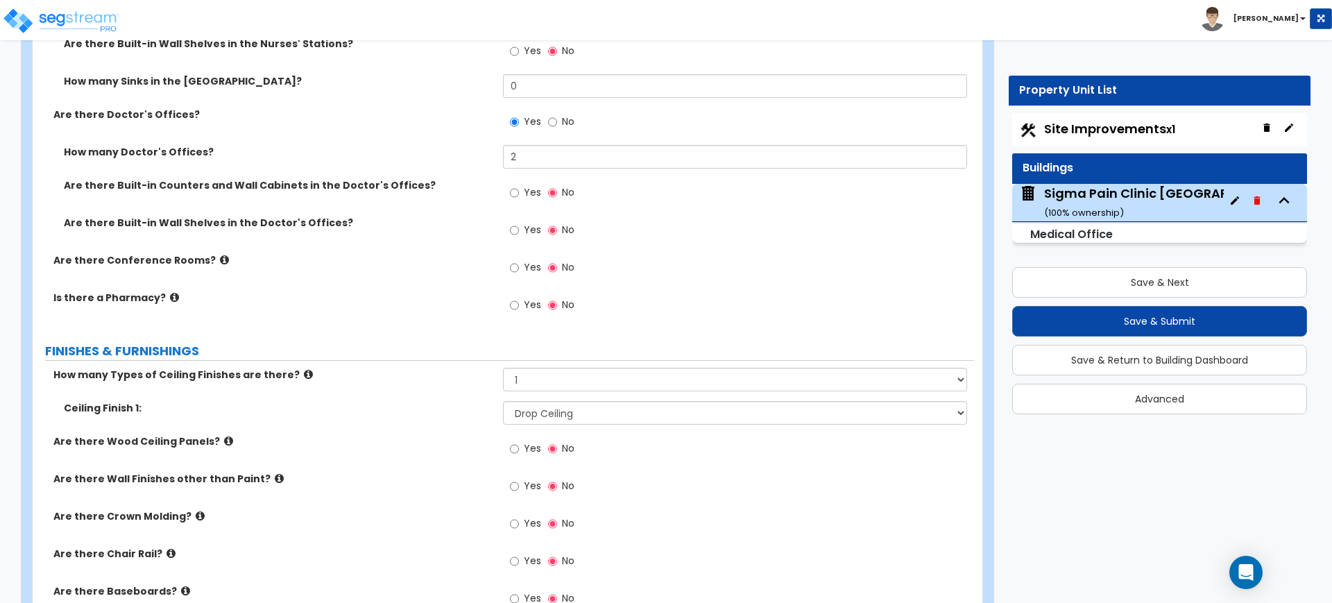
click at [377, 443] on label "Are there Wood Ceiling Panels?" at bounding box center [272, 441] width 439 height 14
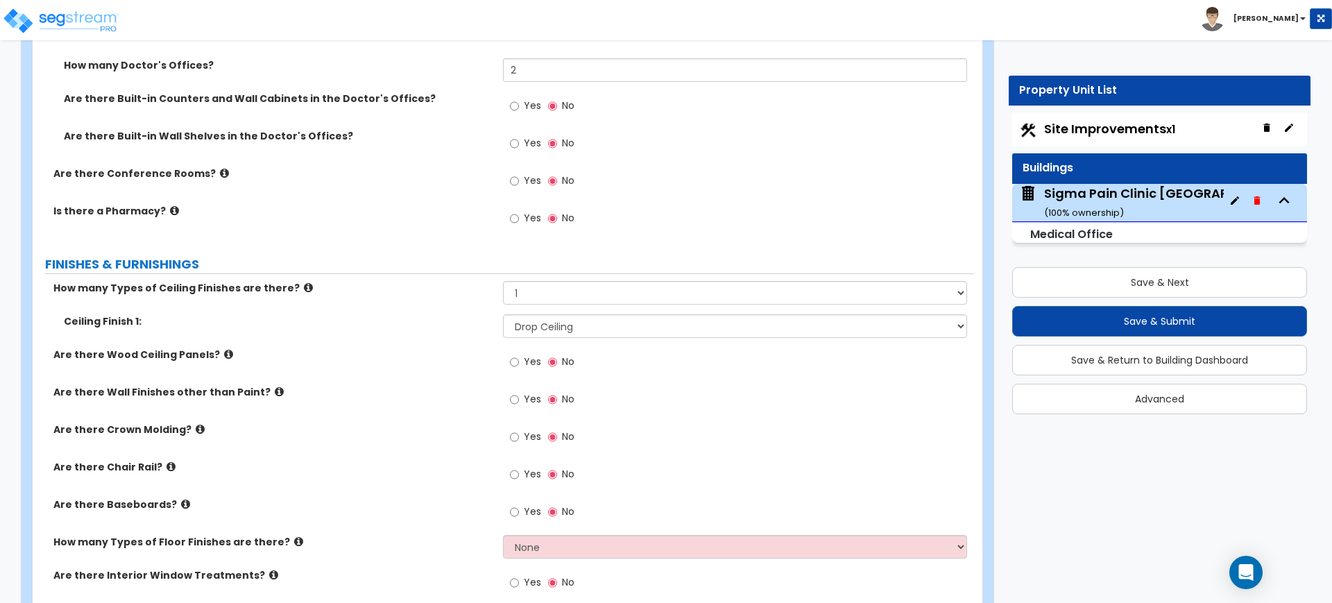
click at [521, 510] on label "Yes" at bounding box center [525, 514] width 31 height 24
click at [519, 510] on input "Yes" at bounding box center [514, 511] width 9 height 15
radio input "true"
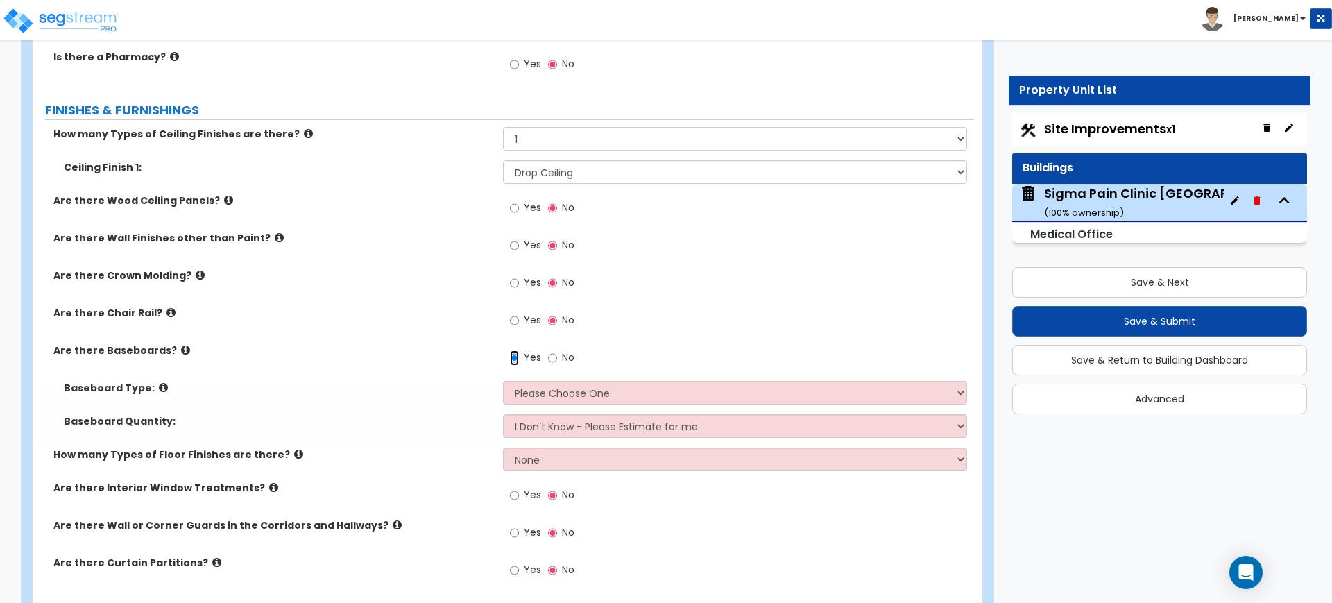
scroll to position [3989, 0]
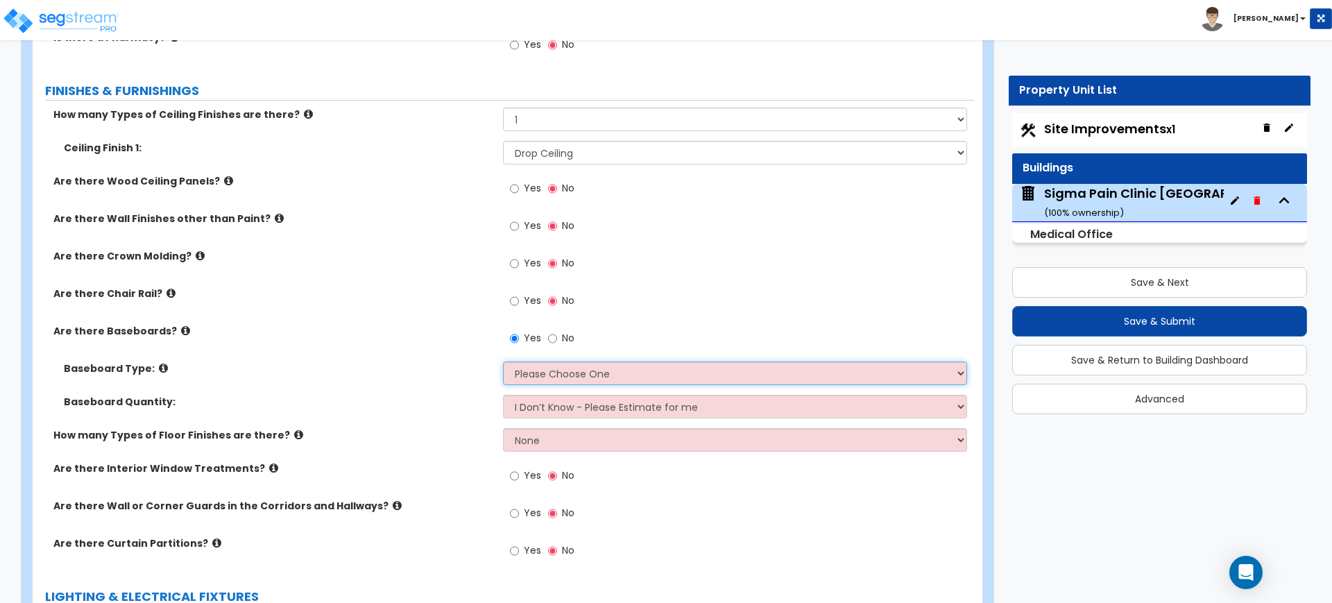
click at [513, 377] on select "Please Choose One Wood Vinyl Carpet Tile" at bounding box center [734, 373] width 463 height 24
select select "2"
click at [503, 361] on select "Please Choose One Wood Vinyl Carpet Tile" at bounding box center [734, 373] width 463 height 24
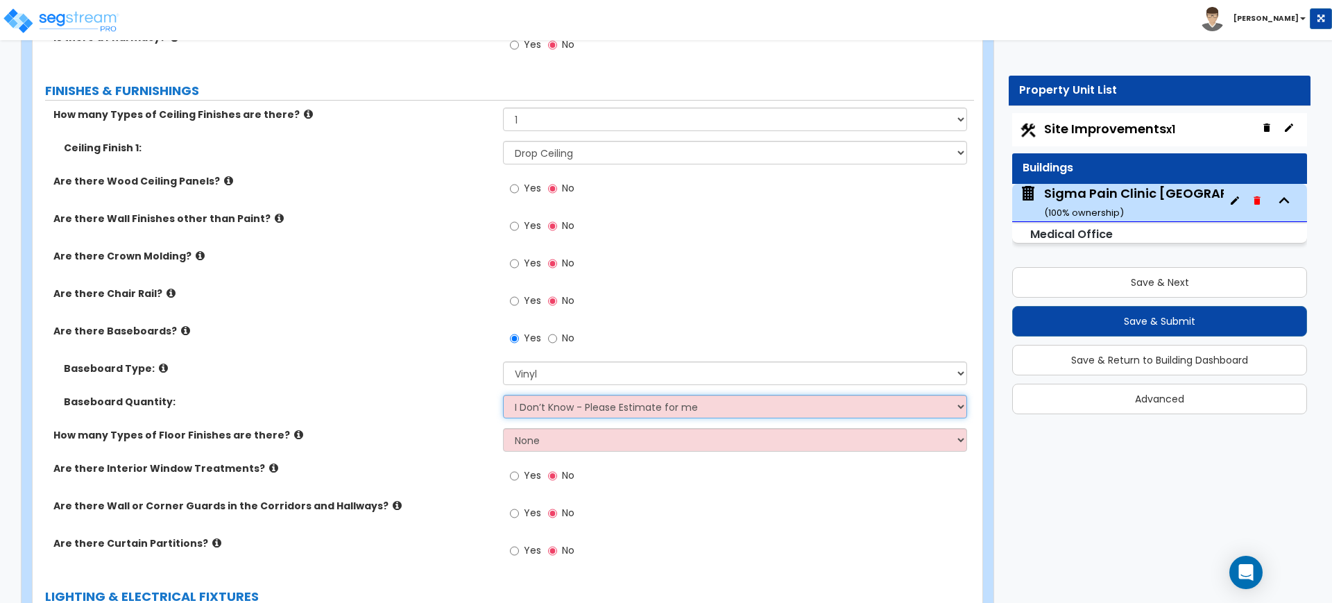
click at [570, 404] on select "I Don’t Know - Please Estimate for me I want to Enter the Linear Footage" at bounding box center [734, 407] width 463 height 24
click at [448, 386] on div "Baseboard Type: Please Choose One Wood Vinyl Carpet Tile" at bounding box center [503, 377] width 941 height 33
click at [307, 375] on div "Baseboard Type: Please Choose One Wood Vinyl Carpet Tile" at bounding box center [503, 377] width 941 height 33
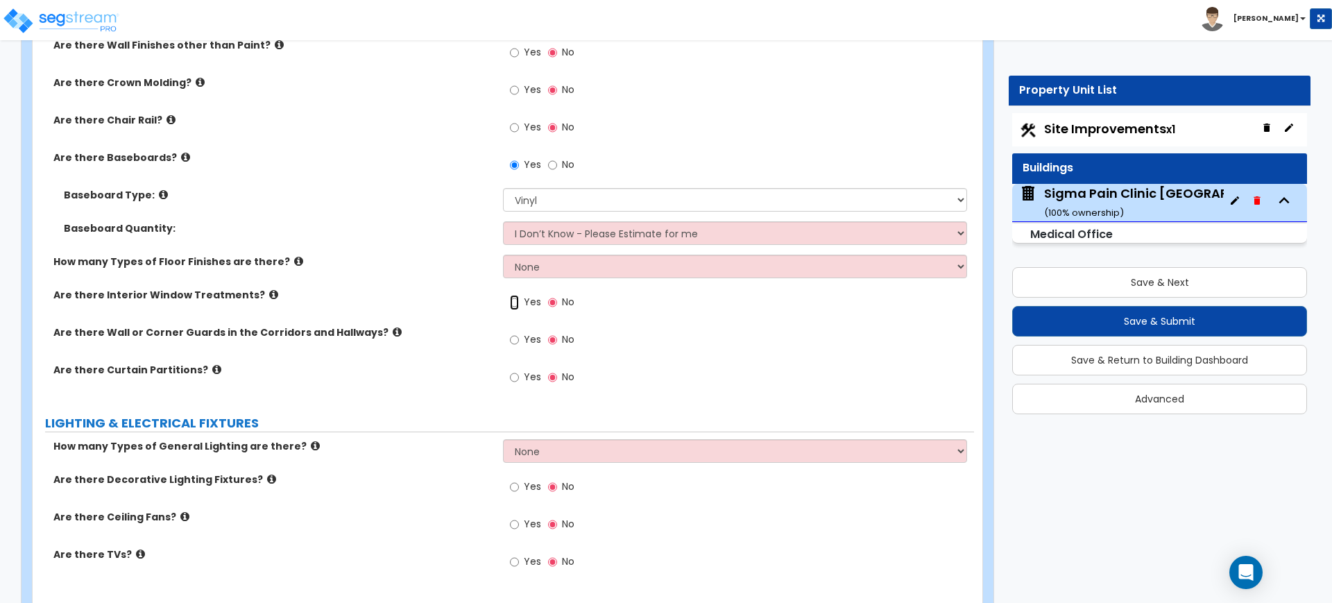
click at [519, 302] on input "Yes" at bounding box center [514, 302] width 9 height 15
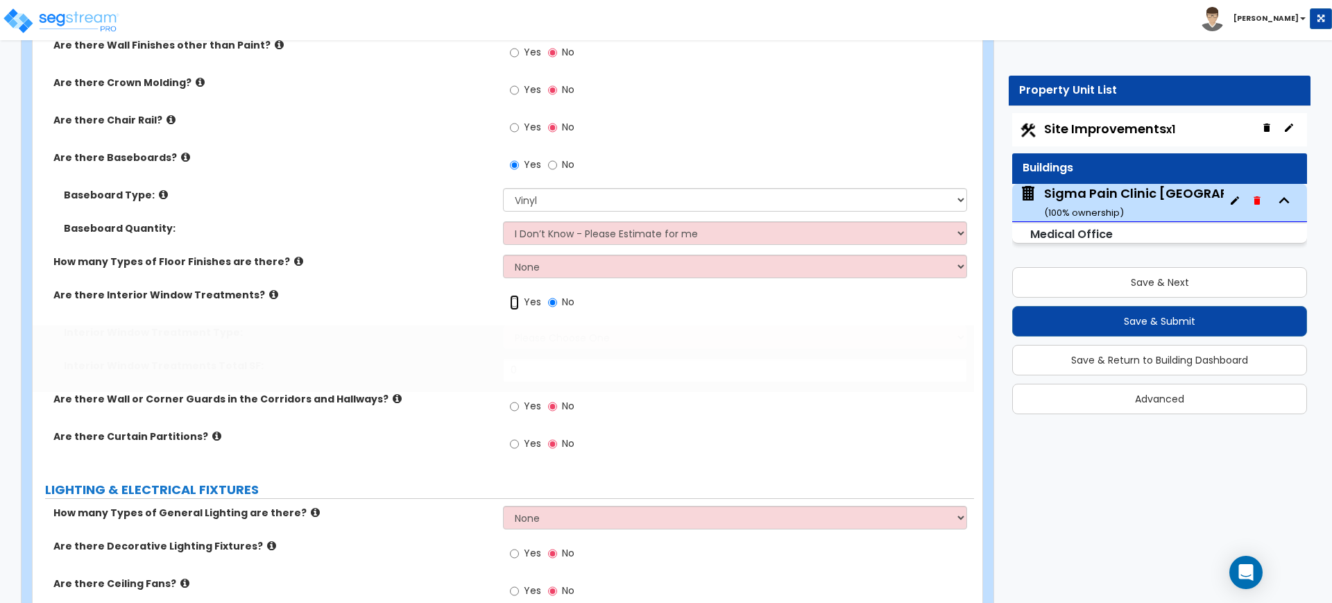
radio input "true"
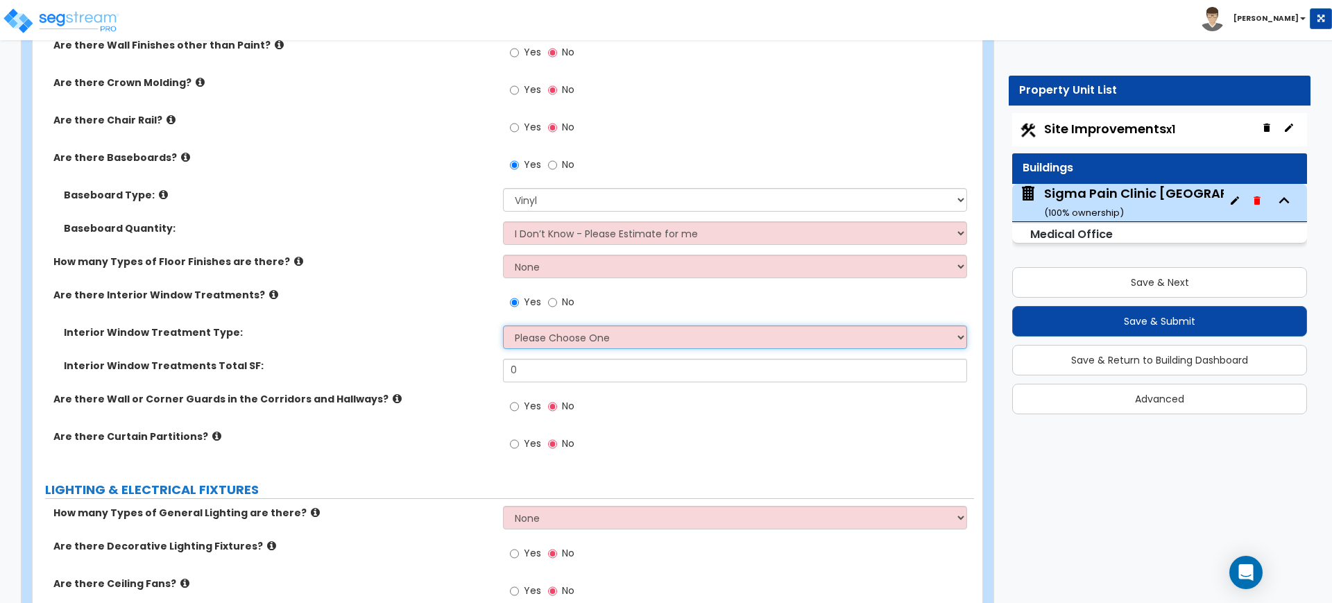
click at [602, 341] on select "Please Choose One Vertical Blinds Window Shades Venetian Blinds Wood Shutters" at bounding box center [734, 337] width 463 height 24
select select "2"
click at [503, 325] on select "Please Choose One Vertical Blinds Window Shades Venetian Blinds Wood Shutters" at bounding box center [734, 337] width 463 height 24
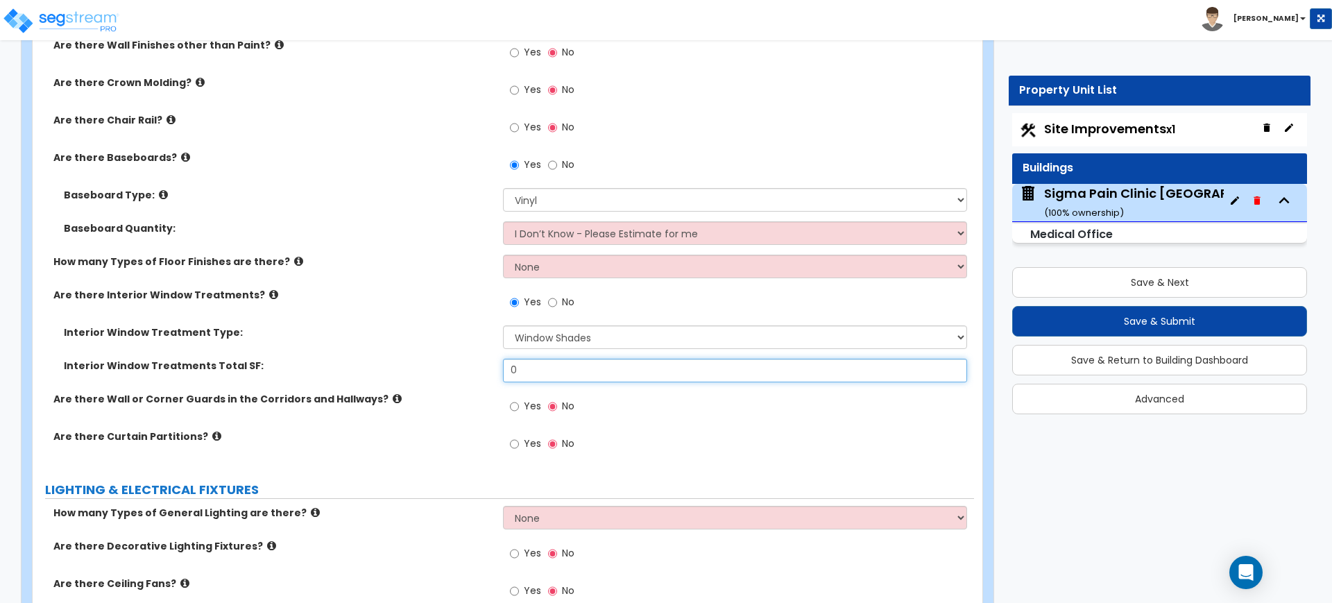
drag, startPoint x: 556, startPoint y: 372, endPoint x: 511, endPoint y: 374, distance: 45.1
click at [519, 374] on input "0" at bounding box center [734, 371] width 463 height 24
click at [543, 368] on input "0" at bounding box center [734, 371] width 463 height 24
drag, startPoint x: 543, startPoint y: 368, endPoint x: 506, endPoint y: 376, distance: 37.7
click at [506, 376] on input "0" at bounding box center [734, 371] width 463 height 24
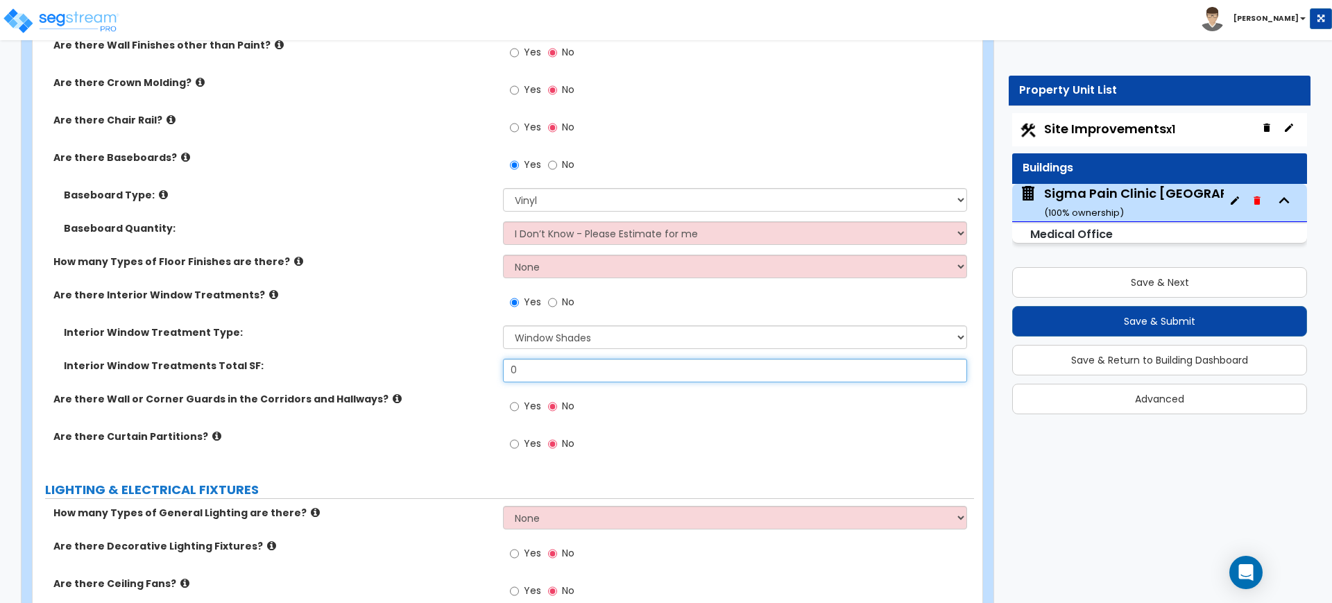
click at [579, 361] on input "0" at bounding box center [734, 371] width 463 height 24
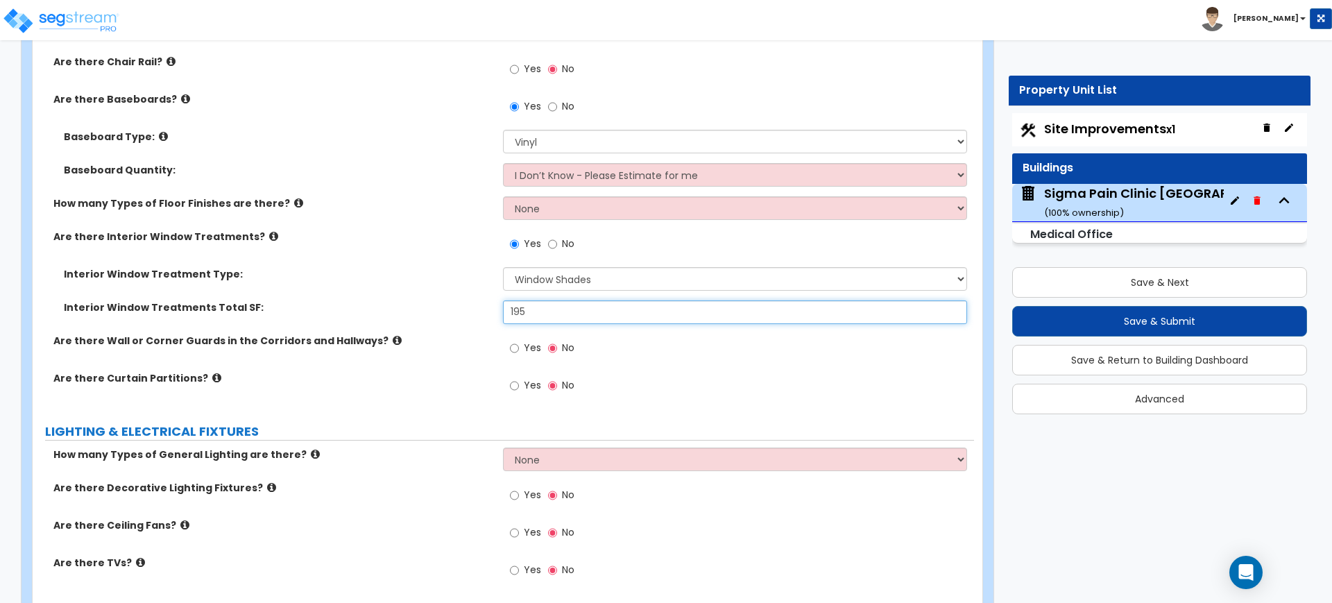
scroll to position [4249, 0]
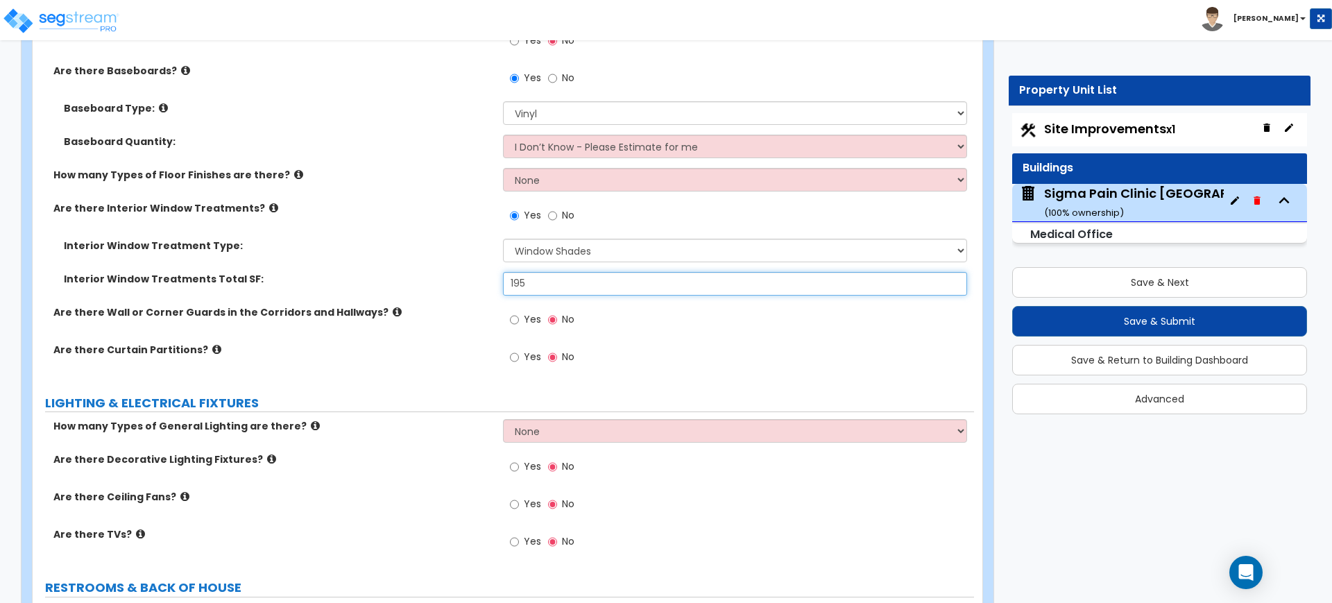
type input "195"
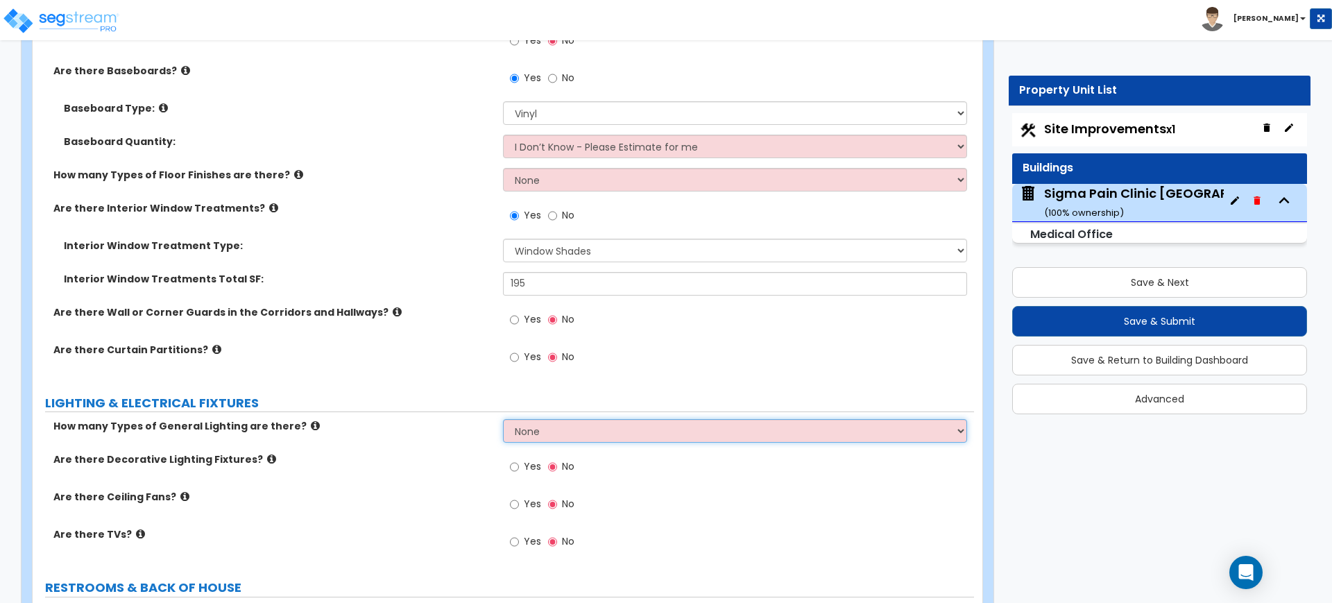
click at [544, 442] on select "None 1 2 3" at bounding box center [734, 431] width 463 height 24
select select "1"
click at [503, 419] on select "None 1 2 3" at bounding box center [734, 431] width 463 height 24
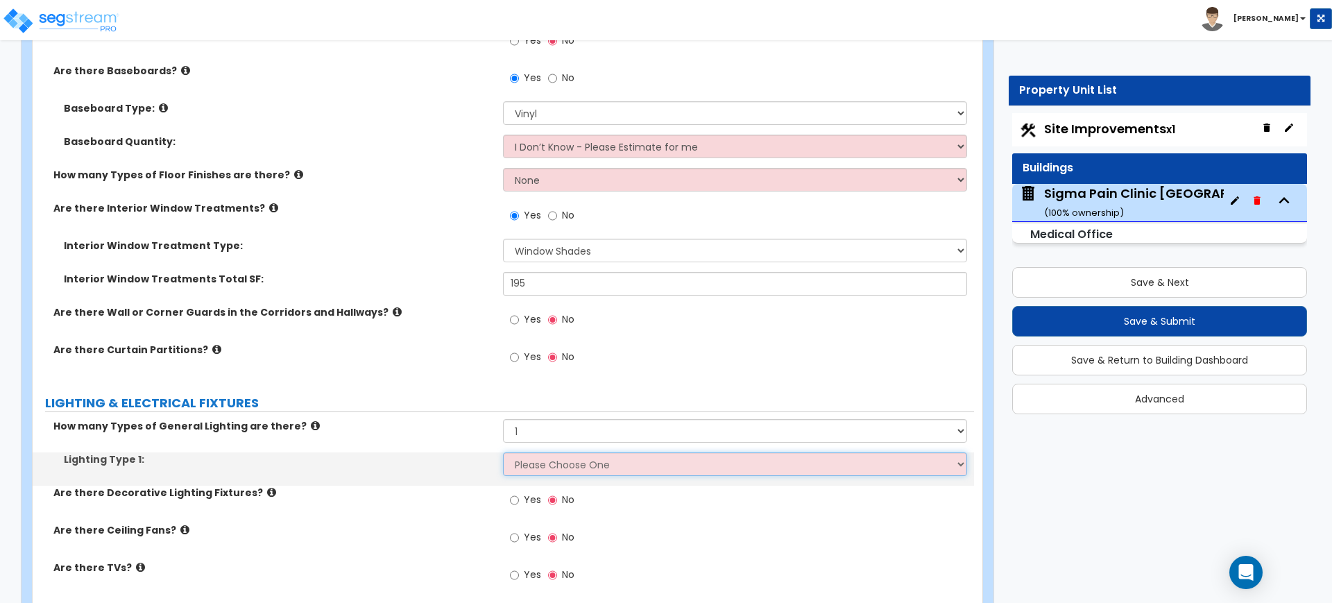
click at [540, 461] on select "Please Choose One LED Surface-Mounted LED Recessed Fluorescent Surface-Mounted …" at bounding box center [734, 464] width 463 height 24
select select "1"
click at [503, 452] on select "Please Choose One LED Surface-Mounted LED Recessed Fluorescent Surface-Mounted …" at bounding box center [734, 464] width 463 height 24
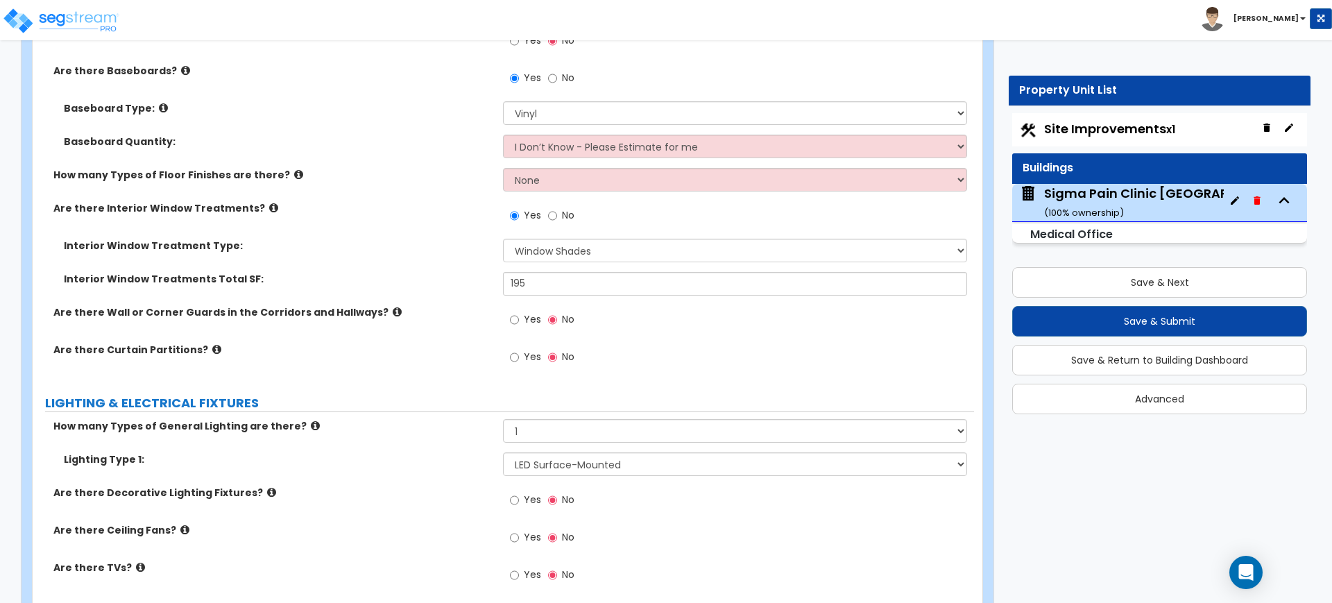
click at [368, 445] on div "How many Types of General Lighting are there? None 1 2 3" at bounding box center [503, 435] width 941 height 33
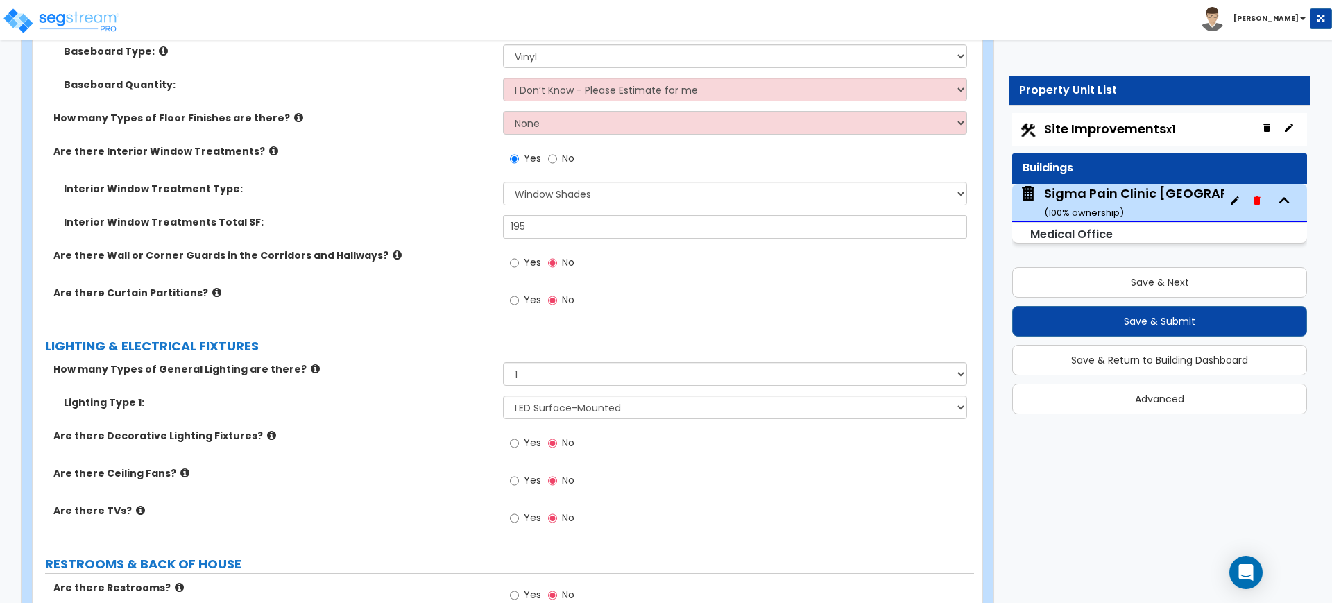
scroll to position [4336, 0]
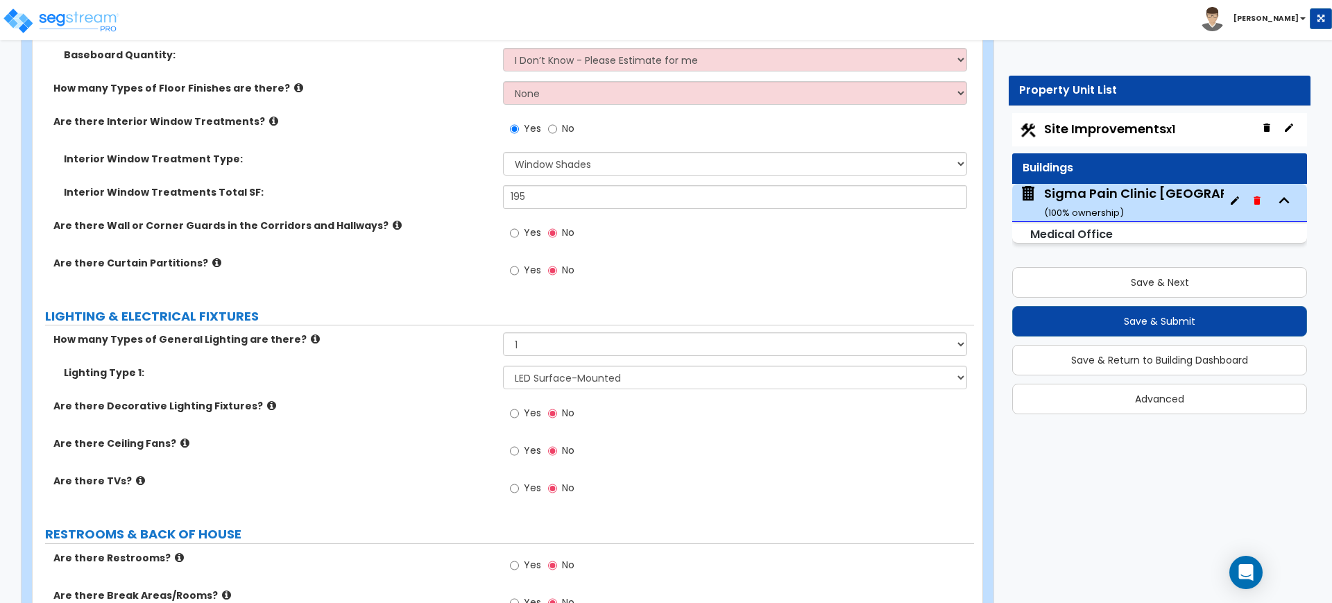
click at [520, 484] on label "Yes" at bounding box center [525, 490] width 31 height 24
click at [519, 484] on input "Yes" at bounding box center [514, 488] width 9 height 15
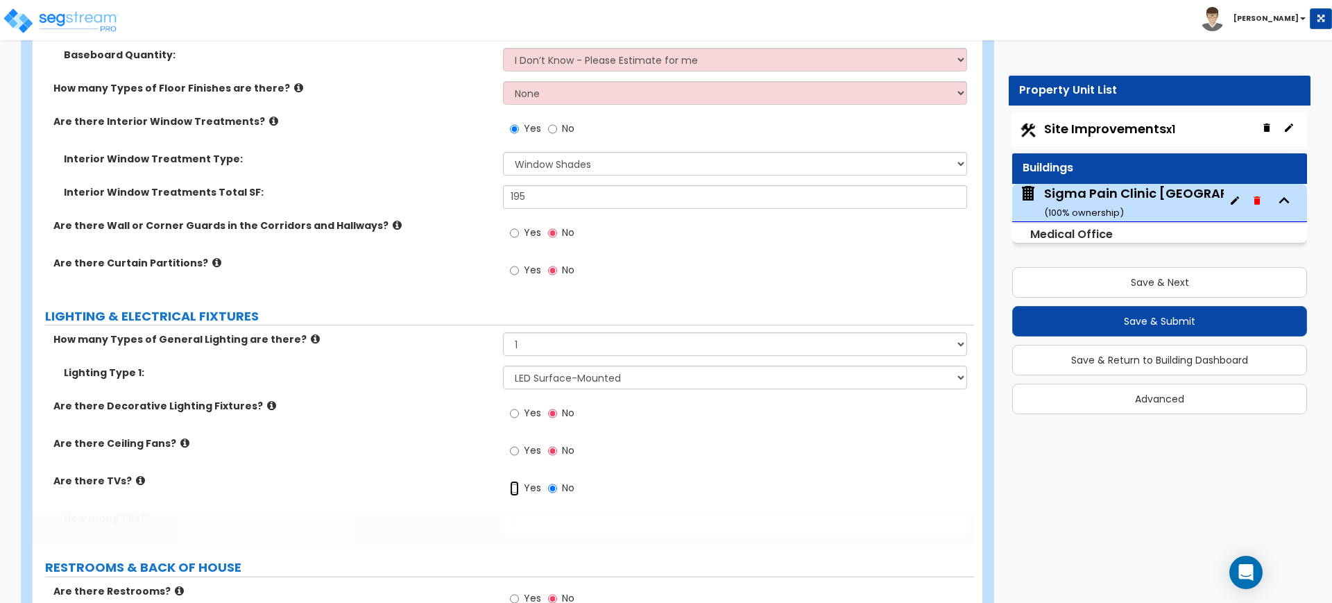
radio input "true"
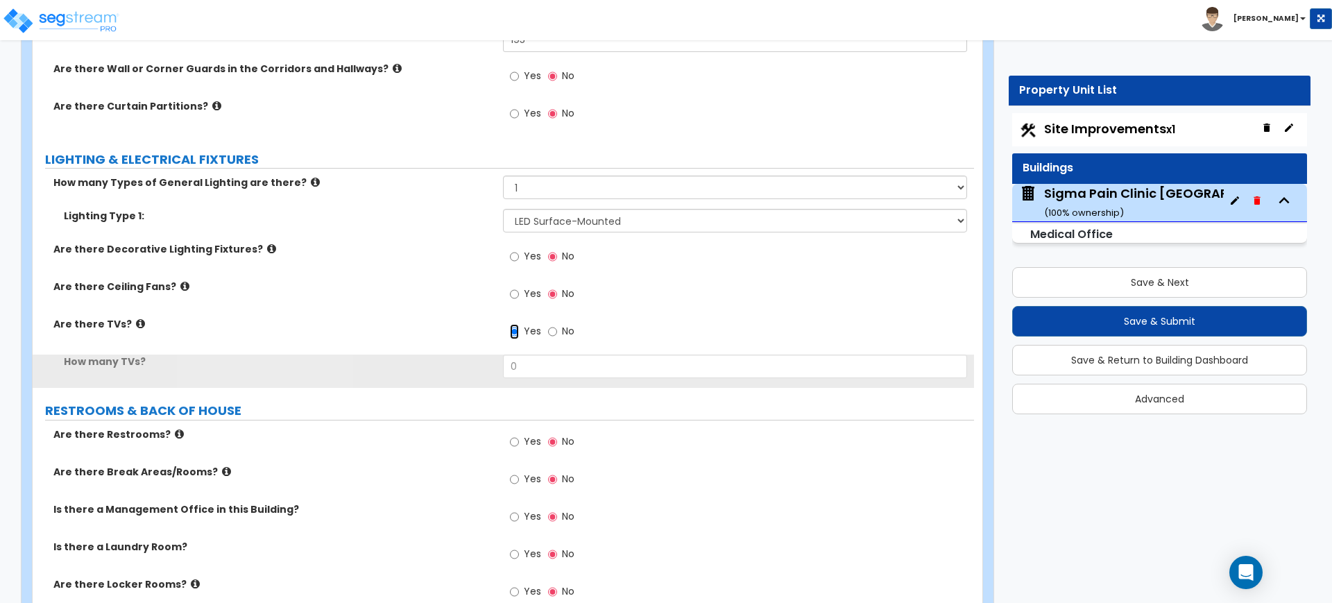
scroll to position [4509, 0]
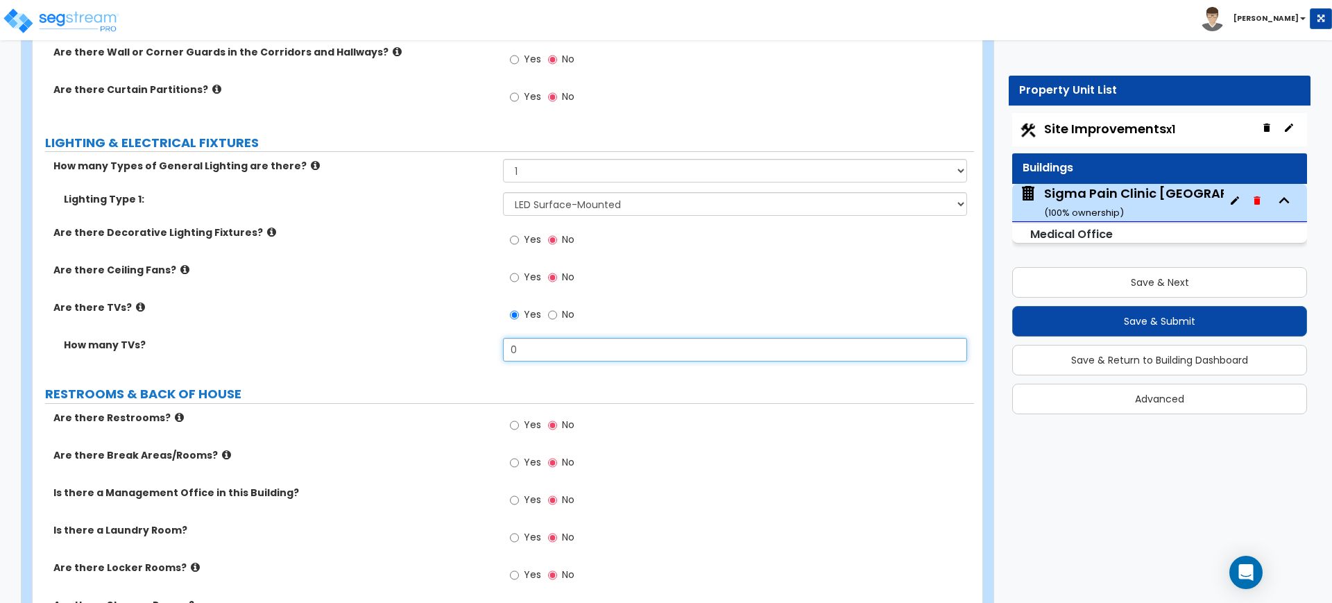
drag, startPoint x: 568, startPoint y: 345, endPoint x: 477, endPoint y: 326, distance: 93.6
click at [476, 330] on div "How many Types of General Lighting are there? None 1 2 3 Lighting Type 1: Pleas…" at bounding box center [503, 265] width 921 height 212
type input "1"
click at [475, 323] on div "Are there TVs? Yes No" at bounding box center [503, 318] width 941 height 37
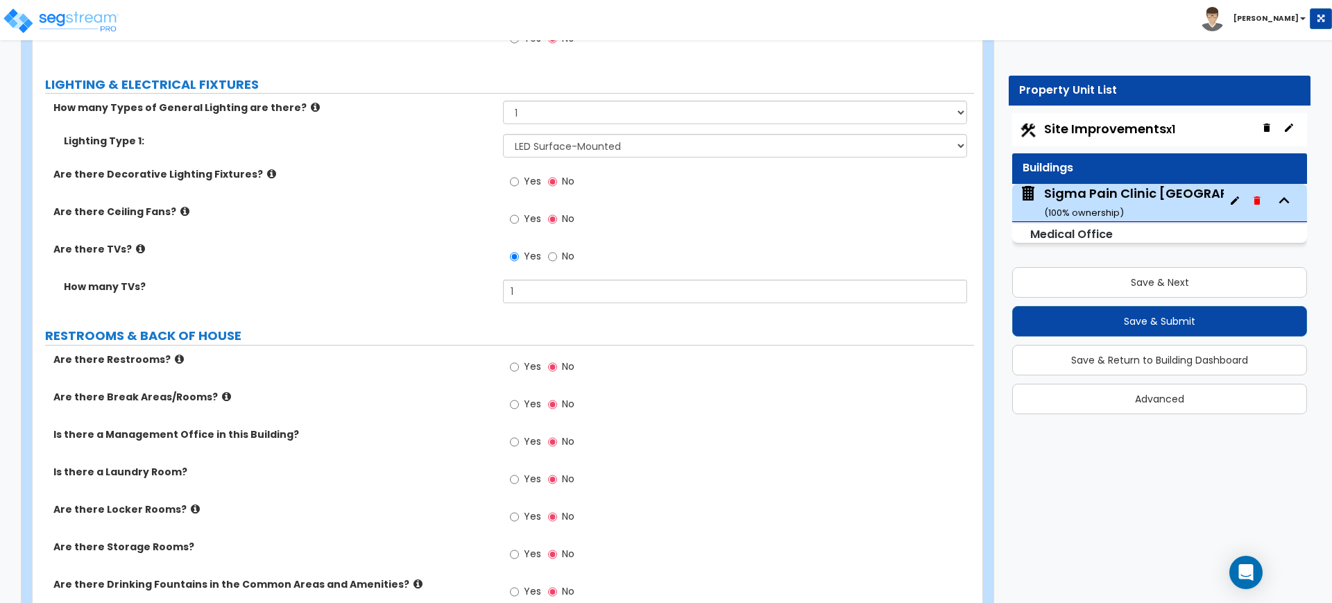
scroll to position [4683, 0]
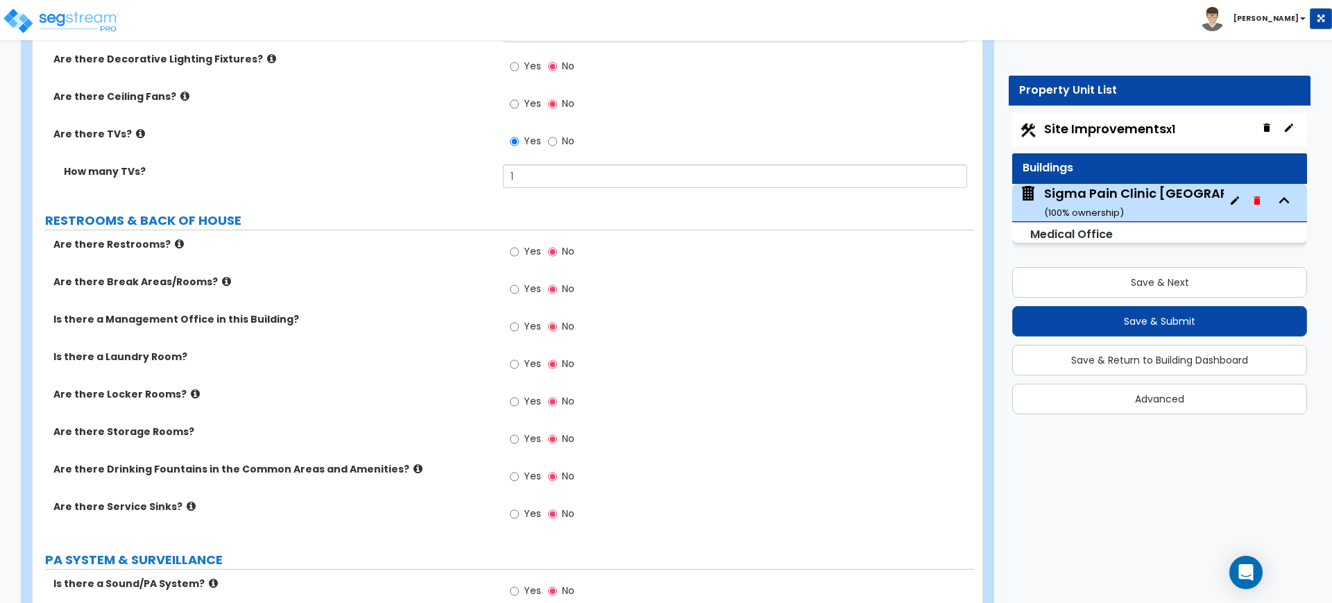
click at [524, 252] on span "Yes" at bounding box center [532, 251] width 17 height 14
click at [519, 252] on input "Yes" at bounding box center [514, 251] width 9 height 15
radio input "true"
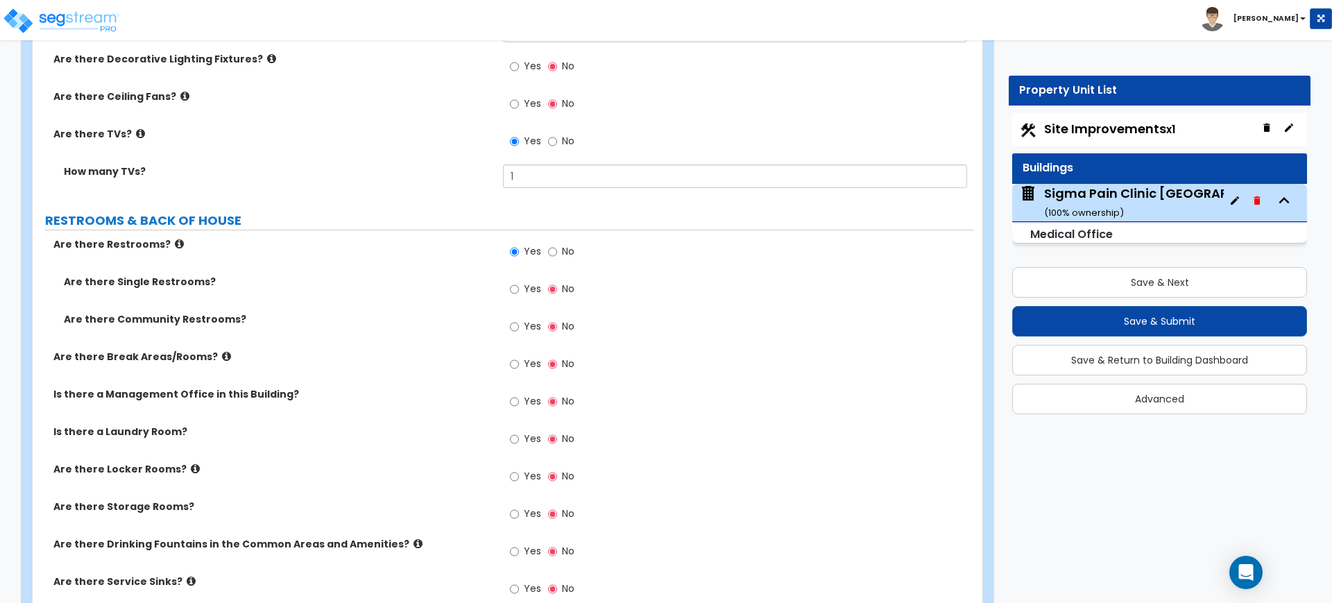
click at [525, 282] on span "Yes" at bounding box center [532, 289] width 17 height 14
click at [519, 282] on input "Yes" at bounding box center [514, 289] width 9 height 15
radio input "true"
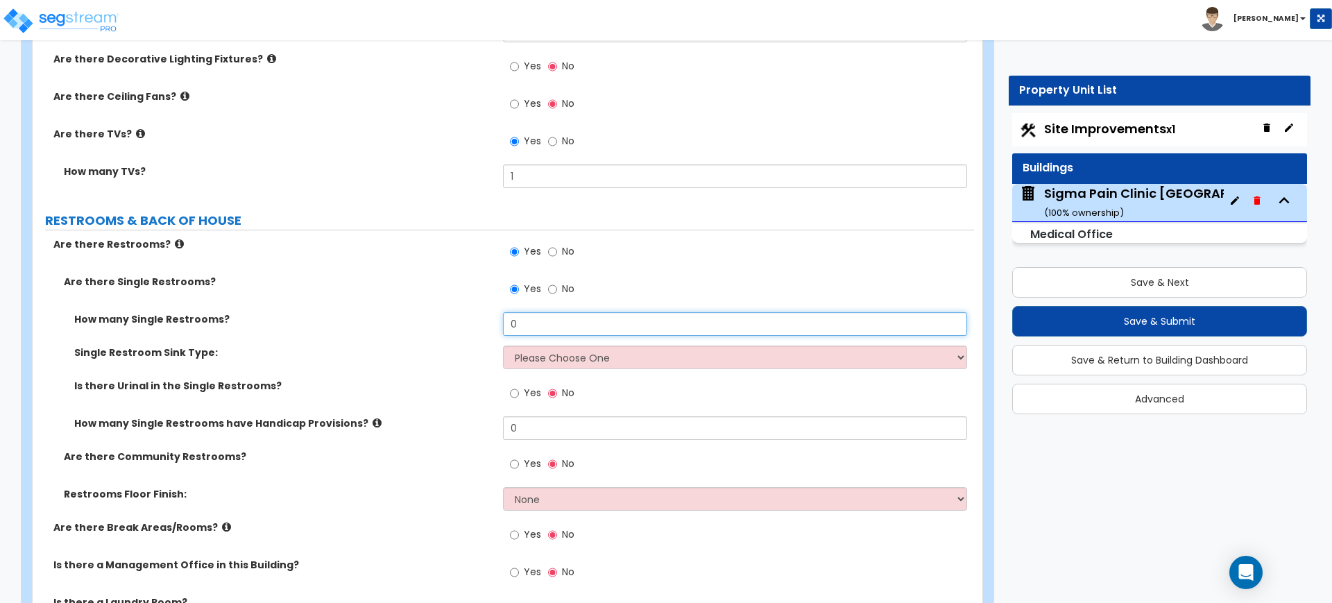
drag, startPoint x: 522, startPoint y: 323, endPoint x: 501, endPoint y: 339, distance: 26.4
click at [501, 339] on div "How many Single Restrooms? 0" at bounding box center [503, 328] width 941 height 33
type input "3"
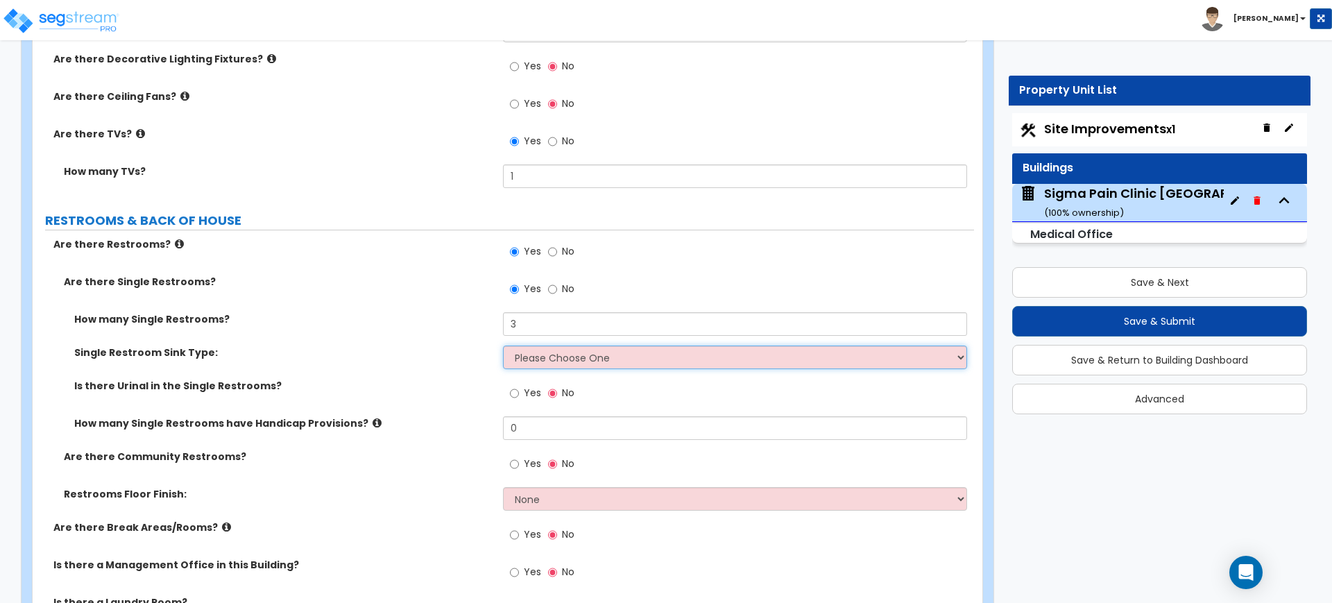
click at [507, 350] on select "Please Choose One Wall-mounted Vanity-mounted" at bounding box center [734, 357] width 463 height 24
select select "1"
click at [503, 345] on select "Please Choose One Wall-mounted Vanity-mounted" at bounding box center [734, 357] width 463 height 24
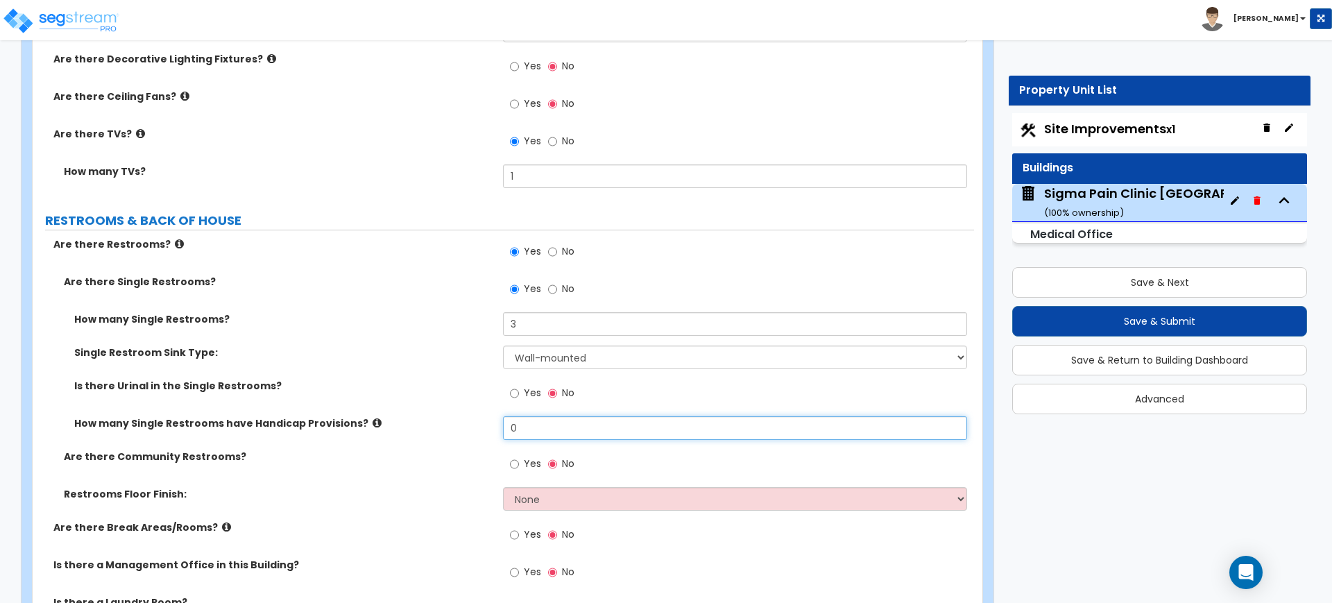
drag, startPoint x: 522, startPoint y: 434, endPoint x: 476, endPoint y: 434, distance: 46.5
click at [477, 438] on div "How many Single Restrooms have Handicap Provisions? 0" at bounding box center [503, 432] width 941 height 33
type input "3"
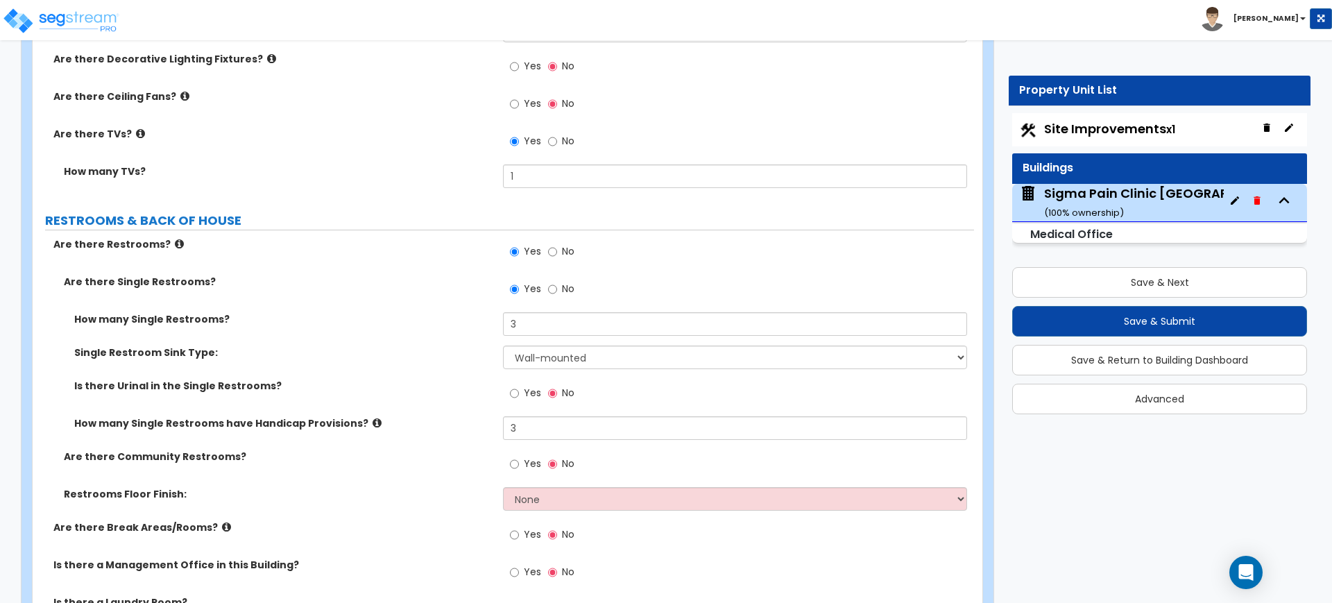
click at [461, 454] on label "Are there Community Restrooms?" at bounding box center [278, 457] width 429 height 14
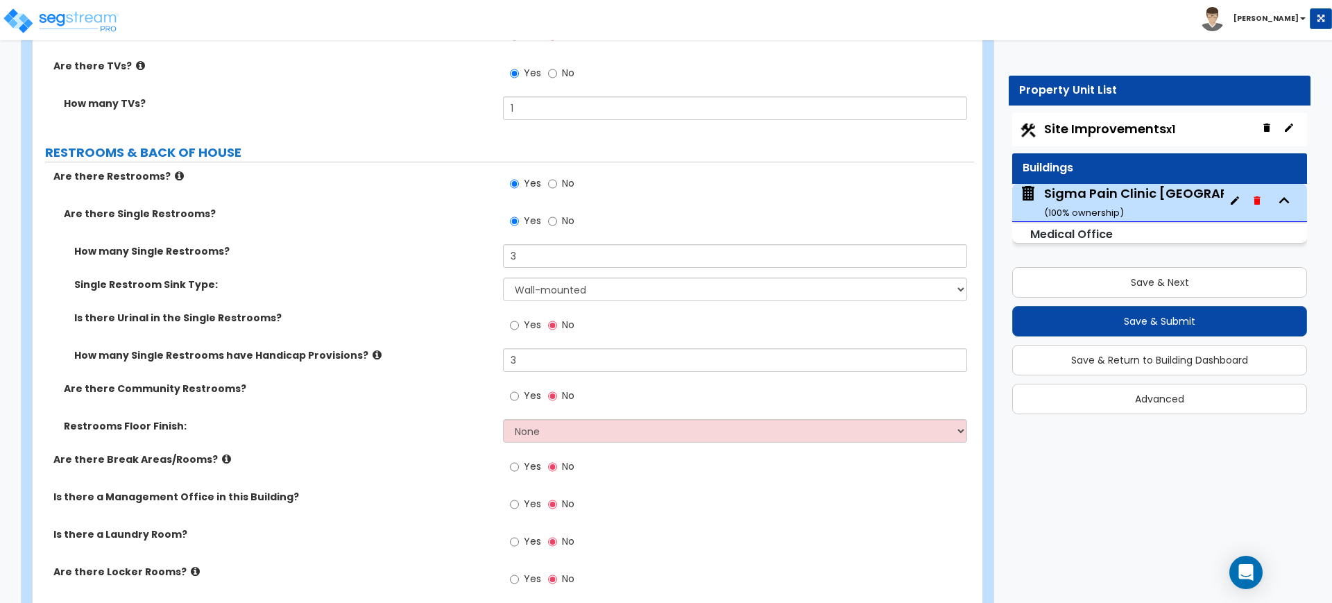
scroll to position [4856, 0]
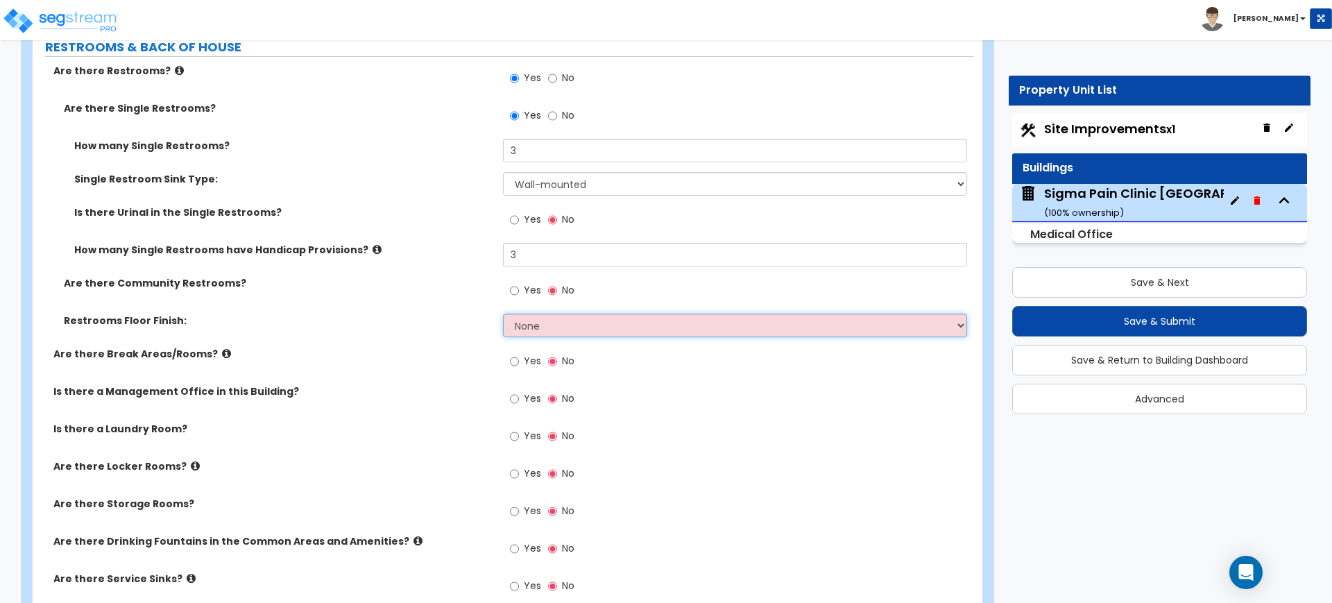
click at [517, 331] on select "None Tile Flooring Resilient Laminate Flooring VCT Flooring Sheet Vinyl Flooring" at bounding box center [734, 326] width 463 height 24
select select "1"
click at [503, 314] on select "None Tile Flooring Resilient Laminate Flooring VCT Flooring Sheet Vinyl Flooring" at bounding box center [734, 326] width 463 height 24
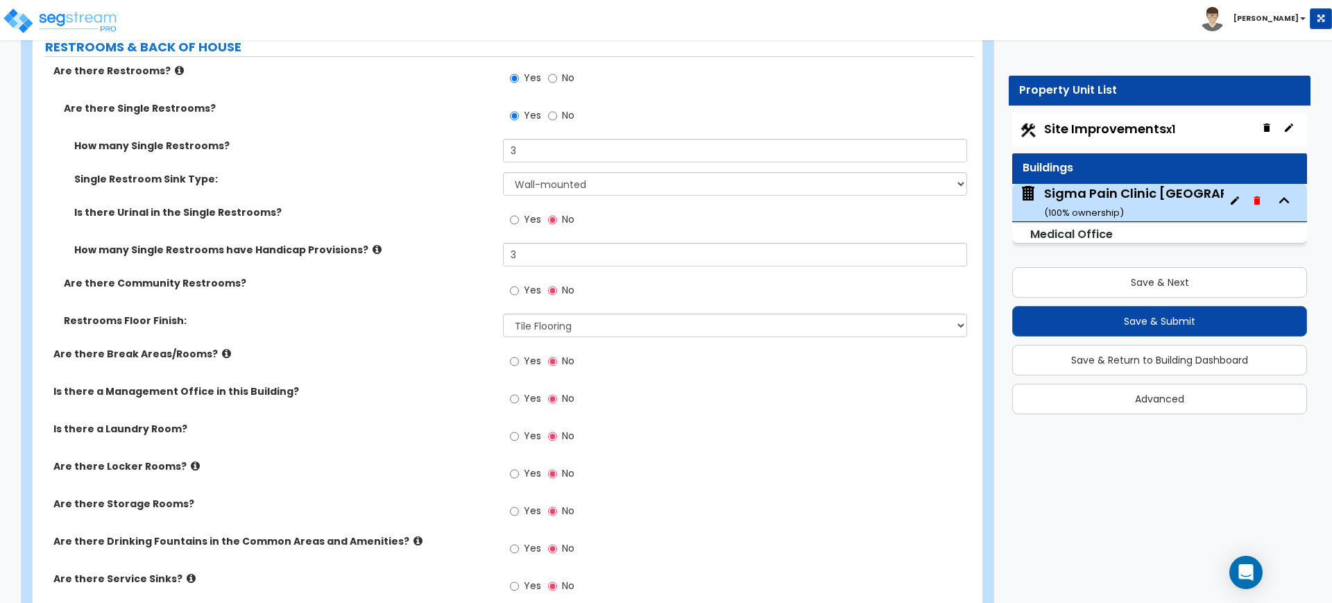
click at [526, 356] on span "Yes" at bounding box center [532, 361] width 17 height 14
click at [519, 356] on input "Yes" at bounding box center [514, 361] width 9 height 15
radio input "true"
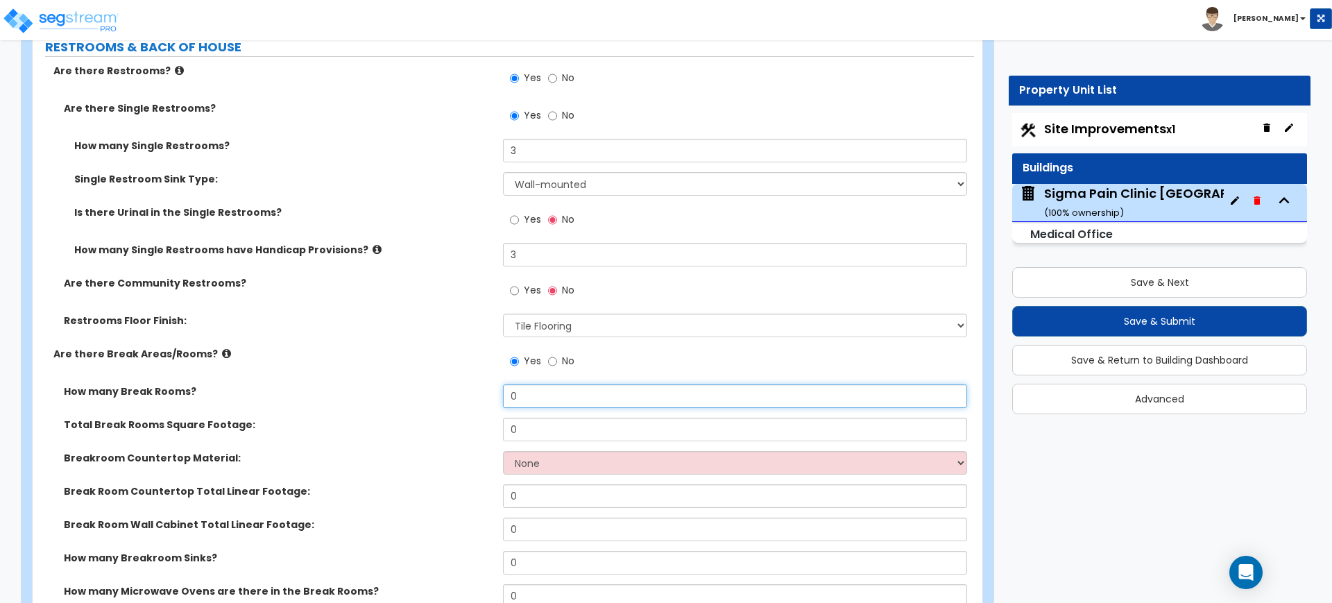
drag, startPoint x: 522, startPoint y: 402, endPoint x: 454, endPoint y: 398, distance: 68.8
click at [454, 399] on div "How many Break Rooms? 0" at bounding box center [503, 400] width 941 height 33
type input "1"
click at [401, 418] on label "Total Break Rooms Square Footage:" at bounding box center [278, 425] width 429 height 14
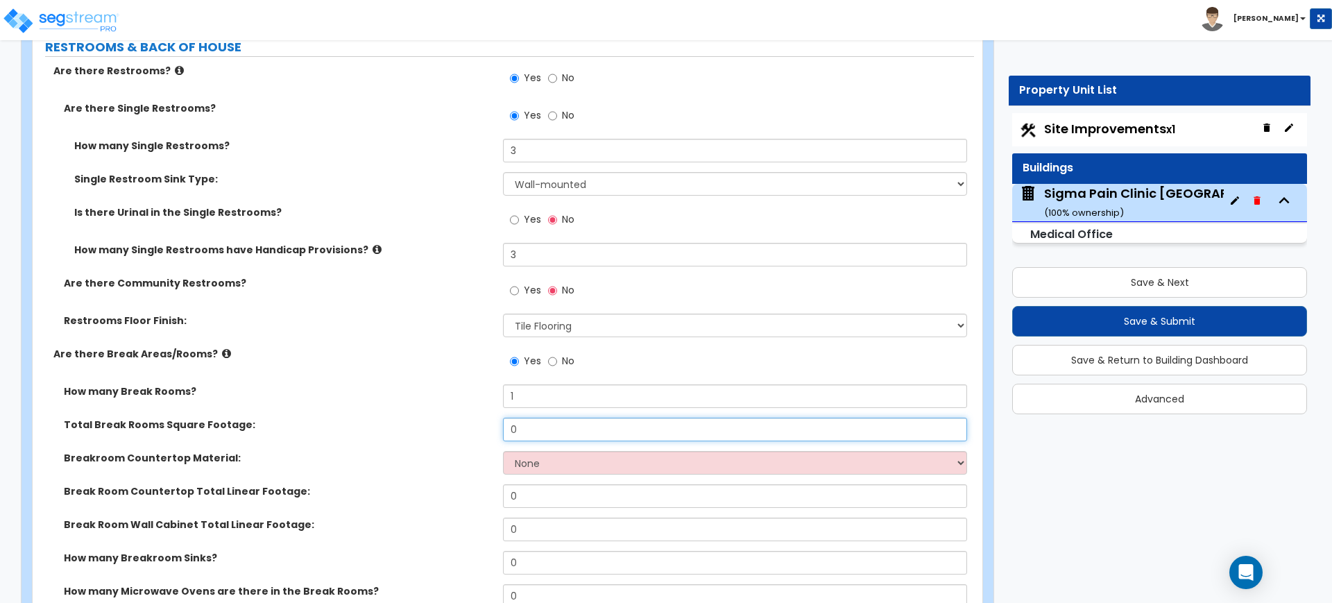
drag, startPoint x: 530, startPoint y: 427, endPoint x: 446, endPoint y: 427, distance: 83.9
click at [450, 427] on div "Total Break Rooms Square Footage: 0" at bounding box center [503, 434] width 941 height 33
type input "155"
click at [552, 464] on select "None Plastic Laminate Solid Surface Stone Quartz Marble Tile Wood Stainless Ste…" at bounding box center [734, 463] width 463 height 24
select select "2"
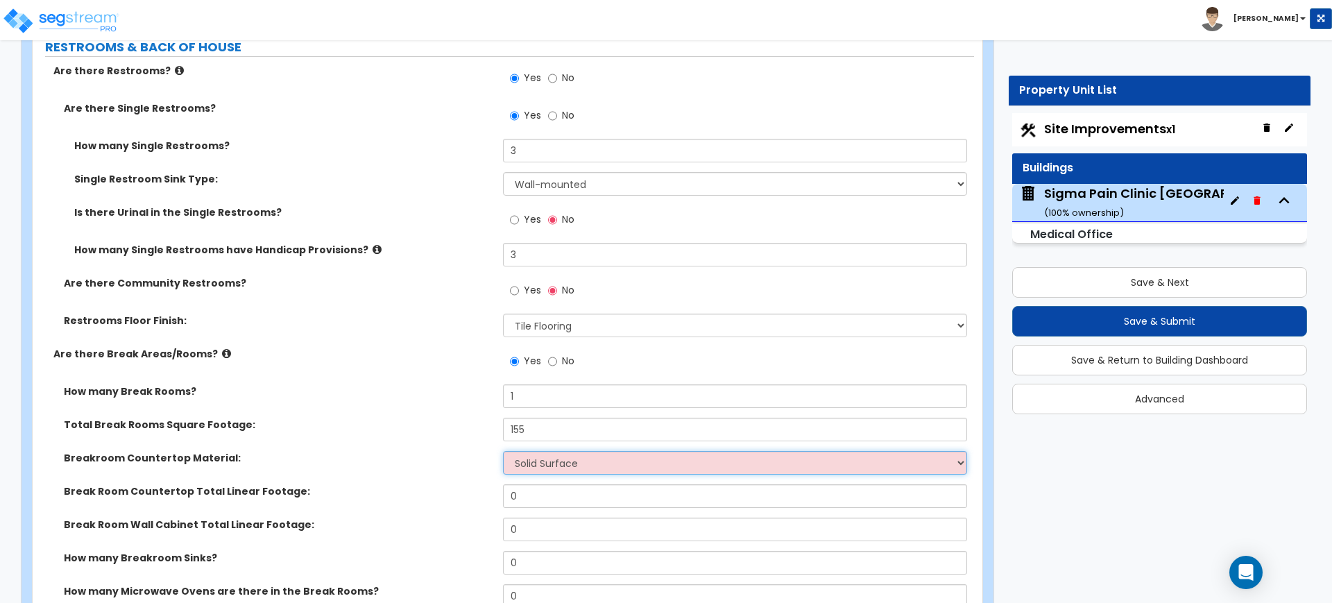
click at [503, 451] on select "None Plastic Laminate Solid Surface Stone Quartz Marble Tile Wood Stainless Ste…" at bounding box center [734, 463] width 463 height 24
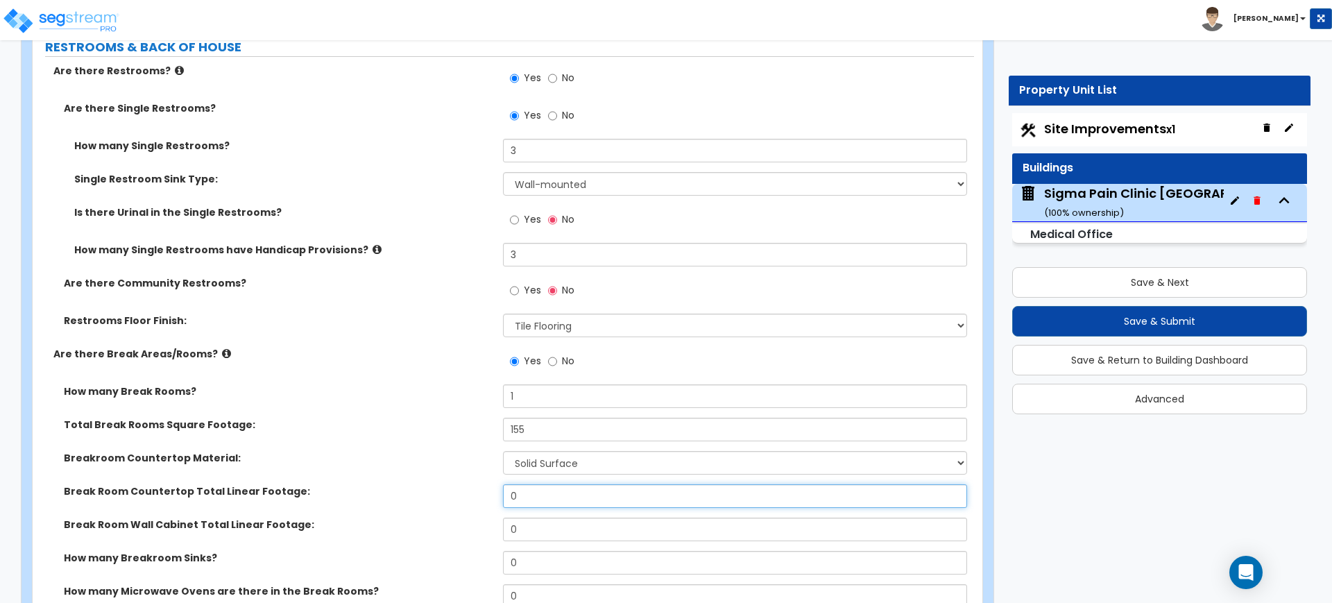
drag, startPoint x: 538, startPoint y: 504, endPoint x: 438, endPoint y: 509, distance: 100.0
click at [438, 509] on div "Break Room Countertop Total Linear Footage: 0" at bounding box center [503, 500] width 941 height 33
type input "8"
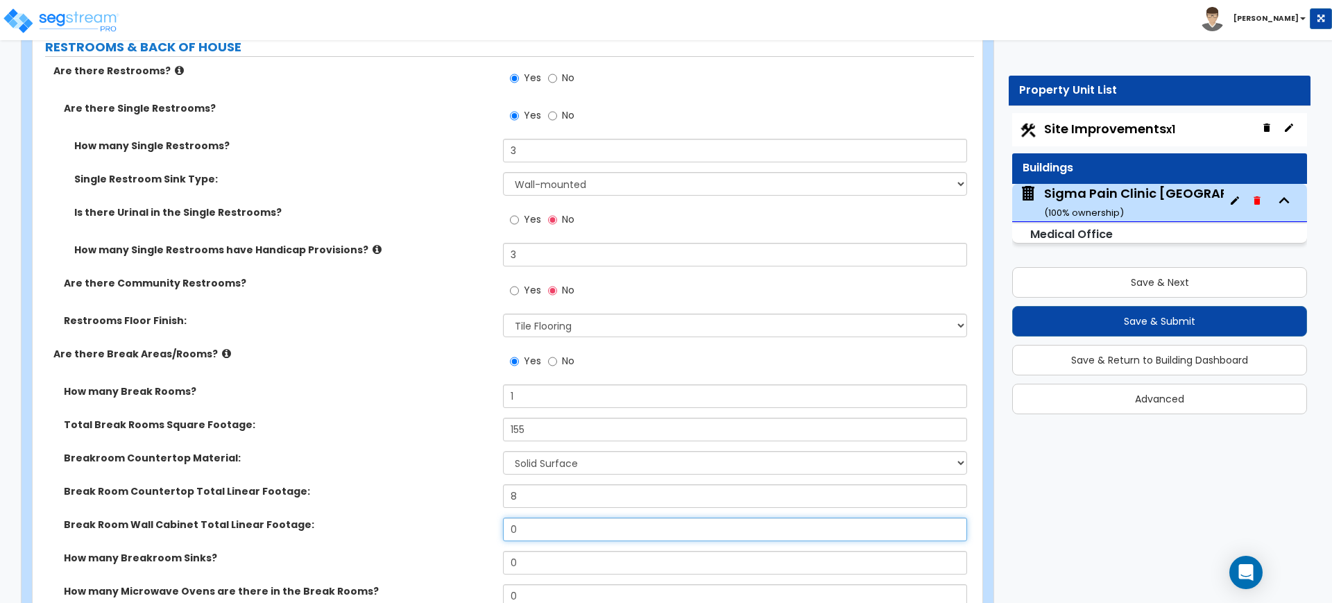
drag, startPoint x: 553, startPoint y: 527, endPoint x: 459, endPoint y: 527, distance: 94.4
click at [459, 527] on div "Break Room Wall Cabinet Total Linear Footage: 0" at bounding box center [503, 534] width 941 height 33
type input "8"
drag, startPoint x: 533, startPoint y: 552, endPoint x: 500, endPoint y: 559, distance: 34.0
click at [502, 561] on div "How many Breakroom Sinks? 0" at bounding box center [503, 567] width 941 height 33
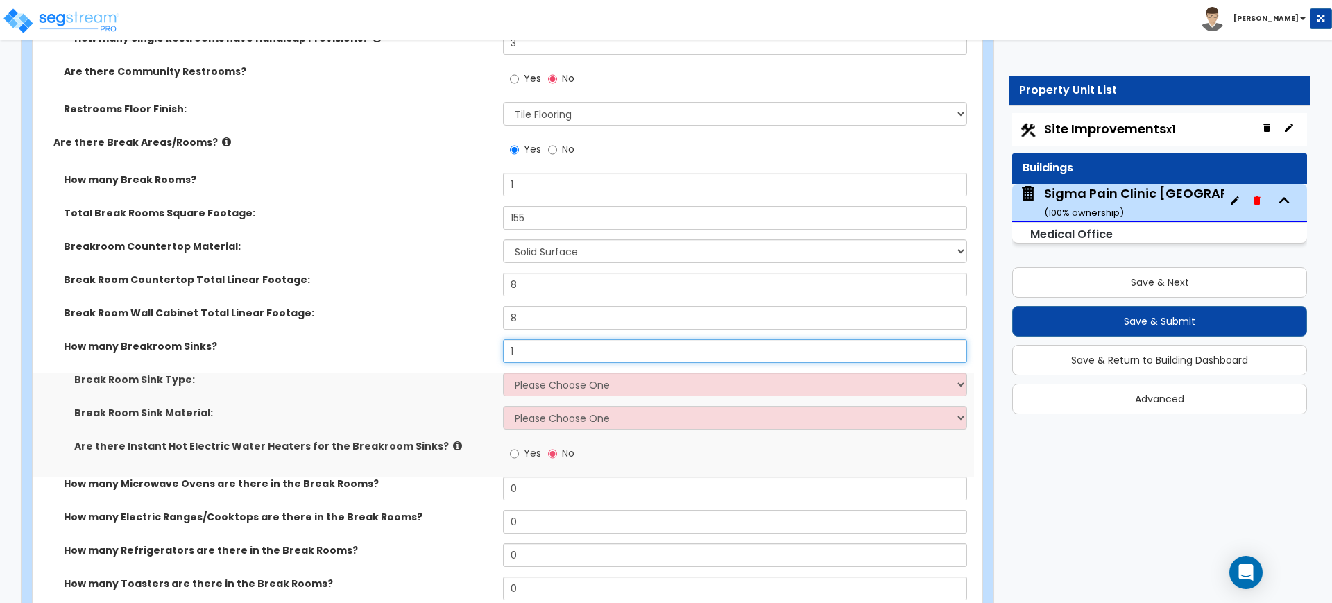
scroll to position [5116, 0]
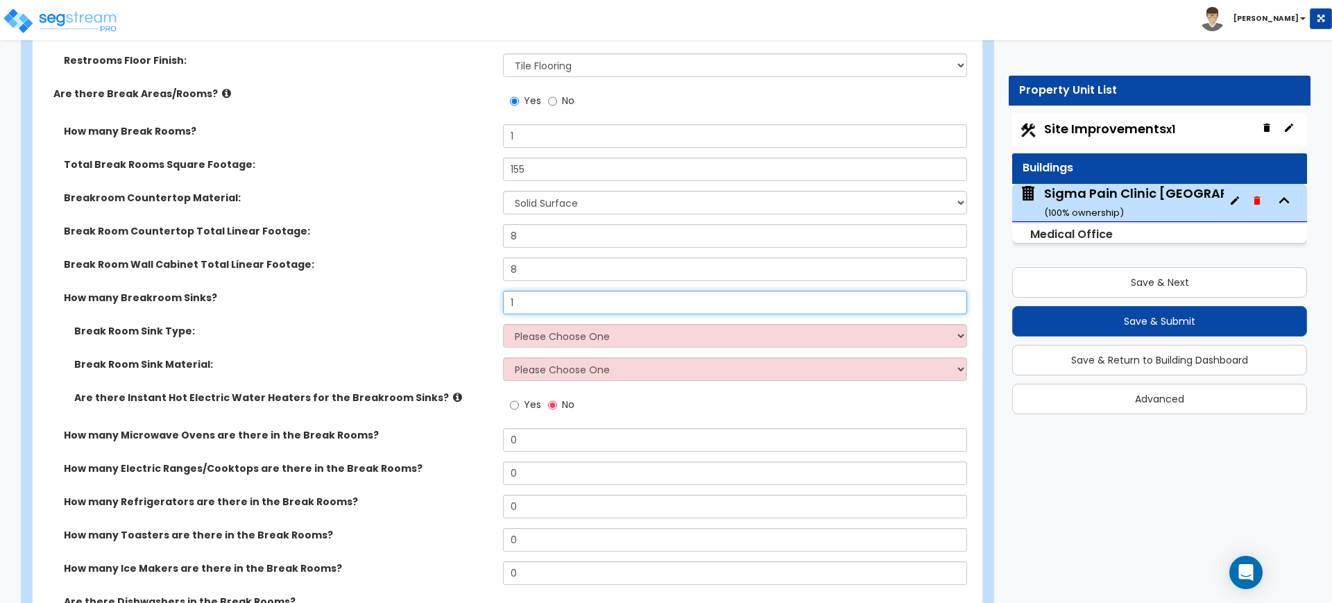
type input "1"
click at [576, 336] on select "Please Choose One Single Sink Double Sink" at bounding box center [734, 336] width 463 height 24
select select "2"
click at [503, 324] on select "Please Choose One Single Sink Double Sink" at bounding box center [734, 336] width 463 height 24
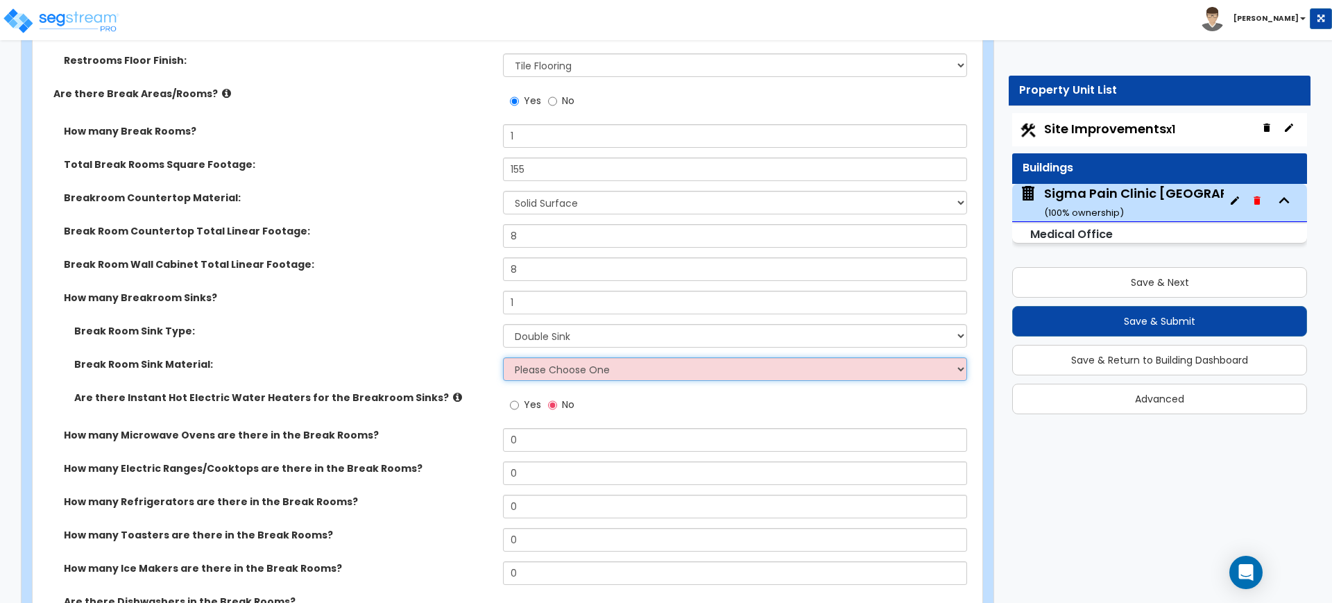
click at [574, 369] on select "Please Choose One Stainless Steel Porcelain Enamel Cast Iron" at bounding box center [734, 369] width 463 height 24
select select "1"
click at [503, 357] on select "Please Choose One Stainless Steel Porcelain Enamel Cast Iron" at bounding box center [734, 369] width 463 height 24
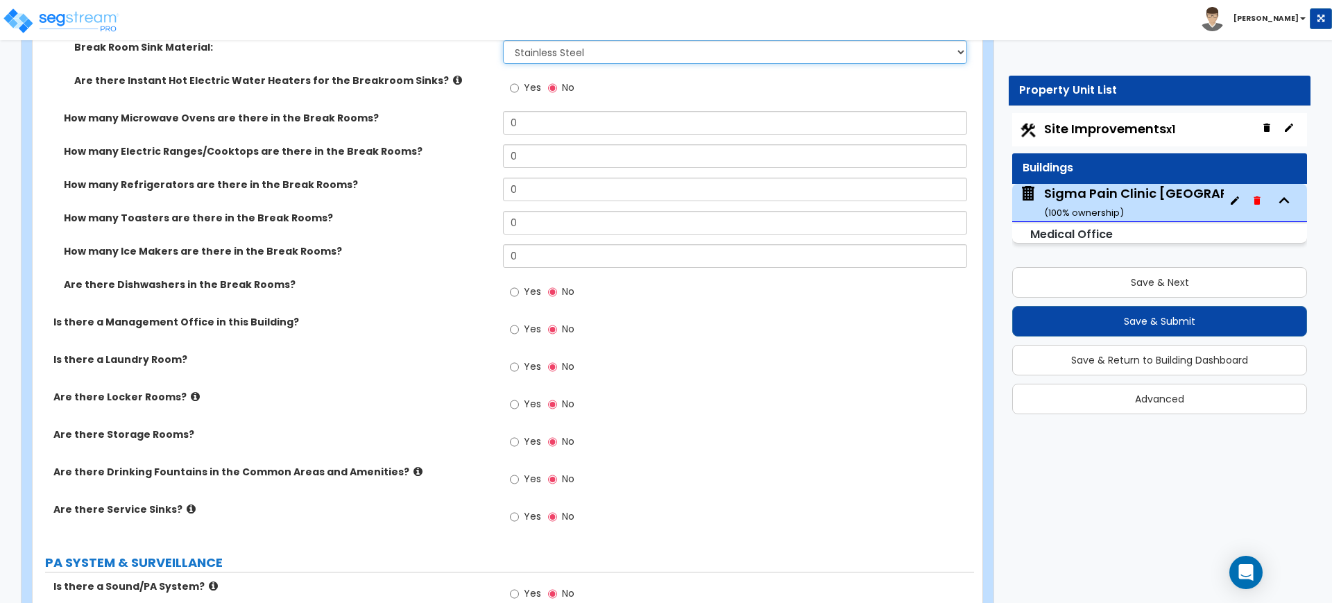
scroll to position [5463, 0]
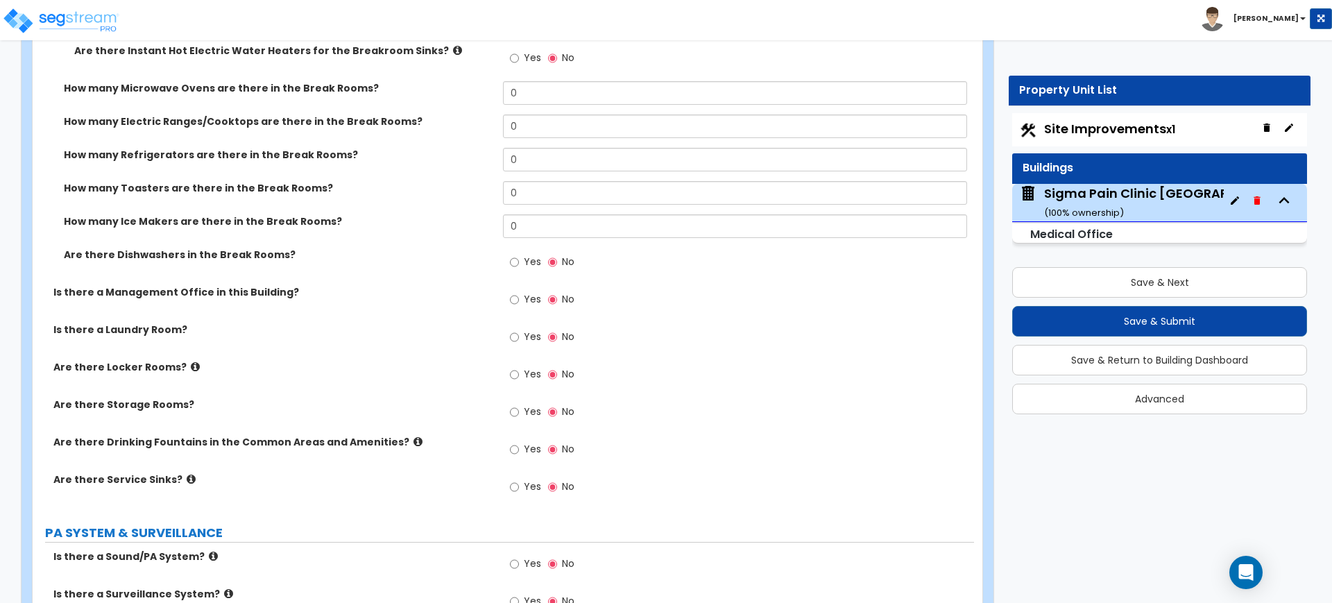
click at [520, 450] on label "Yes" at bounding box center [525, 451] width 31 height 24
click at [519, 450] on input "Yes" at bounding box center [514, 449] width 9 height 15
radio input "true"
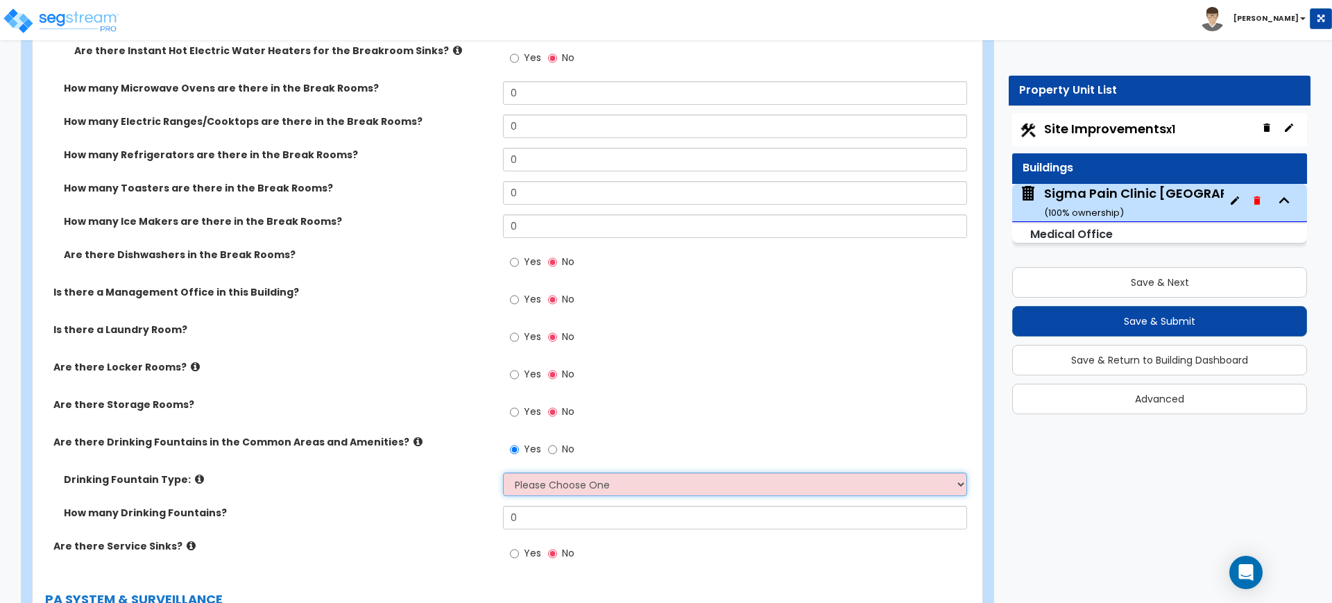
click at [591, 476] on select "Please Choose One Wall-mounted Floor-mounted" at bounding box center [734, 484] width 463 height 24
click at [537, 479] on select "Please Choose One Wall-mounted Floor-mounted" at bounding box center [734, 484] width 463 height 24
select select "1"
click at [503, 472] on select "Please Choose One Wall-mounted Floor-mounted" at bounding box center [734, 484] width 463 height 24
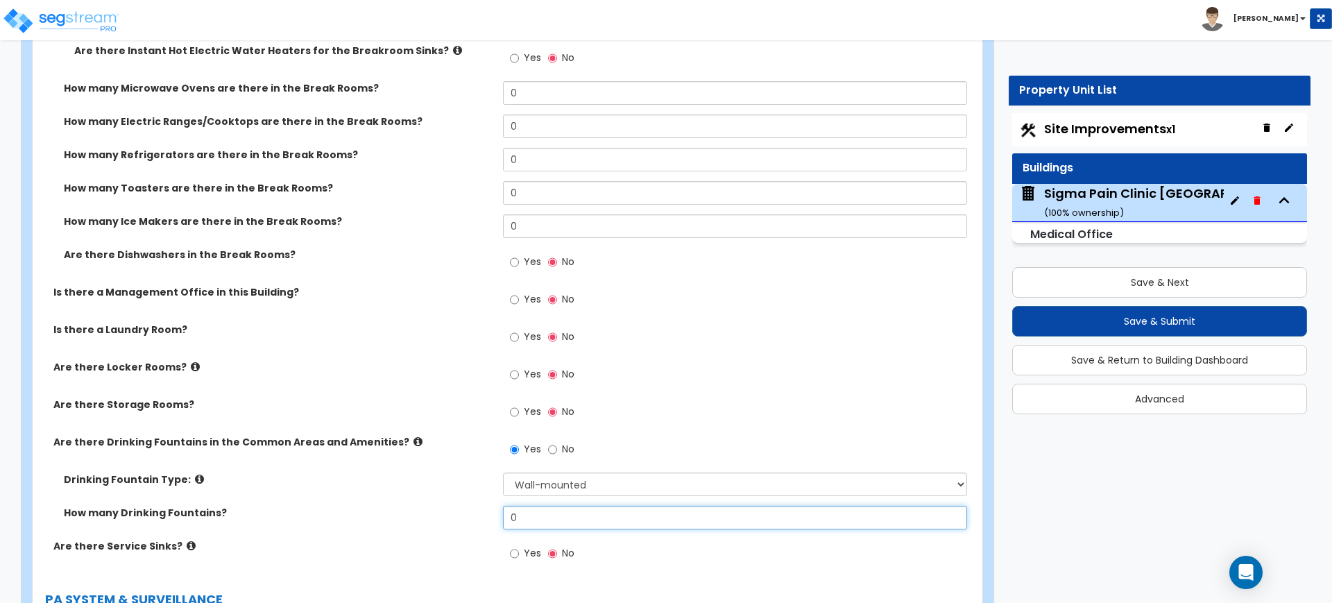
drag, startPoint x: 565, startPoint y: 508, endPoint x: 486, endPoint y: 513, distance: 79.2
click at [493, 517] on div "How many Drinking Fountains? 0" at bounding box center [503, 522] width 941 height 33
type input "2"
click at [393, 515] on label "How many Drinking Fountains?" at bounding box center [278, 513] width 429 height 14
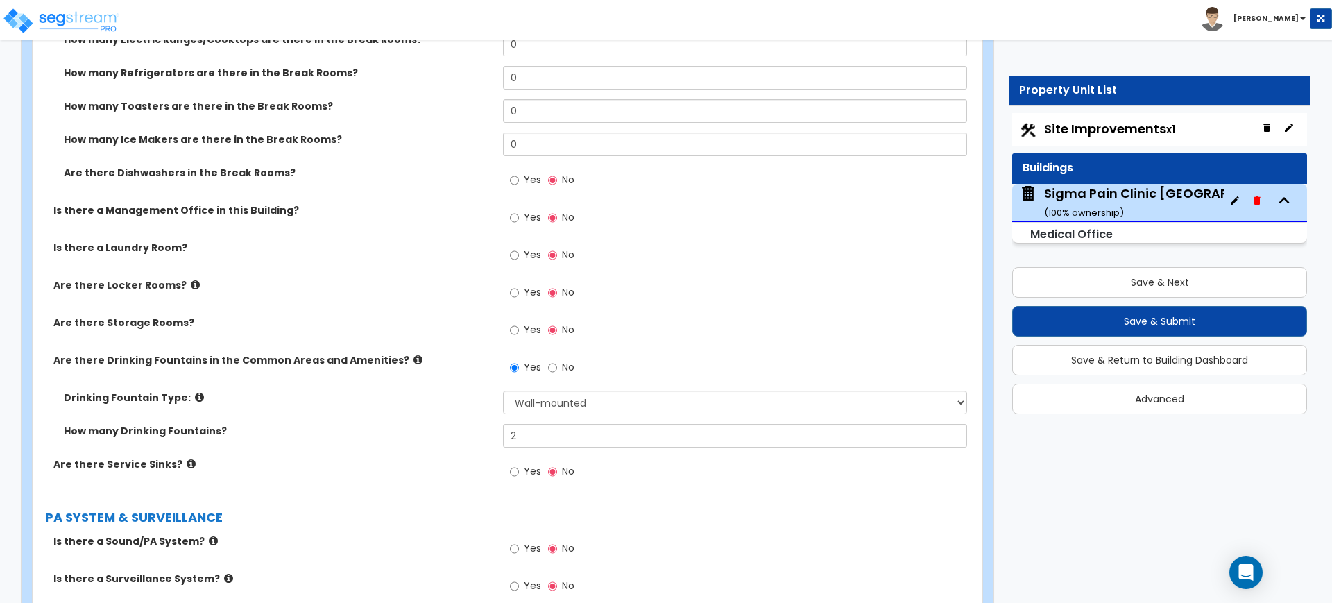
scroll to position [5637, 0]
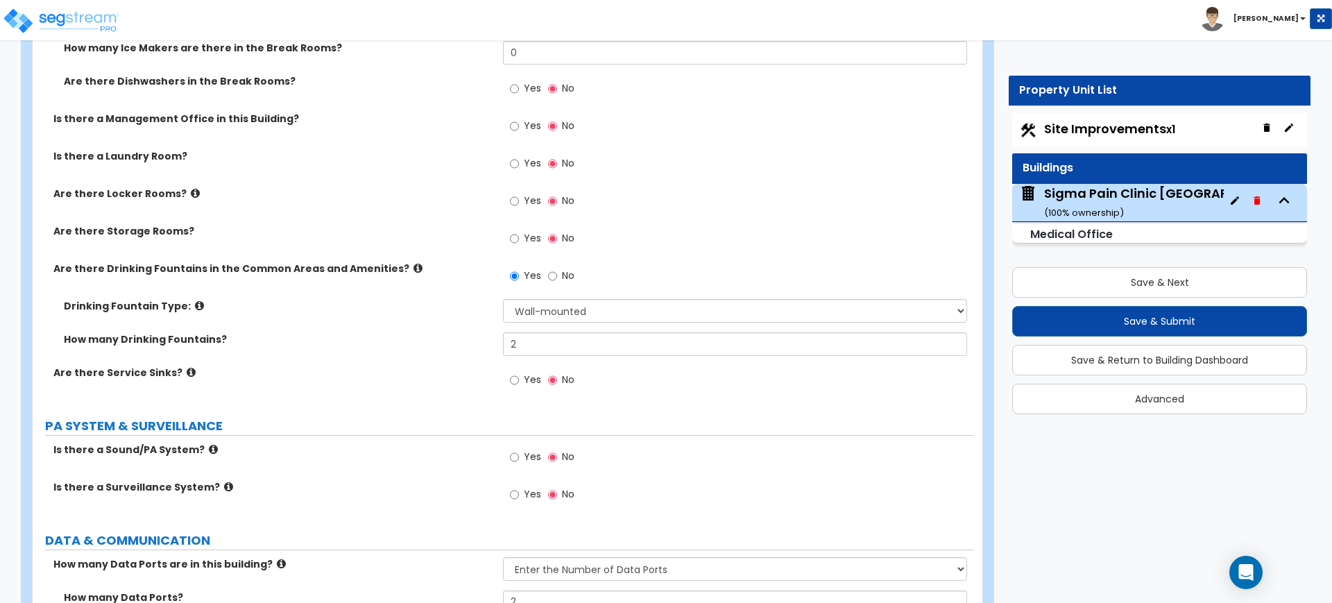
click at [529, 383] on span "Yes" at bounding box center [532, 380] width 17 height 14
click at [519, 383] on input "Yes" at bounding box center [514, 380] width 9 height 15
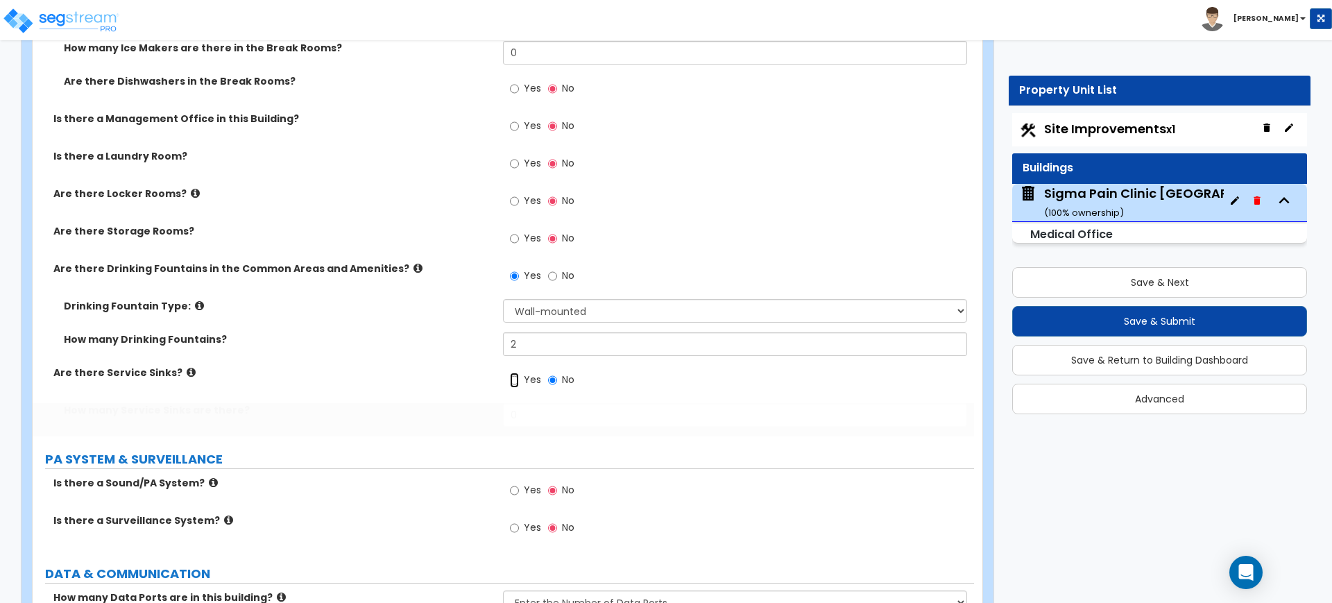
radio input "true"
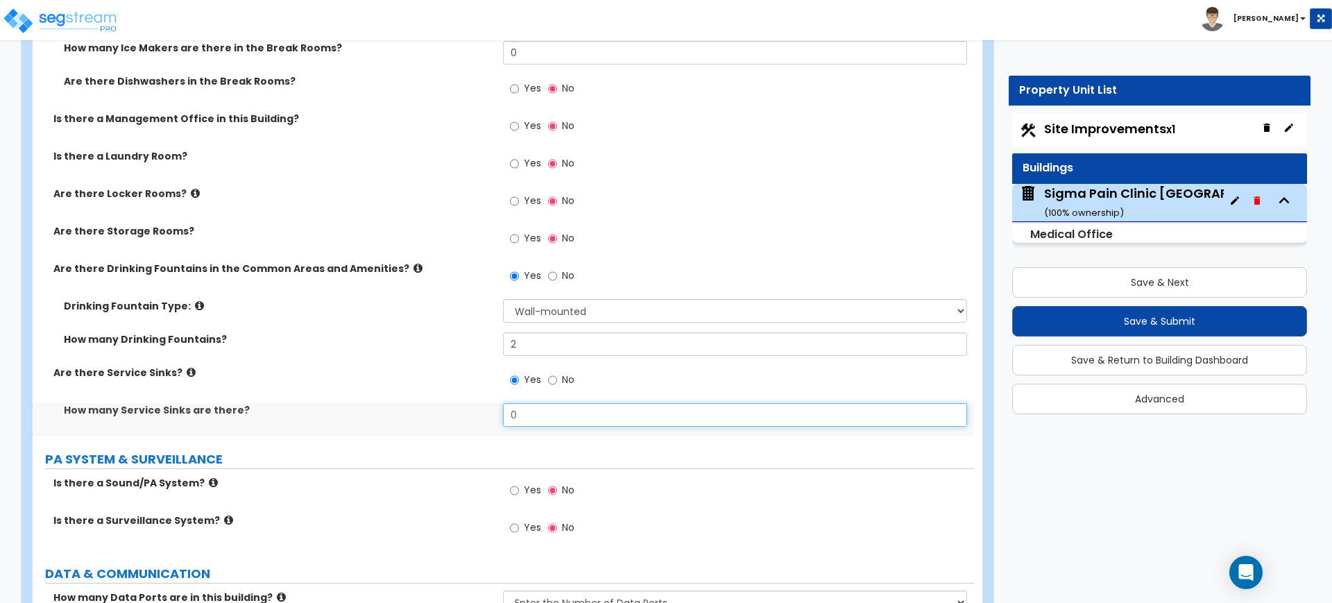
drag, startPoint x: 513, startPoint y: 420, endPoint x: 486, endPoint y: 400, distance: 34.3
click at [500, 418] on div "How many Service Sinks are there? 0" at bounding box center [503, 419] width 941 height 33
type input "1"
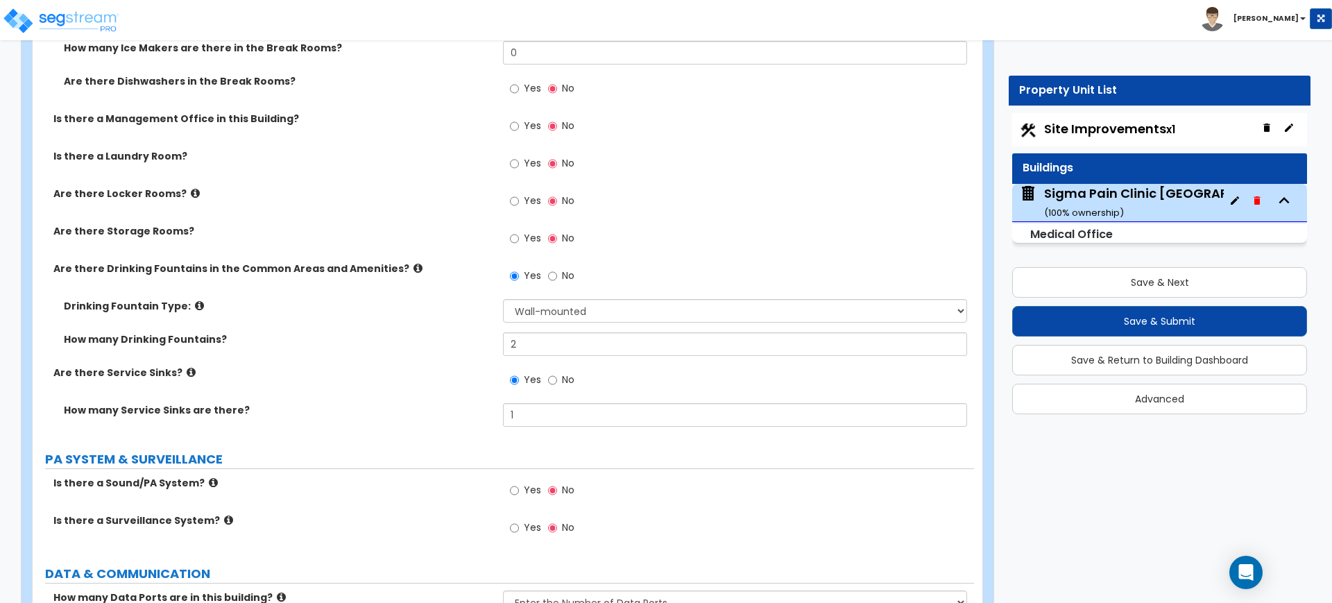
click at [463, 399] on div "Are there Service Sinks? Yes No" at bounding box center [503, 384] width 941 height 37
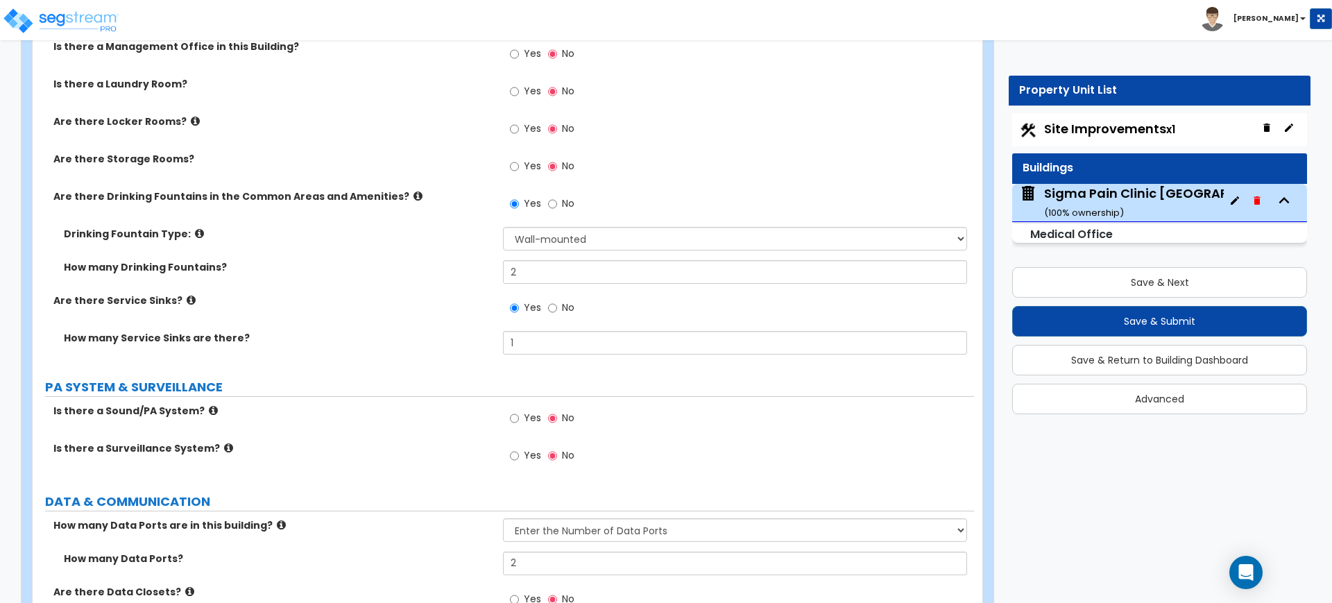
scroll to position [5810, 0]
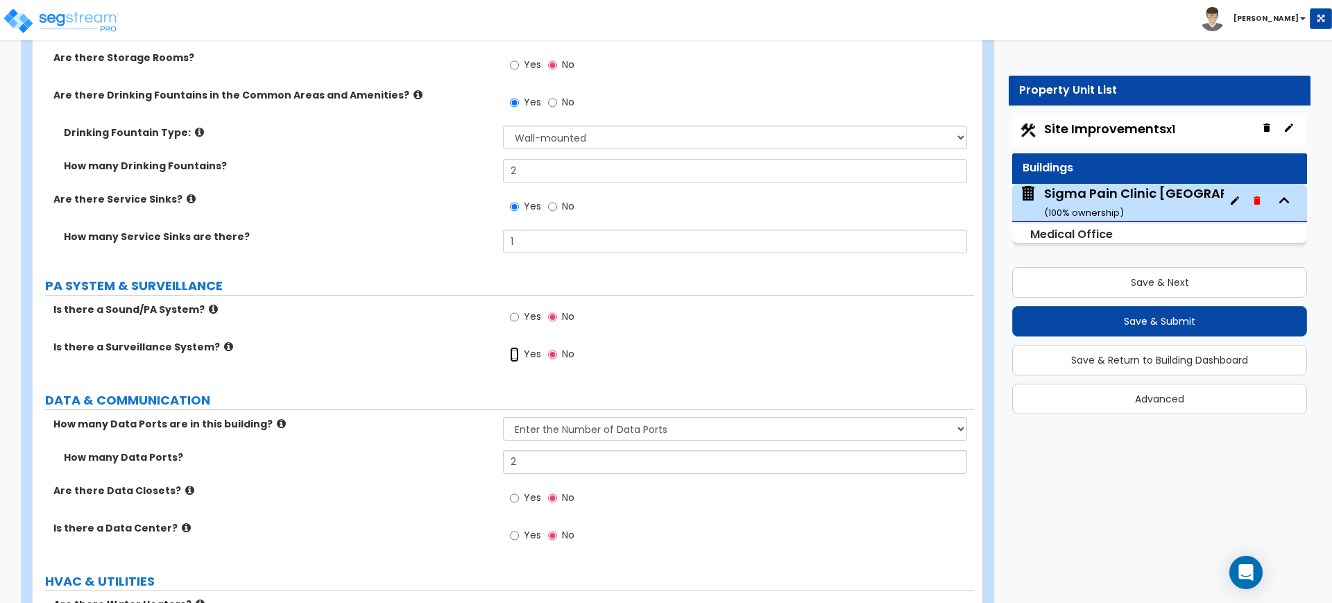
click at [511, 353] on input "Yes" at bounding box center [514, 354] width 9 height 15
radio input "true"
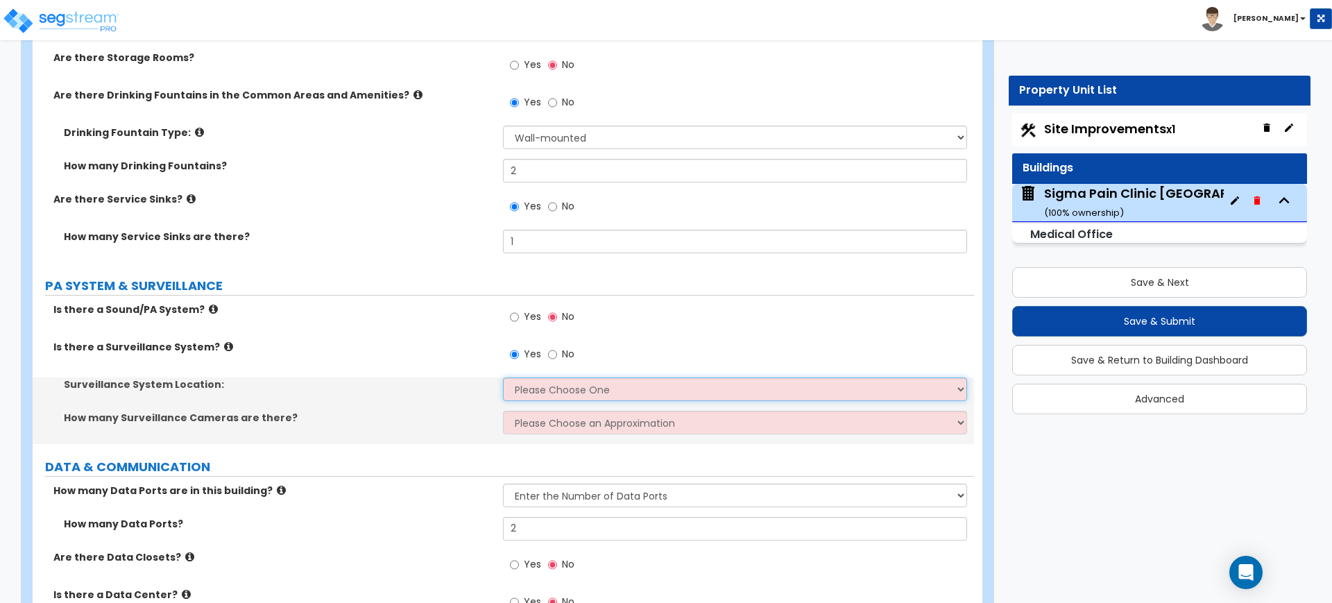
click at [563, 384] on select "Please Choose One Inside the Building Outside the Building Both Inside & Outside" at bounding box center [734, 389] width 463 height 24
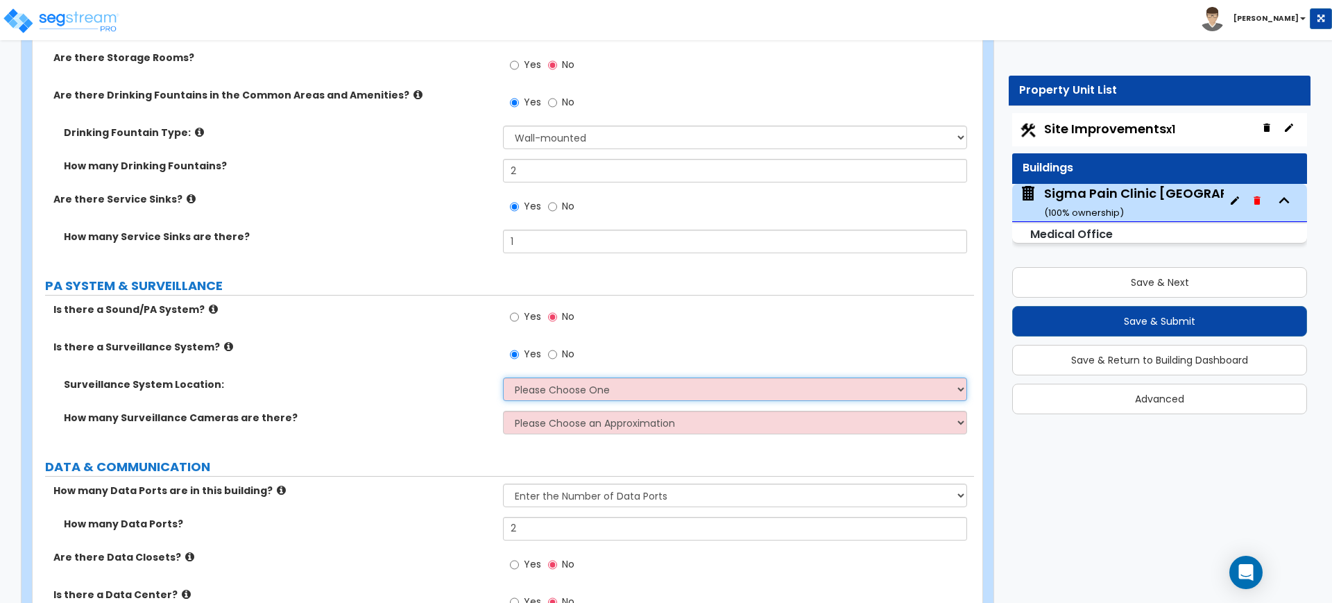
select select "3"
click at [503, 377] on select "Please Choose One Inside the Building Outside the Building Both Inside & Outside" at bounding box center [734, 389] width 463 height 24
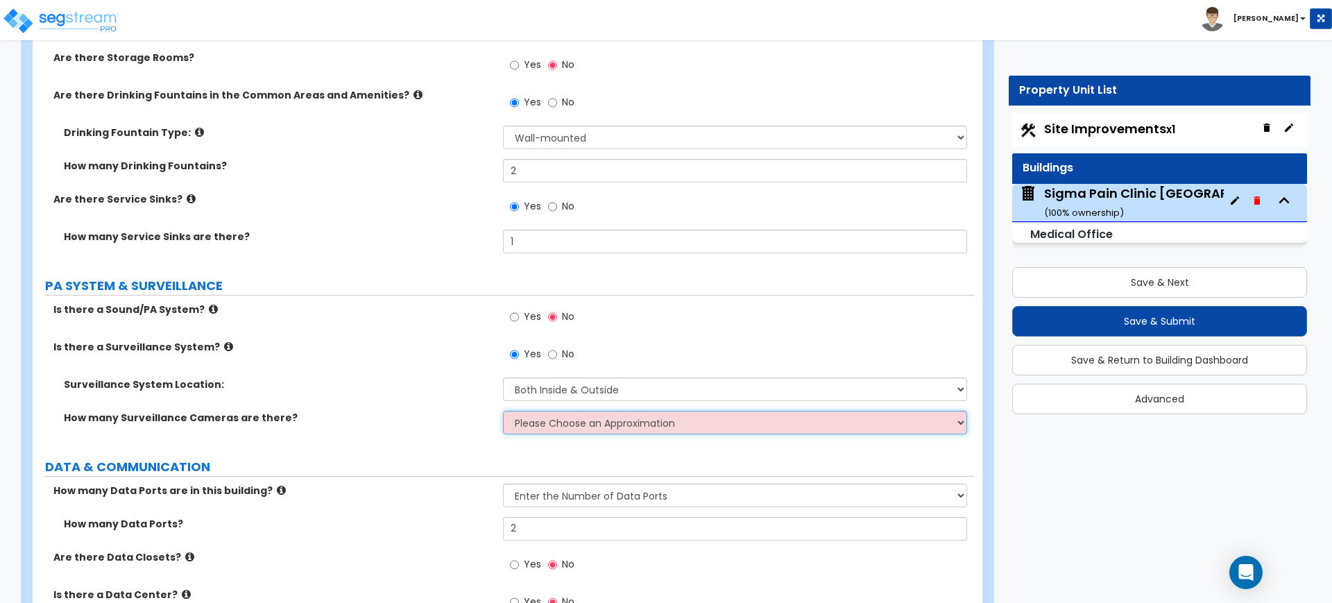
click at [565, 430] on select "Please Choose an Approximation Barely Noticed Any Noticed a Couple Frequently S…" at bounding box center [734, 423] width 463 height 24
select select "3"
click at [503, 411] on select "Please Choose an Approximation Barely Noticed Any Noticed a Couple Frequently S…" at bounding box center [734, 423] width 463 height 24
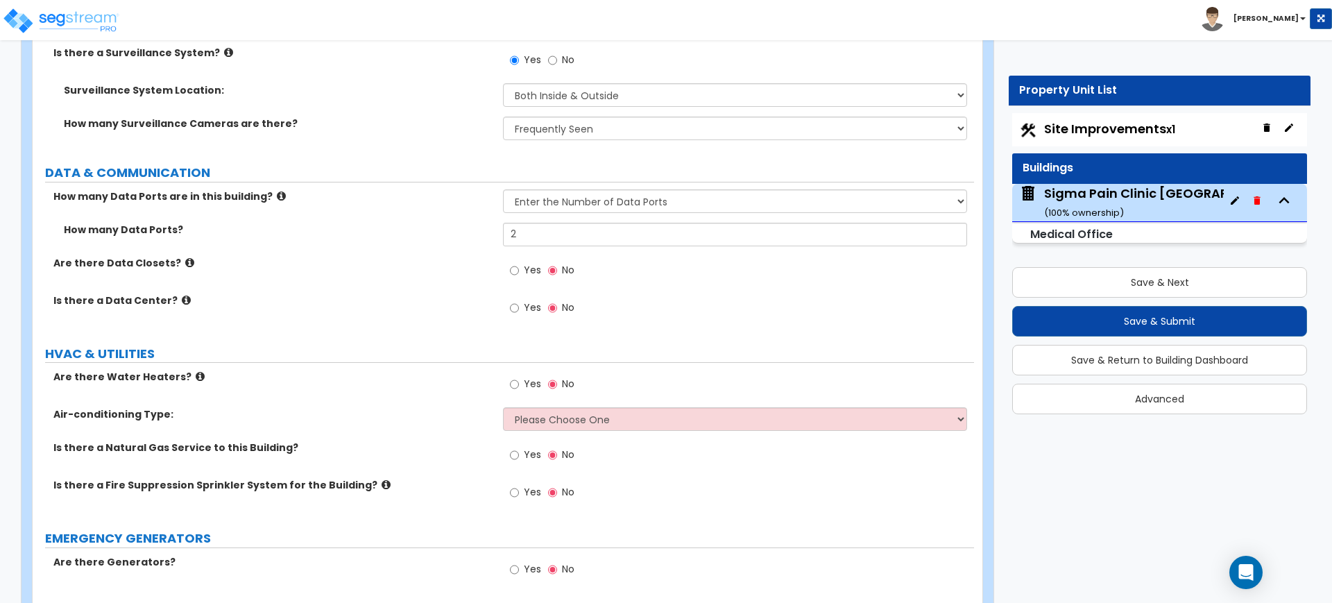
scroll to position [6158, 0]
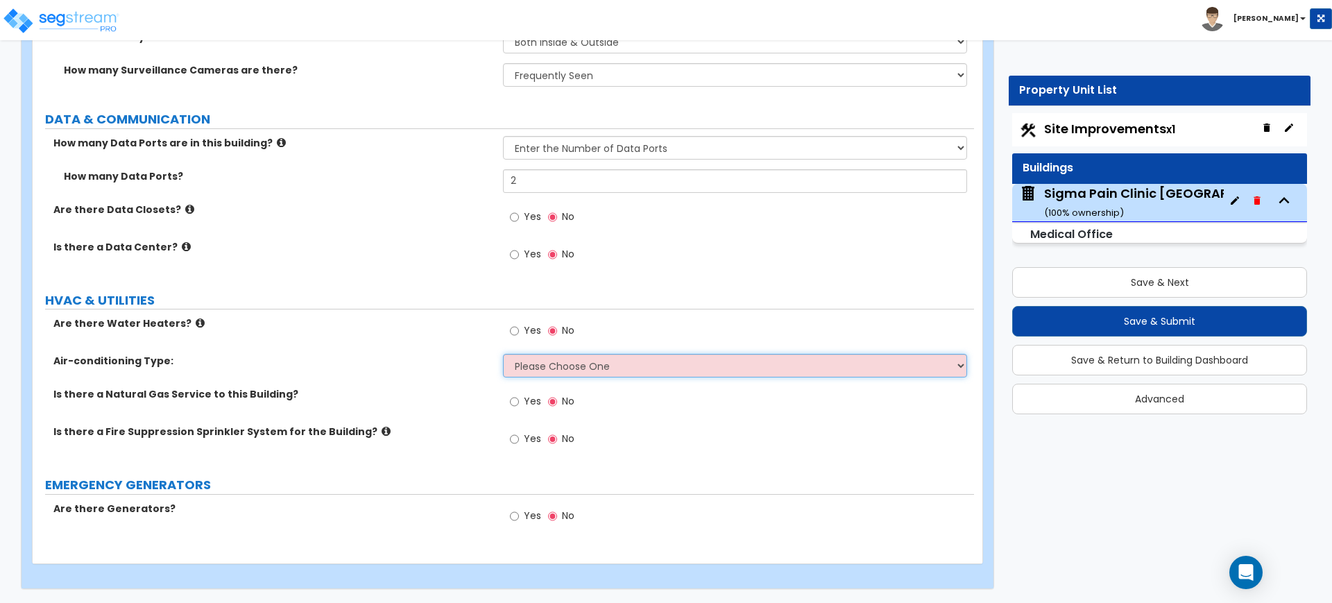
click at [567, 368] on select "Please Choose One Rooftop Unit Furnace-Condenser Forced Air Split Heating/Cooli…" at bounding box center [734, 366] width 463 height 24
select select "2"
click at [503, 354] on select "Please Choose One Rooftop Unit Furnace-Condenser Forced Air Split Heating/Cooli…" at bounding box center [734, 366] width 463 height 24
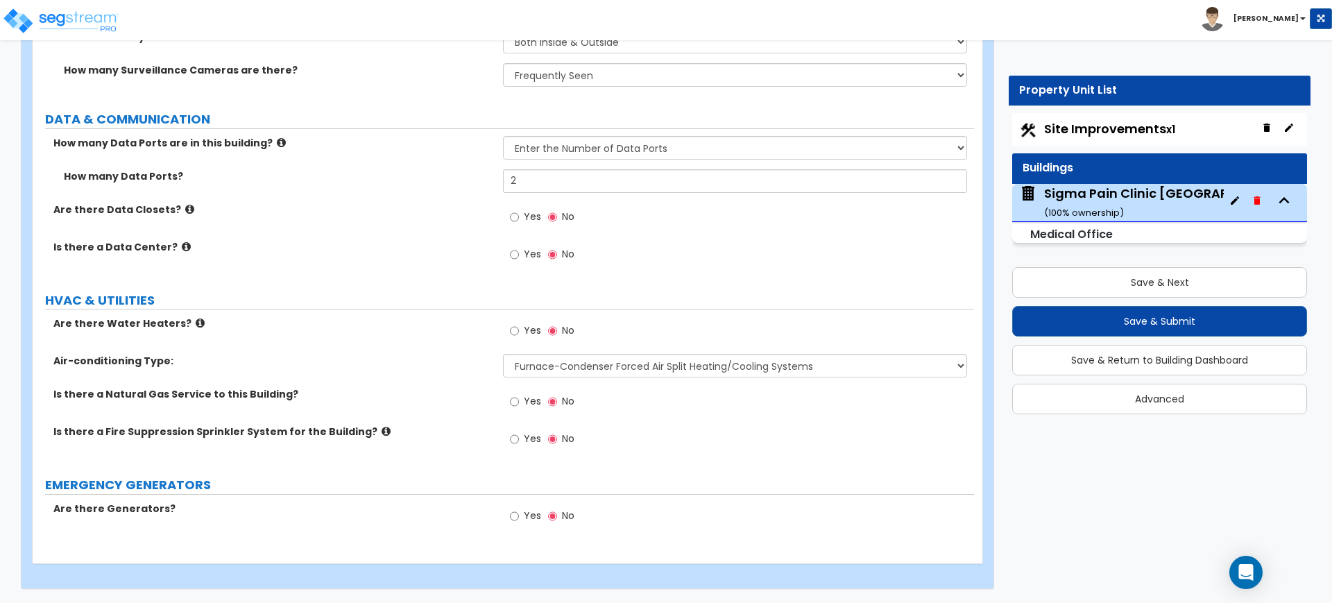
click at [377, 398] on label "Is there a Natural Gas Service to this Building?" at bounding box center [272, 394] width 439 height 14
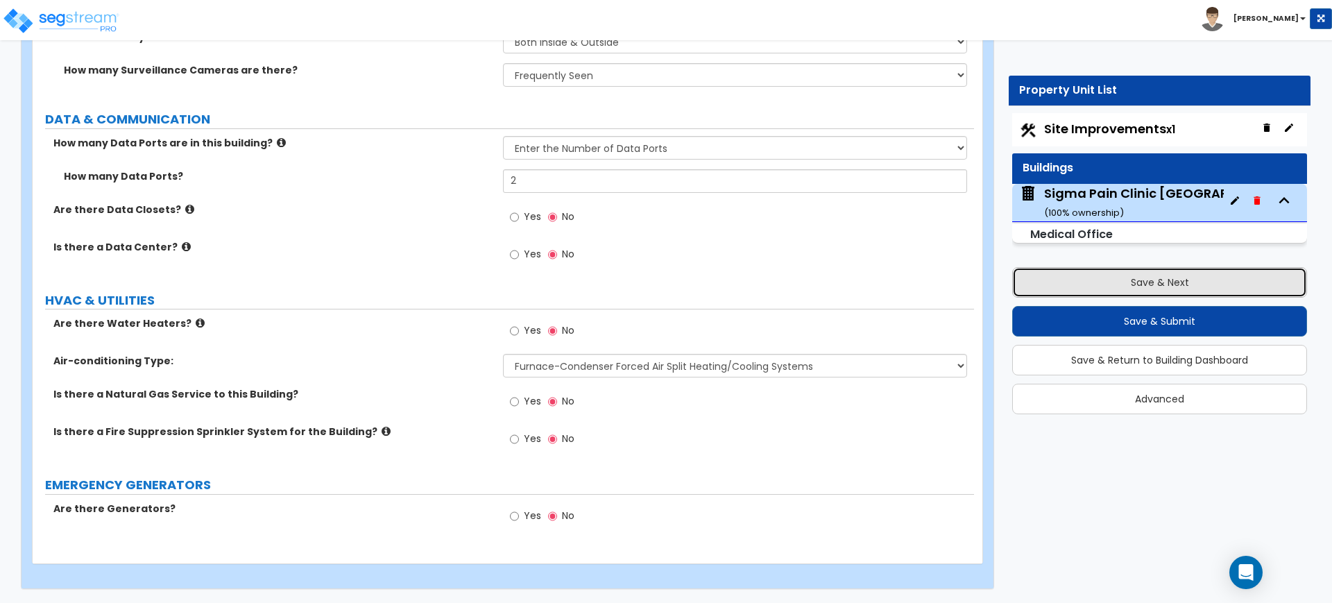
click at [1064, 283] on button "Save & Next" at bounding box center [1159, 282] width 295 height 31
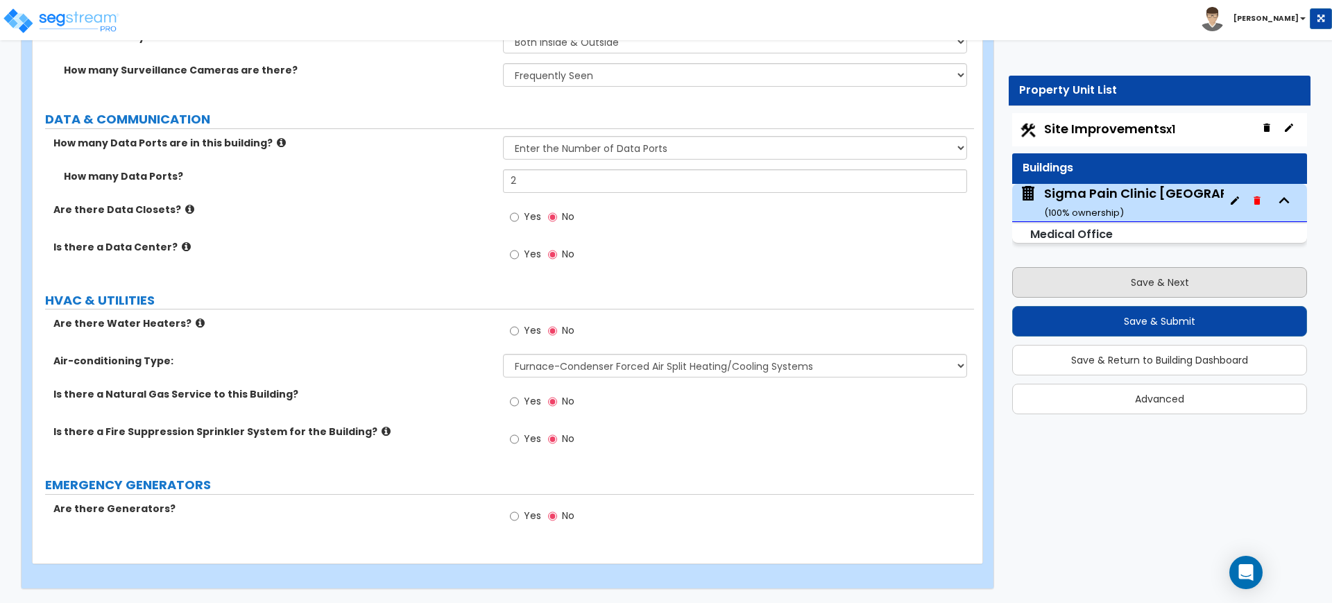
select select "2"
select select "1"
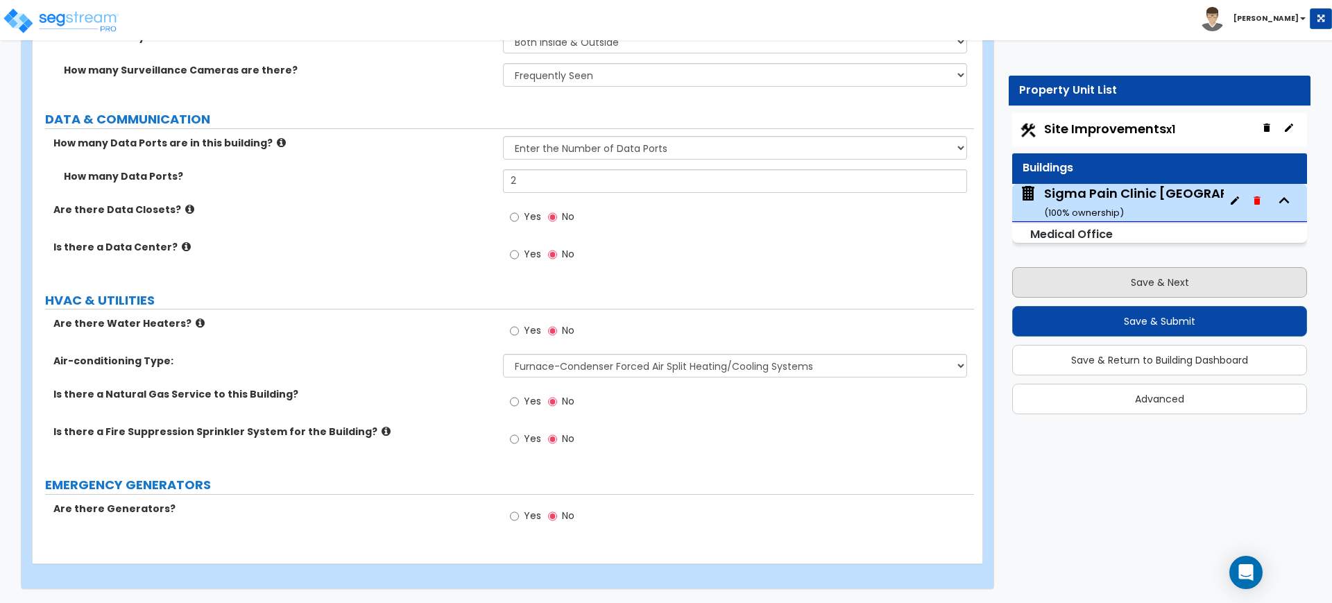
select select "1"
select select "2"
select select "1"
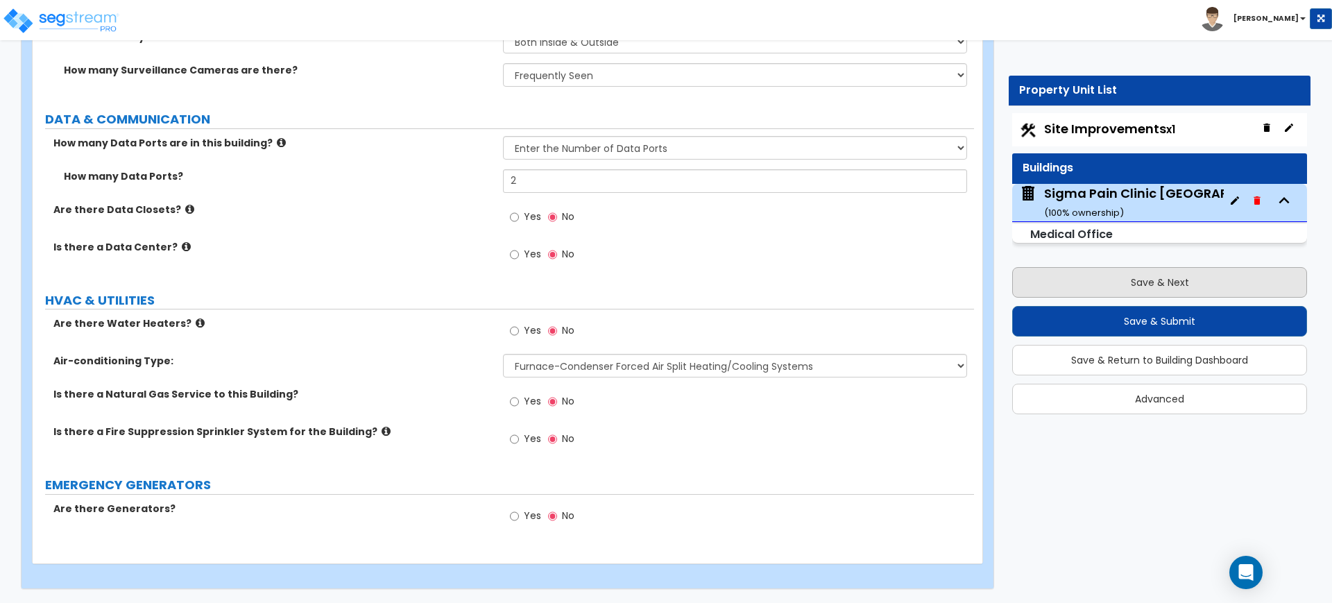
select select "4"
select select "1"
select select "2"
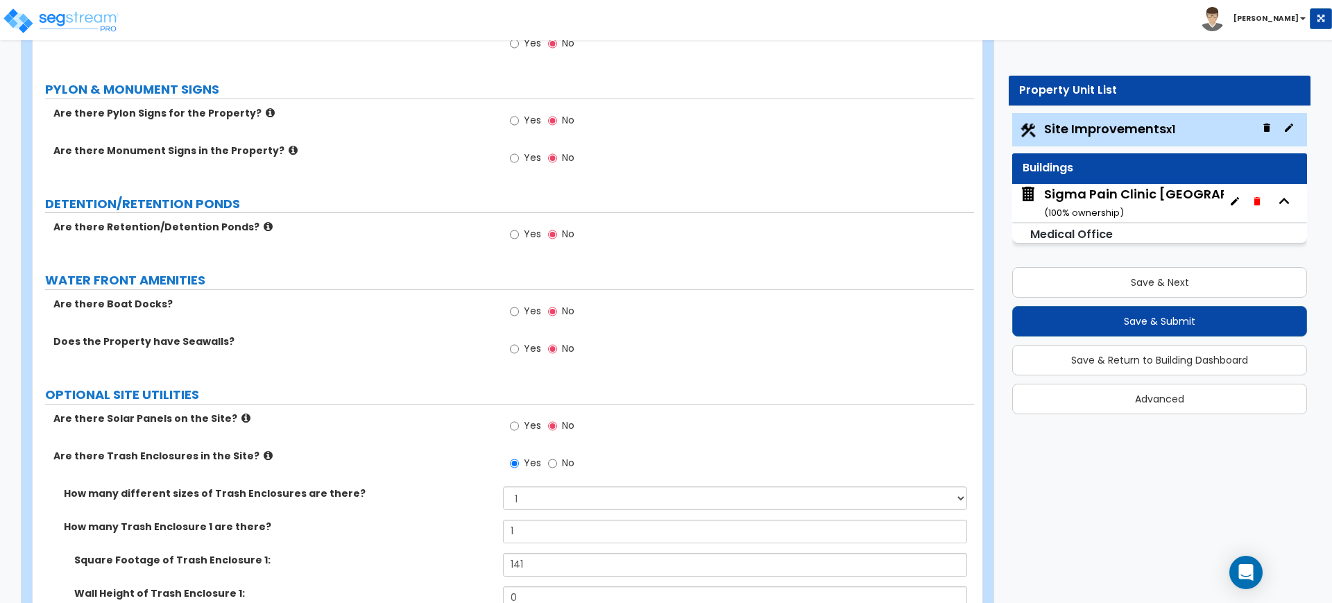
scroll to position [2602, 0]
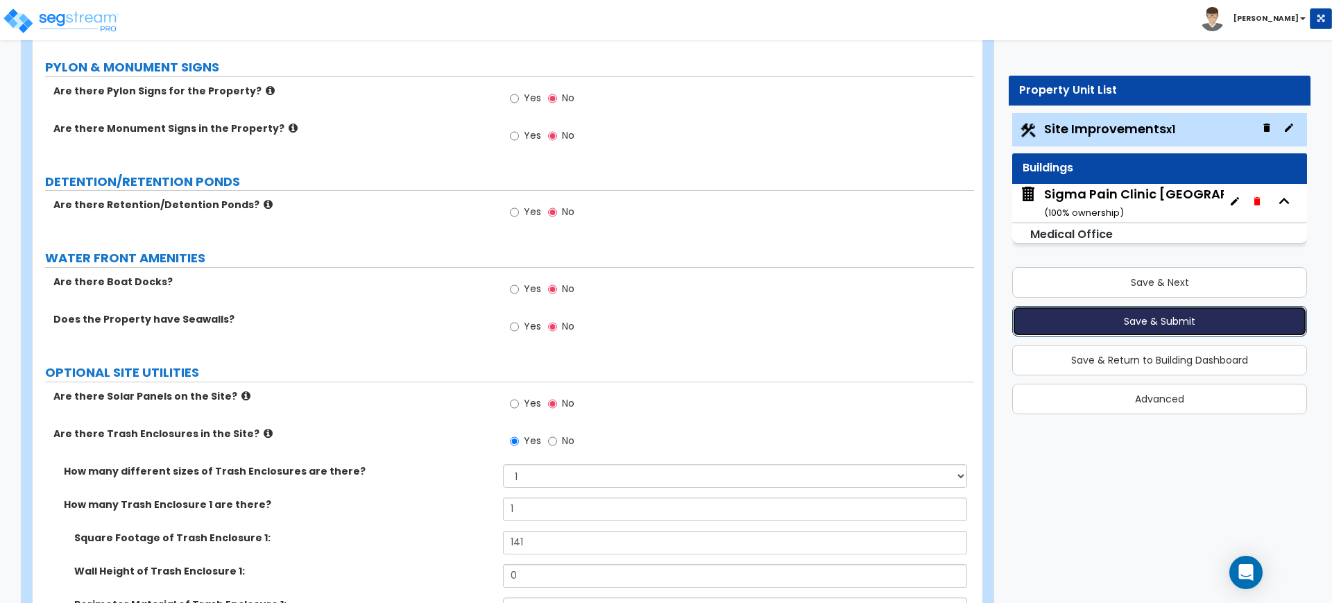
drag, startPoint x: 1164, startPoint y: 315, endPoint x: 1130, endPoint y: 328, distance: 36.5
click at [1130, 328] on button "Save & Submit" at bounding box center [1159, 321] width 295 height 31
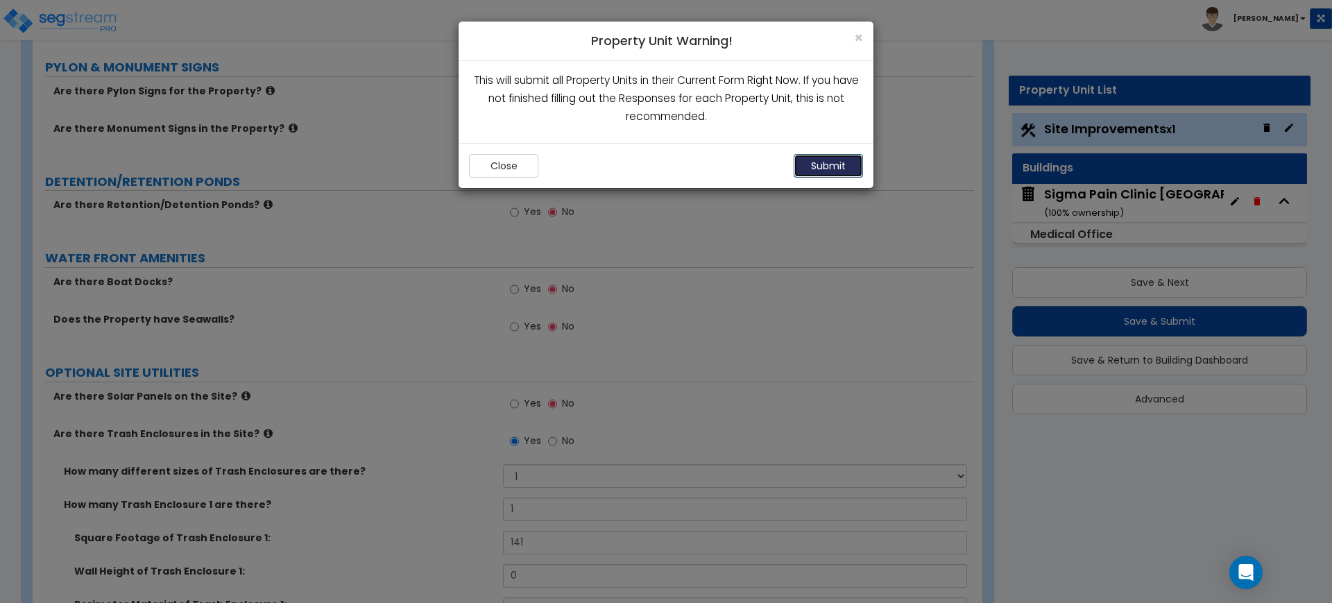
click at [817, 170] on button "Submit" at bounding box center [828, 166] width 69 height 24
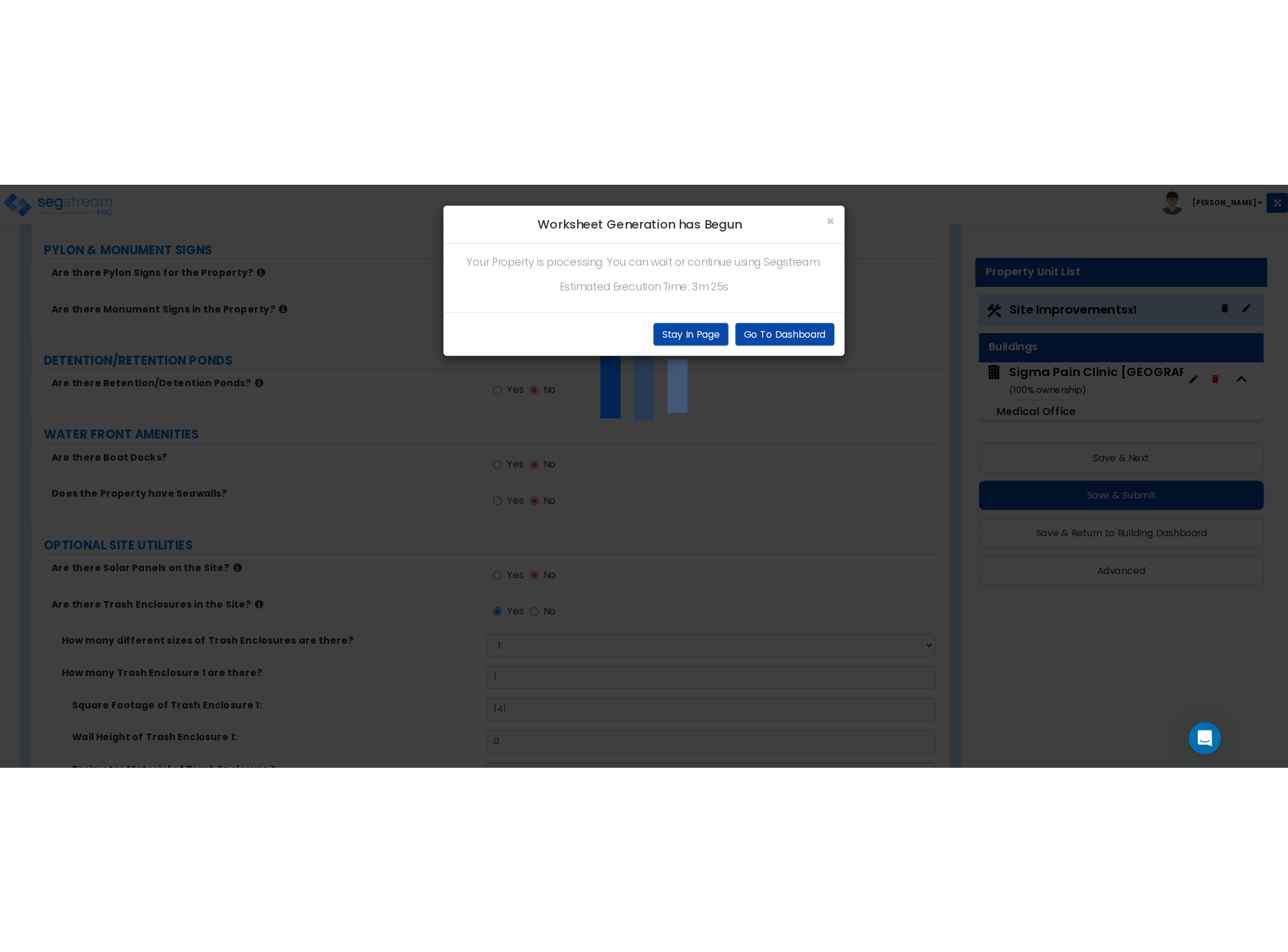
scroll to position [2050, 0]
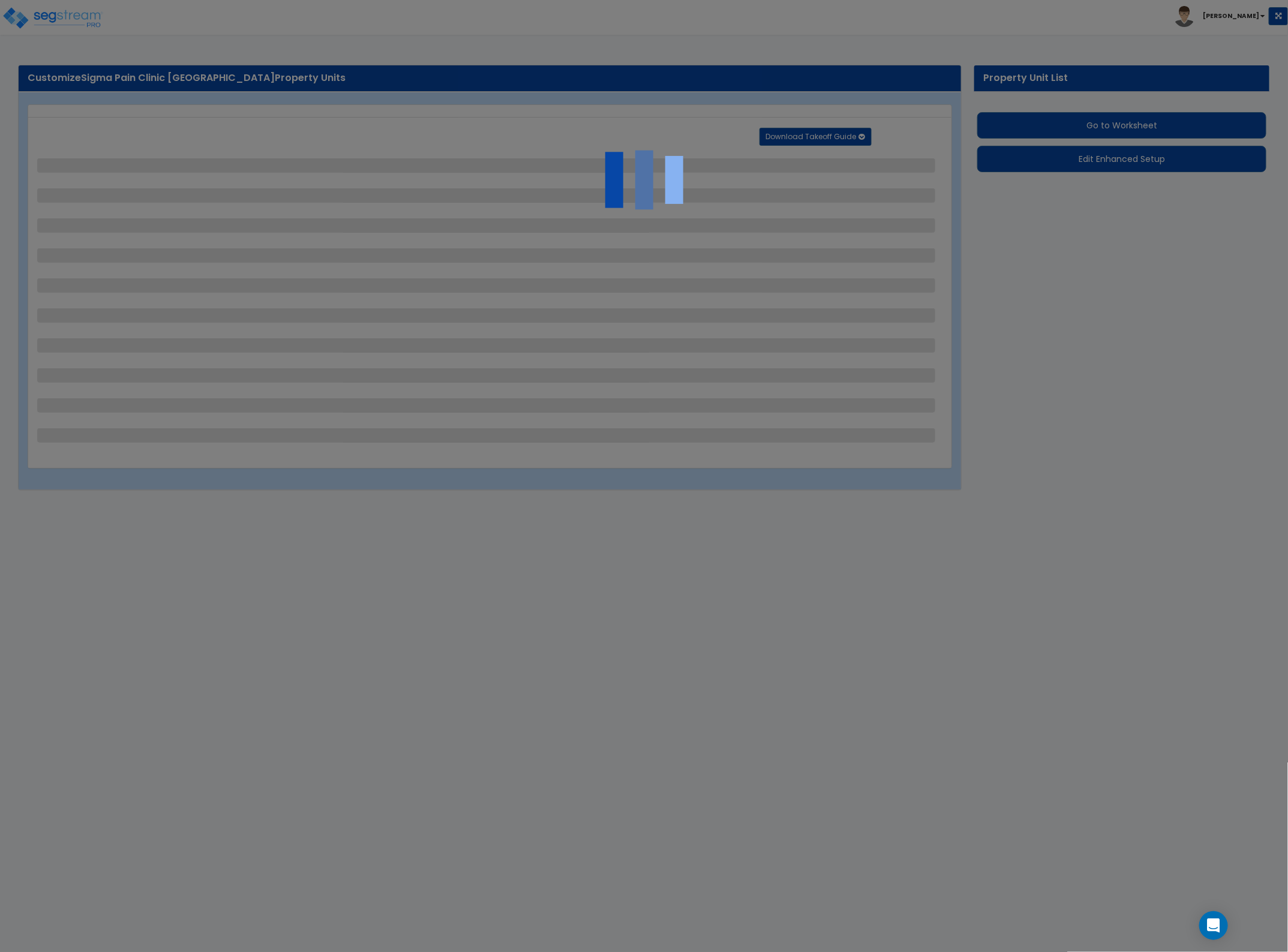
select select "2"
select select "1"
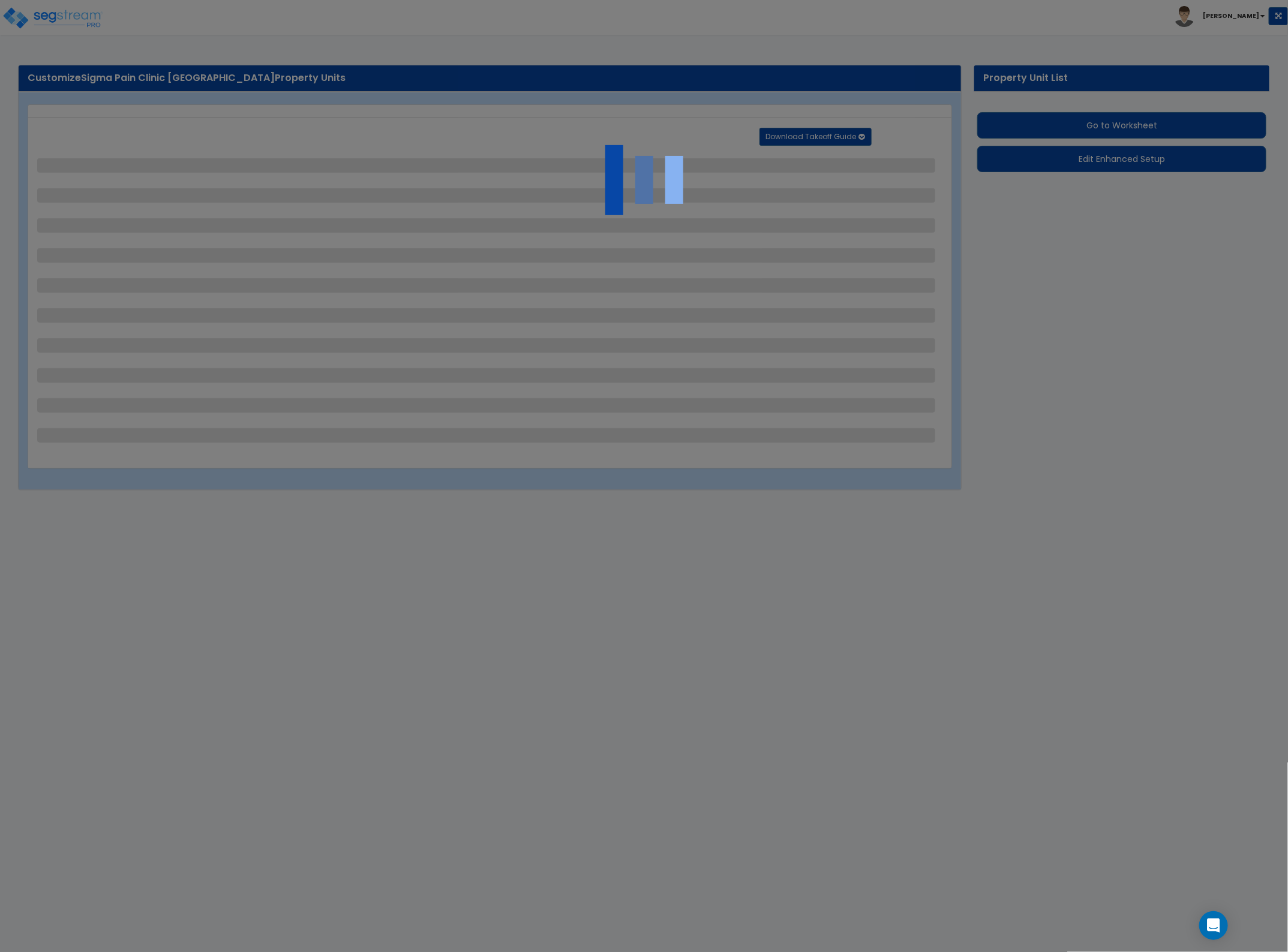
select select "1"
select select "2"
select select "1"
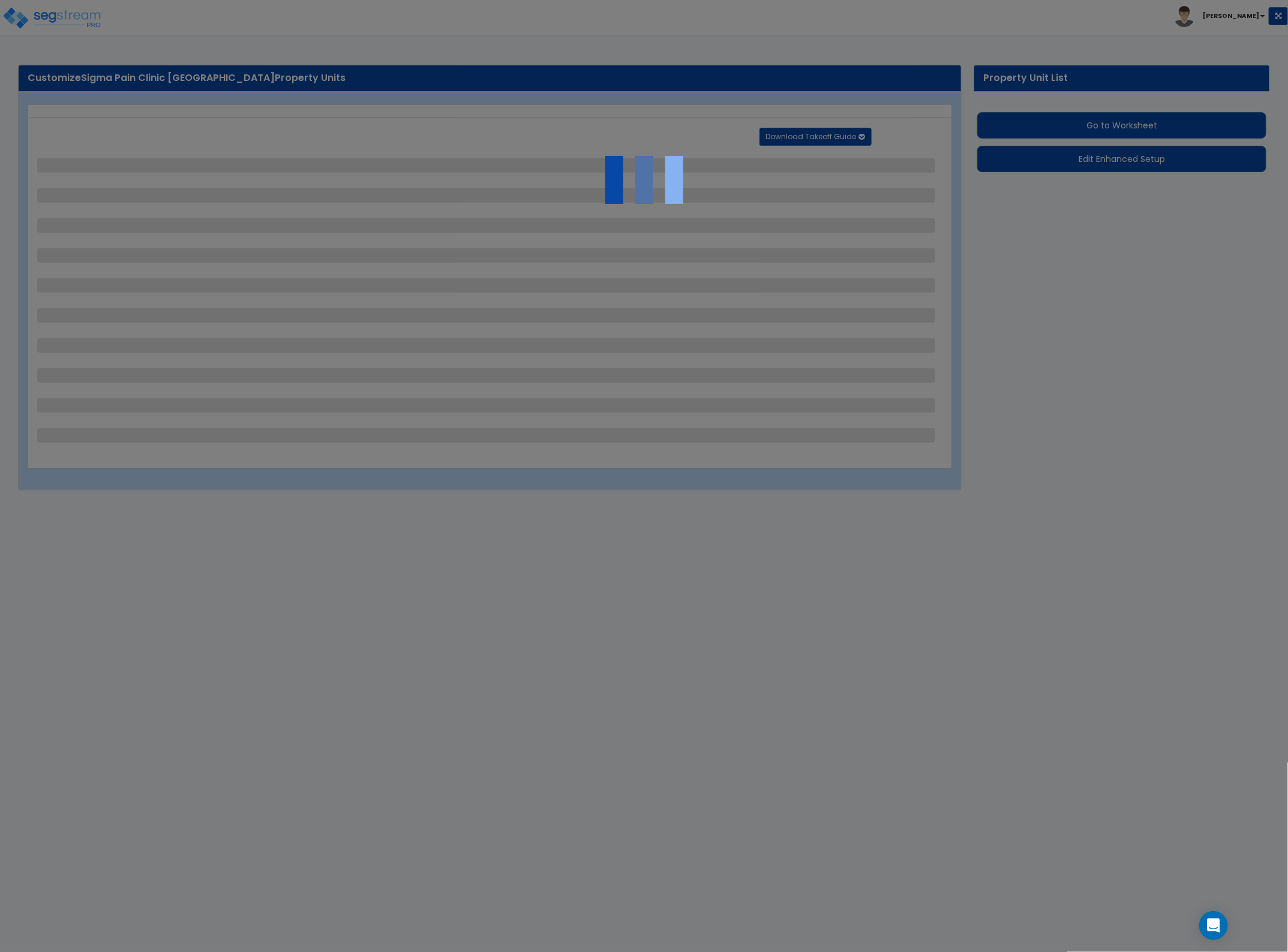
select select "4"
select select "1"
select select "2"
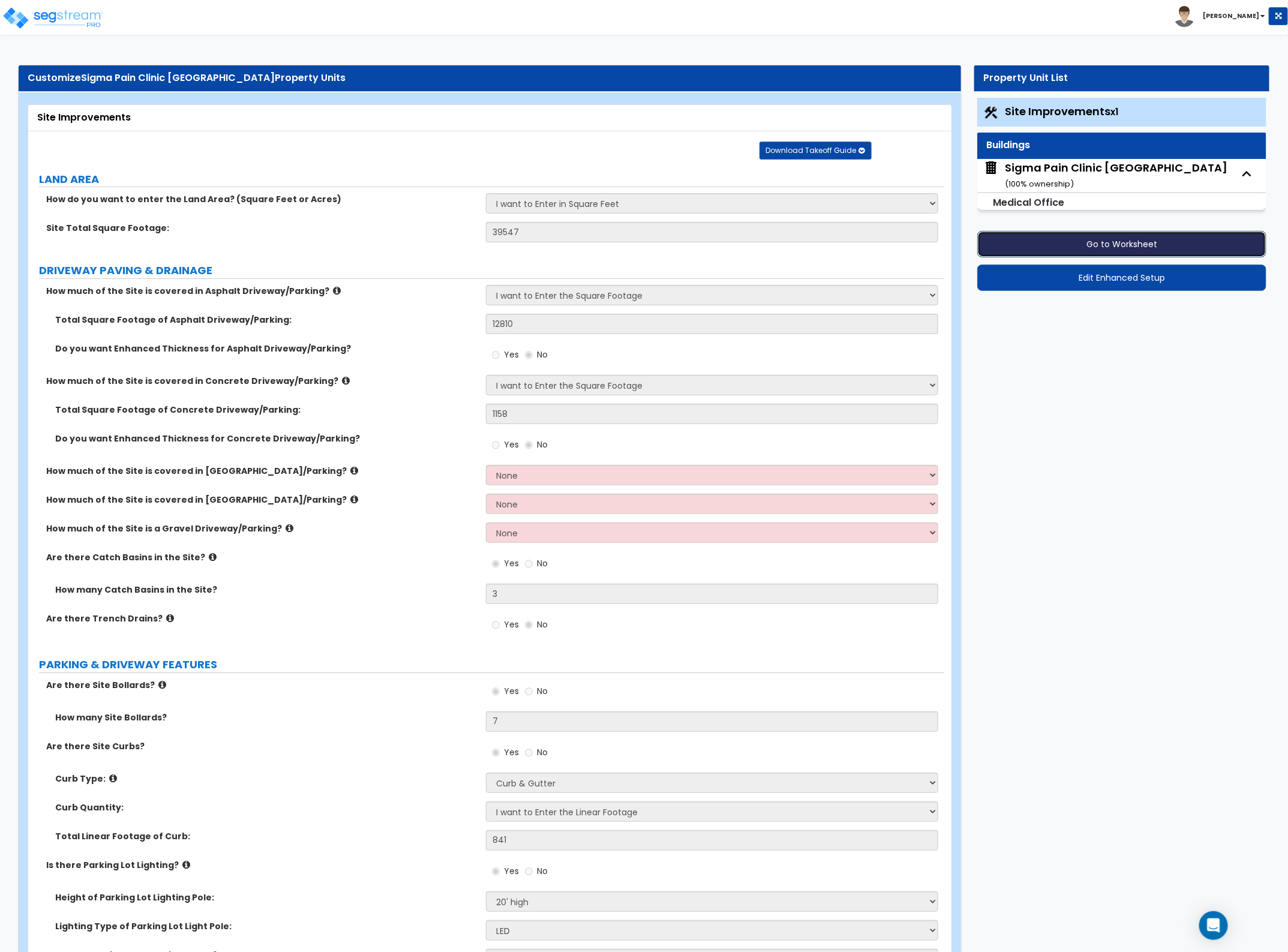
click at [1058, 248] on button "Go to Worksheet" at bounding box center [1122, 244] width 289 height 27
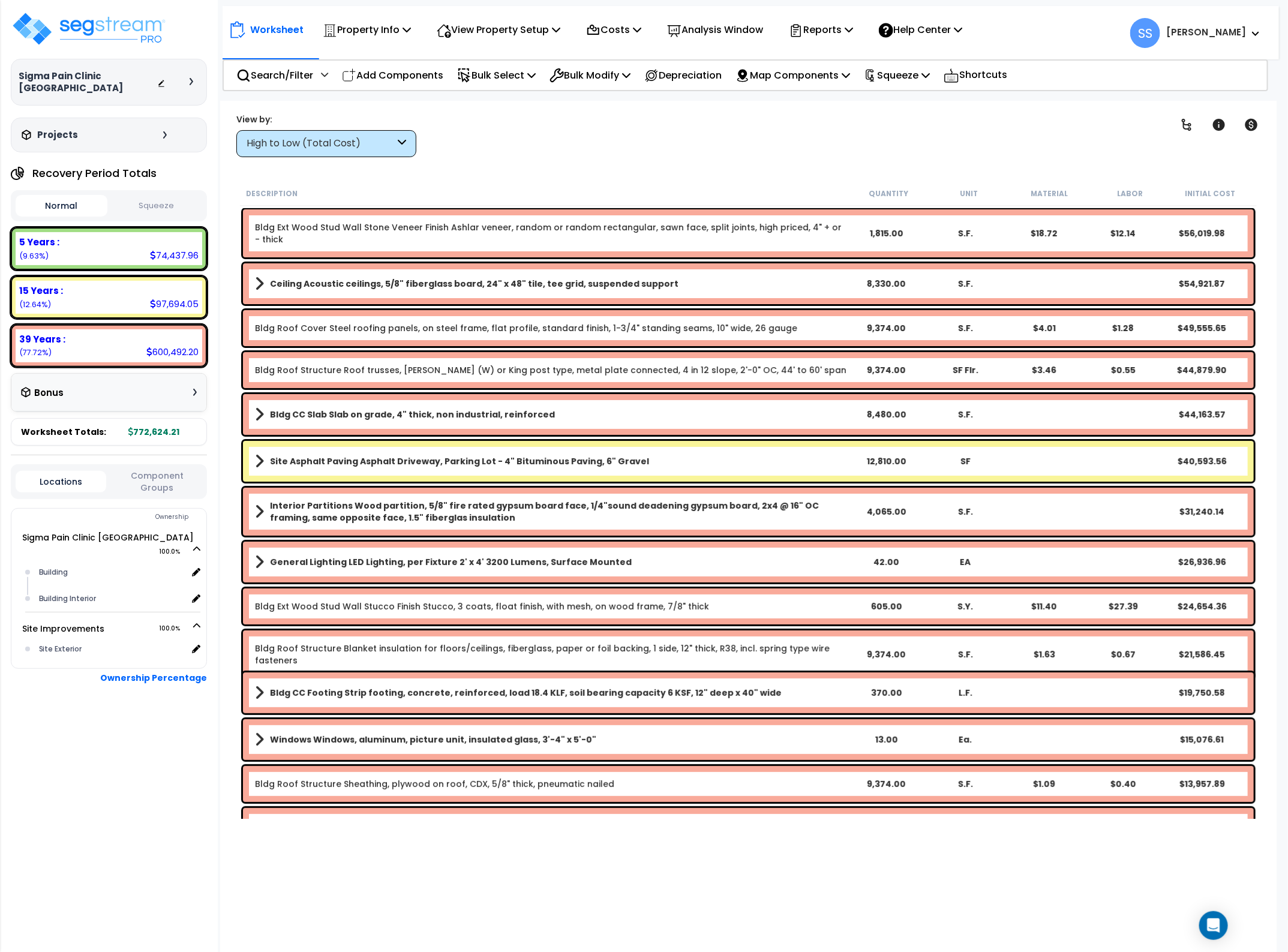
click at [657, 131] on div "Clear Filters" at bounding box center [791, 134] width 718 height 44
click at [598, 153] on div "Clear Filters" at bounding box center [791, 134] width 718 height 44
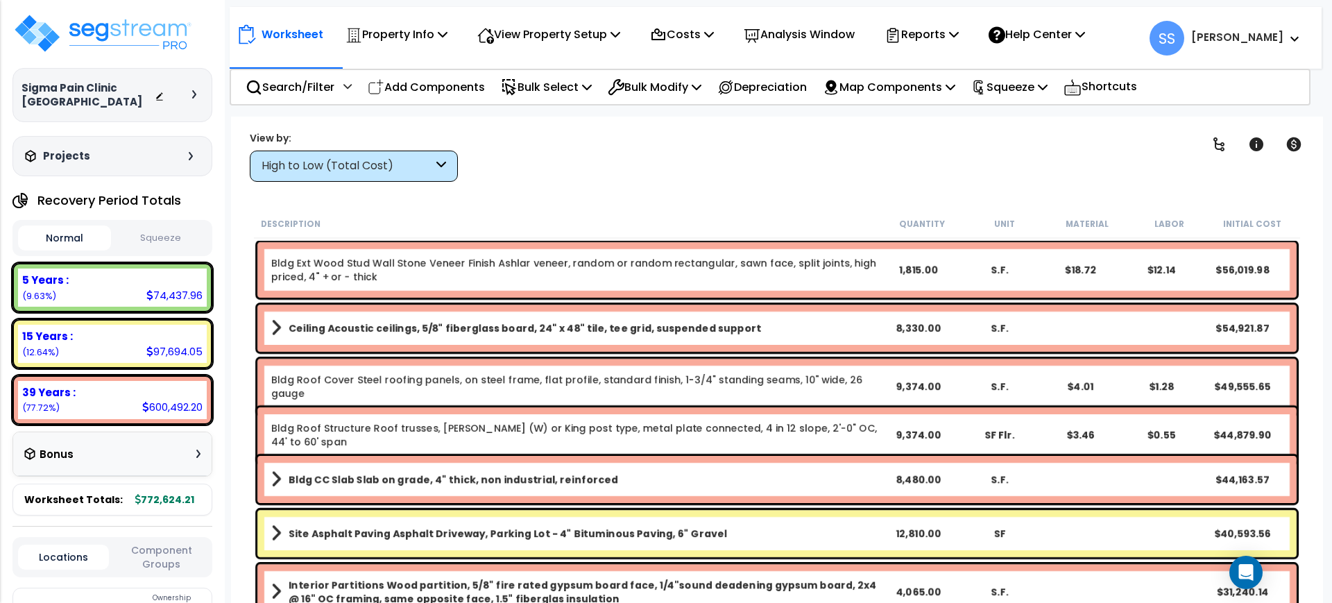
click at [603, 133] on div "Clear Filters" at bounding box center [825, 155] width 701 height 51
click at [629, 183] on div "Worksheet Property Info Property Setup Add Property Unit Template property Clon…" at bounding box center [777, 418] width 1092 height 603
click at [86, 286] on div "5 Years :" at bounding box center [112, 280] width 180 height 15
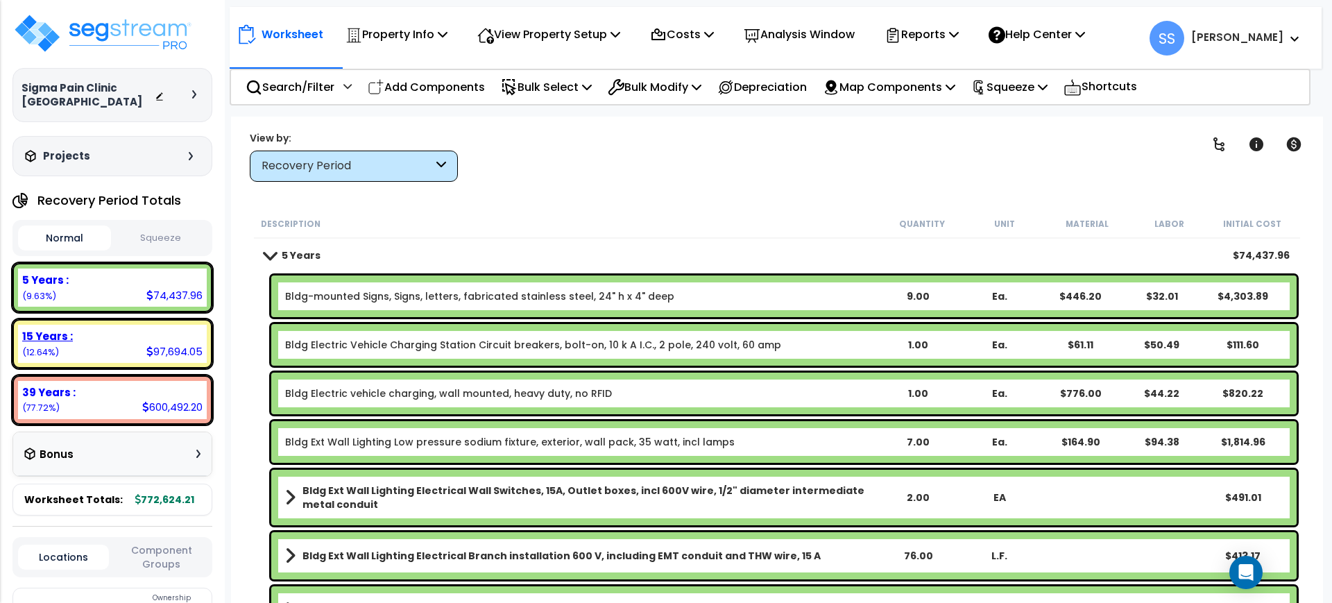
click at [79, 348] on div "15 Years : 97,694.05 (12.64%)" at bounding box center [112, 344] width 189 height 38
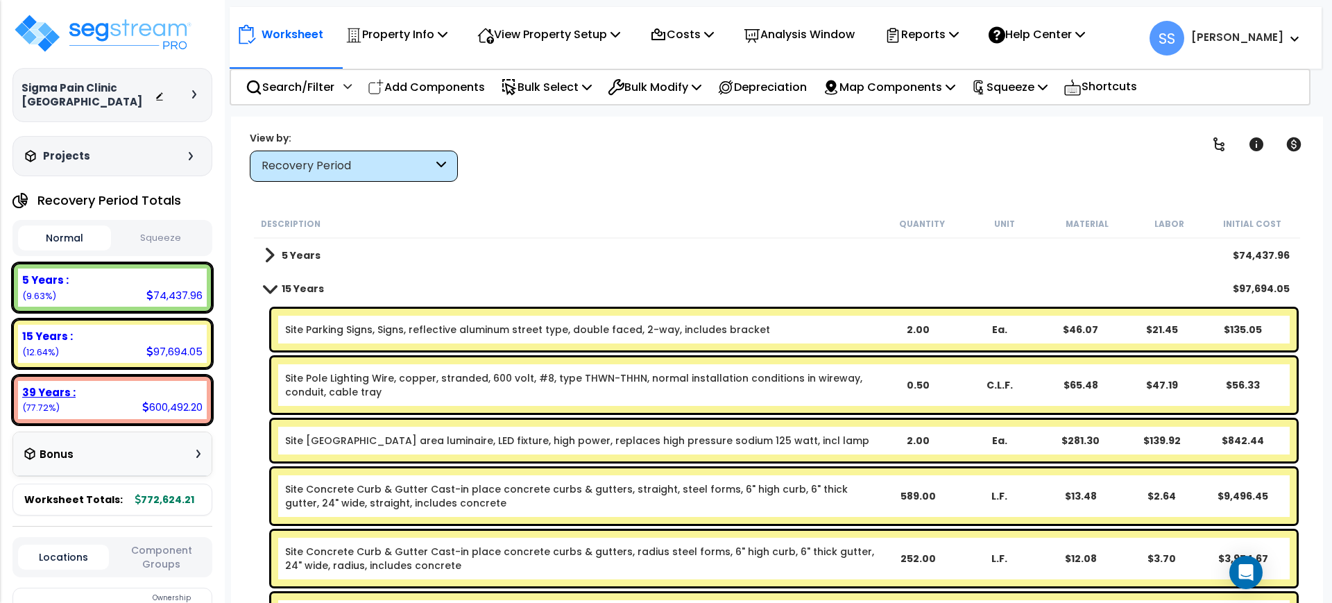
click at [89, 402] on div "39 Years : 600,492.20 (77.72%)" at bounding box center [112, 400] width 189 height 38
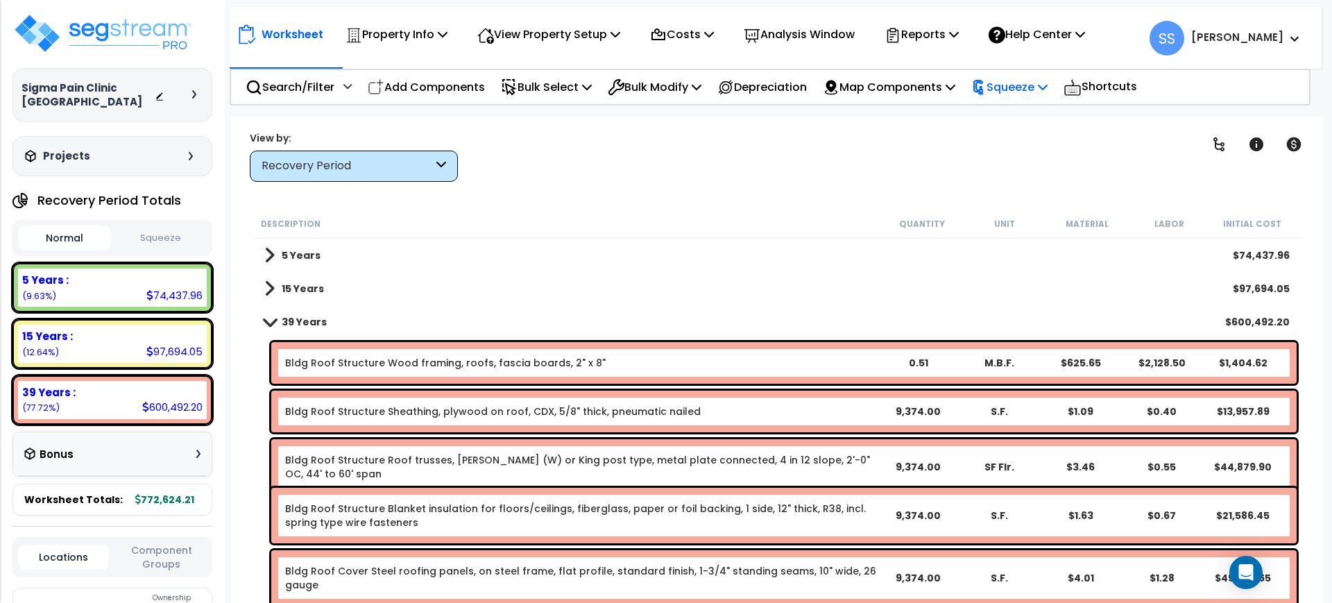
drag, startPoint x: 830, startPoint y: 193, endPoint x: 1014, endPoint y: 78, distance: 216.9
click at [835, 191] on div "Worksheet Property Info Property Setup Add Property Unit Template property Clon…" at bounding box center [777, 418] width 1092 height 603
click at [706, 207] on div "Worksheet Property Info Property Setup Add Property Unit Template property Clon…" at bounding box center [777, 418] width 1092 height 603
